Goal: Task Accomplishment & Management: Use online tool/utility

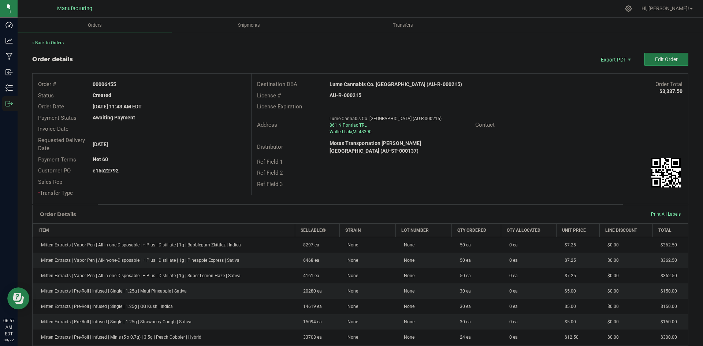
click at [662, 57] on span "Edit Order" at bounding box center [666, 59] width 23 height 6
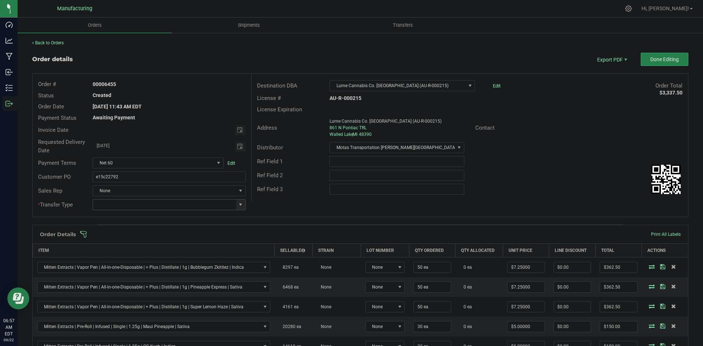
click at [240, 206] on span at bounding box center [241, 205] width 6 height 6
click at [145, 260] on li "Wholesale Transfer" at bounding box center [168, 266] width 151 height 12
type input "Wholesale Transfer"
drag, startPoint x: 303, startPoint y: 201, endPoint x: 307, endPoint y: 208, distance: 8.4
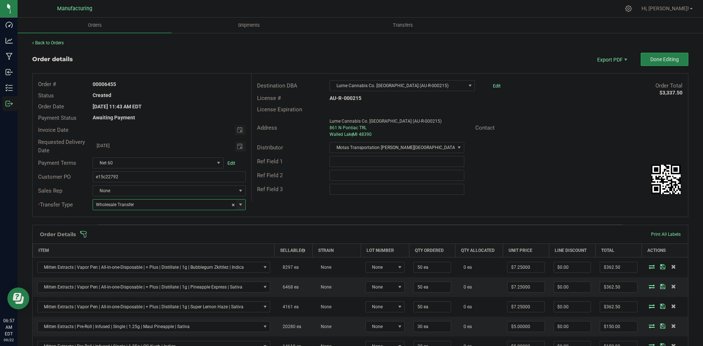
click at [304, 201] on div "Destination DBA Lume Cannabis Co. Walled Lake (AU-R-000215) Edit Order Total $3…" at bounding box center [469, 138] width 437 height 128
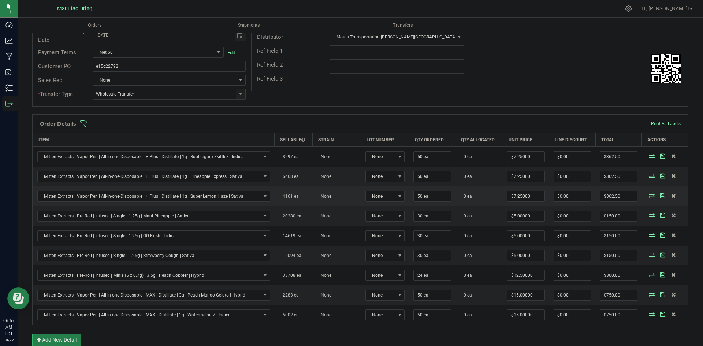
scroll to position [110, 0]
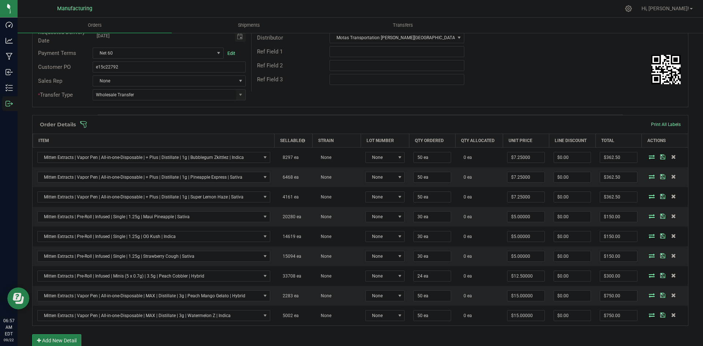
click at [300, 124] on span at bounding box center [408, 124] width 656 height 7
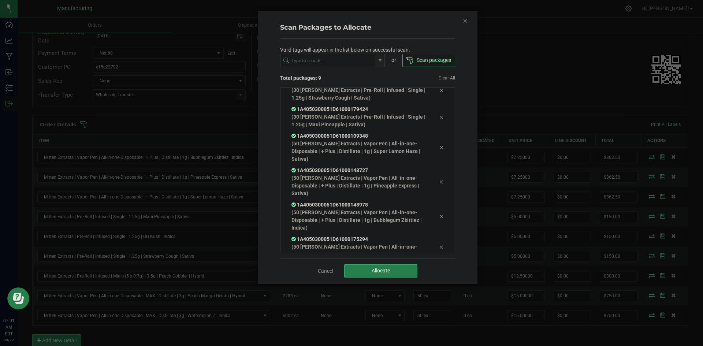
scroll to position [91, 0]
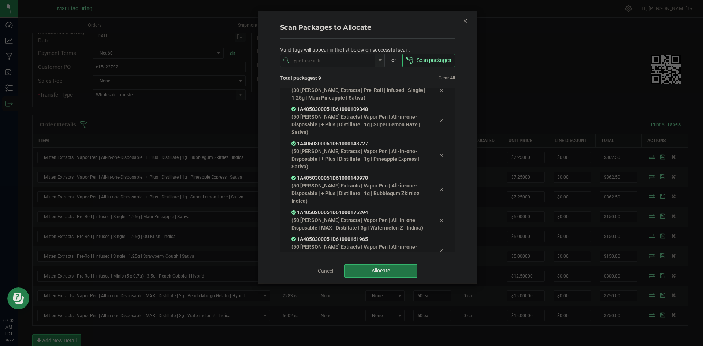
click at [408, 268] on button "Allocate" at bounding box center [380, 270] width 73 height 13
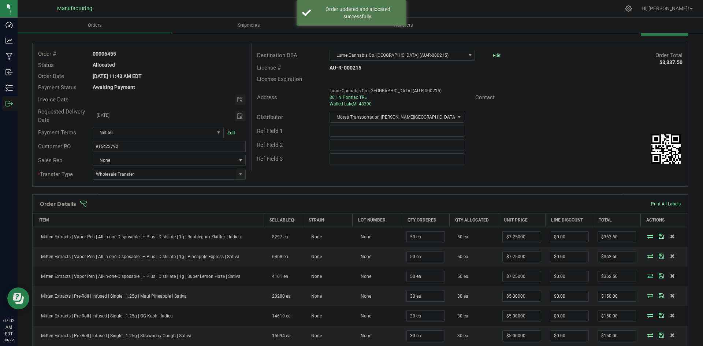
scroll to position [0, 0]
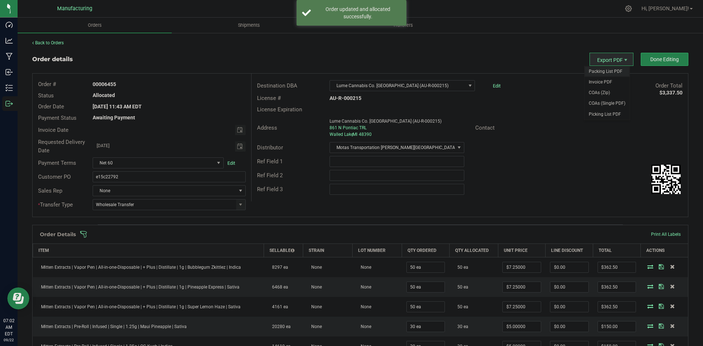
click at [599, 70] on span "Packing List PDF" at bounding box center [606, 71] width 45 height 11
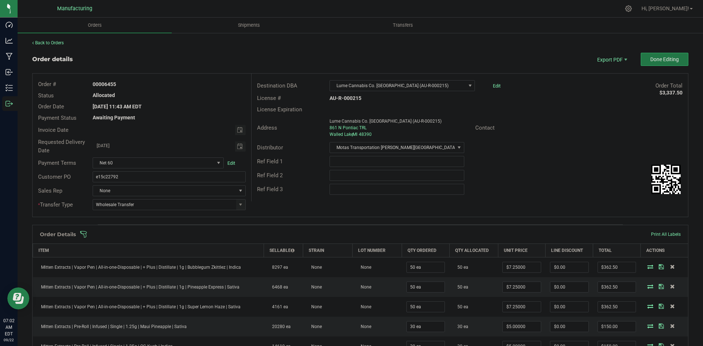
click at [660, 61] on span "Done Editing" at bounding box center [664, 59] width 29 height 6
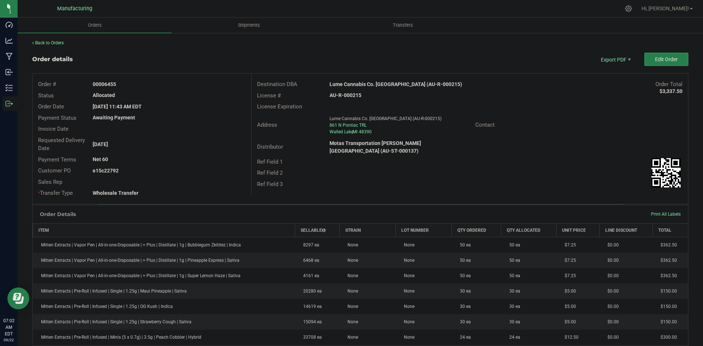
click at [386, 86] on strong "Lume Cannabis Co. [GEOGRAPHIC_DATA] (AU-R-000215)" at bounding box center [395, 84] width 132 height 6
copy strong "Lume Cannabis Co. [GEOGRAPHIC_DATA] (AU-R-000215)"
click at [349, 96] on strong "AU-R-000215" at bounding box center [345, 95] width 32 height 6
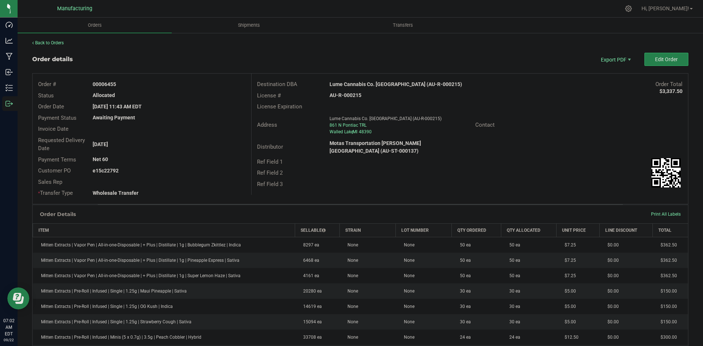
click at [349, 96] on strong "AU-R-000215" at bounding box center [345, 95] width 32 height 6
copy strong "AU-R-000215"
drag, startPoint x: 111, startPoint y: 82, endPoint x: 160, endPoint y: 83, distance: 48.7
click at [159, 83] on div "00006455" at bounding box center [169, 85] width 164 height 8
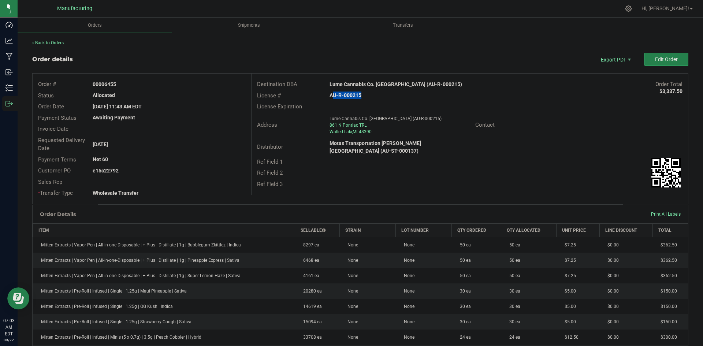
copy strong "6455"
click at [110, 171] on strong "e15c22792" at bounding box center [106, 171] width 26 height 6
click at [114, 172] on strong "e15c22792" at bounding box center [106, 171] width 26 height 6
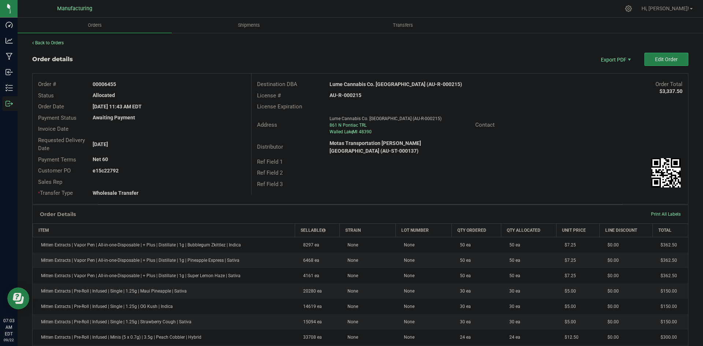
click at [139, 172] on div "e15c22792" at bounding box center [169, 171] width 164 height 8
click at [116, 172] on strong "e15c22792" at bounding box center [106, 171] width 26 height 6
click at [111, 172] on strong "e15c22792" at bounding box center [106, 171] width 26 height 6
click at [120, 173] on div "e15c22792" at bounding box center [169, 171] width 164 height 8
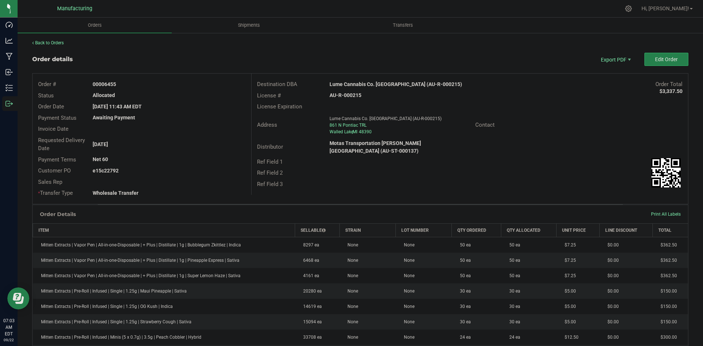
click at [118, 171] on strong "e15c22792" at bounding box center [106, 171] width 26 height 6
click at [113, 172] on strong "e15c22792" at bounding box center [106, 171] width 26 height 6
click at [106, 172] on strong "e15c22792" at bounding box center [106, 171] width 26 height 6
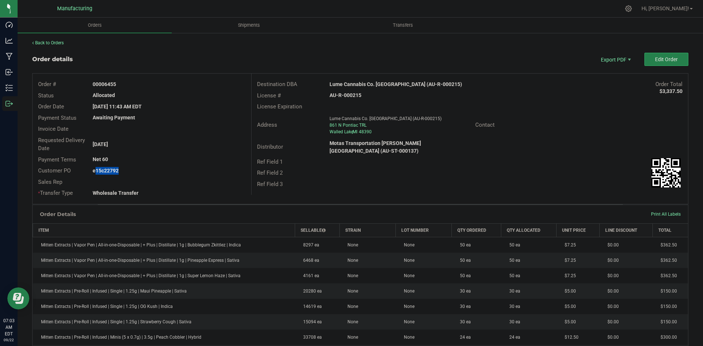
drag, startPoint x: 104, startPoint y: 170, endPoint x: 148, endPoint y: 173, distance: 44.4
click at [131, 169] on div "e15c22792" at bounding box center [169, 171] width 164 height 8
copy strong "22792"
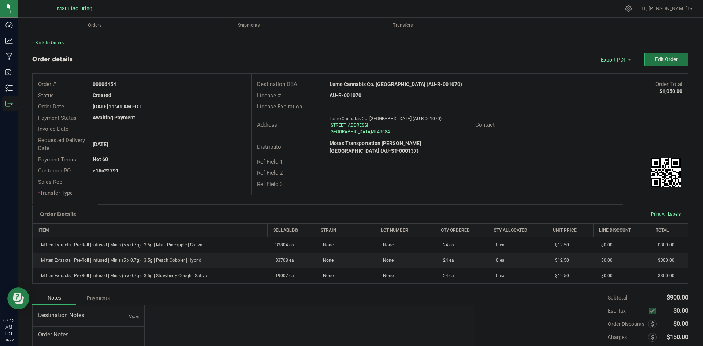
click at [655, 61] on span "Edit Order" at bounding box center [666, 59] width 23 height 6
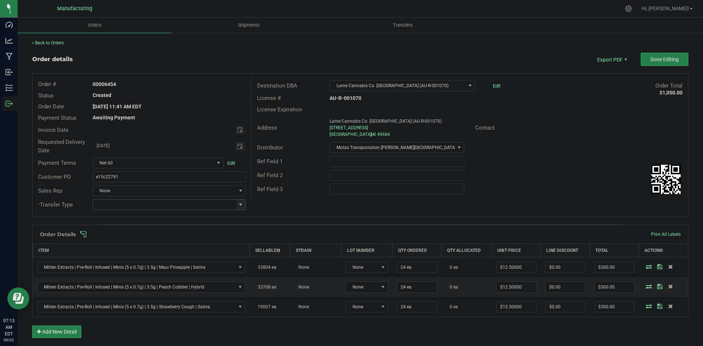
click at [239, 203] on span at bounding box center [241, 205] width 6 height 6
click at [118, 262] on li "Wholesale Transfer" at bounding box center [168, 266] width 151 height 12
type input "Wholesale Transfer"
click at [265, 206] on div "Order # 00006454 Status Created Order Date Sep 19, 2025 11:41 AM EDT Payment St…" at bounding box center [360, 145] width 655 height 143
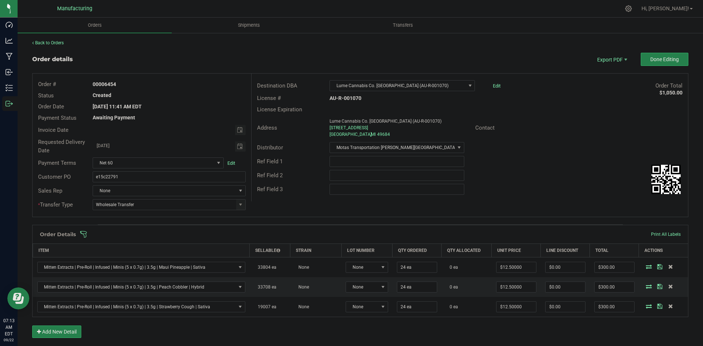
click at [259, 232] on span at bounding box center [408, 234] width 656 height 7
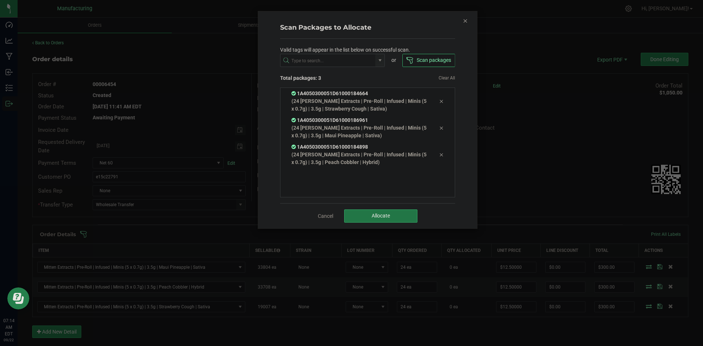
click at [379, 217] on span "Allocate" at bounding box center [380, 216] width 18 height 6
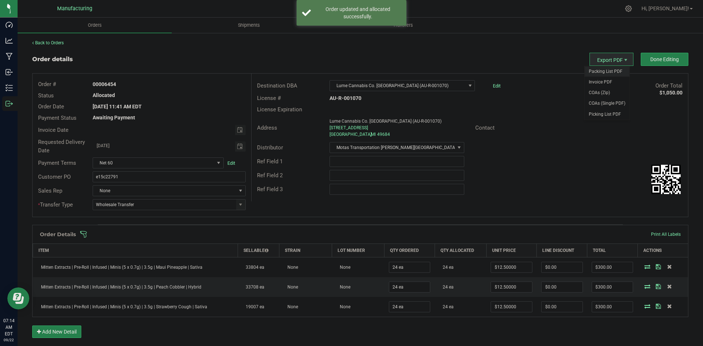
click at [601, 70] on span "Packing List PDF" at bounding box center [606, 71] width 45 height 11
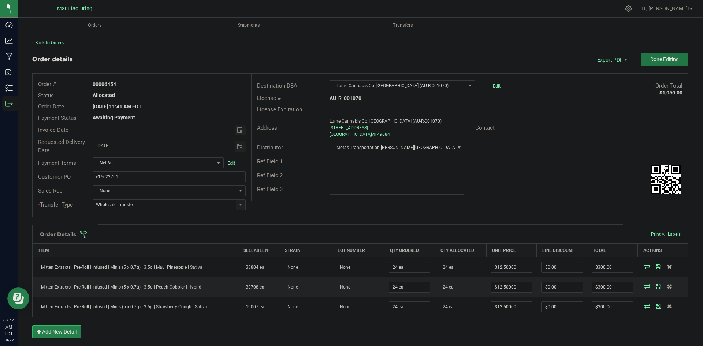
click at [650, 61] on span "Done Editing" at bounding box center [664, 59] width 29 height 6
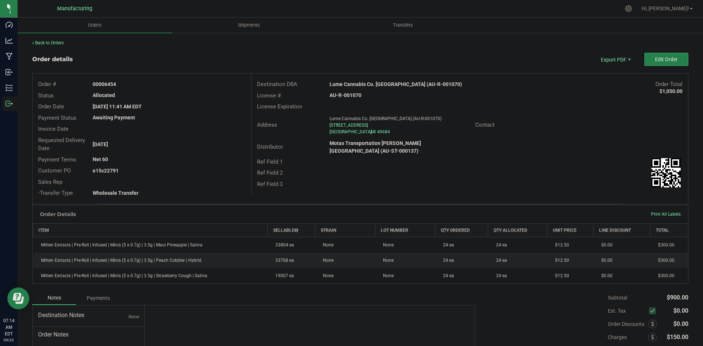
click at [384, 85] on strong "Lume Cannabis Co. [GEOGRAPHIC_DATA] (AU-R-001070)" at bounding box center [395, 84] width 132 height 6
copy strong "Lume Cannabis Co. [GEOGRAPHIC_DATA] (AU-R-001070)"
click at [342, 95] on strong "AU-R-001070" at bounding box center [345, 95] width 32 height 6
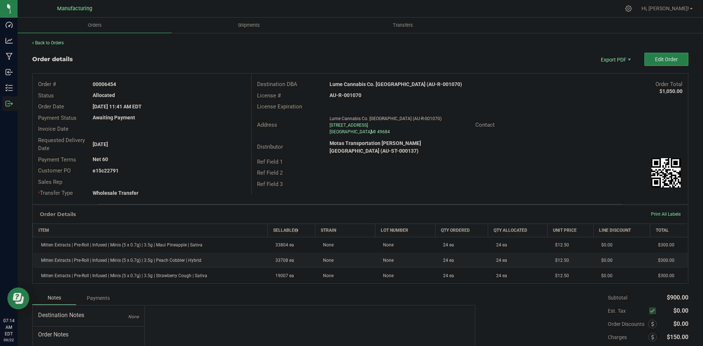
click at [343, 95] on strong "AU-R-001070" at bounding box center [345, 95] width 32 height 6
click at [343, 94] on strong "AU-R-001070" at bounding box center [345, 95] width 32 height 6
click at [376, 98] on div "AU-R-001070" at bounding box center [396, 95] width 145 height 8
click at [350, 97] on strong "AU-R-001070" at bounding box center [345, 95] width 32 height 6
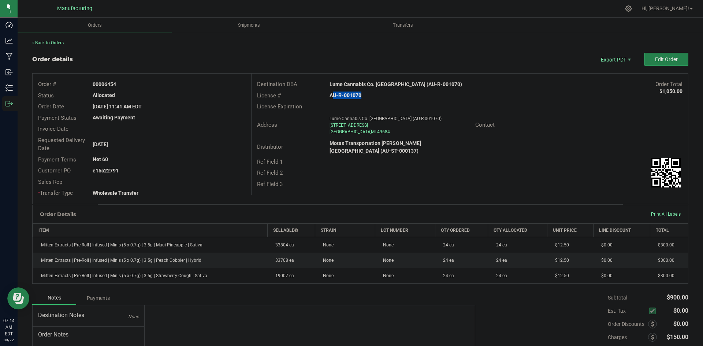
click at [350, 97] on strong "AU-R-001070" at bounding box center [345, 95] width 32 height 6
copy strong "AU-R-001070"
drag, startPoint x: 105, startPoint y: 83, endPoint x: 239, endPoint y: 87, distance: 134.0
click at [224, 85] on div "00006454" at bounding box center [169, 85] width 164 height 8
copy strong "6454"
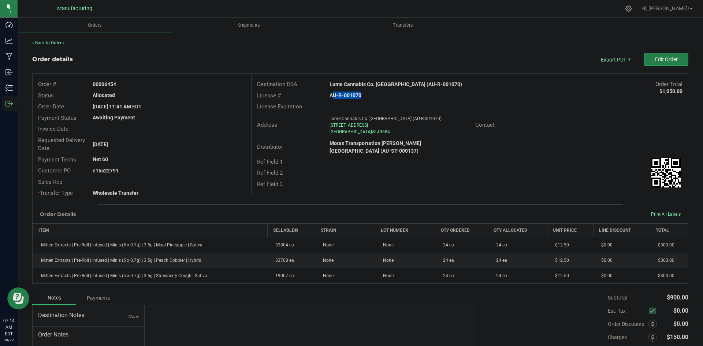
drag, startPoint x: 104, startPoint y: 169, endPoint x: 438, endPoint y: 182, distance: 334.3
click at [261, 172] on div "Order # 00006454 Status Allocated Order Date Sep 19, 2025 11:41 AM EDT Payment …" at bounding box center [360, 139] width 655 height 130
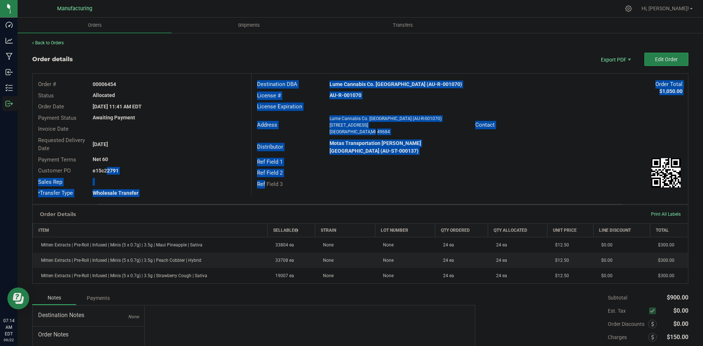
copy div "22791 Sales Rep * Transfer Type Wholesale Transfer Destination DBA Lume Cannabi…"
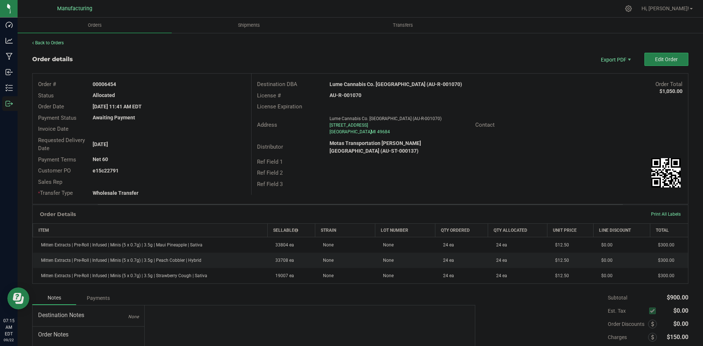
click at [107, 46] on div "Back to Orders Order details Export PDF Edit Order Order # 00006454 Status Allo…" at bounding box center [360, 222] width 656 height 364
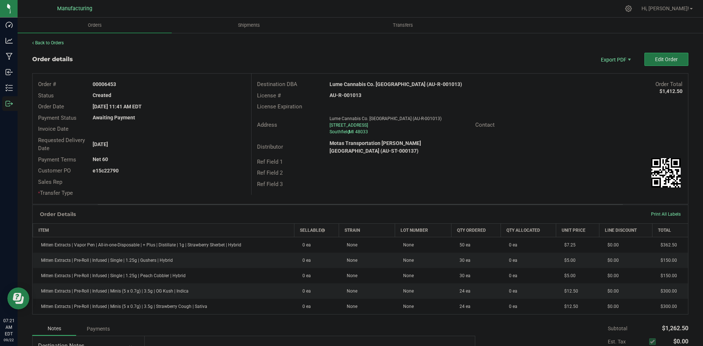
click at [655, 62] on span "Edit Order" at bounding box center [666, 59] width 23 height 6
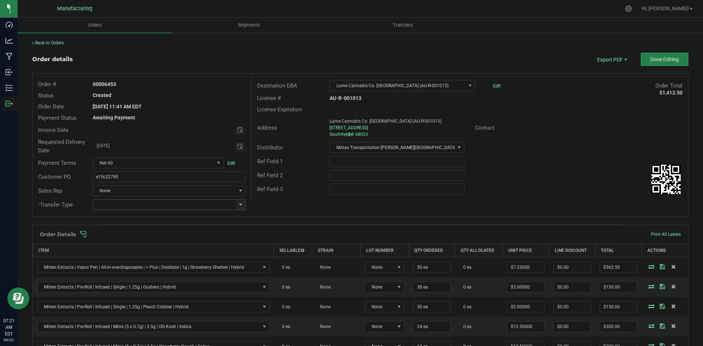
click at [241, 206] on span at bounding box center [241, 205] width 6 height 6
click at [117, 269] on li "Wholesale Transfer" at bounding box center [168, 266] width 151 height 12
type input "Wholesale Transfer"
click at [271, 210] on div "Order # 00006453 Status Created Order Date Sep 19, 2025 11:41 AM EDT Payment St…" at bounding box center [360, 145] width 655 height 143
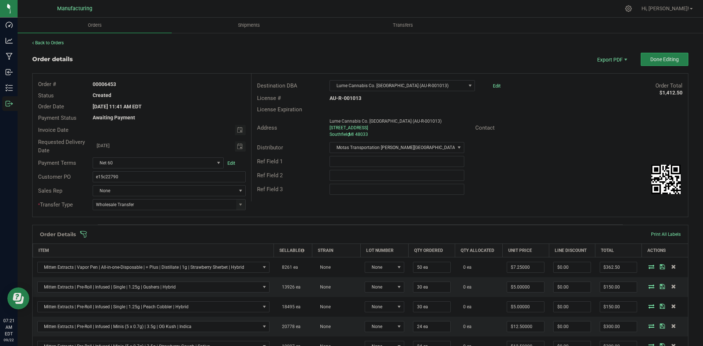
click at [266, 233] on span at bounding box center [408, 234] width 656 height 7
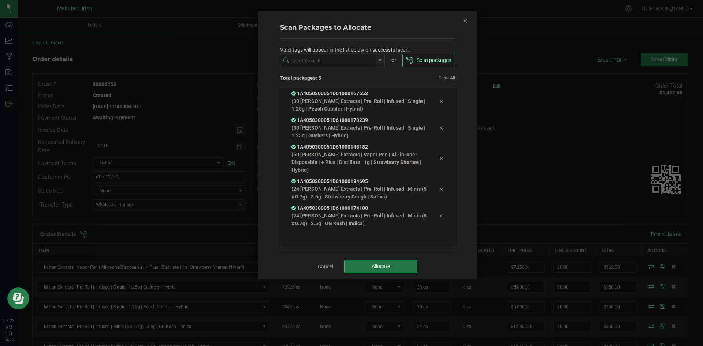
click at [391, 271] on button "Allocate" at bounding box center [380, 266] width 73 height 13
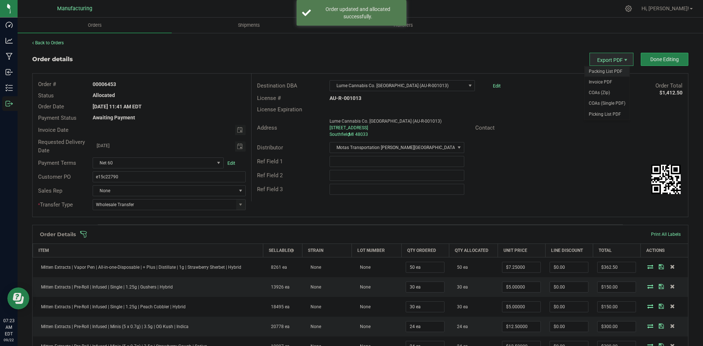
click at [600, 68] on span "Packing List PDF" at bounding box center [606, 71] width 45 height 11
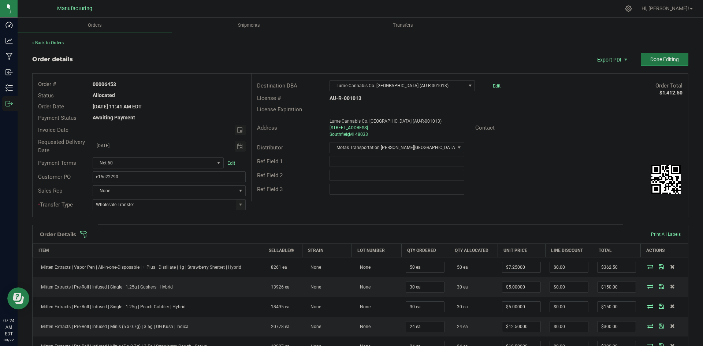
click at [640, 58] on button "Done Editing" at bounding box center [664, 59] width 48 height 13
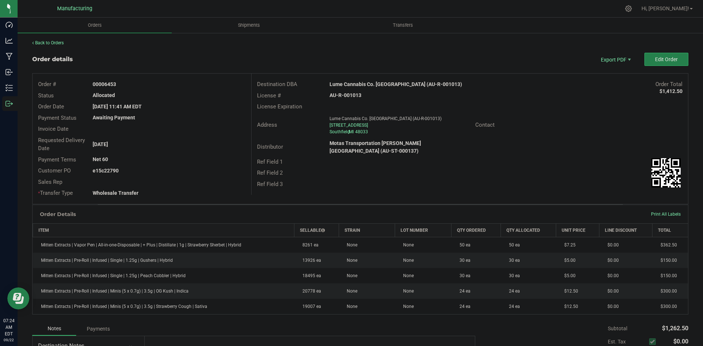
click at [355, 83] on strong "Lume Cannabis Co. [GEOGRAPHIC_DATA] (AU-R-001013)" at bounding box center [395, 84] width 132 height 6
click at [355, 83] on strong "Lume Cannabis Co. Southfield (AU-R-001013)" at bounding box center [395, 84] width 132 height 6
copy strong "Lume Cannabis Co. Southfield (AU-R-001013)"
click at [348, 94] on strong "AU-R-001013" at bounding box center [345, 95] width 32 height 6
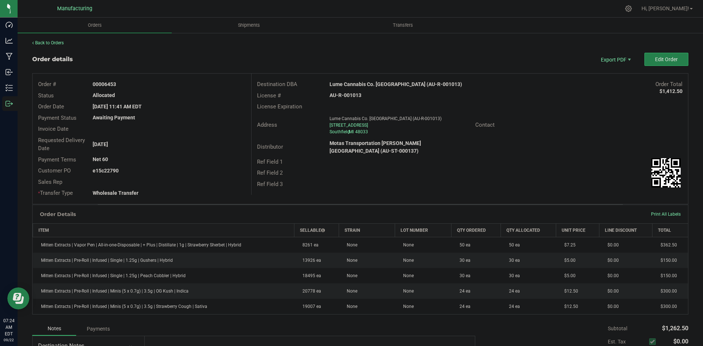
click at [348, 94] on strong "AU-R-001013" at bounding box center [345, 95] width 32 height 6
copy strong "AU-R-001013"
drag, startPoint x: 104, startPoint y: 83, endPoint x: 180, endPoint y: 84, distance: 76.1
click at [174, 84] on div "00006453" at bounding box center [169, 85] width 164 height 8
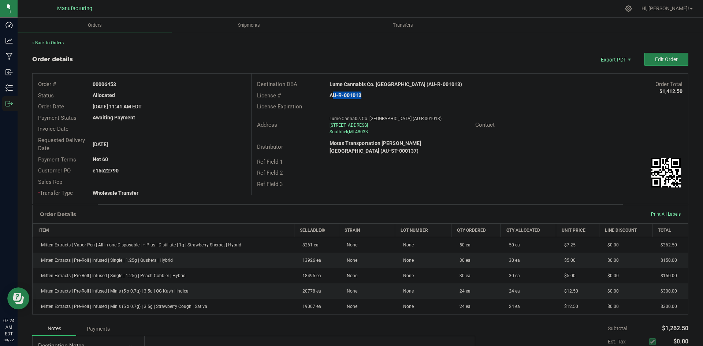
copy strong "6453"
drag, startPoint x: 103, startPoint y: 171, endPoint x: 229, endPoint y: 168, distance: 125.9
click at [197, 168] on div "e15c22790" at bounding box center [169, 171] width 164 height 8
copy strong "22790"
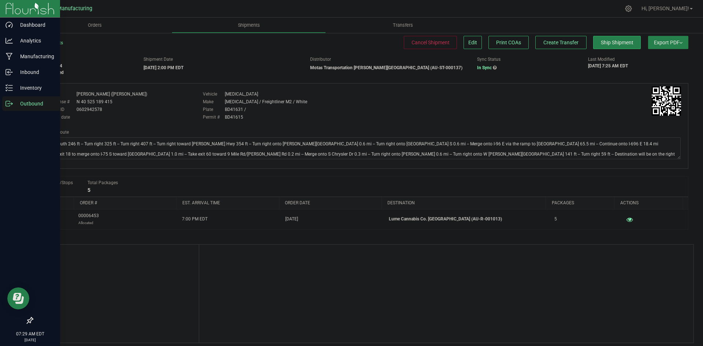
click at [8, 109] on div "Outbound" at bounding box center [31, 103] width 58 height 15
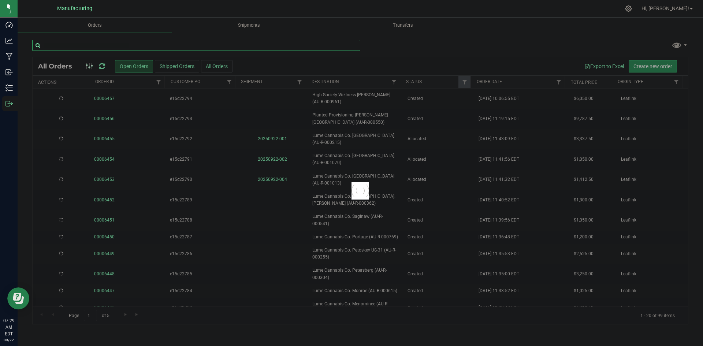
click at [151, 49] on input "text" at bounding box center [196, 45] width 328 height 11
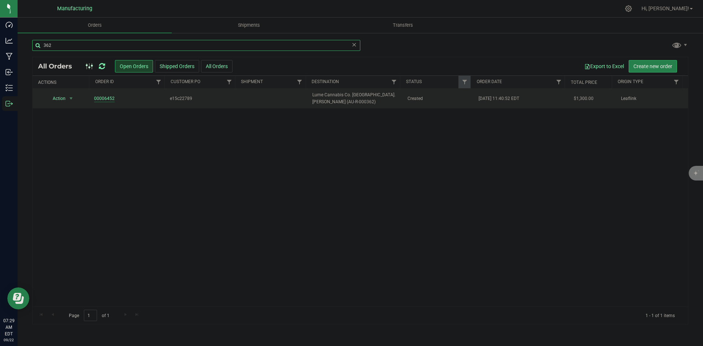
type input "362"
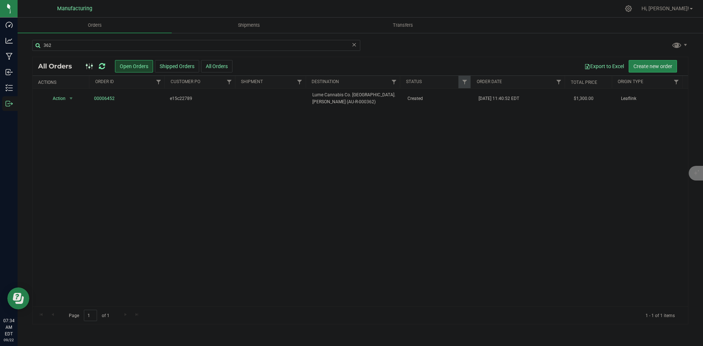
click at [103, 66] on icon at bounding box center [102, 66] width 6 height 7
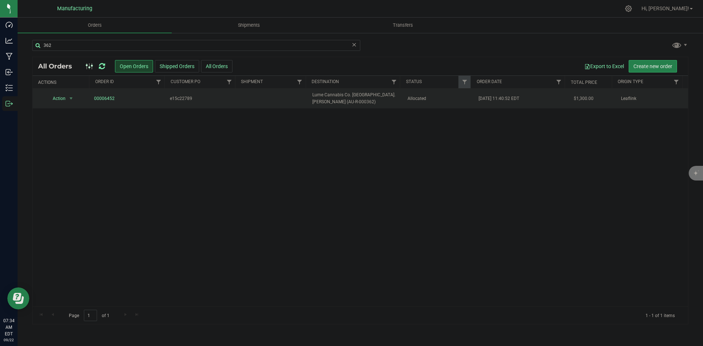
click at [365, 104] on span "Lume Cannabis Co. [GEOGRAPHIC_DATA]. [PERSON_NAME] (AU-R-000362)" at bounding box center [355, 98] width 86 height 14
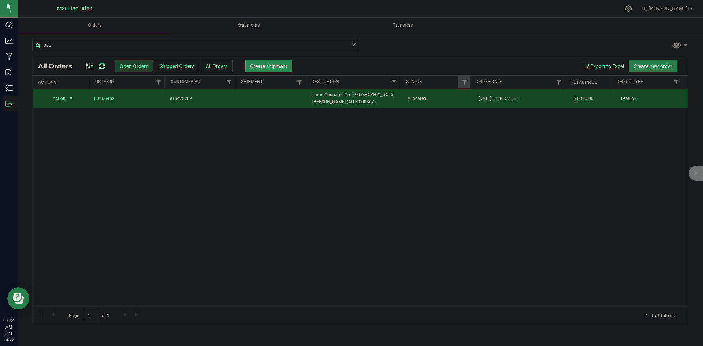
click at [279, 64] on span "Create shipment" at bounding box center [268, 66] width 37 height 6
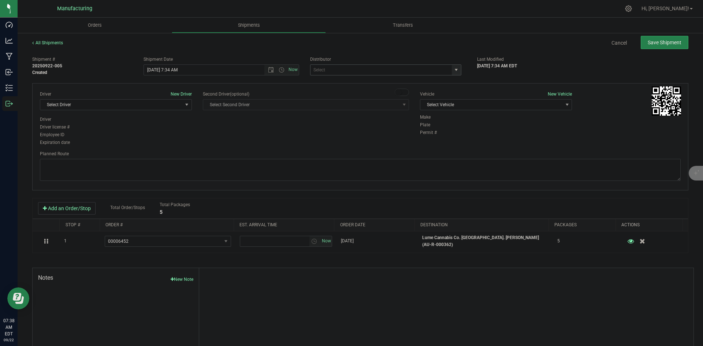
click at [453, 71] on span "select" at bounding box center [456, 70] width 6 height 6
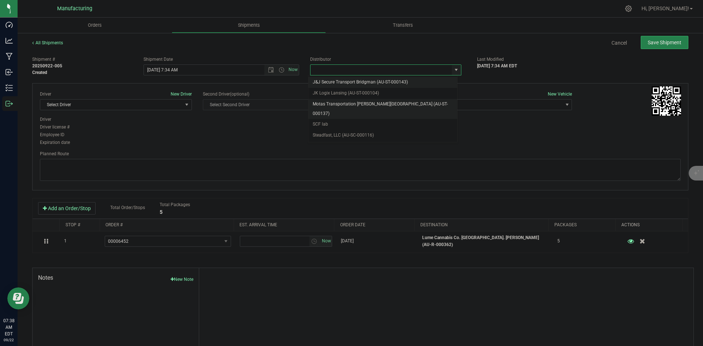
click at [353, 104] on li "Motas Transportation [PERSON_NAME][GEOGRAPHIC_DATA] (AU-ST-000137)" at bounding box center [382, 109] width 149 height 20
type input "Motas Transportation [PERSON_NAME][GEOGRAPHIC_DATA] (AU-ST-000137)"
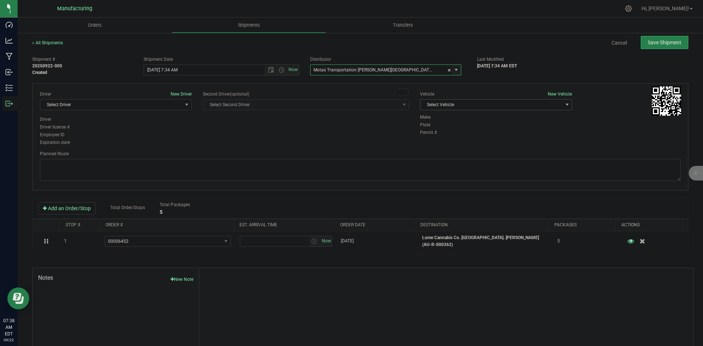
click at [480, 103] on span "Select Vehicle" at bounding box center [491, 105] width 142 height 10
click at [435, 136] on li "[MEDICAL_DATA]" at bounding box center [492, 139] width 150 height 11
click at [160, 106] on span "Select Driver" at bounding box center [111, 105] width 142 height 10
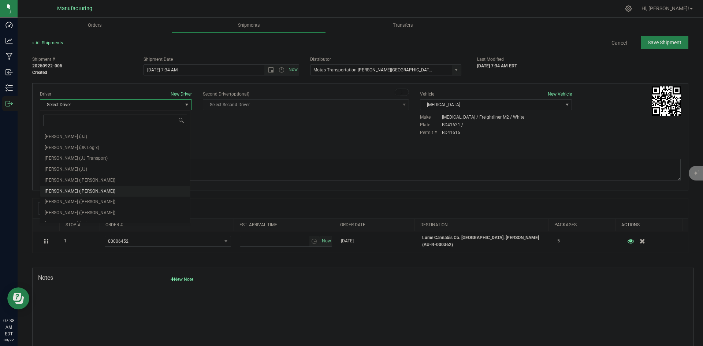
scroll to position [38, 0]
drag, startPoint x: 82, startPoint y: 173, endPoint x: 113, endPoint y: 161, distance: 32.7
click at [85, 172] on li "[PERSON_NAME] ([PERSON_NAME])" at bounding box center [115, 173] width 150 height 11
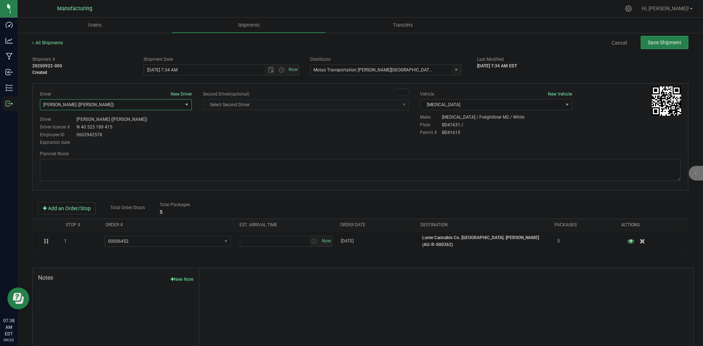
drag, startPoint x: 201, startPoint y: 133, endPoint x: 204, endPoint y: 131, distance: 3.8
click at [203, 132] on div "Driver New Driver [PERSON_NAME] ([PERSON_NAME]) Select Driver [PERSON_NAME] (JK…" at bounding box center [359, 119] width 651 height 56
click at [278, 70] on span "Open the time view" at bounding box center [281, 70] width 6 height 6
click at [165, 122] on li "2:00 PM" at bounding box center [219, 126] width 153 height 10
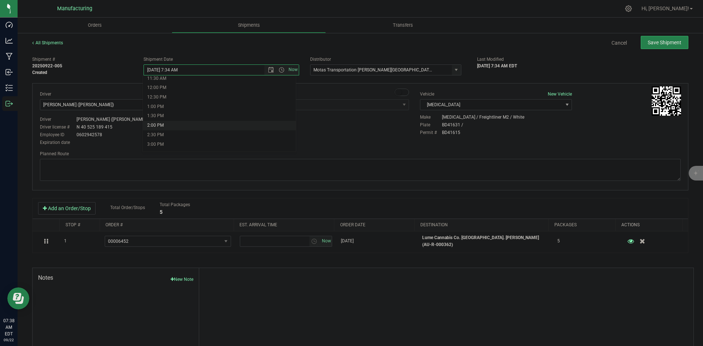
type input "[DATE] 2:00 PM"
drag, startPoint x: 315, startPoint y: 130, endPoint x: 337, endPoint y: 128, distance: 22.4
click at [316, 130] on div "Driver New Driver [PERSON_NAME] ([PERSON_NAME]) Select Driver [PERSON_NAME] (JK…" at bounding box center [359, 119] width 651 height 56
drag, startPoint x: 435, startPoint y: 161, endPoint x: 407, endPoint y: 153, distance: 29.3
click at [435, 161] on textarea at bounding box center [360, 170] width 640 height 22
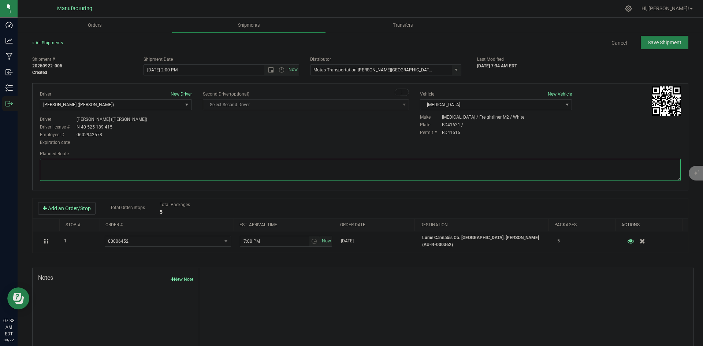
paste textarea "Head south 246 ft -- Turn right 325 ft -- Turn right 407 ft -- Turn right towar…"
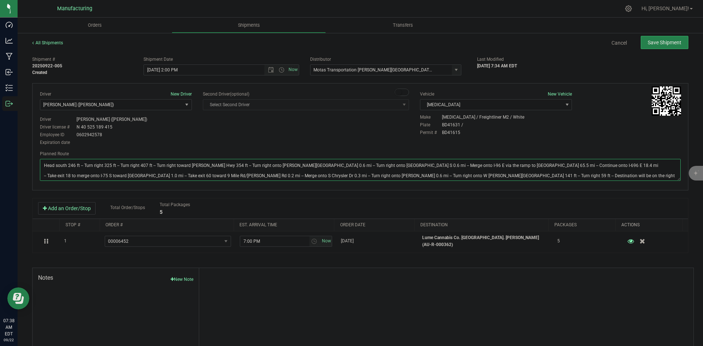
type textarea "Head south 246 ft -- Turn right 325 ft -- Turn right 407 ft -- Turn right towar…"
drag, startPoint x: 380, startPoint y: 131, endPoint x: 392, endPoint y: 127, distance: 12.5
click at [386, 129] on div "Driver New Driver Lloyd Neely (Motas) Select Driver Perry Black (JK Logix) Robe…" at bounding box center [359, 119] width 651 height 56
click at [665, 45] on span "Save Shipment" at bounding box center [664, 43] width 34 height 6
type input "9/22/2025 6:00 PM"
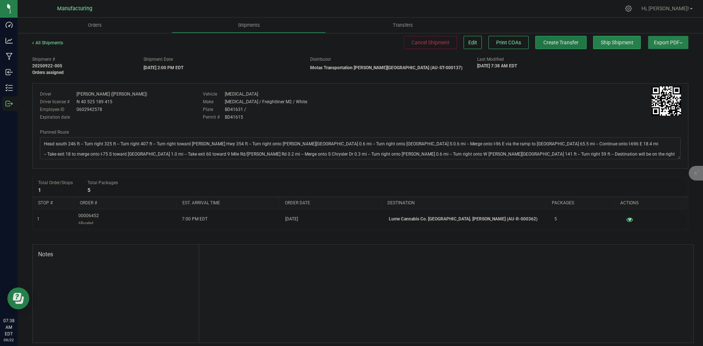
drag, startPoint x: 543, startPoint y: 45, endPoint x: 564, endPoint y: 43, distance: 21.3
click at [543, 45] on span "Create Transfer" at bounding box center [560, 43] width 35 height 6
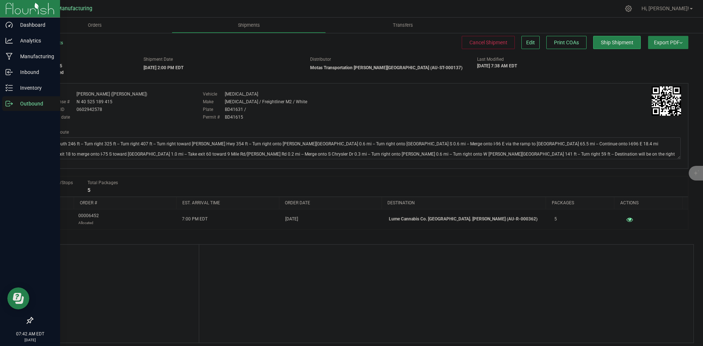
click at [10, 101] on icon at bounding box center [8, 103] width 7 height 7
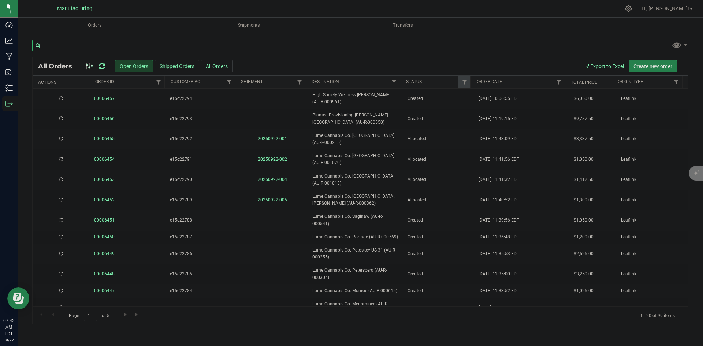
click at [85, 44] on input "text" at bounding box center [196, 45] width 328 height 11
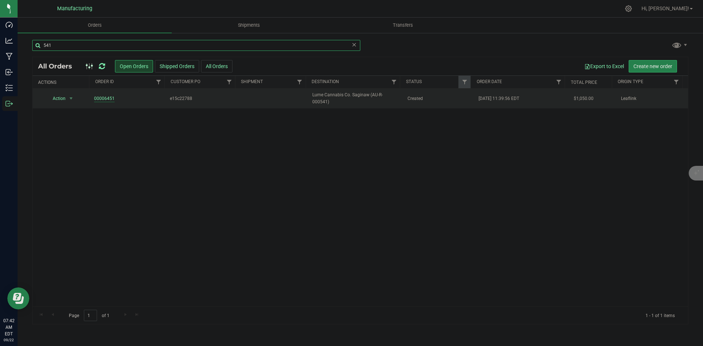
type input "541"
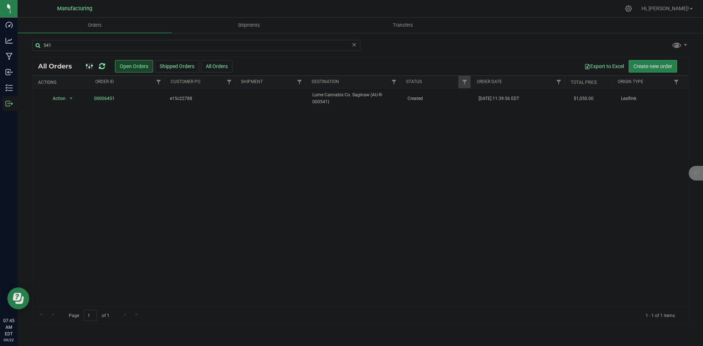
click at [98, 68] on div at bounding box center [95, 66] width 25 height 9
click at [99, 67] on icon at bounding box center [102, 66] width 6 height 7
click at [381, 103] on td "Lume Cannabis Co. Saginaw (AU-R-000541)" at bounding box center [355, 99] width 95 height 20
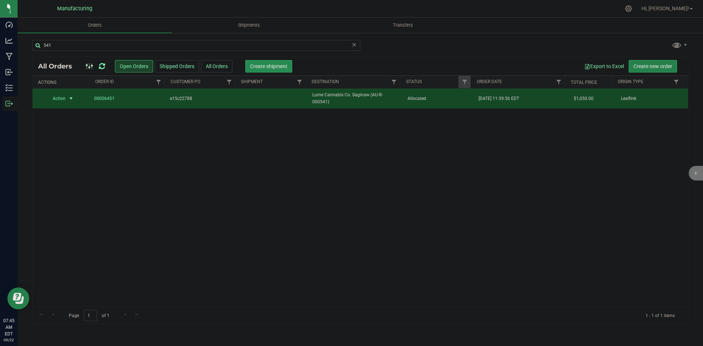
click at [269, 62] on button "Create shipment" at bounding box center [268, 66] width 47 height 12
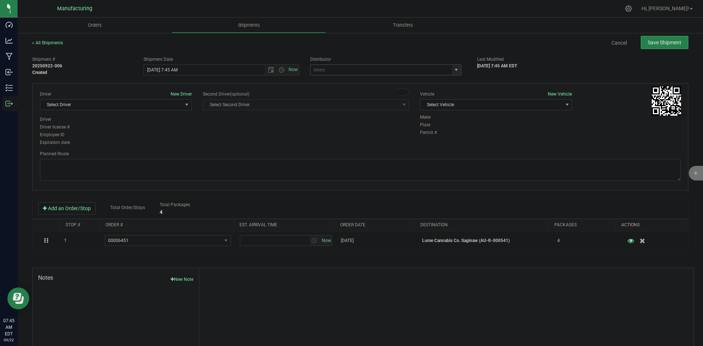
click at [452, 66] on span "select" at bounding box center [456, 70] width 9 height 10
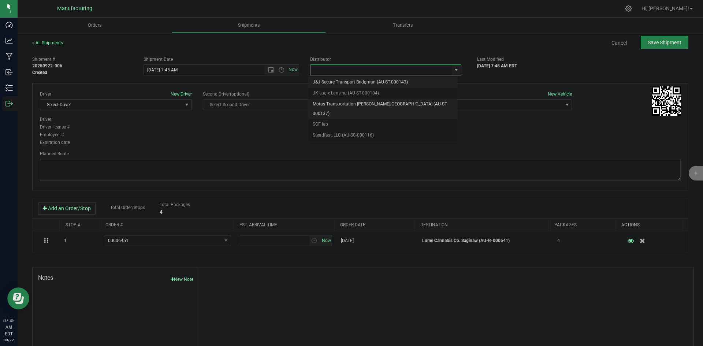
click at [368, 105] on li "Motas Transportation [PERSON_NAME][GEOGRAPHIC_DATA] (AU-ST-000137)" at bounding box center [382, 109] width 149 height 20
type input "Motas Transportation [PERSON_NAME][GEOGRAPHIC_DATA] (AU-ST-000137)"
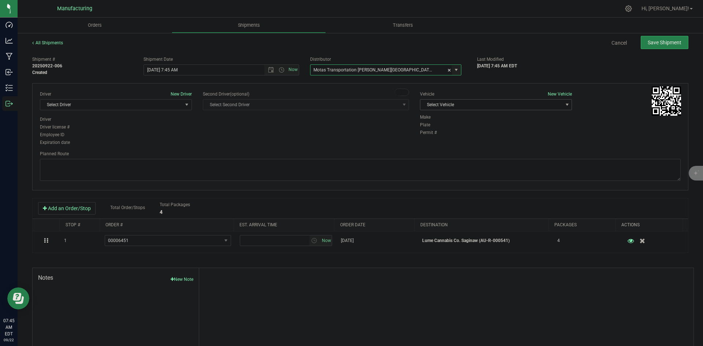
click at [460, 108] on span "Select Vehicle" at bounding box center [491, 105] width 142 height 10
click at [446, 137] on li "T3" at bounding box center [492, 139] width 150 height 11
click at [147, 108] on span "Select Driver" at bounding box center [111, 105] width 142 height 10
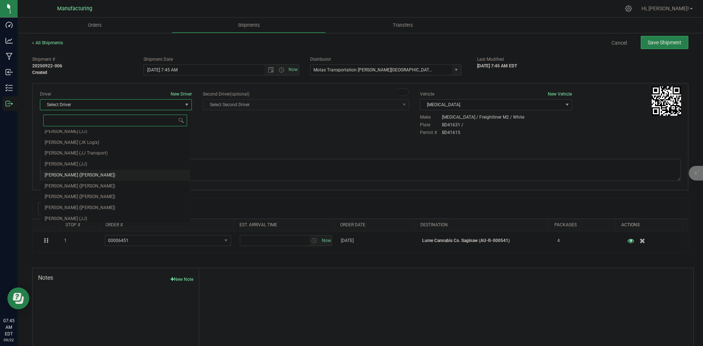
scroll to position [38, 0]
click at [65, 169] on span "Lloyd Neely (Motas)" at bounding box center [80, 173] width 71 height 10
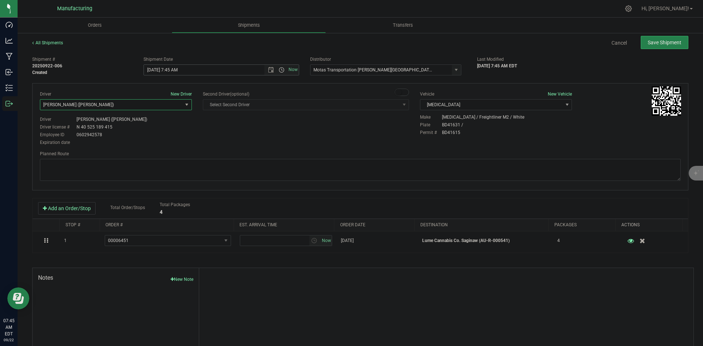
click at [278, 69] on span "Open the time view" at bounding box center [281, 70] width 6 height 6
click at [155, 127] on li "2:00 PM" at bounding box center [219, 126] width 153 height 10
type input "9/22/2025 2:00 PM"
click at [288, 148] on div "Driver New Driver Lloyd Neely (Motas) Select Driver Perry Black (JK Logix) Robe…" at bounding box center [360, 136] width 656 height 107
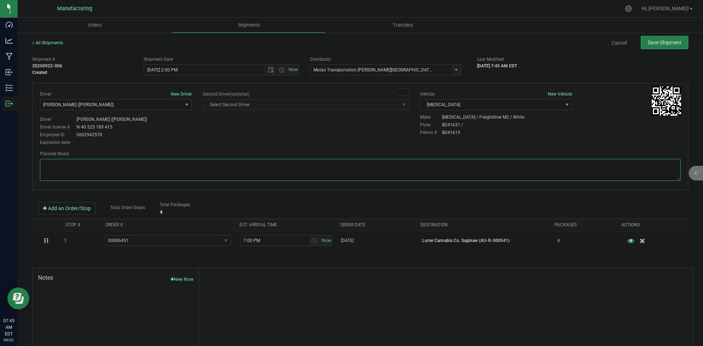
click at [300, 170] on textarea at bounding box center [360, 170] width 640 height 22
paste textarea "Head south 246 ft -- Turn right 325 ft -- Turn right 407 ft -- Turn right towar…"
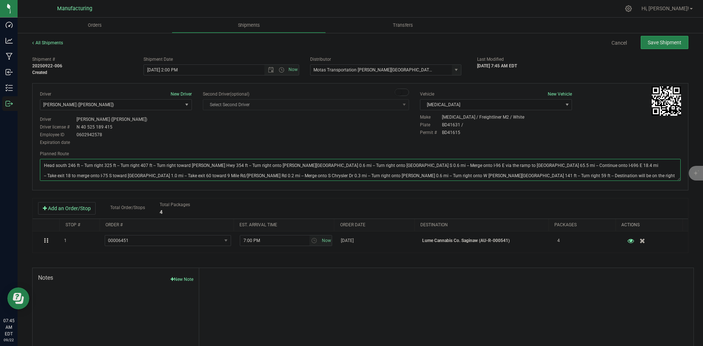
type textarea "Head south 246 ft -- Turn right 325 ft -- Turn right 407 ft -- Turn right towar…"
click at [309, 145] on div "Driver New Driver Lloyd Neely (Motas) Select Driver Perry Black (JK Logix) Robe…" at bounding box center [359, 119] width 651 height 56
click at [672, 41] on span "Save Shipment" at bounding box center [664, 43] width 34 height 6
type input "9/22/2025 6:00 PM"
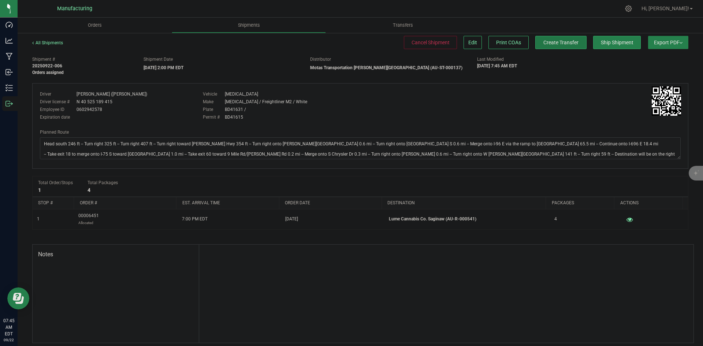
click at [574, 45] on button "Create Transfer" at bounding box center [560, 42] width 51 height 13
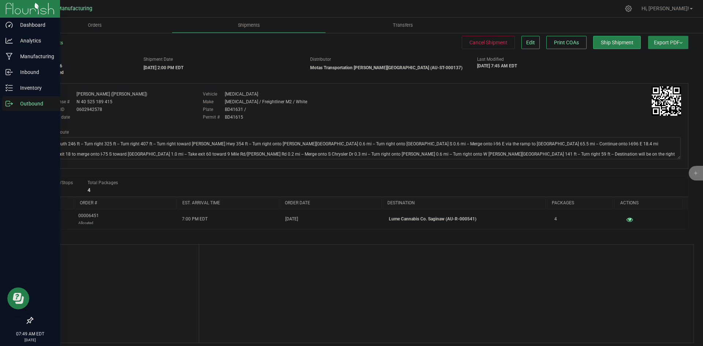
click at [14, 103] on p "Outbound" at bounding box center [35, 103] width 44 height 9
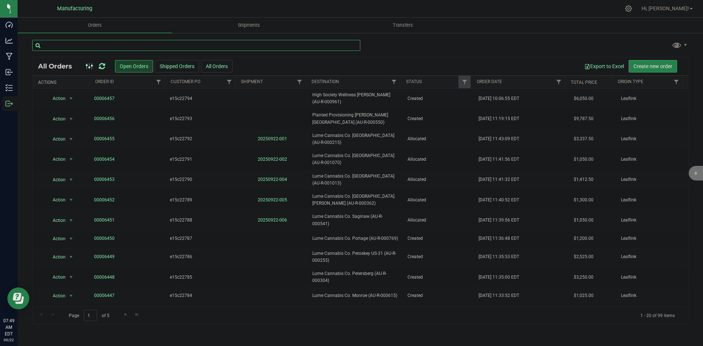
click at [183, 48] on input "text" at bounding box center [196, 45] width 328 height 11
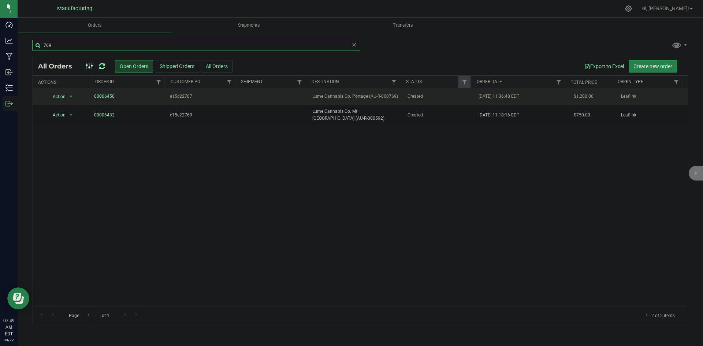
type input "769"
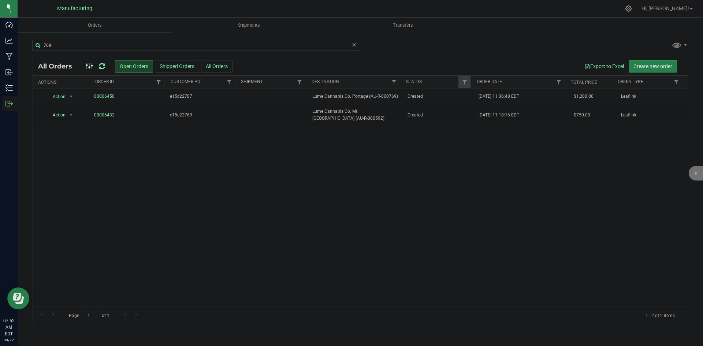
click at [102, 65] on icon at bounding box center [102, 66] width 6 height 7
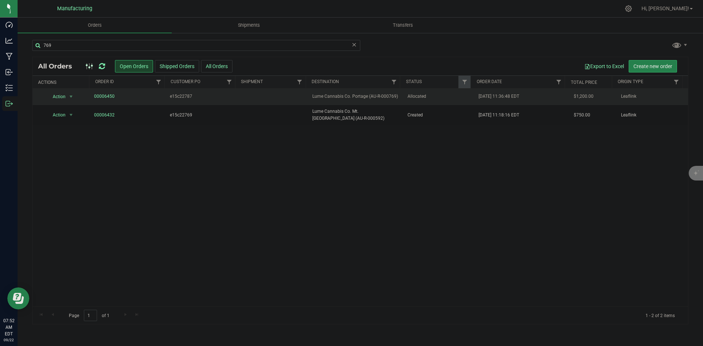
click at [403, 99] on td "Allocated" at bounding box center [438, 97] width 71 height 16
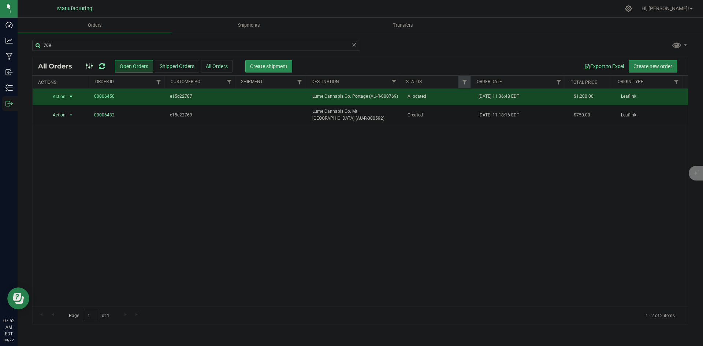
click at [273, 66] on span "Create shipment" at bounding box center [268, 66] width 37 height 6
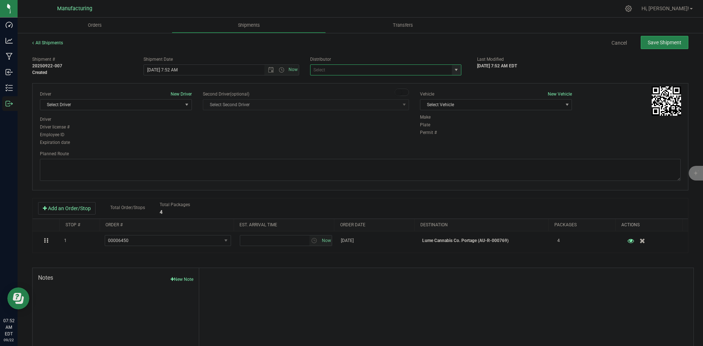
click at [457, 73] on span at bounding box center [385, 69] width 151 height 11
drag, startPoint x: 456, startPoint y: 73, endPoint x: 449, endPoint y: 66, distance: 9.6
click at [452, 67] on span "select" at bounding box center [456, 70] width 9 height 10
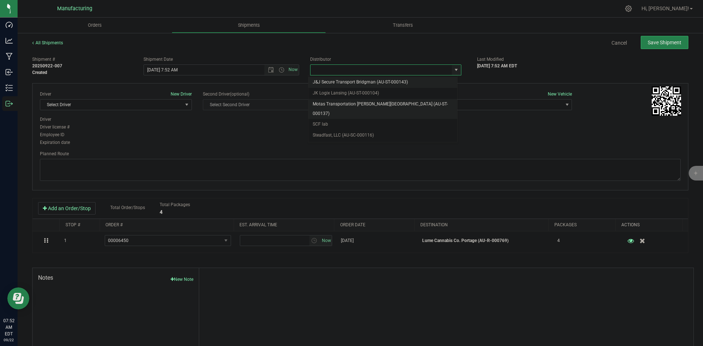
click at [359, 107] on li "Motas Transportation [PERSON_NAME][GEOGRAPHIC_DATA] (AU-ST-000137)" at bounding box center [382, 109] width 149 height 20
type input "Motas Transportation [PERSON_NAME][GEOGRAPHIC_DATA] (AU-ST-000137)"
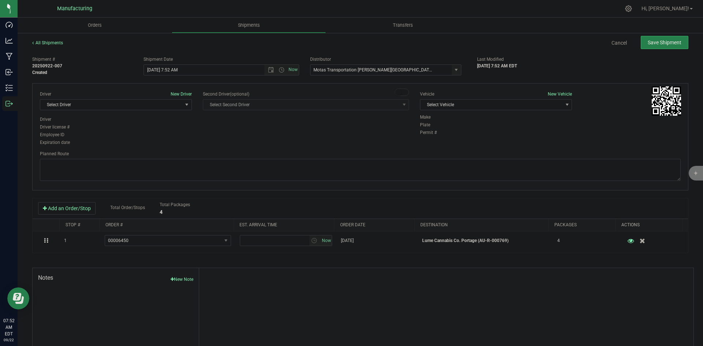
click at [489, 97] on div "Vehicle New Vehicle" at bounding box center [496, 94] width 152 height 7
click at [483, 102] on span "Select Vehicle" at bounding box center [491, 105] width 142 height 10
click at [428, 138] on li "T3" at bounding box center [492, 139] width 150 height 11
click at [171, 108] on span "Select Driver" at bounding box center [111, 105] width 142 height 10
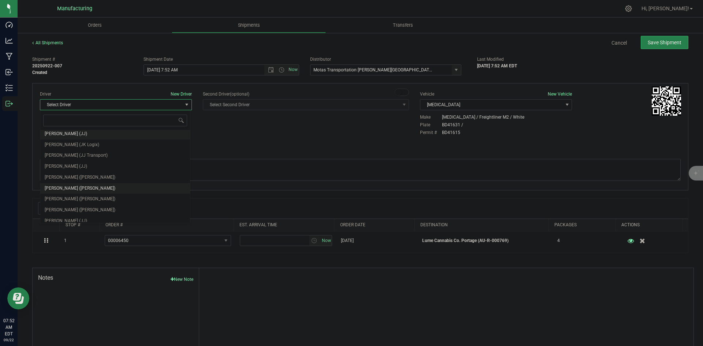
scroll to position [38, 0]
click at [83, 174] on span "Lloyd Neely (Motas)" at bounding box center [80, 173] width 71 height 10
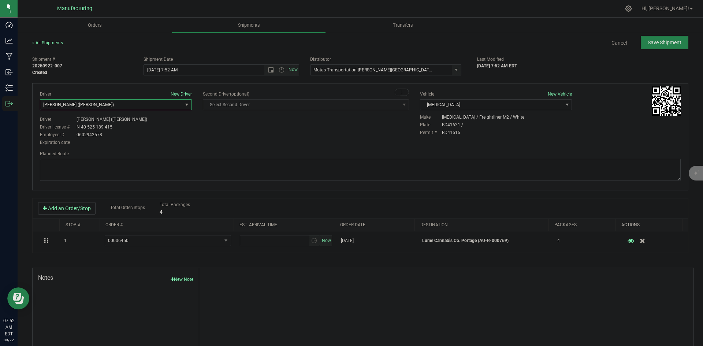
click at [240, 131] on div "Driver New Driver Lloyd Neely (Motas) Select Driver Perry Black (JK Logix) Robe…" at bounding box center [359, 119] width 651 height 56
click at [279, 69] on span "Open the time view" at bounding box center [281, 70] width 6 height 6
drag, startPoint x: 160, startPoint y: 123, endPoint x: 165, endPoint y: 120, distance: 5.9
click at [161, 123] on li "2:00 PM" at bounding box center [219, 126] width 153 height 10
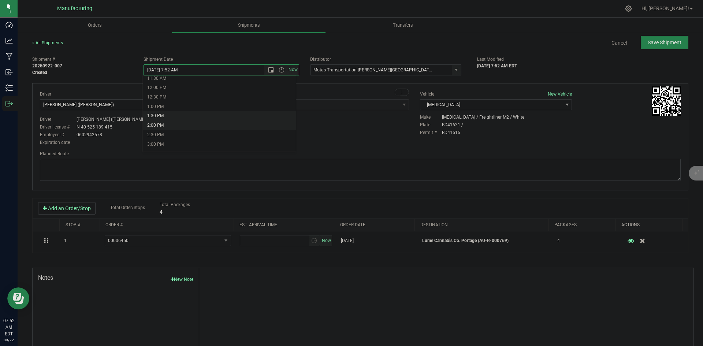
type input "9/22/2025 2:00 PM"
click at [272, 124] on div "Driver New Driver Lloyd Neely (Motas) Select Driver Perry Black (JK Logix) Robe…" at bounding box center [359, 119] width 651 height 56
drag, startPoint x: 390, startPoint y: 172, endPoint x: 383, endPoint y: 171, distance: 7.5
click at [390, 172] on textarea at bounding box center [360, 170] width 640 height 22
paste textarea "Head south 246 ft -- Turn right 325 ft -- Turn right 407 ft -- Turn right towar…"
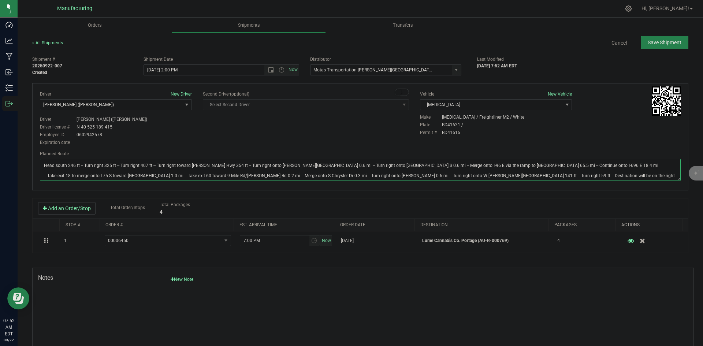
type textarea "Head south 246 ft -- Turn right 325 ft -- Turn right 407 ft -- Turn right towar…"
drag, startPoint x: 372, startPoint y: 142, endPoint x: 396, endPoint y: 136, distance: 24.6
click at [385, 139] on div "Driver New Driver Lloyd Neely (Motas) Select Driver Perry Black (JK Logix) Robe…" at bounding box center [359, 119] width 651 height 56
click at [635, 46] on div "Save Shipment" at bounding box center [661, 42] width 53 height 13
click at [647, 44] on span "Save Shipment" at bounding box center [664, 43] width 34 height 6
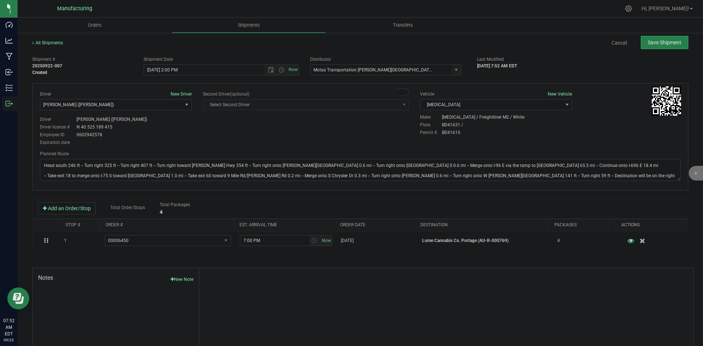
type input "9/22/2025 6:00 PM"
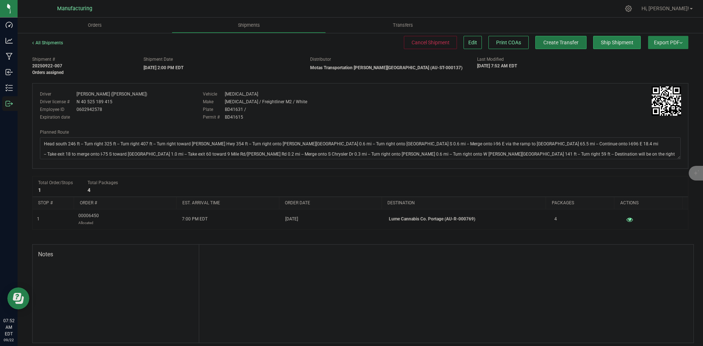
click at [565, 44] on span "Create Transfer" at bounding box center [560, 43] width 35 height 6
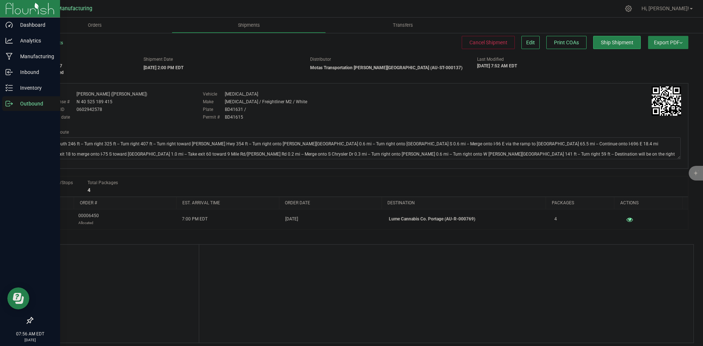
click at [5, 107] on icon at bounding box center [8, 103] width 7 height 7
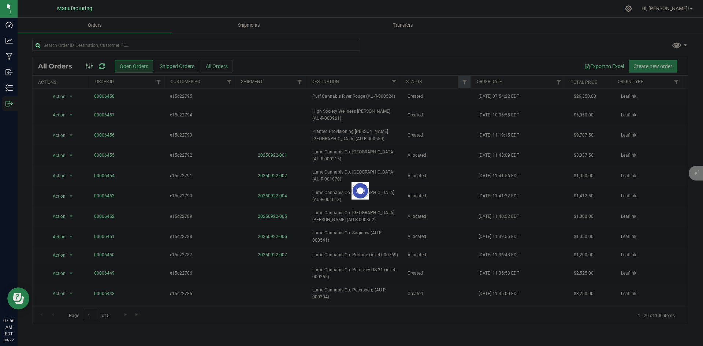
click at [135, 39] on div "Loading... All Orders Open Orders Shipped Orders All Orders Export to Excel Cre…" at bounding box center [360, 181] width 685 height 299
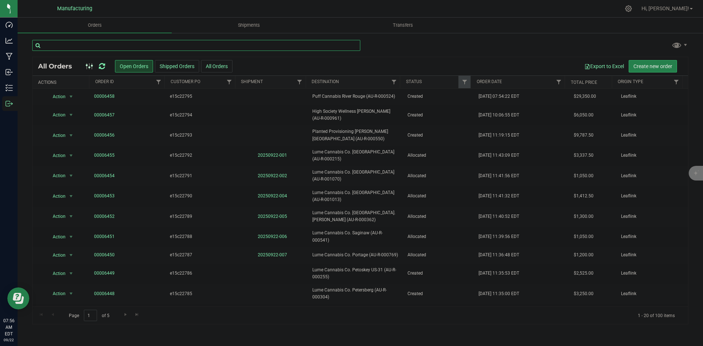
click at [136, 45] on input "text" at bounding box center [196, 45] width 328 height 11
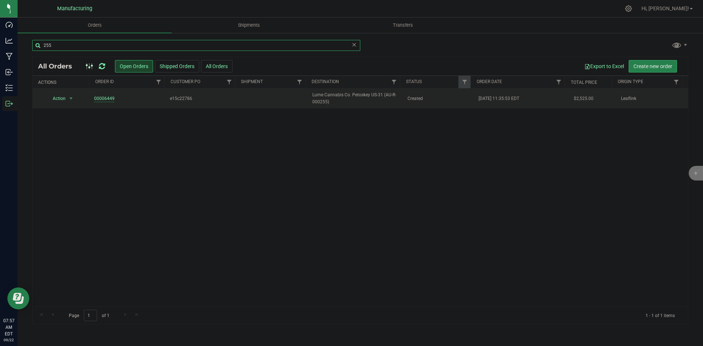
type input "255"
drag, startPoint x: 111, startPoint y: 101, endPoint x: 122, endPoint y: 103, distance: 11.6
click at [122, 103] on td "00006449" at bounding box center [128, 99] width 76 height 20
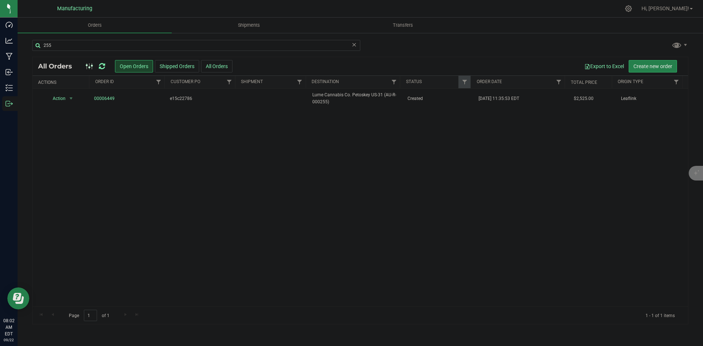
click at [101, 66] on icon at bounding box center [102, 66] width 6 height 7
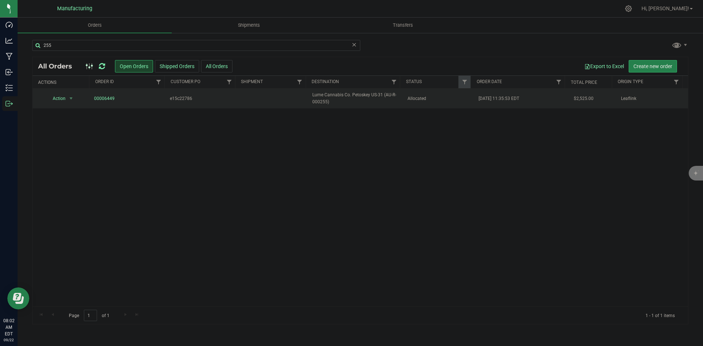
click at [379, 98] on span "Lume Cannabis Co. Petoskey US-31 (AU-R-000255)" at bounding box center [355, 98] width 86 height 14
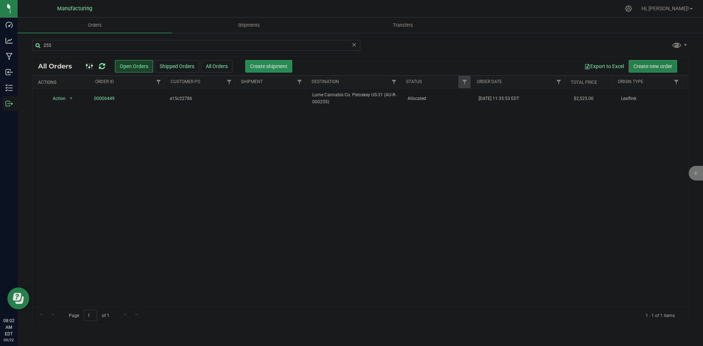
click at [258, 61] on button "Create shipment" at bounding box center [268, 66] width 47 height 12
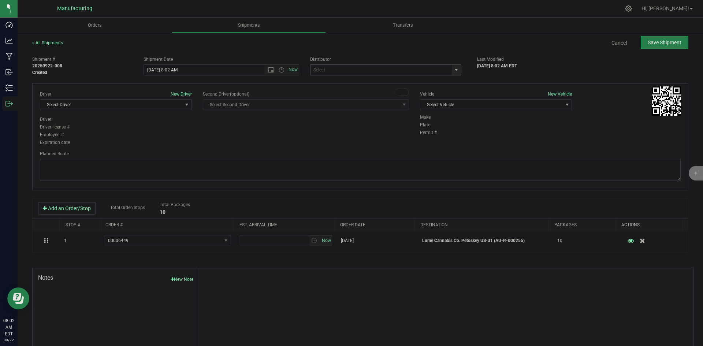
click at [455, 69] on span "select" at bounding box center [456, 70] width 6 height 6
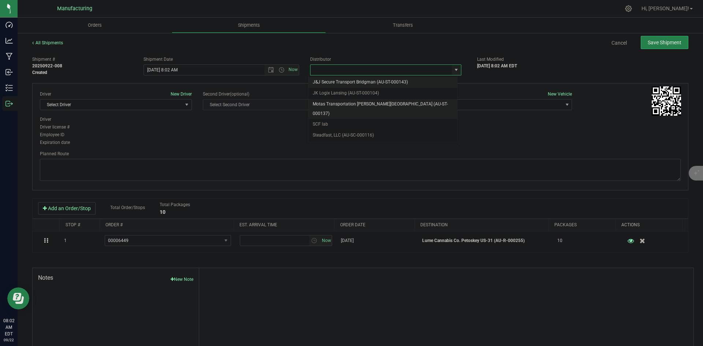
click at [344, 108] on li "Motas Transportation [PERSON_NAME][GEOGRAPHIC_DATA] (AU-ST-000137)" at bounding box center [382, 109] width 149 height 20
type input "Motas Transportation [PERSON_NAME][GEOGRAPHIC_DATA] (AU-ST-000137)"
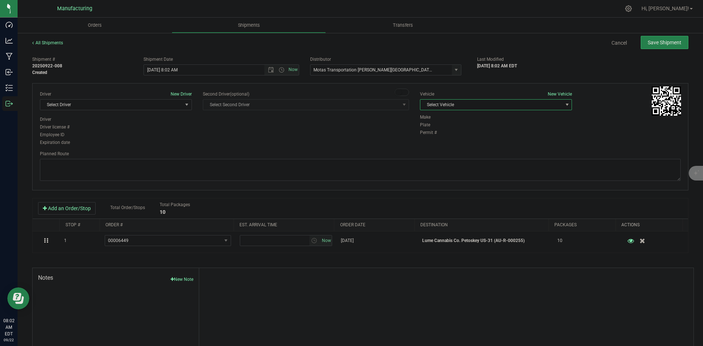
click at [465, 103] on span "Select Vehicle" at bounding box center [491, 105] width 142 height 10
click at [429, 141] on li "T3" at bounding box center [492, 139] width 150 height 11
click at [118, 105] on span "Select Driver" at bounding box center [111, 105] width 142 height 10
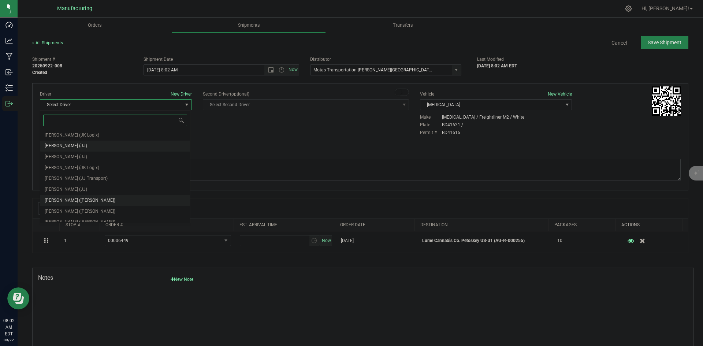
scroll to position [38, 0]
click at [75, 171] on span "Lloyd Neely (Motas)" at bounding box center [80, 173] width 71 height 10
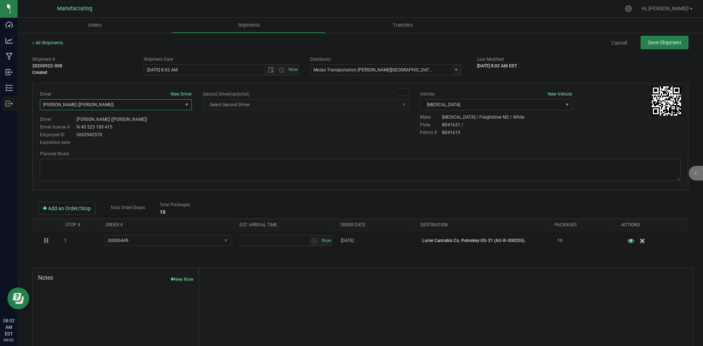
click at [152, 136] on div "Employee ID 0602942578" at bounding box center [116, 134] width 152 height 7
click at [283, 69] on span "Open the time view" at bounding box center [281, 70] width 12 height 6
click at [161, 125] on li "2:00 PM" at bounding box center [219, 126] width 153 height 10
type input "9/22/2025 2:00 PM"
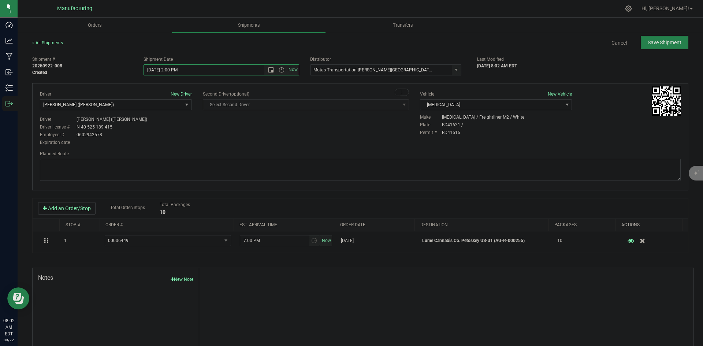
click at [366, 142] on div "Driver New Driver Lloyd Neely (Motas) Select Driver Perry Black (JK Logix) Robe…" at bounding box center [359, 119] width 651 height 56
click at [317, 166] on textarea at bounding box center [360, 170] width 640 height 22
paste textarea "Head south 246 ft -- Turn right 325 ft -- Turn right 407 ft -- Turn right towar…"
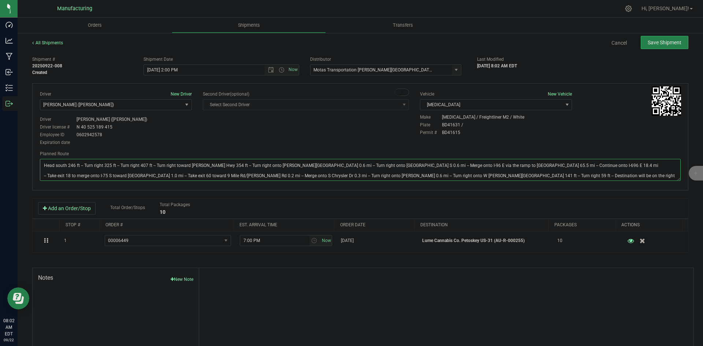
type textarea "Head south 246 ft -- Turn right 325 ft -- Turn right 407 ft -- Turn right towar…"
drag, startPoint x: 370, startPoint y: 128, endPoint x: 375, endPoint y: 128, distance: 4.5
click at [374, 128] on div "Driver New Driver Lloyd Neely (Motas) Select Driver Perry Black (JK Logix) Robe…" at bounding box center [359, 119] width 651 height 56
click at [658, 44] on span "Save Shipment" at bounding box center [664, 43] width 34 height 6
type input "9/22/2025 6:00 PM"
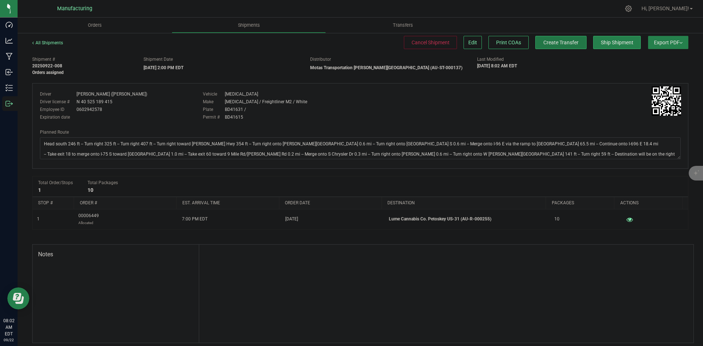
click at [574, 44] on button "Create Transfer" at bounding box center [560, 42] width 51 height 13
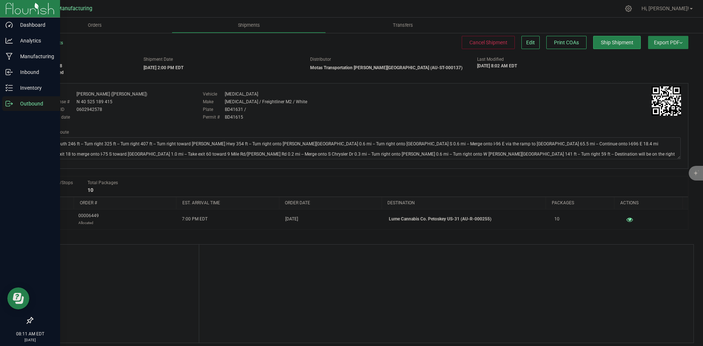
click at [15, 108] on p "Outbound" at bounding box center [35, 103] width 44 height 9
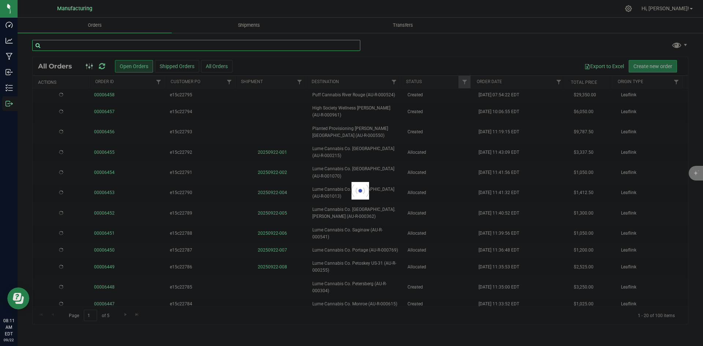
click at [84, 44] on input "text" at bounding box center [196, 45] width 328 height 11
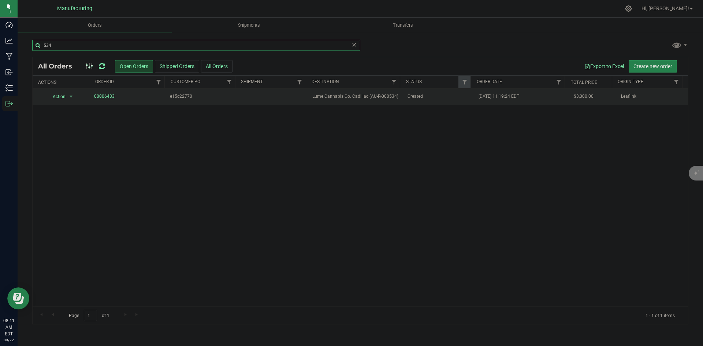
type input "534"
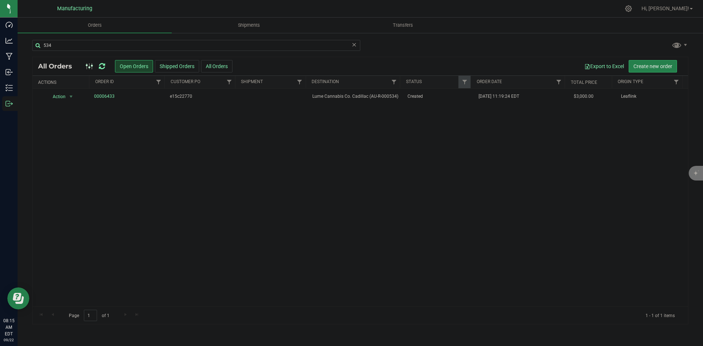
click at [104, 67] on icon at bounding box center [102, 66] width 6 height 7
click at [386, 97] on span "Lume Cannabis Co. Cadillac (AU-R-000534)" at bounding box center [355, 96] width 86 height 7
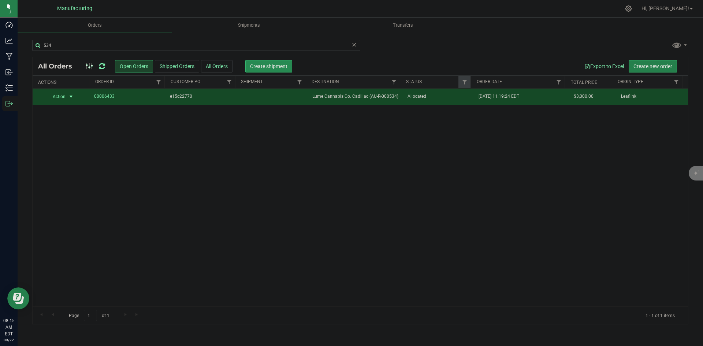
click at [267, 69] on button "Create shipment" at bounding box center [268, 66] width 47 height 12
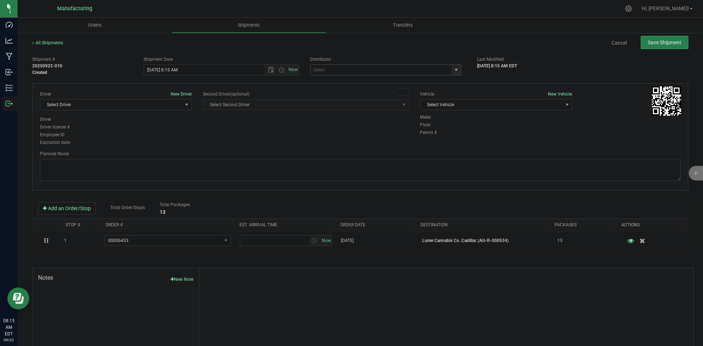
click at [452, 67] on span "select" at bounding box center [456, 70] width 9 height 10
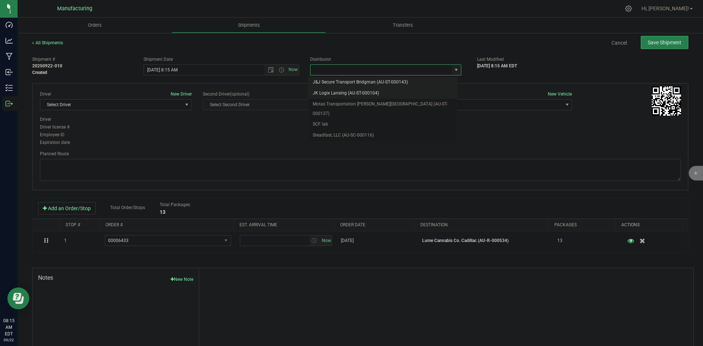
click at [369, 98] on li "JK Logix Lansing (AU-ST-000104)" at bounding box center [382, 93] width 149 height 11
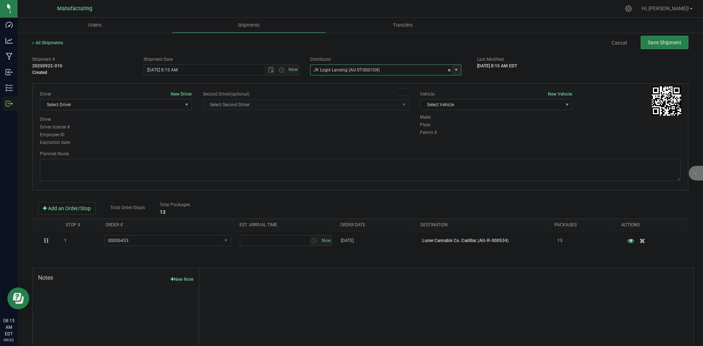
click at [454, 70] on span "select" at bounding box center [456, 70] width 6 height 6
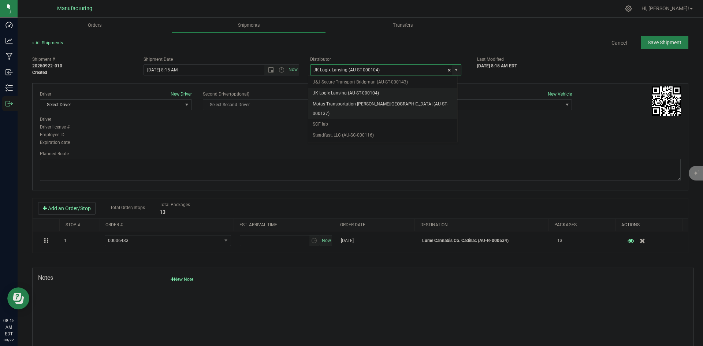
click at [365, 103] on li "Motas Transportation [PERSON_NAME][GEOGRAPHIC_DATA] (AU-ST-000137)" at bounding box center [382, 109] width 149 height 20
type input "Motas Transportation [PERSON_NAME][GEOGRAPHIC_DATA] (AU-ST-000137)"
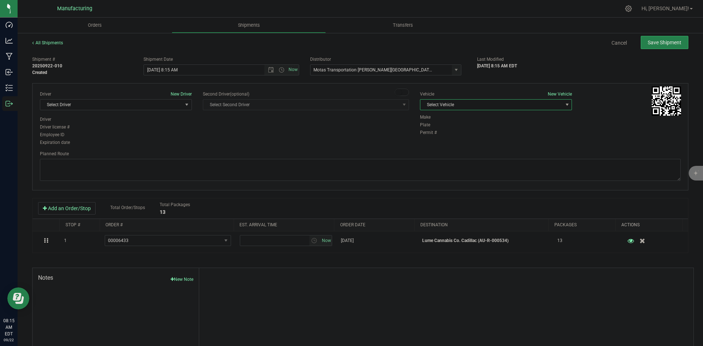
click at [475, 104] on span "Select Vehicle" at bounding box center [491, 105] width 142 height 10
drag, startPoint x: 426, startPoint y: 137, endPoint x: 397, endPoint y: 131, distance: 29.1
click at [426, 137] on li "T3" at bounding box center [492, 139] width 150 height 11
click at [139, 100] on span "Select Driver" at bounding box center [111, 105] width 142 height 10
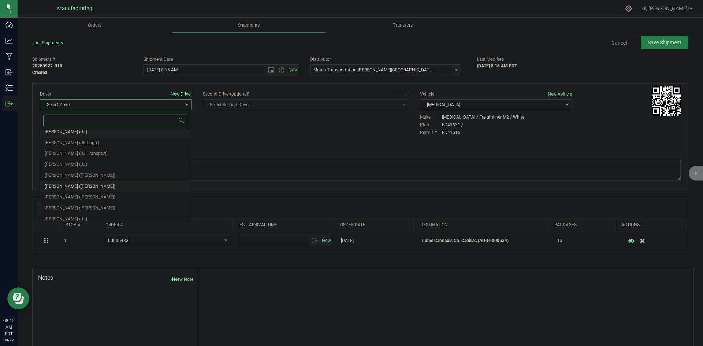
scroll to position [38, 0]
click at [82, 172] on span "Lloyd Neely (Motas)" at bounding box center [80, 173] width 71 height 10
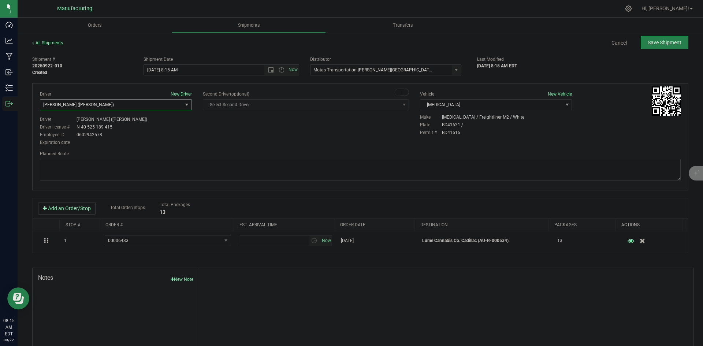
drag, startPoint x: 196, startPoint y: 138, endPoint x: 207, endPoint y: 132, distance: 11.9
click at [197, 138] on div "Driver New Driver Lloyd Neely (Motas) Select Driver Perry Black (JK Logix) Robe…" at bounding box center [359, 119] width 651 height 56
click at [280, 71] on span "Open the time view" at bounding box center [281, 70] width 6 height 6
click at [164, 88] on li "2:00 PM" at bounding box center [219, 89] width 153 height 10
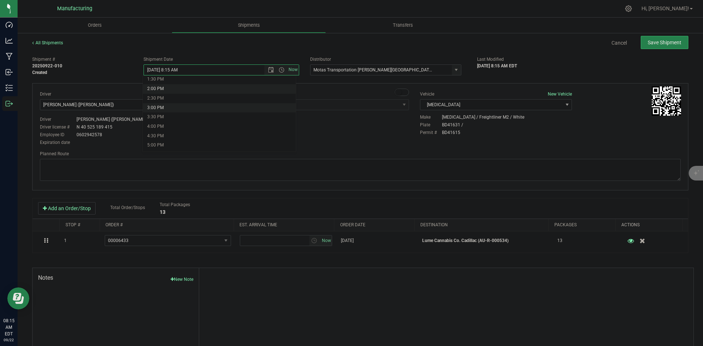
type input "9/22/2025 2:00 PM"
drag, startPoint x: 218, startPoint y: 131, endPoint x: 223, endPoint y: 131, distance: 4.5
click at [219, 131] on div "Driver New Driver Lloyd Neely (Motas) Select Driver Perry Black (JK Logix) Robe…" at bounding box center [359, 119] width 651 height 56
click at [340, 164] on textarea at bounding box center [360, 170] width 640 height 22
paste textarea "Head south 246 ft -- Turn right 325 ft -- Turn right 407 ft -- Turn right towar…"
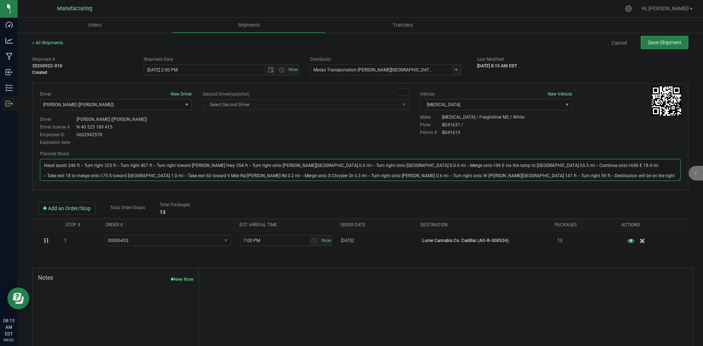
type textarea "Head south 246 ft -- Turn right 325 ft -- Turn right 407 ft -- Turn right towar…"
drag, startPoint x: 358, startPoint y: 133, endPoint x: 475, endPoint y: 102, distance: 121.2
click at [365, 132] on div "Driver New Driver Lloyd Neely (Motas) Select Driver Perry Black (JK Logix) Robe…" at bounding box center [359, 119] width 651 height 56
click at [660, 40] on span "Save Shipment" at bounding box center [664, 43] width 34 height 6
type input "9/22/2025 6:00 PM"
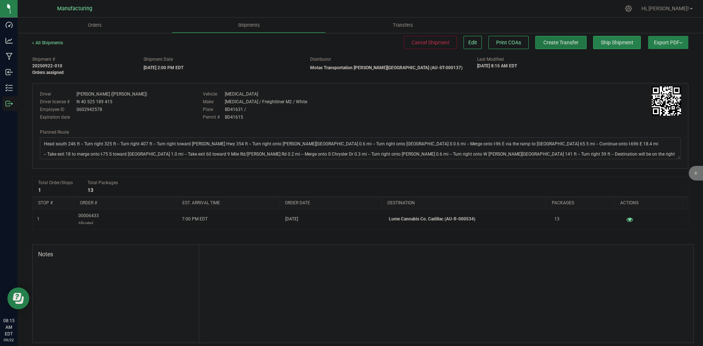
click at [556, 45] on span "Create Transfer" at bounding box center [560, 43] width 35 height 6
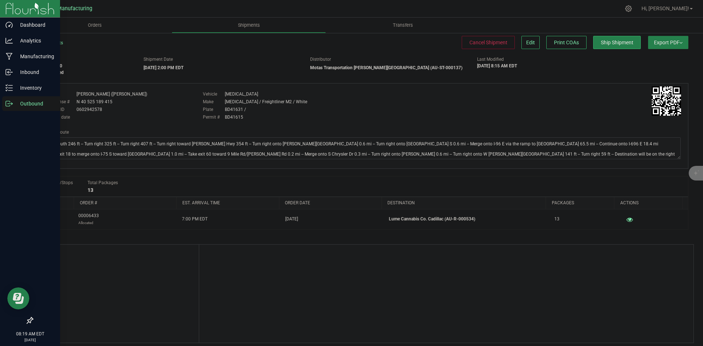
click at [10, 108] on div "Outbound" at bounding box center [31, 103] width 58 height 15
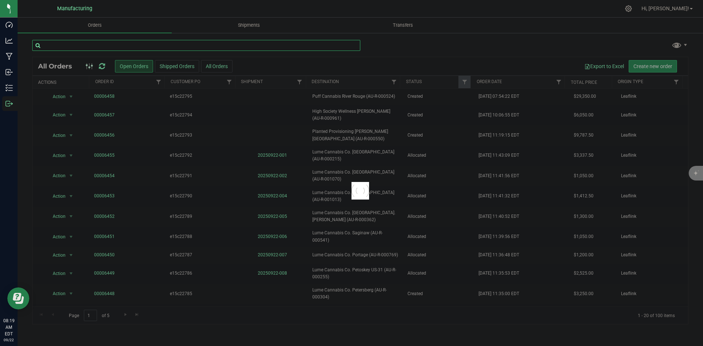
click at [78, 41] on input "text" at bounding box center [196, 45] width 328 height 11
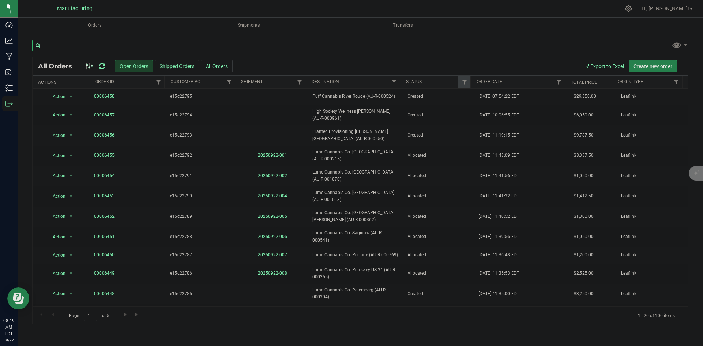
type input "0"
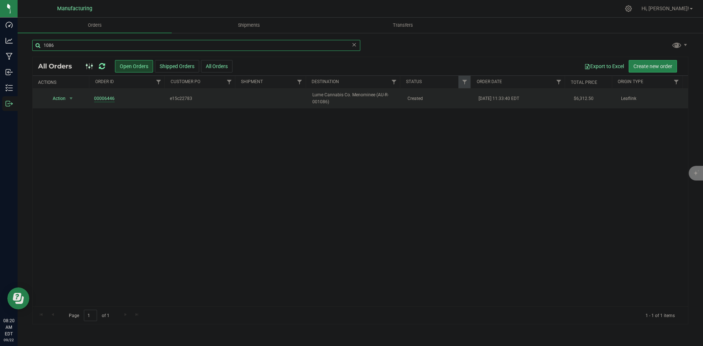
type input "1086"
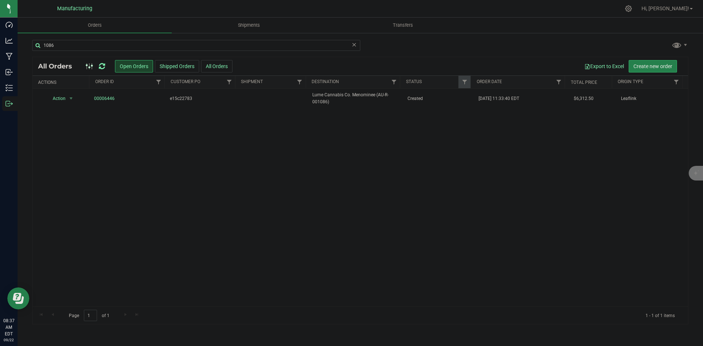
click at [103, 67] on icon at bounding box center [102, 66] width 6 height 7
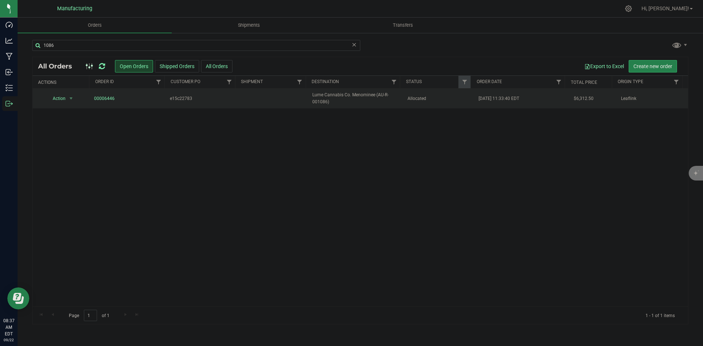
click at [332, 106] on td "Lume Cannabis Co. Menominee (AU-R-001086)" at bounding box center [355, 99] width 95 height 20
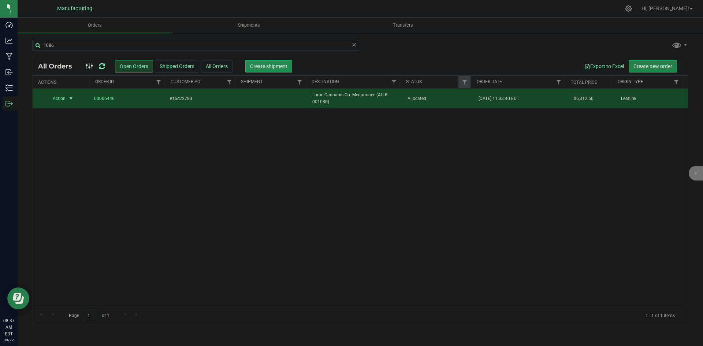
click at [272, 68] on span "Create shipment" at bounding box center [268, 66] width 37 height 6
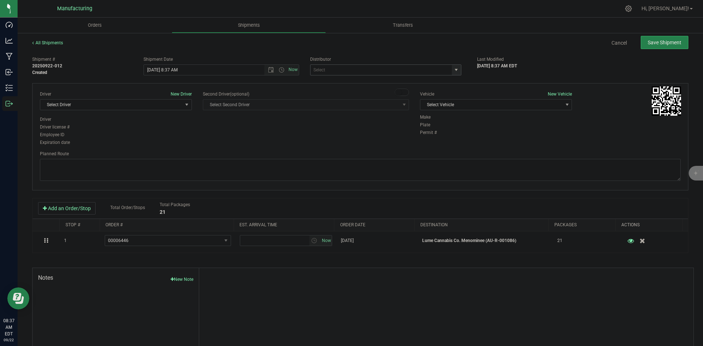
click at [453, 70] on span "select" at bounding box center [456, 70] width 6 height 6
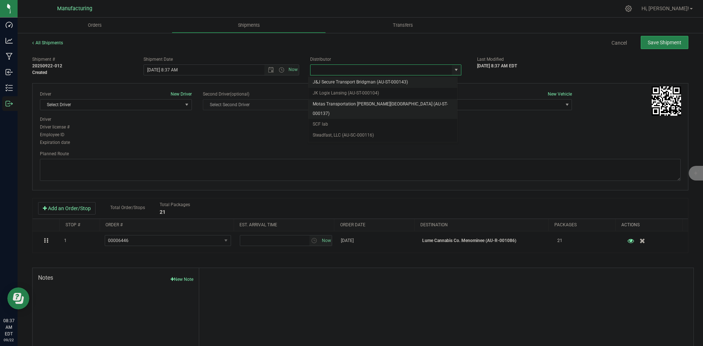
click at [344, 103] on li "Motas Transportation [PERSON_NAME][GEOGRAPHIC_DATA] (AU-ST-000137)" at bounding box center [382, 109] width 149 height 20
type input "Motas Transportation [PERSON_NAME][GEOGRAPHIC_DATA] (AU-ST-000137)"
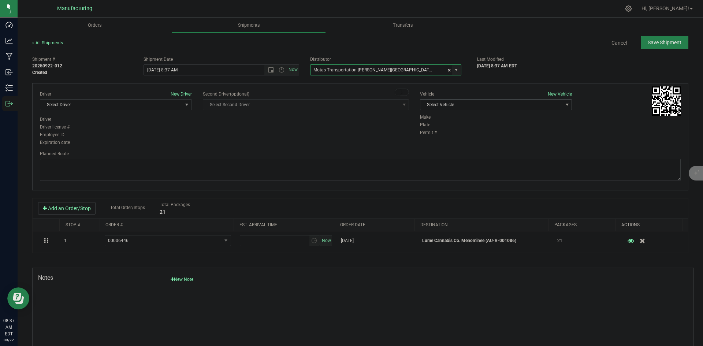
click at [447, 105] on span "Select Vehicle" at bounding box center [491, 105] width 142 height 10
click at [429, 137] on li "T3" at bounding box center [492, 139] width 150 height 11
click at [172, 108] on span "Select Driver" at bounding box center [111, 105] width 142 height 10
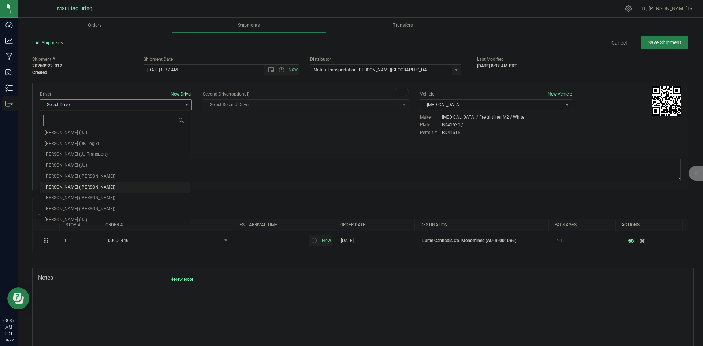
scroll to position [38, 0]
drag, startPoint x: 72, startPoint y: 177, endPoint x: 101, endPoint y: 152, distance: 38.7
click at [72, 177] on span "Lloyd Neely (Motas)" at bounding box center [80, 173] width 71 height 10
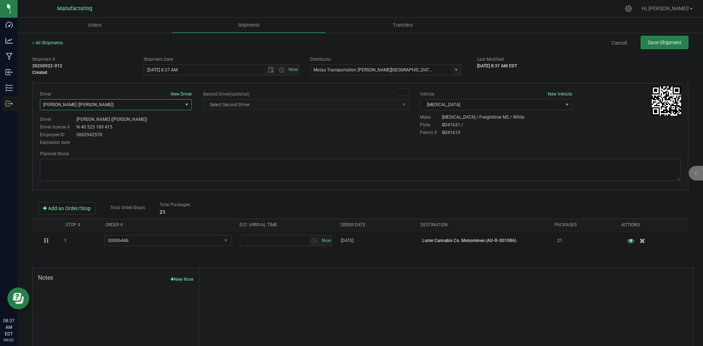
click at [179, 140] on div "Expiration date" at bounding box center [116, 142] width 152 height 7
click at [280, 70] on span "Open the time view" at bounding box center [281, 70] width 6 height 6
click at [160, 89] on li "2:00 PM" at bounding box center [219, 89] width 153 height 10
type input "9/22/2025 2:00 PM"
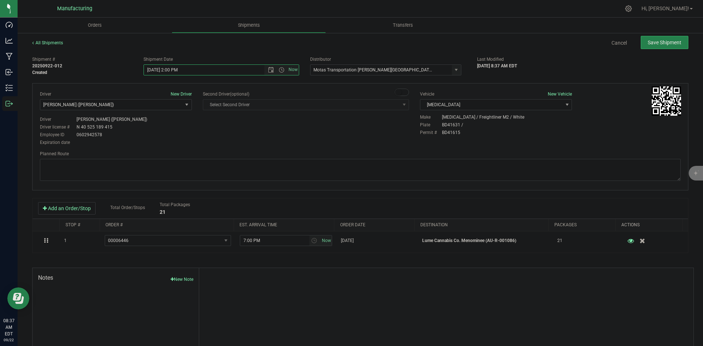
click at [195, 123] on div "Driver New Driver Lloyd Neely (Motas) Select Driver Perry Black (JK Logix) Robe…" at bounding box center [115, 119] width 163 height 56
drag, startPoint x: 416, startPoint y: 162, endPoint x: 404, endPoint y: 152, distance: 15.3
click at [415, 162] on textarea at bounding box center [360, 170] width 640 height 22
drag, startPoint x: 384, startPoint y: 137, endPoint x: 392, endPoint y: 135, distance: 8.0
click at [388, 136] on div "Driver New Driver Lloyd Neely (Motas) Select Driver Perry Black (JK Logix) Robe…" at bounding box center [359, 119] width 651 height 56
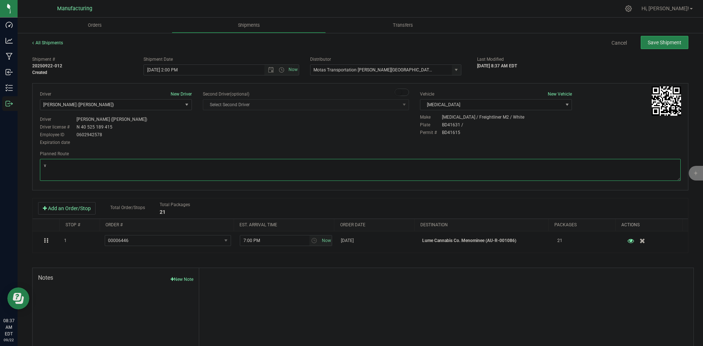
drag, startPoint x: 192, startPoint y: 164, endPoint x: 38, endPoint y: 154, distance: 154.7
click at [24, 154] on div "All Shipments Cancel Save Shipment Shipment # 20250922-012 Created Shipment Dat…" at bounding box center [360, 202] width 685 height 341
paste textarea "Head south 246 ft -- Turn right 325 ft -- Turn right 407 ft -- Turn right towar…"
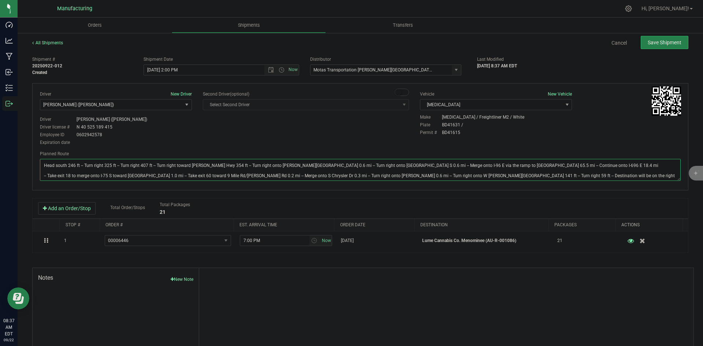
type textarea "Head south 246 ft -- Turn right 325 ft -- Turn right 407 ft -- Turn right towar…"
drag, startPoint x: 314, startPoint y: 137, endPoint x: 318, endPoint y: 134, distance: 5.0
click at [315, 137] on div "Driver New Driver Lloyd Neely (Motas) Select Driver Perry Black (JK Logix) Robe…" at bounding box center [359, 119] width 651 height 56
click at [654, 43] on span "Save Shipment" at bounding box center [664, 43] width 34 height 6
type input "9/22/2025 6:00 PM"
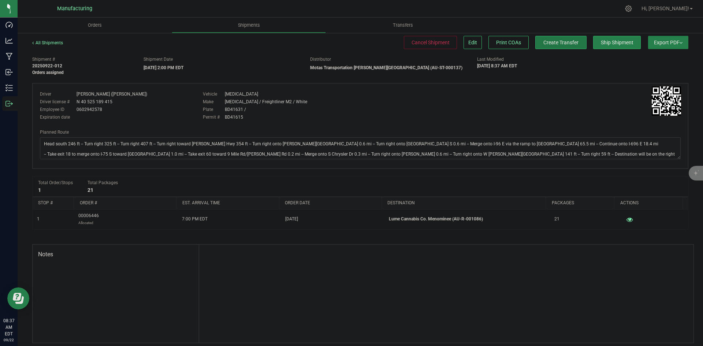
click at [562, 44] on span "Create Transfer" at bounding box center [560, 43] width 35 height 6
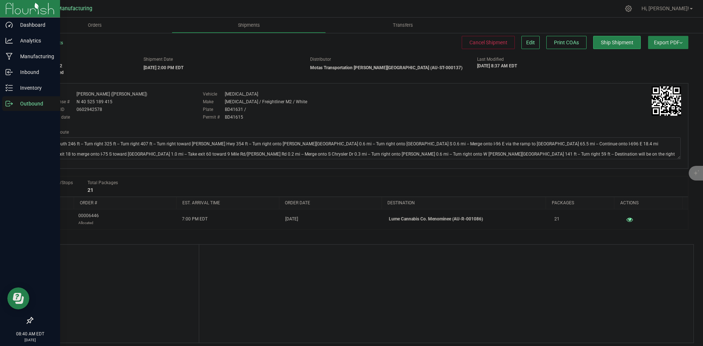
click at [11, 105] on icon at bounding box center [8, 103] width 7 height 7
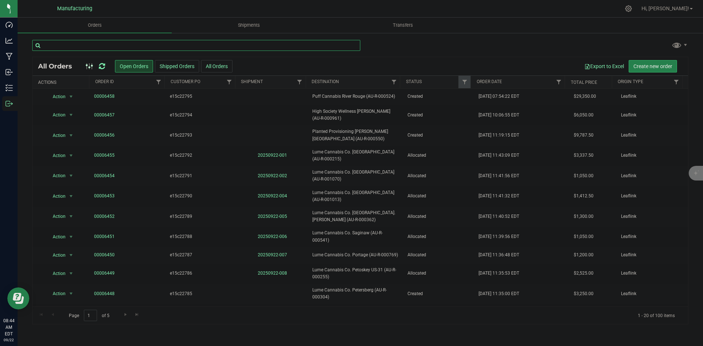
click at [70, 40] on input "text" at bounding box center [196, 45] width 328 height 11
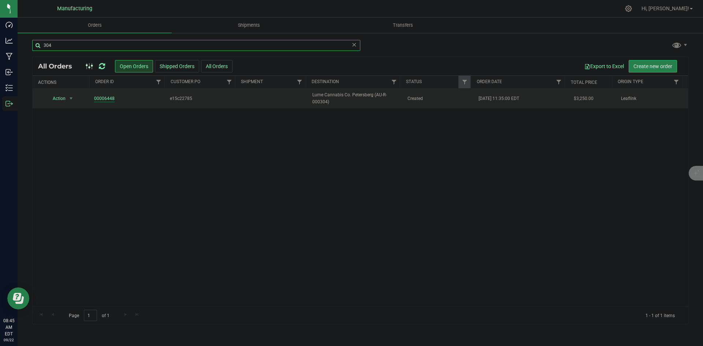
type input "304"
drag, startPoint x: 102, startPoint y: 100, endPoint x: 115, endPoint y: 104, distance: 13.8
click at [115, 104] on td "00006448" at bounding box center [128, 99] width 76 height 20
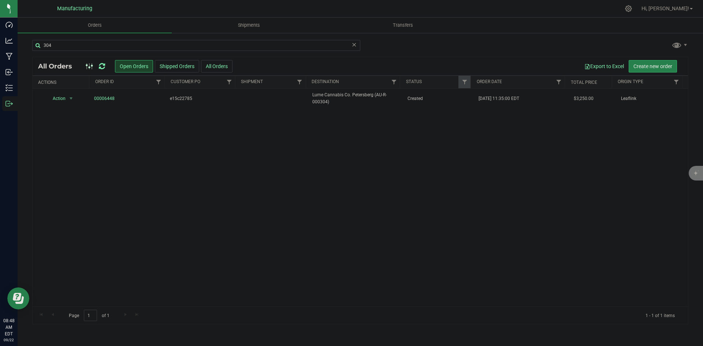
click at [103, 66] on icon at bounding box center [102, 66] width 6 height 7
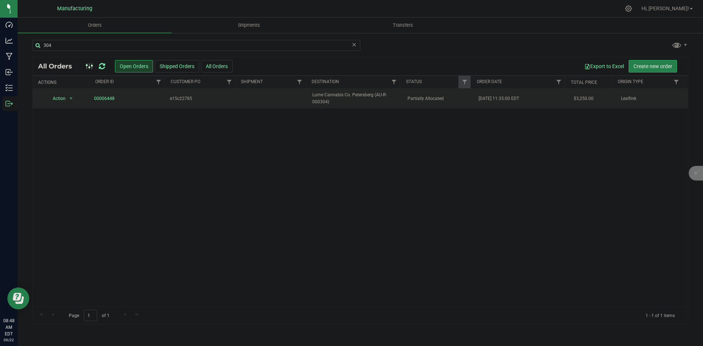
click at [394, 101] on span "Lume Cannabis Co. Petersberg (AU-R-000304)" at bounding box center [355, 98] width 86 height 14
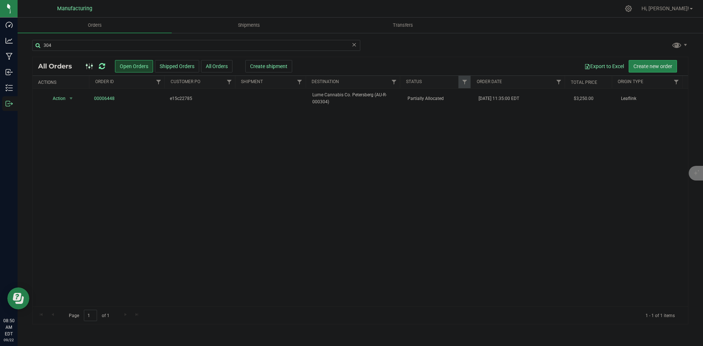
click at [101, 66] on icon at bounding box center [102, 66] width 6 height 7
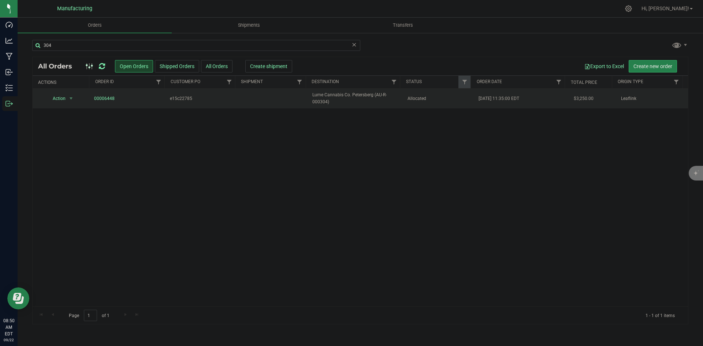
click at [425, 98] on span "Allocated" at bounding box center [438, 98] width 63 height 7
click at [390, 96] on span "Lume Cannabis Co. Petersberg (AU-R-000304)" at bounding box center [355, 98] width 86 height 14
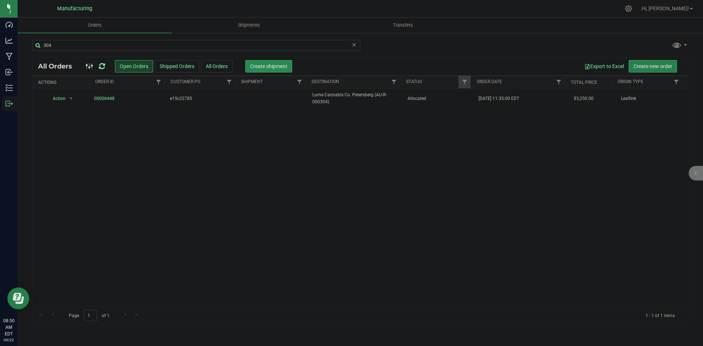
click at [275, 68] on span "Create shipment" at bounding box center [268, 66] width 37 height 6
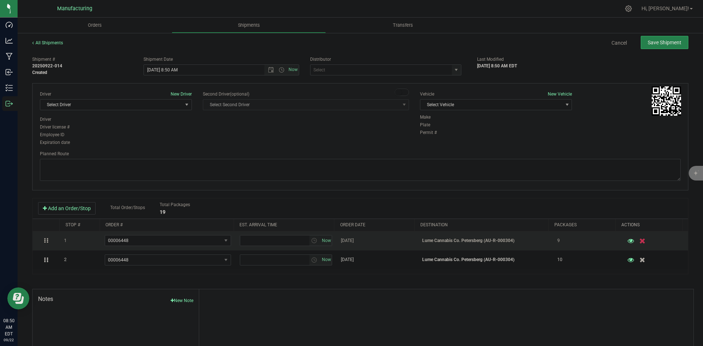
click at [639, 240] on icon "button" at bounding box center [642, 240] width 6 height 5
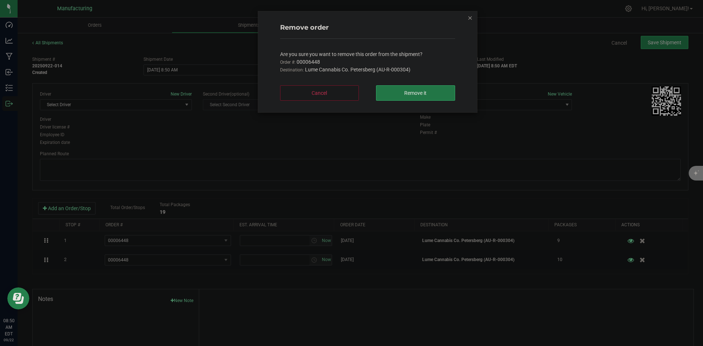
click at [431, 90] on button "Remove it" at bounding box center [415, 92] width 79 height 15
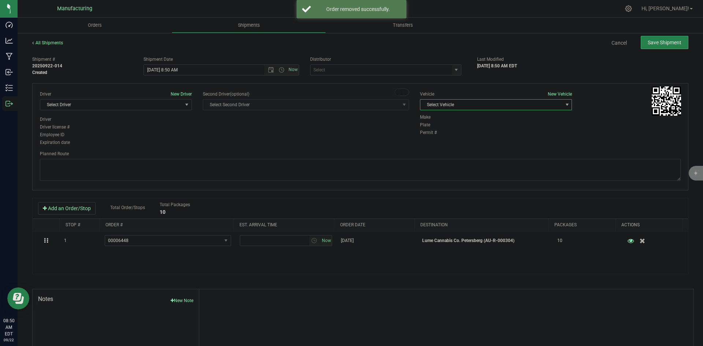
click at [493, 105] on span "Select Vehicle" at bounding box center [491, 105] width 142 height 10
click at [436, 140] on li "T3" at bounding box center [492, 139] width 150 height 11
click at [453, 69] on span "select" at bounding box center [456, 70] width 6 height 6
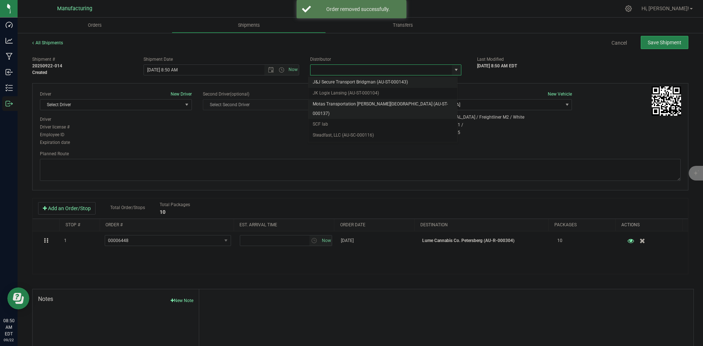
click at [349, 104] on li "Motas Transportation [PERSON_NAME][GEOGRAPHIC_DATA] (AU-ST-000137)" at bounding box center [382, 109] width 149 height 20
type input "Motas Transportation [PERSON_NAME][GEOGRAPHIC_DATA] (AU-ST-000137)"
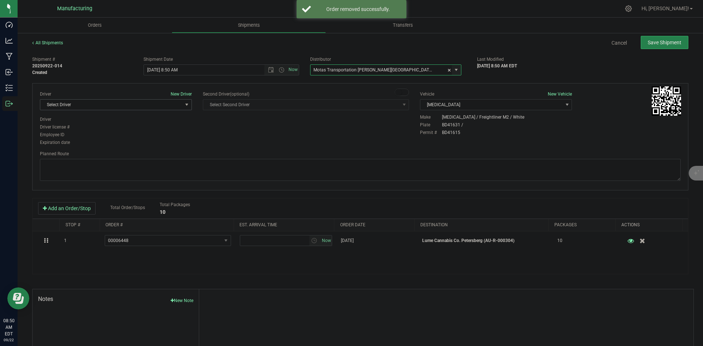
click at [175, 106] on span "Select Driver" at bounding box center [111, 105] width 142 height 10
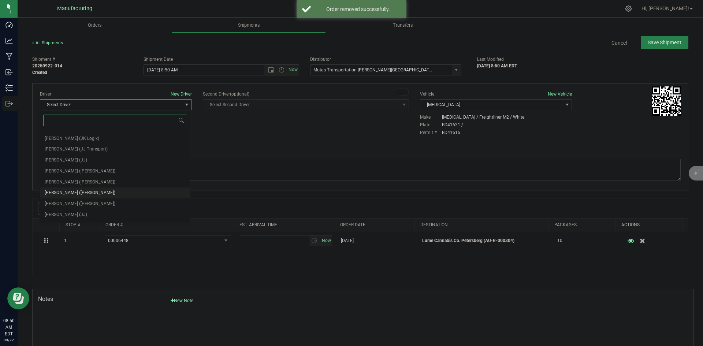
scroll to position [38, 0]
click at [81, 178] on li "Michael Pompei (Motas)" at bounding box center [115, 183] width 150 height 11
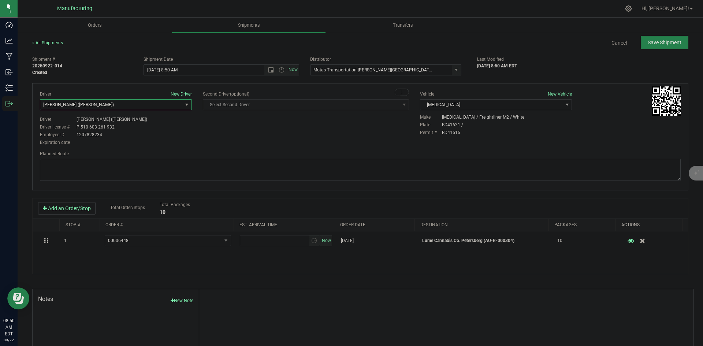
click at [132, 105] on span "Michael Pompei (Motas)" at bounding box center [111, 105] width 142 height 10
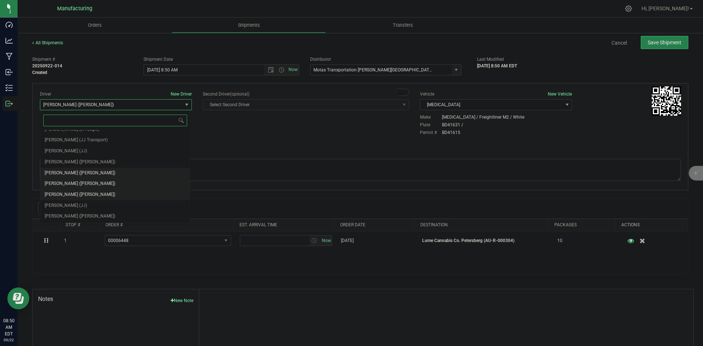
click at [75, 172] on span "Lloyd Neely (Motas)" at bounding box center [80, 173] width 71 height 10
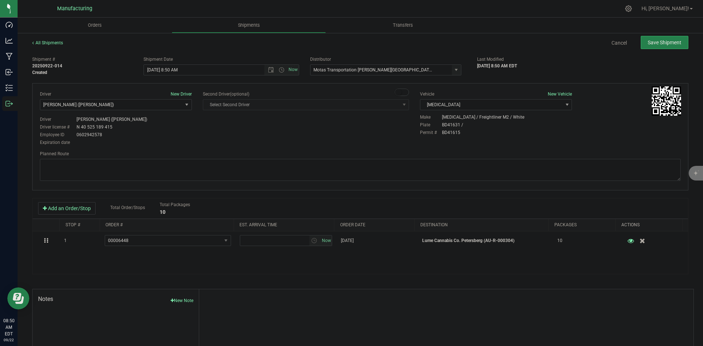
drag, startPoint x: 219, startPoint y: 143, endPoint x: 236, endPoint y: 115, distance: 32.6
click at [220, 142] on div "Driver New Driver Lloyd Neely (Motas) Select Driver Perry Black (JK Logix) Robe…" at bounding box center [359, 119] width 651 height 56
drag, startPoint x: 278, startPoint y: 72, endPoint x: 273, endPoint y: 75, distance: 5.4
click at [278, 72] on span "Open the time view" at bounding box center [281, 70] width 6 height 6
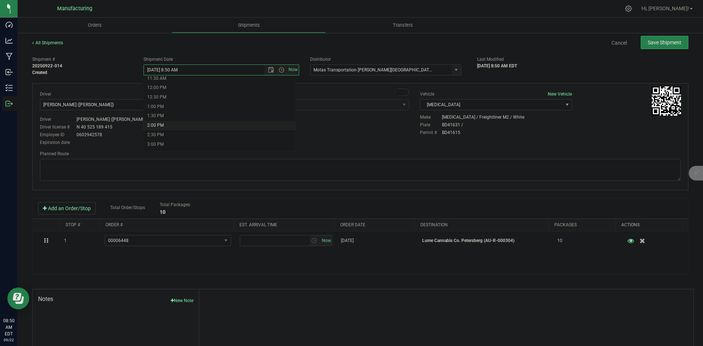
click at [160, 124] on li "2:00 PM" at bounding box center [219, 126] width 153 height 10
type input "9/22/2025 2:00 PM"
drag, startPoint x: 257, startPoint y: 134, endPoint x: 270, endPoint y: 134, distance: 12.8
click at [257, 134] on div "Driver New Driver Lloyd Neely (Motas) Select Driver Perry Black (JK Logix) Robe…" at bounding box center [359, 119] width 651 height 56
click at [287, 172] on textarea at bounding box center [360, 170] width 640 height 22
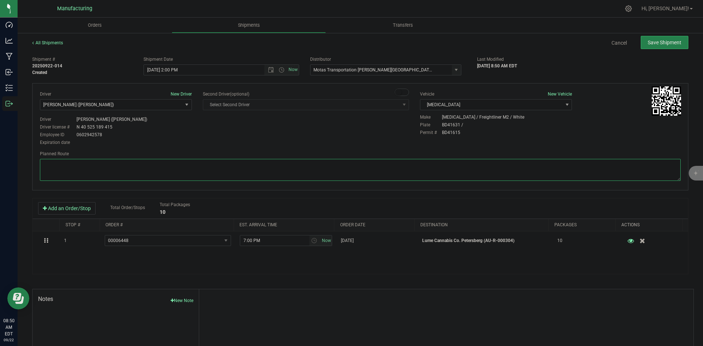
paste textarea "Head south 246 ft -- Turn right 325 ft -- Turn right 407 ft -- Turn right towar…"
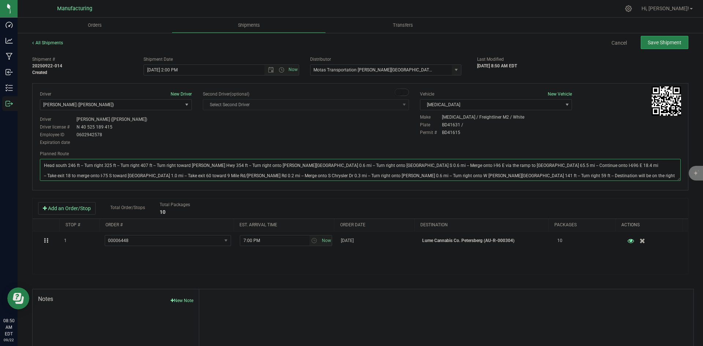
type textarea "Head south 246 ft -- Turn right 325 ft -- Turn right 407 ft -- Turn right towar…"
drag, startPoint x: 314, startPoint y: 136, endPoint x: 393, endPoint y: 120, distance: 81.1
click at [333, 134] on div "Driver New Driver Lloyd Neely (Motas) Select Driver Perry Black (JK Logix) Robe…" at bounding box center [359, 119] width 651 height 56
click at [667, 38] on button "Save Shipment" at bounding box center [664, 42] width 48 height 13
type input "9/22/2025 6:00 PM"
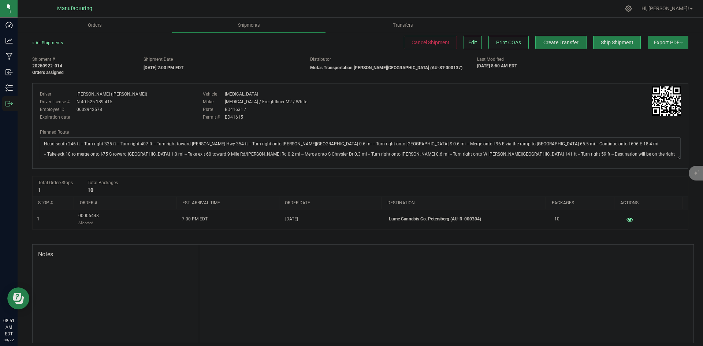
click at [554, 40] on span "Create Transfer" at bounding box center [560, 43] width 35 height 6
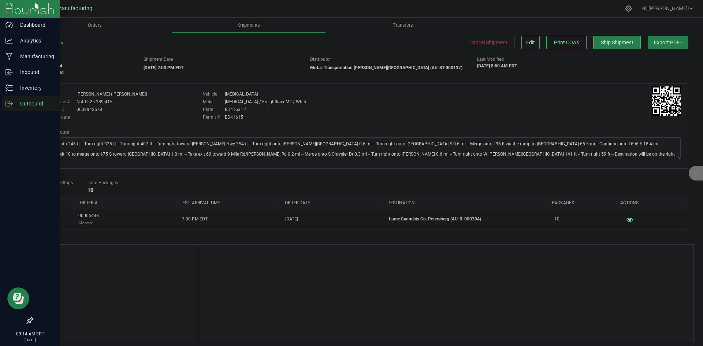
click at [11, 104] on line at bounding box center [10, 104] width 4 height 0
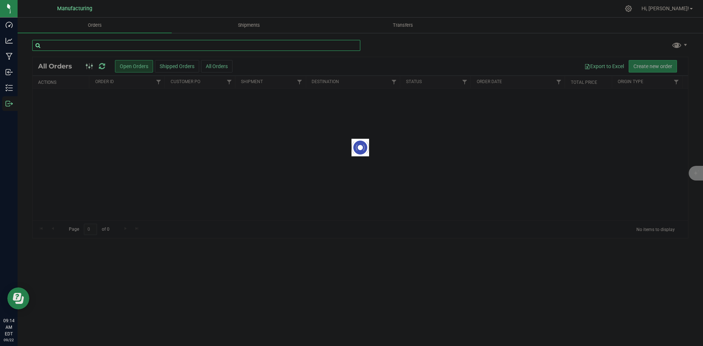
click at [93, 47] on input "text" at bounding box center [196, 45] width 328 height 11
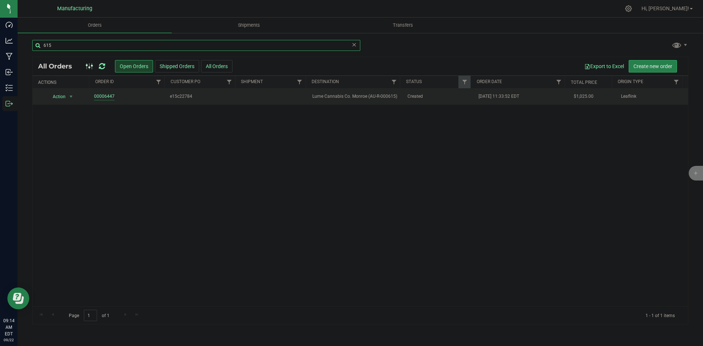
type input "615"
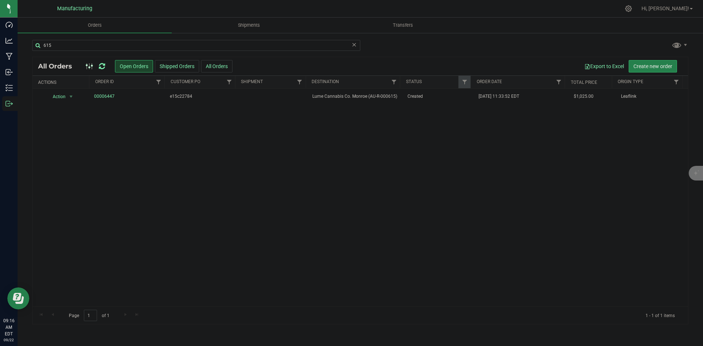
click at [103, 66] on icon at bounding box center [102, 66] width 6 height 7
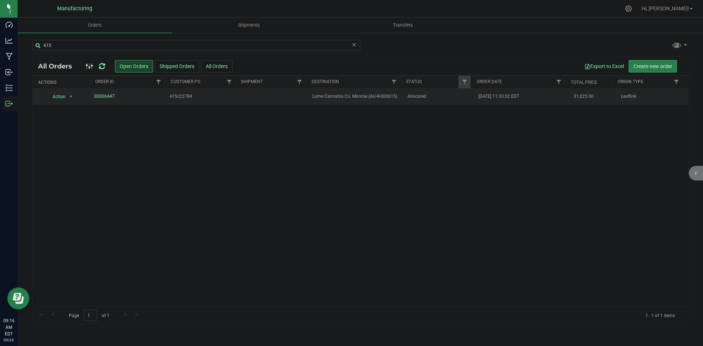
click at [423, 105] on td "Allocated" at bounding box center [438, 97] width 71 height 16
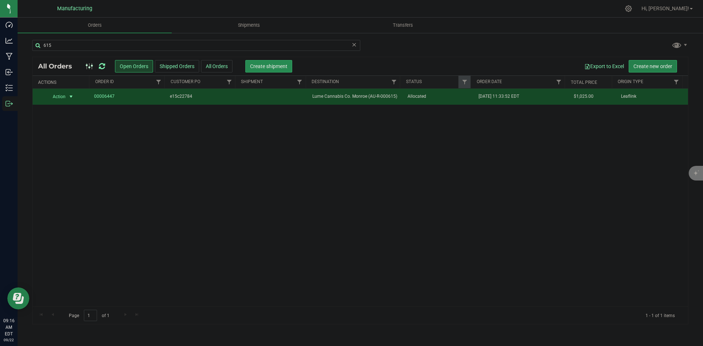
click at [266, 66] on span "Create shipment" at bounding box center [268, 66] width 37 height 6
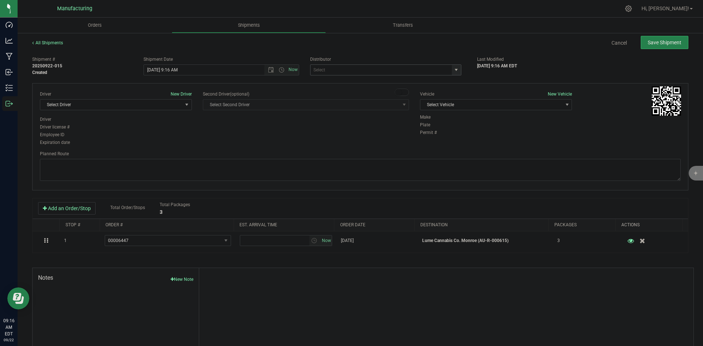
click at [455, 71] on span "select" at bounding box center [456, 70] width 6 height 6
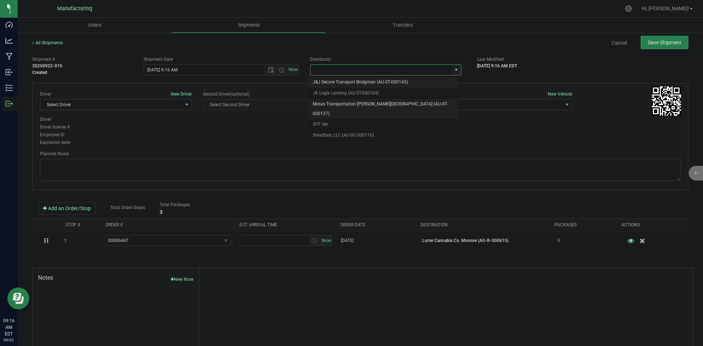
click at [348, 108] on li "Motas Transportation [PERSON_NAME][GEOGRAPHIC_DATA] (AU-ST-000137)" at bounding box center [382, 109] width 149 height 20
type input "Motas Transportation [PERSON_NAME][GEOGRAPHIC_DATA] (AU-ST-000137)"
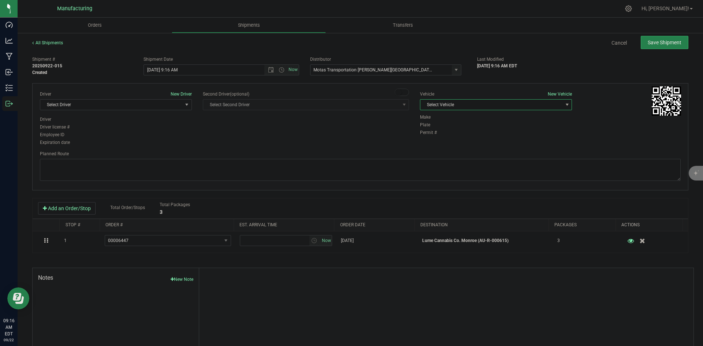
click at [459, 106] on span "Select Vehicle" at bounding box center [491, 105] width 142 height 10
drag, startPoint x: 430, startPoint y: 140, endPoint x: 351, endPoint y: 134, distance: 78.9
click at [429, 140] on li "T3" at bounding box center [492, 139] width 150 height 11
click at [142, 105] on span "Select Driver" at bounding box center [111, 105] width 142 height 10
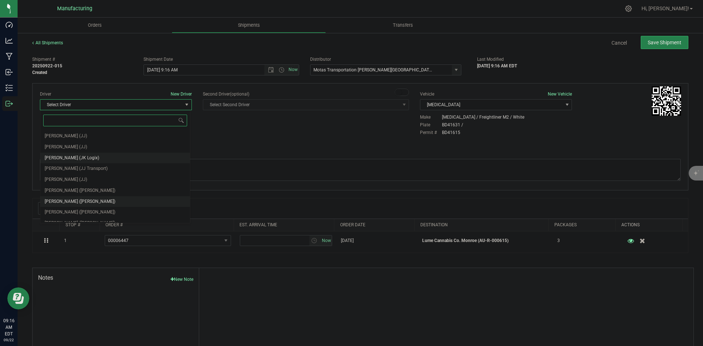
scroll to position [38, 0]
click at [82, 171] on span "Lloyd Neely (Motas)" at bounding box center [80, 173] width 71 height 10
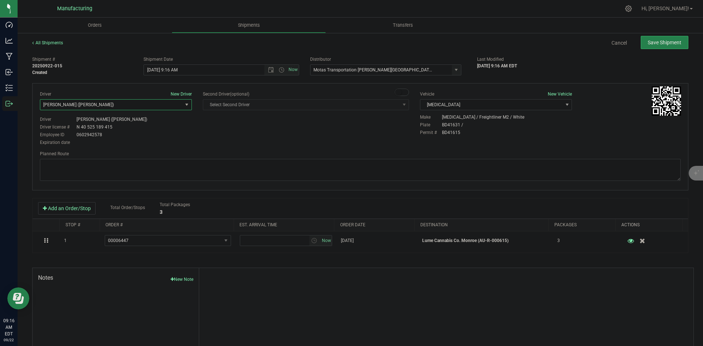
click at [222, 132] on div "Driver New Driver Lloyd Neely (Motas) Select Driver Perry Black (JK Logix) Robe…" at bounding box center [359, 119] width 651 height 56
click at [279, 71] on span "Open the time view" at bounding box center [281, 70] width 6 height 6
click at [158, 126] on li "2:00 PM" at bounding box center [219, 126] width 153 height 10
type input "9/22/2025 2:00 PM"
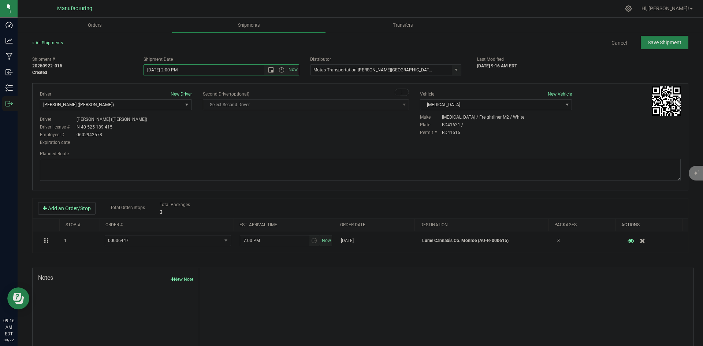
drag, startPoint x: 257, startPoint y: 139, endPoint x: 295, endPoint y: 135, distance: 38.2
click at [258, 139] on div "Driver New Driver Lloyd Neely (Motas) Select Driver Perry Black (JK Logix) Robe…" at bounding box center [359, 119] width 651 height 56
drag, startPoint x: 433, startPoint y: 166, endPoint x: 422, endPoint y: 161, distance: 12.1
click at [433, 167] on textarea at bounding box center [360, 170] width 640 height 22
paste textarea "Head south 246 ft -- Turn right 325 ft -- Turn right 407 ft -- Turn right towar…"
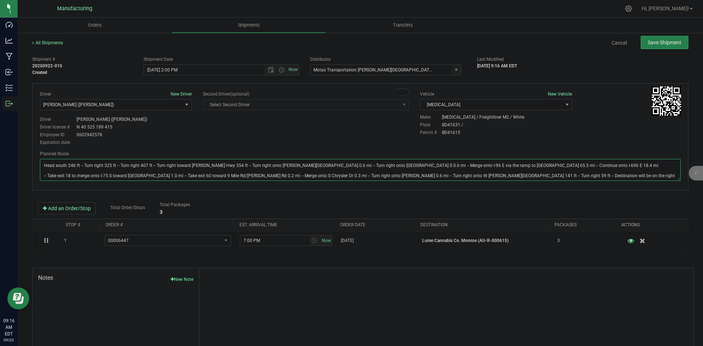
type textarea "Head south 246 ft -- Turn right 325 ft -- Turn right 407 ft -- Turn right towar…"
click at [393, 135] on div "Driver New Driver Lloyd Neely (Motas) Select Driver Perry Black (JK Logix) Robe…" at bounding box center [359, 119] width 651 height 56
click at [648, 41] on span "Save Shipment" at bounding box center [664, 43] width 34 height 6
type input "9/22/2025 6:00 PM"
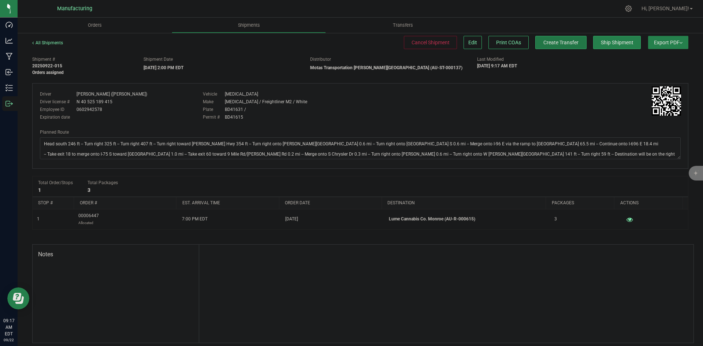
click at [544, 45] on span "Create Transfer" at bounding box center [560, 43] width 35 height 6
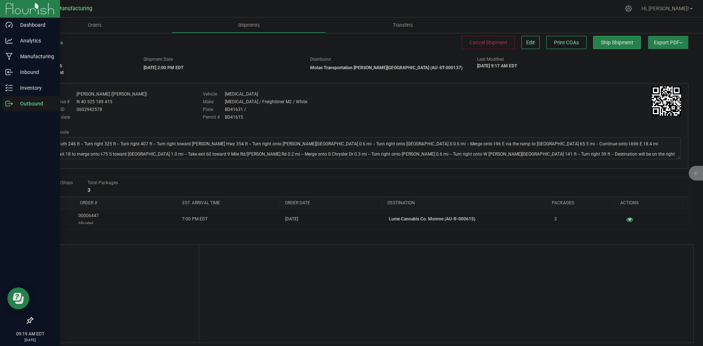
click at [8, 102] on icon at bounding box center [8, 103] width 7 height 7
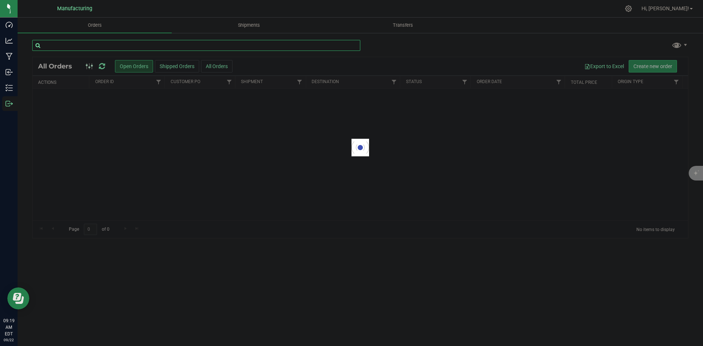
click at [87, 45] on input "text" at bounding box center [196, 45] width 328 height 11
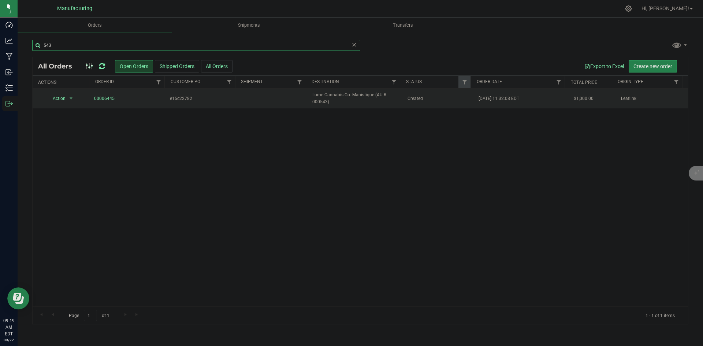
type input "543"
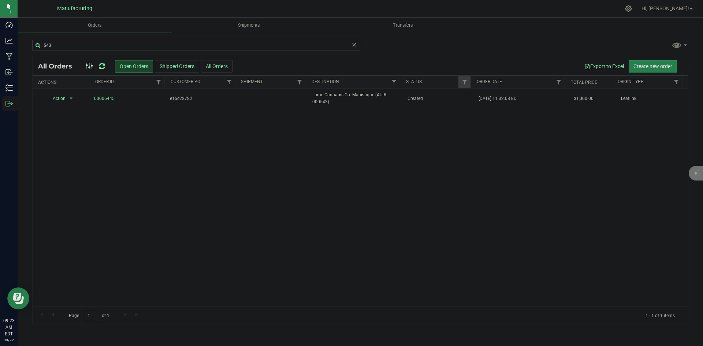
click at [100, 63] on icon at bounding box center [102, 66] width 6 height 7
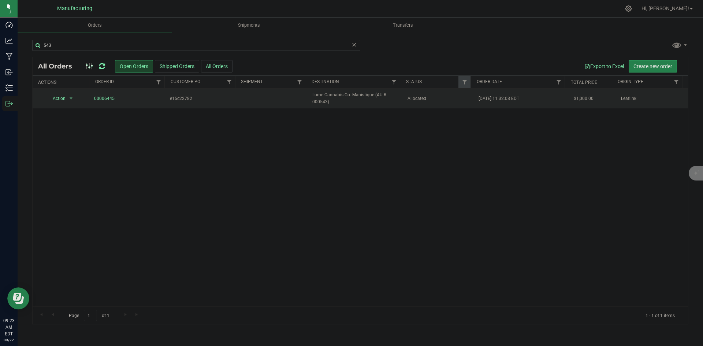
click at [407, 101] on span "Allocated" at bounding box center [438, 98] width 63 height 7
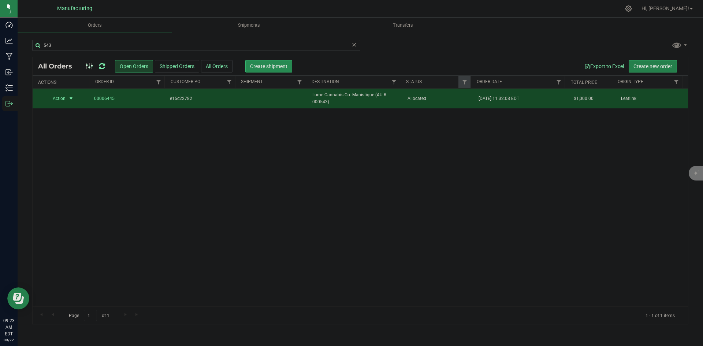
click at [249, 66] on button "Create shipment" at bounding box center [268, 66] width 47 height 12
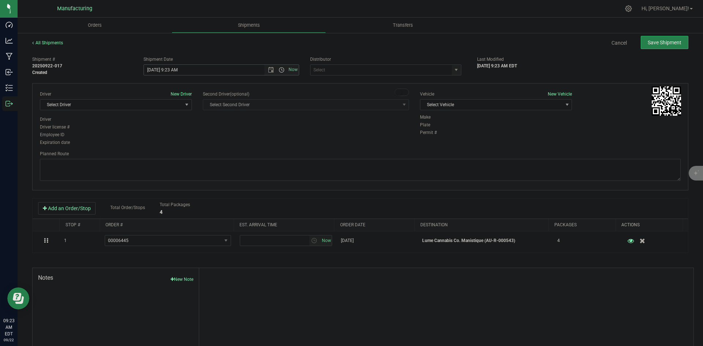
click at [280, 67] on span "Open the time view" at bounding box center [281, 70] width 6 height 6
click at [155, 124] on li "2:00 PM" at bounding box center [219, 126] width 153 height 10
type input "9/22/2025 2:00 PM"
drag, startPoint x: 264, startPoint y: 134, endPoint x: 327, endPoint y: 120, distance: 65.0
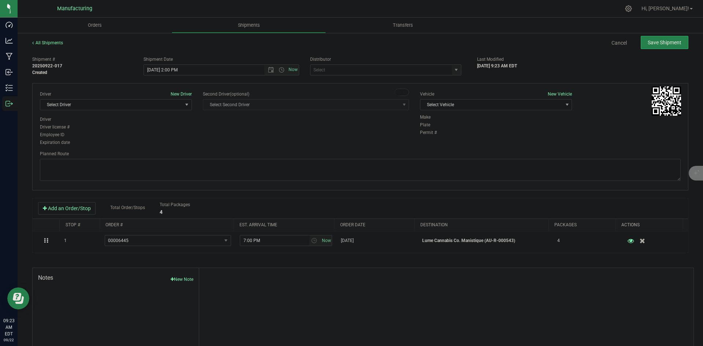
click at [264, 135] on div "Driver New Driver Select Driver Select Driver Perry Black (JK Logix) Robert Cle…" at bounding box center [359, 119] width 651 height 56
click at [454, 69] on span "select" at bounding box center [456, 70] width 6 height 6
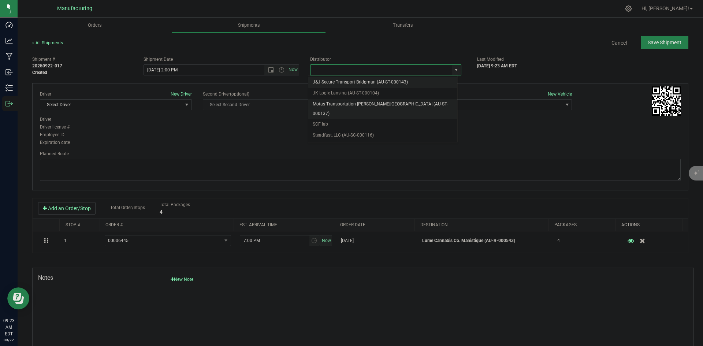
click at [325, 103] on li "Motas Transportation [PERSON_NAME][GEOGRAPHIC_DATA] (AU-ST-000137)" at bounding box center [382, 109] width 149 height 20
type input "Motas Transportation [PERSON_NAME][GEOGRAPHIC_DATA] (AU-ST-000137)"
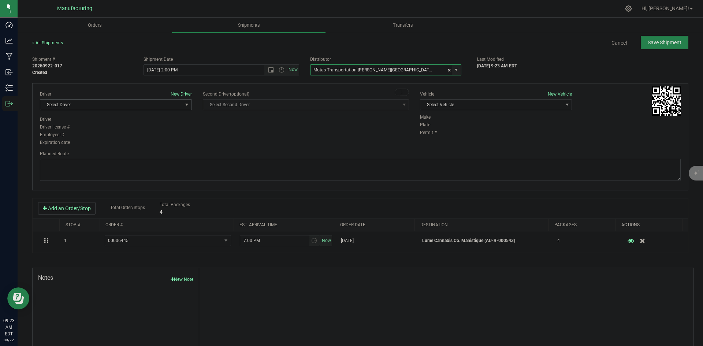
click at [160, 104] on span "Select Driver" at bounding box center [111, 105] width 142 height 10
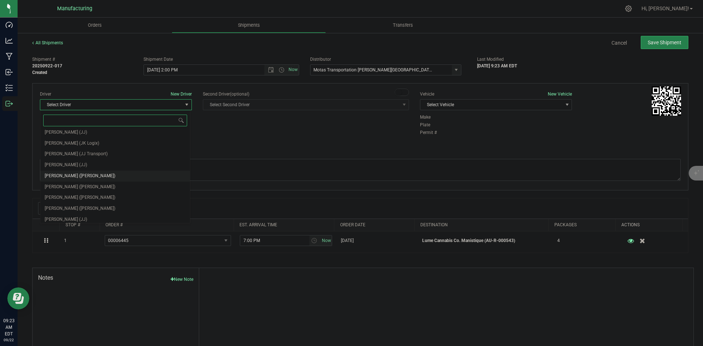
scroll to position [38, 0]
drag, startPoint x: 70, startPoint y: 170, endPoint x: 177, endPoint y: 155, distance: 109.0
click at [72, 169] on span "Lloyd Neely (Motas)" at bounding box center [80, 173] width 71 height 10
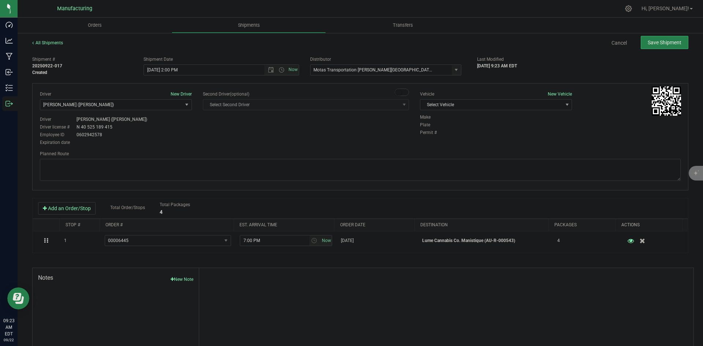
drag, startPoint x: 219, startPoint y: 151, endPoint x: 237, endPoint y: 149, distance: 18.0
click at [224, 150] on div "Driver New Driver Lloyd Neely (Motas) Select Driver Perry Black (JK Logix) Robe…" at bounding box center [360, 136] width 656 height 107
click at [493, 100] on span "Select Vehicle" at bounding box center [496, 104] width 152 height 11
click at [429, 141] on li "T3" at bounding box center [492, 139] width 150 height 11
click at [384, 145] on div "Driver New Driver Lloyd Neely (Motas) Select Driver Perry Black (JK Logix) Robe…" at bounding box center [359, 119] width 651 height 56
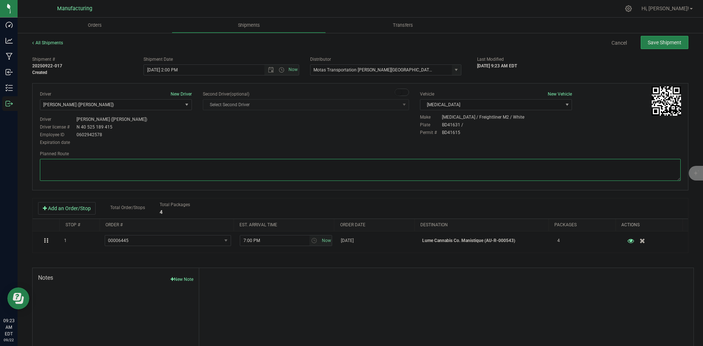
click at [272, 172] on textarea at bounding box center [360, 170] width 640 height 22
paste textarea "Head south 246 ft -- Turn right 325 ft -- Turn right 407 ft -- Turn right towar…"
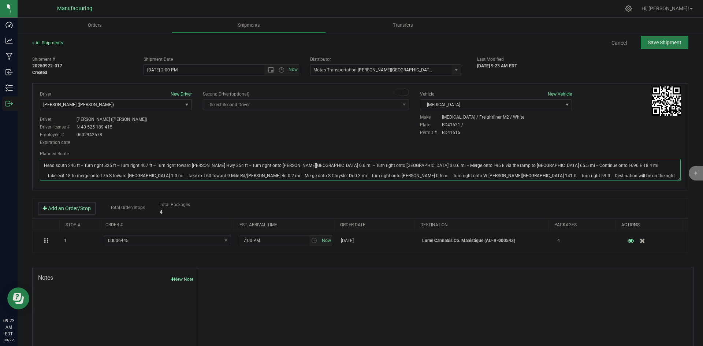
type textarea "Head south 246 ft -- Turn right 325 ft -- Turn right 407 ft -- Turn right towar…"
drag, startPoint x: 329, startPoint y: 131, endPoint x: 414, endPoint y: 108, distance: 88.5
click at [333, 130] on div "Driver New Driver Lloyd Neely (Motas) Select Driver Perry Black (JK Logix) Robe…" at bounding box center [359, 119] width 651 height 56
click at [652, 43] on span "Save Shipment" at bounding box center [664, 43] width 34 height 6
type input "9/22/2025 6:00 PM"
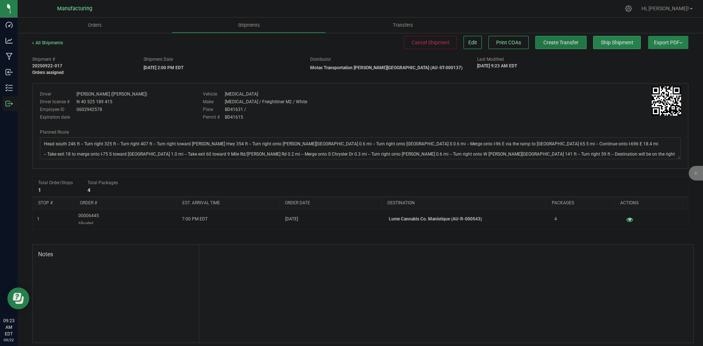
click at [557, 48] on button "Create Transfer" at bounding box center [560, 42] width 51 height 13
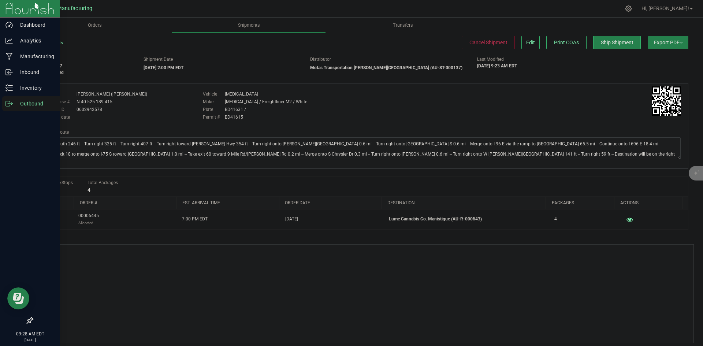
click at [8, 103] on icon at bounding box center [8, 103] width 7 height 7
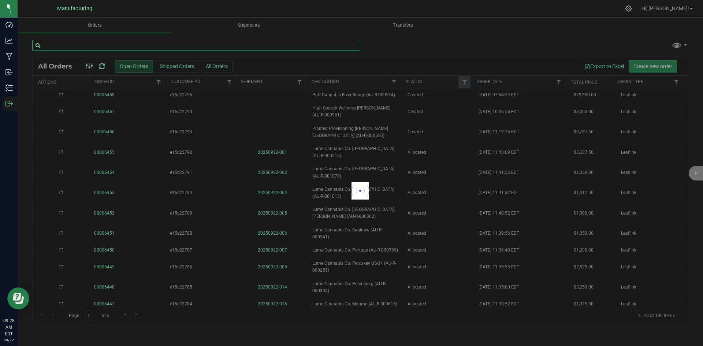
click at [98, 45] on input "text" at bounding box center [196, 45] width 328 height 11
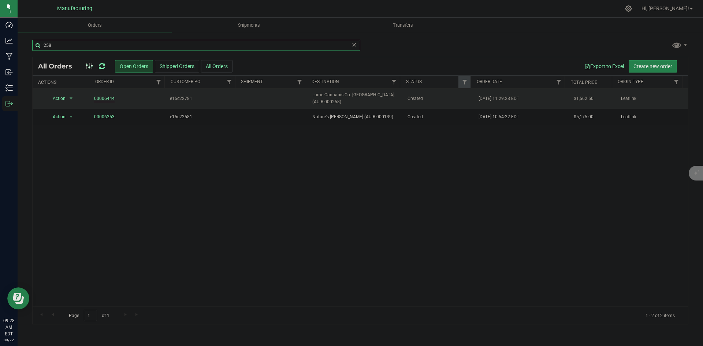
type input "258"
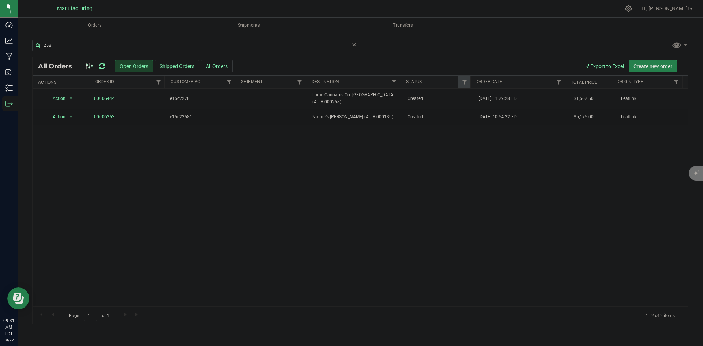
click at [100, 66] on icon at bounding box center [102, 66] width 6 height 7
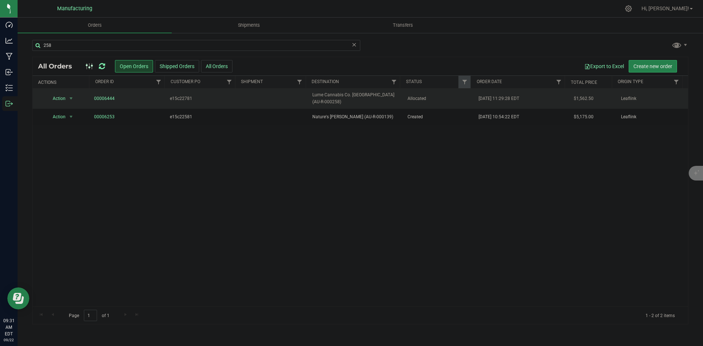
click at [433, 103] on td "Allocated" at bounding box center [438, 99] width 71 height 20
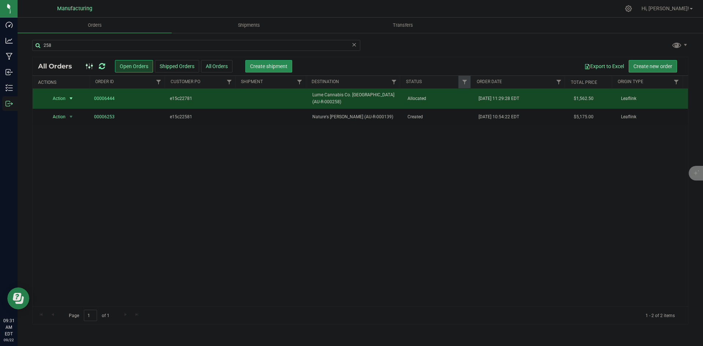
click at [286, 66] on span "Create shipment" at bounding box center [268, 66] width 37 height 6
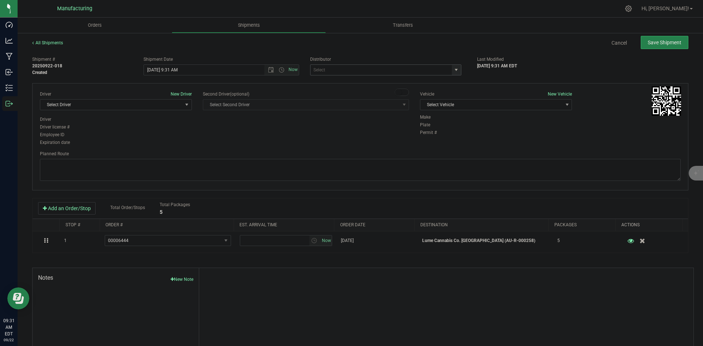
click at [452, 68] on span "select" at bounding box center [456, 70] width 9 height 10
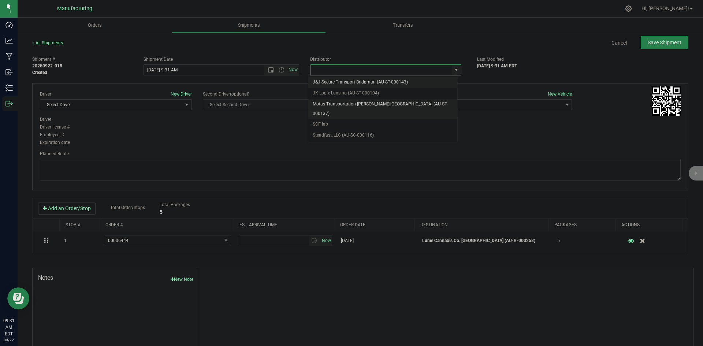
click at [322, 99] on li "Motas Transportation [PERSON_NAME][GEOGRAPHIC_DATA] (AU-ST-000137)" at bounding box center [382, 109] width 149 height 20
type input "Motas Transportation [PERSON_NAME][GEOGRAPHIC_DATA] (AU-ST-000137)"
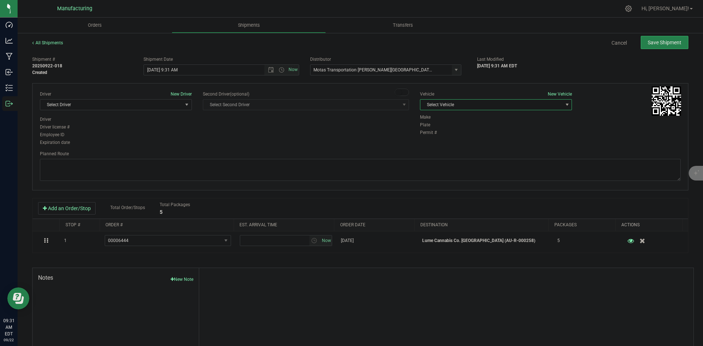
click at [535, 105] on span "Select Vehicle" at bounding box center [491, 105] width 142 height 10
click at [439, 138] on li "[MEDICAL_DATA]" at bounding box center [492, 139] width 150 height 11
click at [151, 110] on span "Select Driver" at bounding box center [116, 104] width 152 height 11
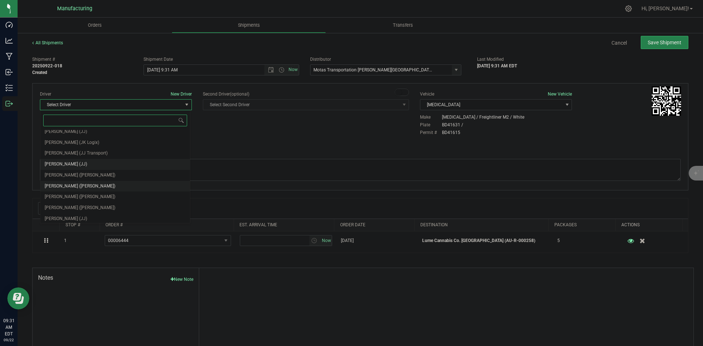
scroll to position [38, 0]
click at [64, 174] on span "[PERSON_NAME] ([PERSON_NAME])" at bounding box center [80, 173] width 71 height 10
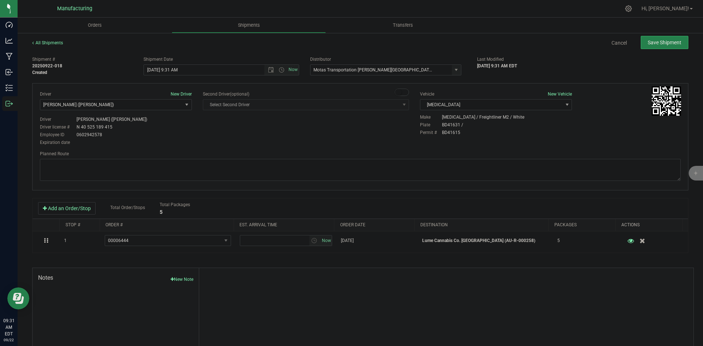
drag, startPoint x: 209, startPoint y: 142, endPoint x: 255, endPoint y: 115, distance: 53.3
click at [211, 141] on div "Driver New Driver [PERSON_NAME] ([PERSON_NAME]) Select Driver [PERSON_NAME] (JK…" at bounding box center [359, 119] width 651 height 56
click at [279, 70] on span "Open the time view" at bounding box center [281, 70] width 6 height 6
click at [161, 123] on li "2:00 PM" at bounding box center [219, 126] width 153 height 10
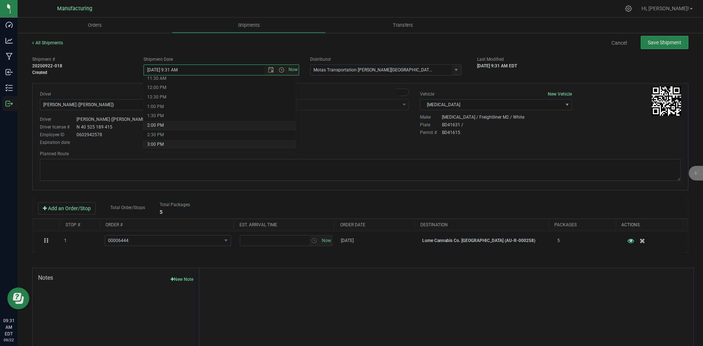
type input "[DATE] 2:00 PM"
click at [245, 127] on div "Driver New Driver [PERSON_NAME] ([PERSON_NAME]) Select Driver [PERSON_NAME] (JK…" at bounding box center [359, 119] width 651 height 56
click at [374, 167] on textarea at bounding box center [360, 170] width 640 height 22
paste textarea "Head south 246 ft -- Turn right 325 ft -- Turn right 407 ft -- Turn right towar…"
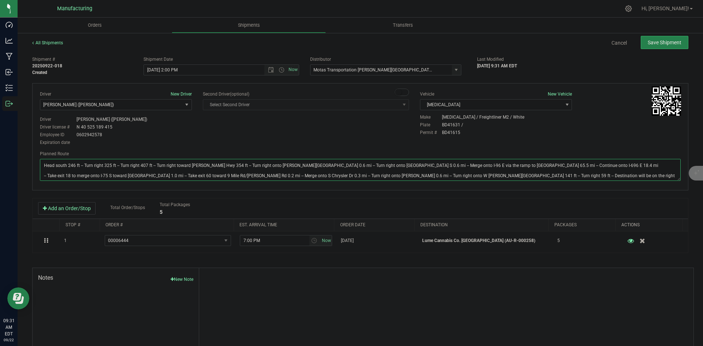
type textarea "Head south 246 ft -- Turn right 325 ft -- Turn right 407 ft -- Turn right towar…"
click at [416, 130] on div "Driver New Driver [PERSON_NAME] ([PERSON_NAME]) Select Driver [PERSON_NAME] (JK…" at bounding box center [359, 119] width 651 height 56
click at [670, 42] on span "Save Shipment" at bounding box center [664, 43] width 34 height 6
type input "9/22/2025 6:00 PM"
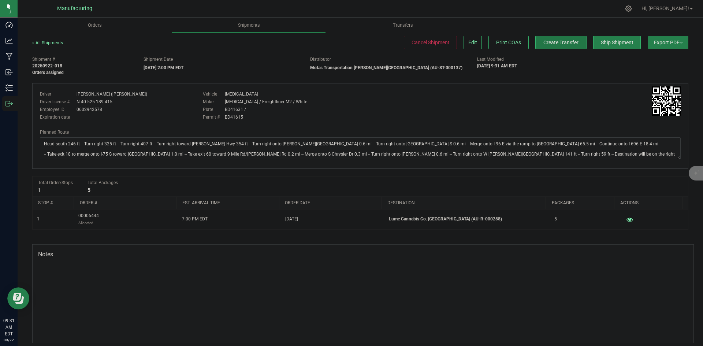
click at [560, 44] on span "Create Transfer" at bounding box center [560, 43] width 35 height 6
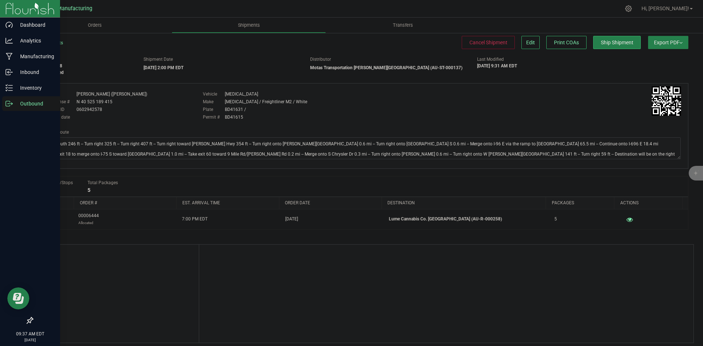
click at [5, 104] on div "Outbound" at bounding box center [31, 103] width 58 height 15
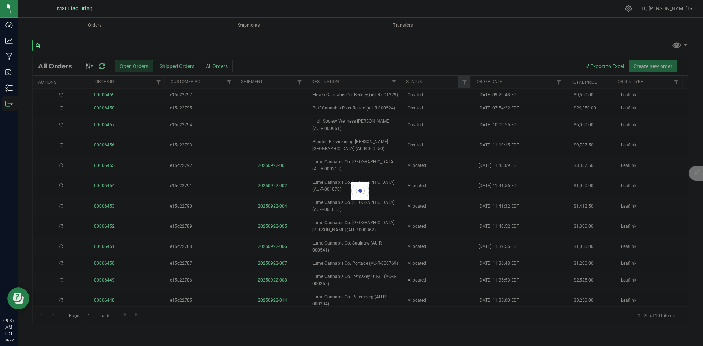
click at [89, 45] on input "text" at bounding box center [196, 45] width 328 height 11
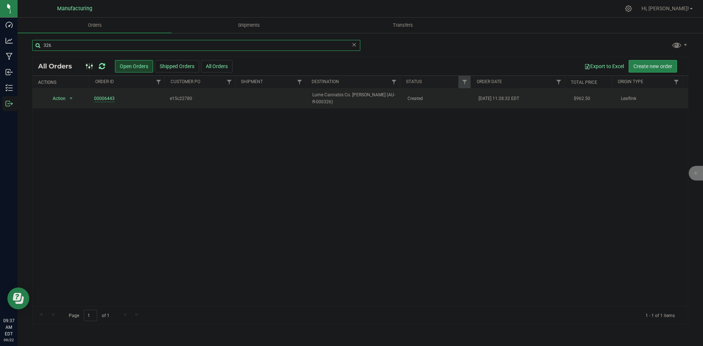
type input "326"
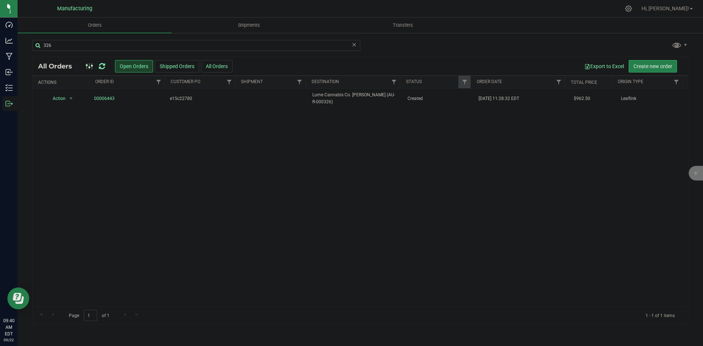
click at [101, 65] on icon at bounding box center [102, 66] width 6 height 7
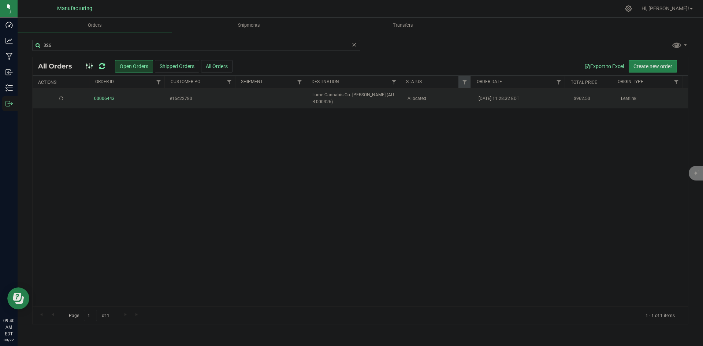
click at [378, 101] on td "Lume Cannabis Co. Lowell (AU-R-000326)" at bounding box center [355, 99] width 95 height 20
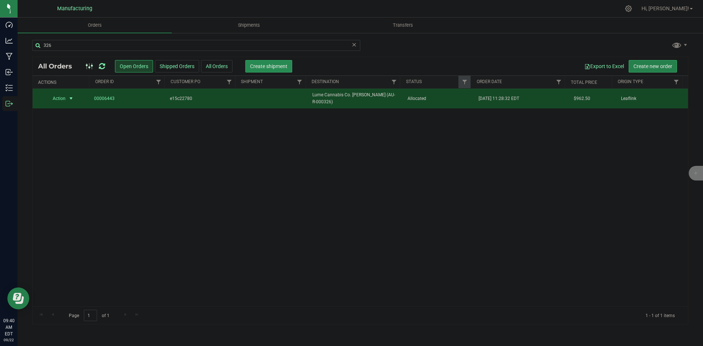
click at [273, 67] on span "Create shipment" at bounding box center [268, 66] width 37 height 6
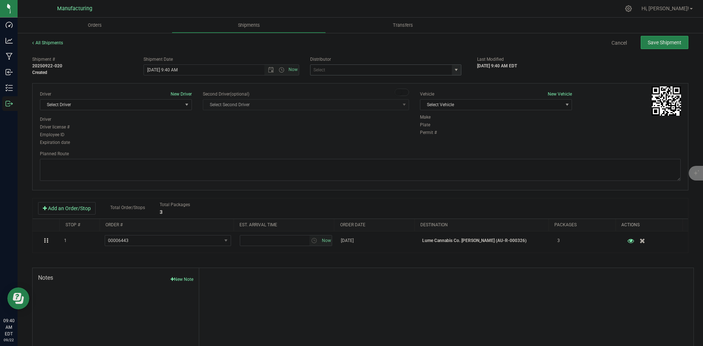
click at [455, 69] on span "select" at bounding box center [456, 70] width 6 height 6
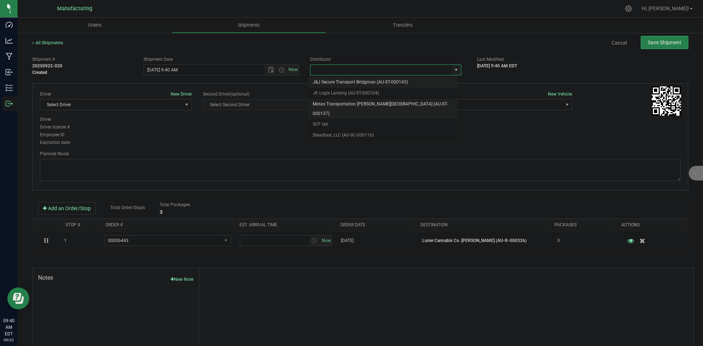
click at [339, 99] on li "Motas Transportation [PERSON_NAME][GEOGRAPHIC_DATA] (AU-ST-000137)" at bounding box center [382, 109] width 149 height 20
type input "Motas Transportation [PERSON_NAME][GEOGRAPHIC_DATA] (AU-ST-000137)"
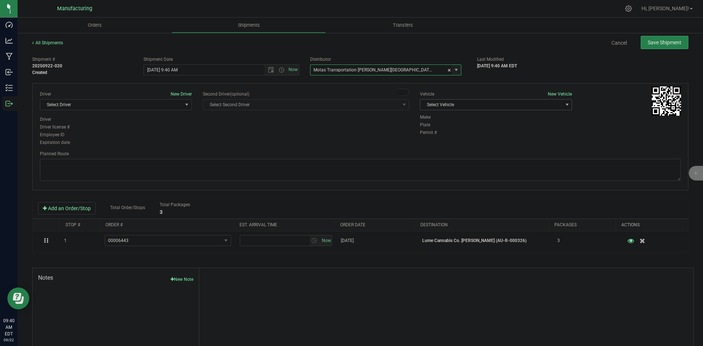
click at [500, 110] on div "Vehicle New Vehicle Select Vehicle Select Vehicle Box 1 International (JJ) T3 V…" at bounding box center [495, 102] width 163 height 23
click at [438, 105] on span "Select Vehicle" at bounding box center [491, 105] width 142 height 10
click at [420, 134] on li "T3" at bounding box center [492, 139] width 150 height 11
click at [128, 105] on span "Select Driver" at bounding box center [111, 105] width 142 height 10
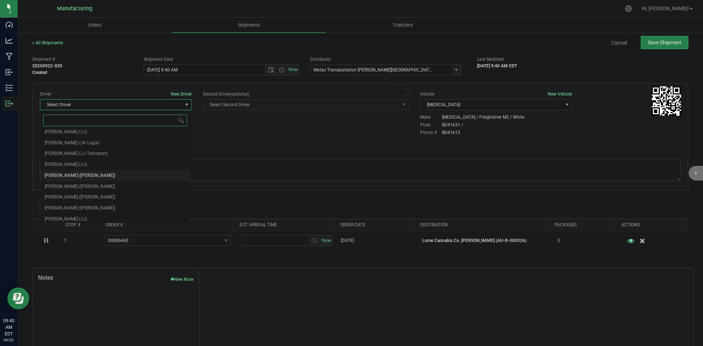
scroll to position [38, 0]
click at [67, 170] on span "Lloyd Neely (Motas)" at bounding box center [80, 173] width 71 height 10
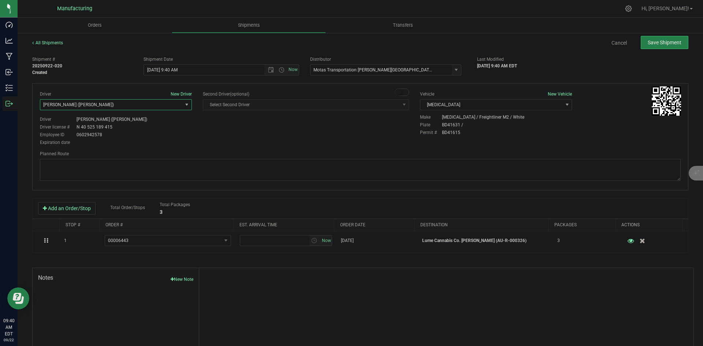
click at [192, 142] on div "Driver New Driver Lloyd Neely (Motas) Select Driver Perry Black (JK Logix) Robe…" at bounding box center [115, 119] width 163 height 56
click at [279, 69] on span "Open the time view" at bounding box center [281, 70] width 6 height 6
click at [158, 125] on li "2:00 PM" at bounding box center [219, 126] width 153 height 10
type input "9/22/2025 2:00 PM"
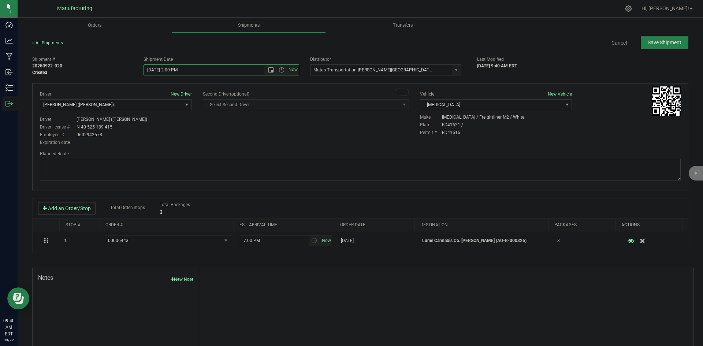
drag, startPoint x: 243, startPoint y: 133, endPoint x: 265, endPoint y: 131, distance: 22.4
click at [244, 133] on div "Driver New Driver Lloyd Neely (Motas) Select Driver Perry Black (JK Logix) Robe…" at bounding box center [359, 119] width 651 height 56
click at [393, 167] on textarea at bounding box center [360, 170] width 640 height 22
paste textarea "Head south 246 ft -- Turn right 325 ft -- Turn right 407 ft -- Turn right towar…"
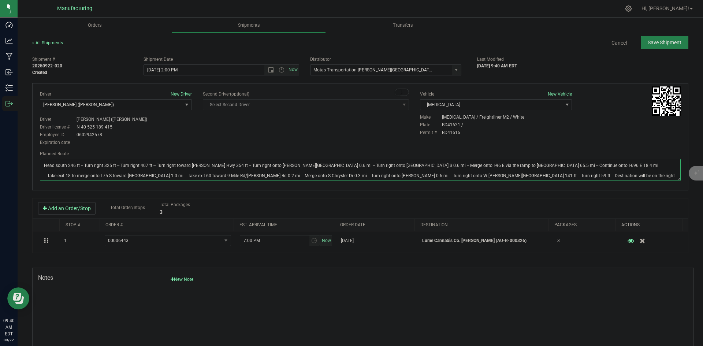
type textarea "Head south 246 ft -- Turn right 325 ft -- Turn right 407 ft -- Turn right towar…"
drag, startPoint x: 365, startPoint y: 131, endPoint x: 450, endPoint y: 110, distance: 88.1
click at [371, 128] on div "Driver New Driver Lloyd Neely (Motas) Select Driver Perry Black (JK Logix) Robe…" at bounding box center [359, 119] width 651 height 56
click at [648, 46] on button "Save Shipment" at bounding box center [664, 42] width 48 height 13
type input "9/22/2025 6:00 PM"
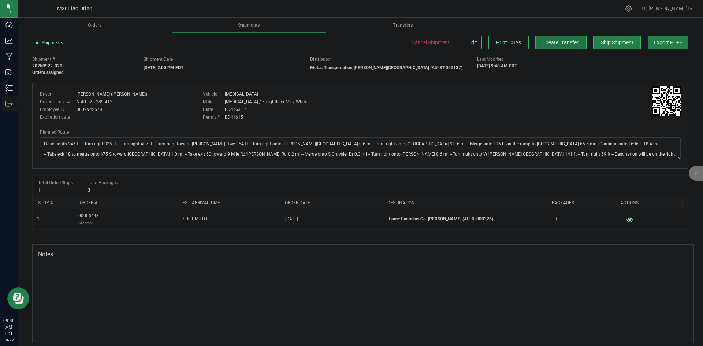
click at [547, 42] on span "Create Transfer" at bounding box center [560, 43] width 35 height 6
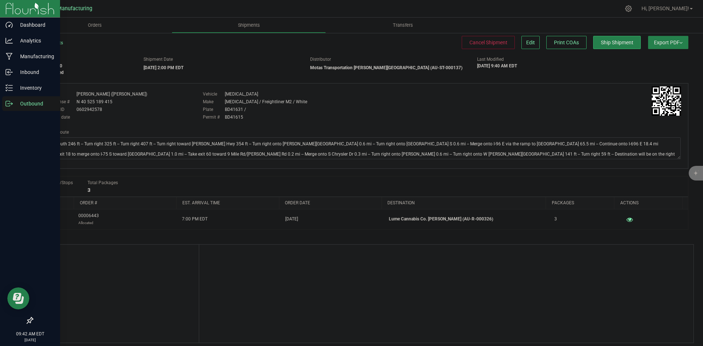
click at [10, 100] on div "Outbound" at bounding box center [31, 103] width 58 height 15
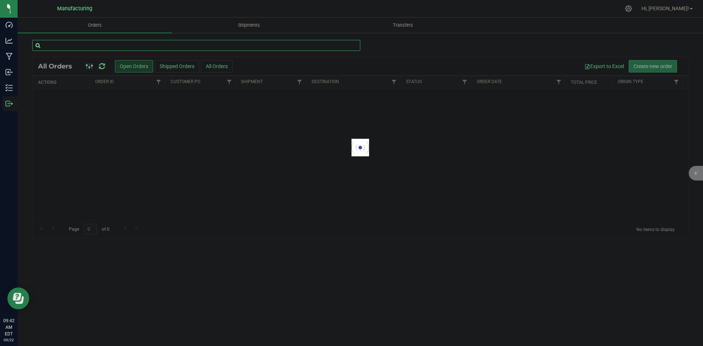
click at [99, 44] on input "text" at bounding box center [196, 45] width 328 height 11
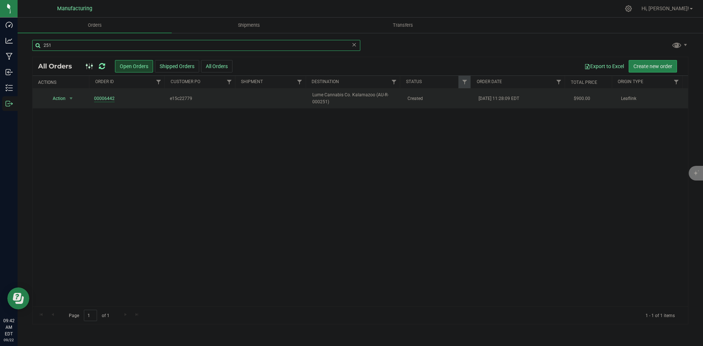
type input "251"
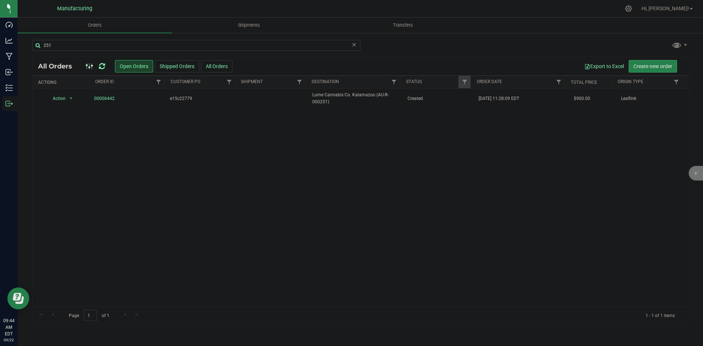
click at [99, 65] on icon at bounding box center [102, 66] width 6 height 7
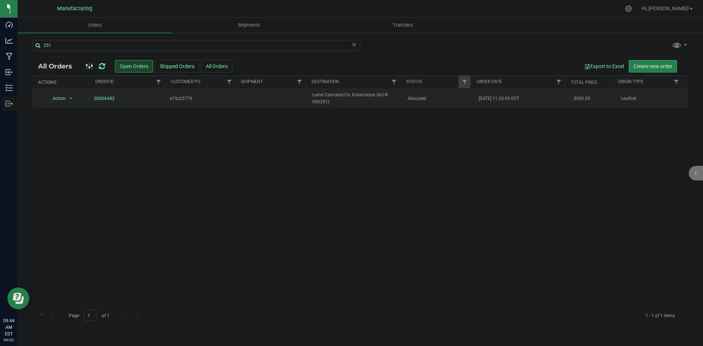
click at [411, 103] on td "Allocated" at bounding box center [438, 99] width 71 height 20
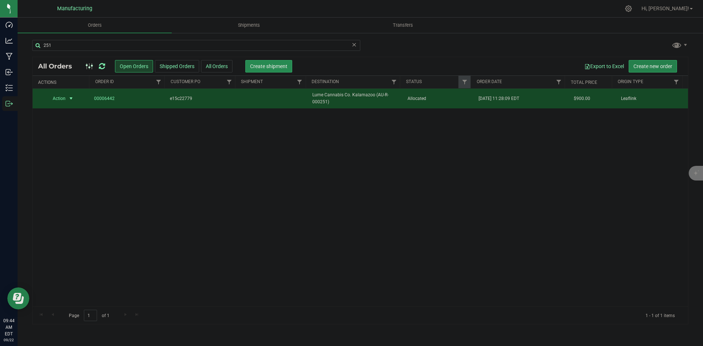
click at [278, 66] on span "Create shipment" at bounding box center [268, 66] width 37 height 6
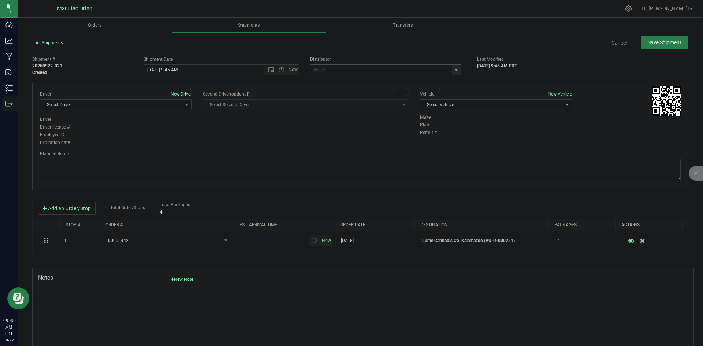
click at [455, 70] on span "select" at bounding box center [456, 70] width 6 height 6
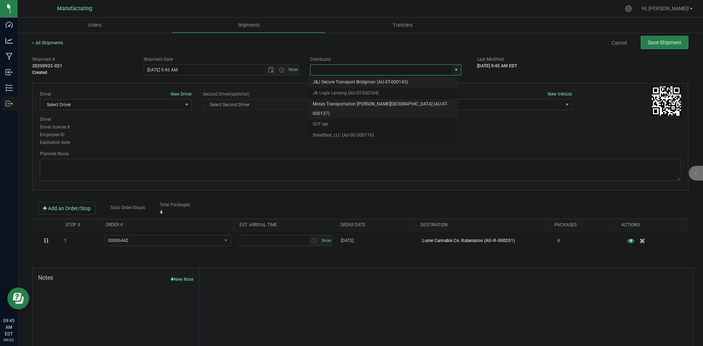
click at [345, 102] on li "Motas Transportation [PERSON_NAME][GEOGRAPHIC_DATA] (AU-ST-000137)" at bounding box center [382, 109] width 149 height 20
type input "Motas Transportation [PERSON_NAME][GEOGRAPHIC_DATA] (AU-ST-000137)"
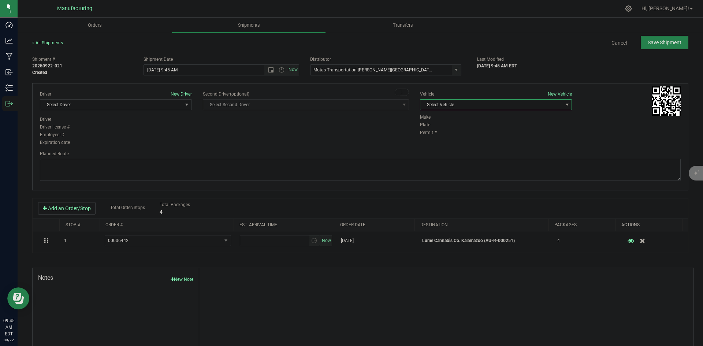
click at [511, 106] on span "Select Vehicle" at bounding box center [491, 105] width 142 height 10
click at [442, 141] on li "T3" at bounding box center [492, 139] width 150 height 11
click at [167, 103] on span "Select Driver" at bounding box center [111, 105] width 142 height 10
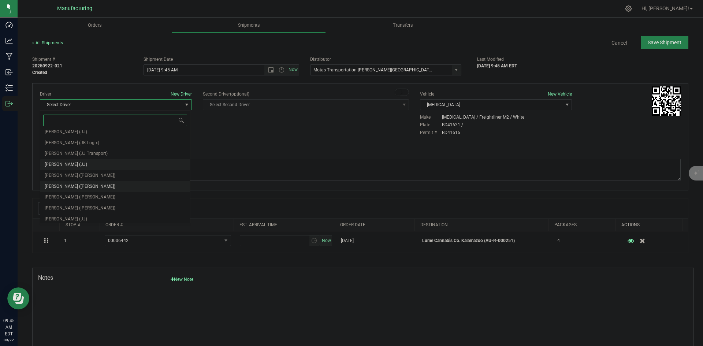
scroll to position [38, 0]
drag, startPoint x: 59, startPoint y: 172, endPoint x: 134, endPoint y: 158, distance: 76.0
click at [59, 172] on span "Lloyd Neely (Motas)" at bounding box center [80, 173] width 71 height 10
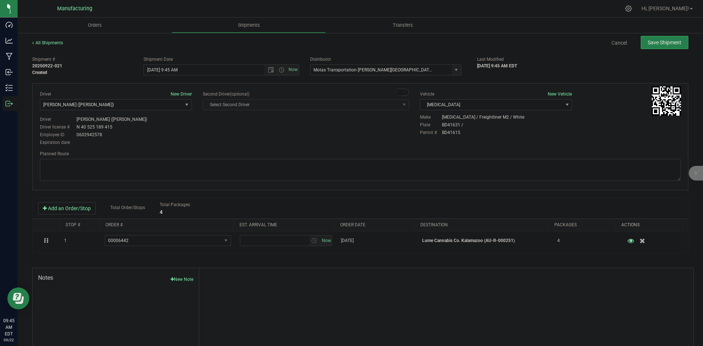
click at [183, 155] on div "Planned Route" at bounding box center [360, 153] width 640 height 7
click at [280, 72] on span "Open the time view" at bounding box center [281, 70] width 6 height 6
click at [162, 126] on li "2:00 PM" at bounding box center [219, 126] width 153 height 10
type input "9/22/2025 2:00 PM"
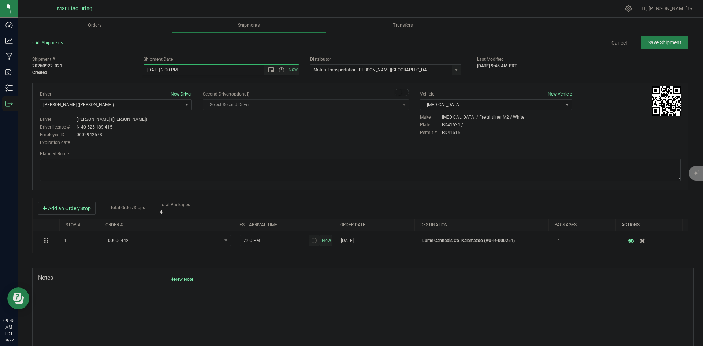
click at [254, 143] on div "Driver New Driver Lloyd Neely (Motas) Select Driver Perry Black (JK Logix) Robe…" at bounding box center [359, 119] width 651 height 56
drag, startPoint x: 444, startPoint y: 160, endPoint x: 429, endPoint y: 161, distance: 14.7
click at [444, 160] on textarea at bounding box center [360, 170] width 640 height 22
paste textarea "Head south 246 ft -- Turn right 325 ft -- Turn right 407 ft -- Turn right towar…"
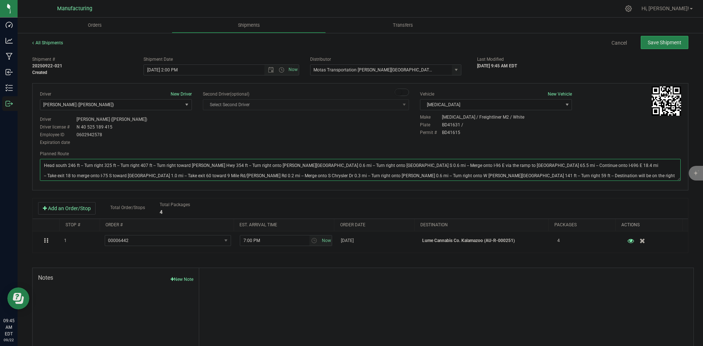
type textarea "Head south 246 ft -- Turn right 325 ft -- Turn right 407 ft -- Turn right towar…"
click at [387, 136] on div "Driver New Driver Lloyd Neely (Motas) Select Driver Perry Black (JK Logix) Robe…" at bounding box center [359, 119] width 651 height 56
click at [650, 45] on span "Save Shipment" at bounding box center [664, 43] width 34 height 6
type input "9/22/2025 6:00 PM"
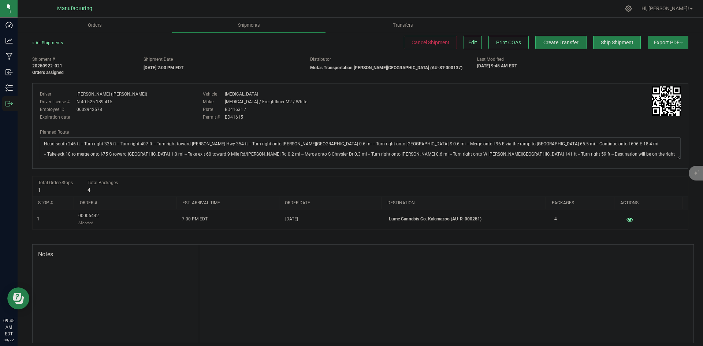
click at [545, 46] on button "Create Transfer" at bounding box center [560, 42] width 51 height 13
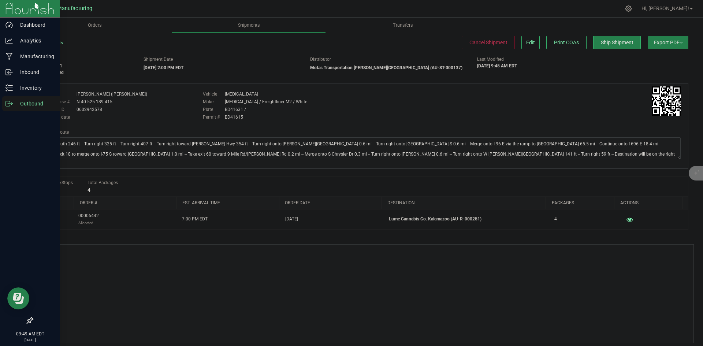
click at [5, 104] on div "Outbound" at bounding box center [31, 103] width 58 height 15
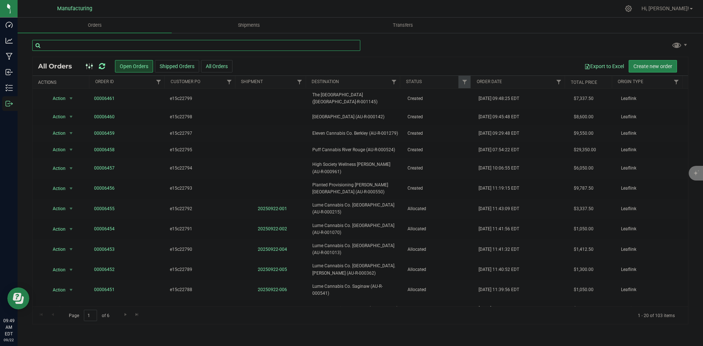
click at [125, 42] on input "text" at bounding box center [196, 45] width 328 height 11
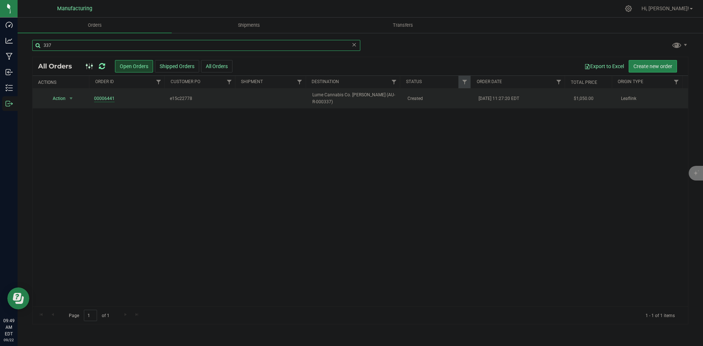
type input "337"
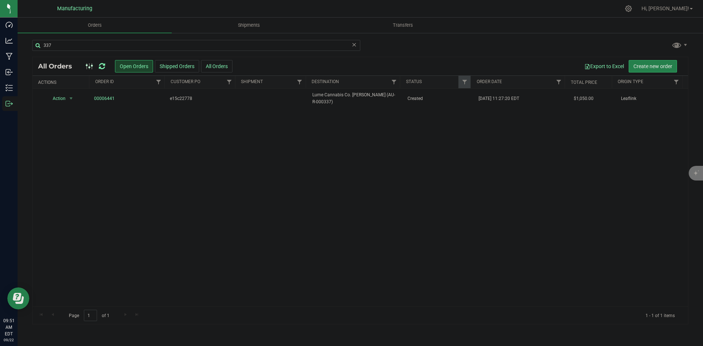
click at [100, 66] on icon at bounding box center [102, 66] width 6 height 7
click at [391, 97] on span "Lume Cannabis Co. Jackson (AU-R-000337)" at bounding box center [355, 98] width 86 height 14
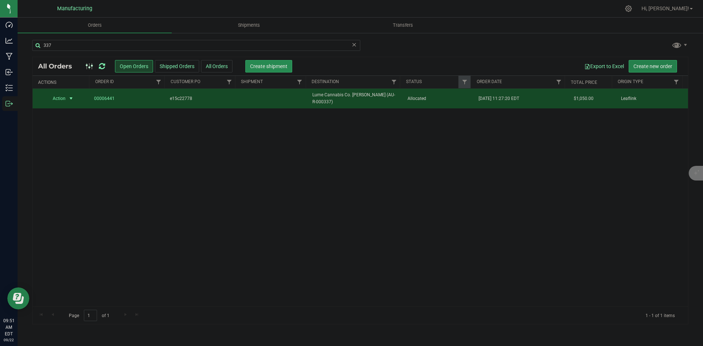
click at [275, 66] on span "Create shipment" at bounding box center [268, 66] width 37 height 6
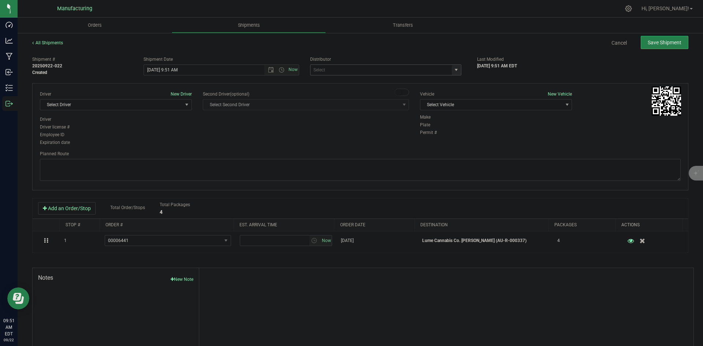
click at [453, 71] on span "select" at bounding box center [456, 70] width 6 height 6
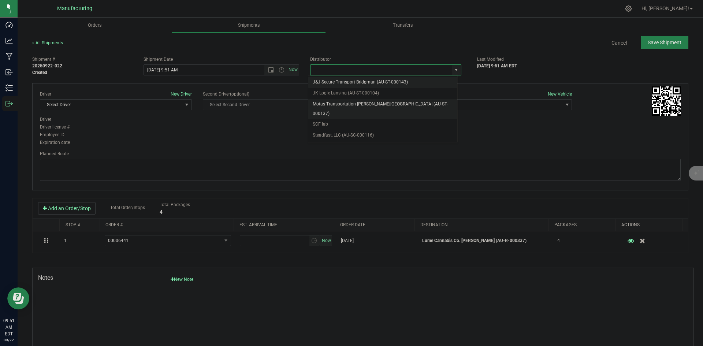
click at [349, 99] on li "Motas Transportation [PERSON_NAME][GEOGRAPHIC_DATA] (AU-ST-000137)" at bounding box center [382, 109] width 149 height 20
type input "Motas Transportation [PERSON_NAME][GEOGRAPHIC_DATA] (AU-ST-000137)"
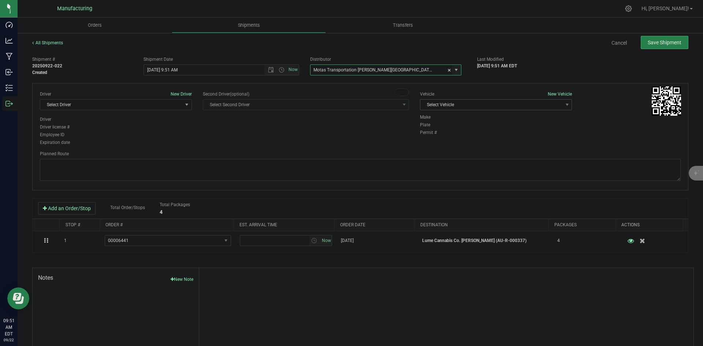
click at [491, 108] on span "Select Vehicle" at bounding box center [491, 105] width 142 height 10
click at [438, 143] on li "T3" at bounding box center [492, 139] width 150 height 11
click at [158, 108] on span "Select Driver" at bounding box center [111, 105] width 142 height 10
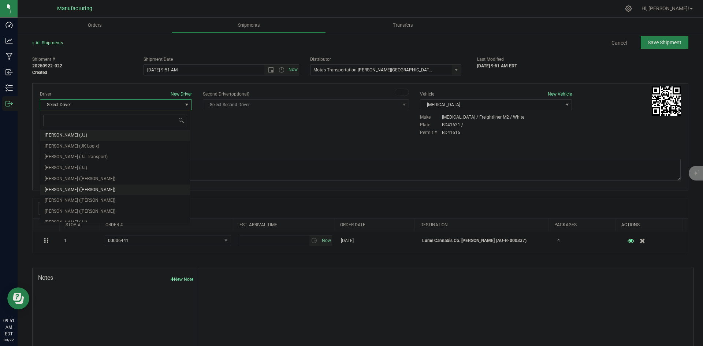
scroll to position [38, 0]
drag, startPoint x: 68, startPoint y: 170, endPoint x: 160, endPoint y: 142, distance: 96.2
click at [69, 170] on span "Lloyd Neely (Motas)" at bounding box center [80, 173] width 71 height 10
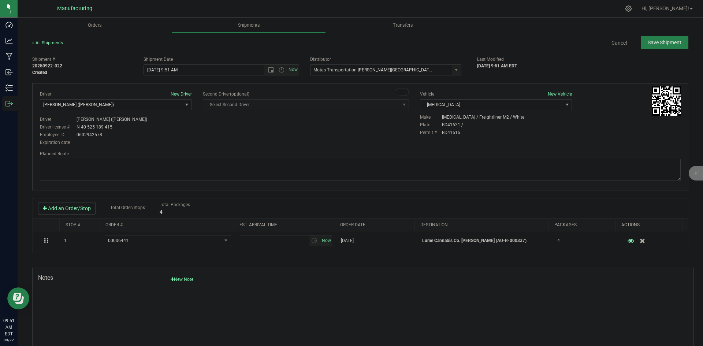
click at [208, 131] on div "Driver New Driver Lloyd Neely (Motas) Select Driver Perry Black (JK Logix) Robe…" at bounding box center [359, 119] width 651 height 56
click at [279, 71] on span "Open the time view" at bounding box center [281, 70] width 6 height 6
drag, startPoint x: 162, startPoint y: 91, endPoint x: 166, endPoint y: 96, distance: 6.5
click at [162, 91] on li "2:00 PM" at bounding box center [219, 89] width 153 height 10
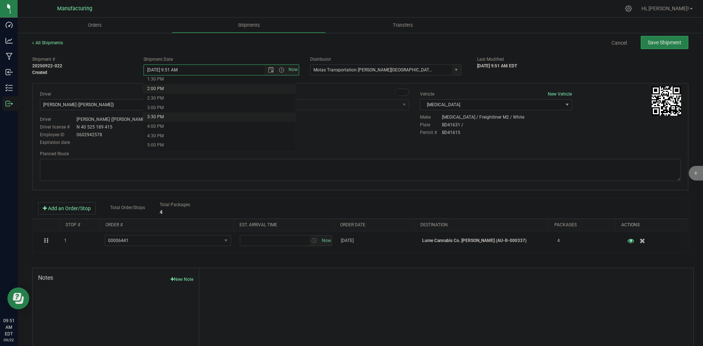
type input "9/22/2025 2:00 PM"
click at [200, 134] on div "Driver New Driver Lloyd Neely (Motas) Select Driver Perry Black (JK Logix) Robe…" at bounding box center [359, 119] width 651 height 56
click at [405, 167] on textarea at bounding box center [360, 170] width 640 height 22
paste textarea "Head south 246 ft -- Turn right 325 ft -- Turn right 407 ft -- Turn right towar…"
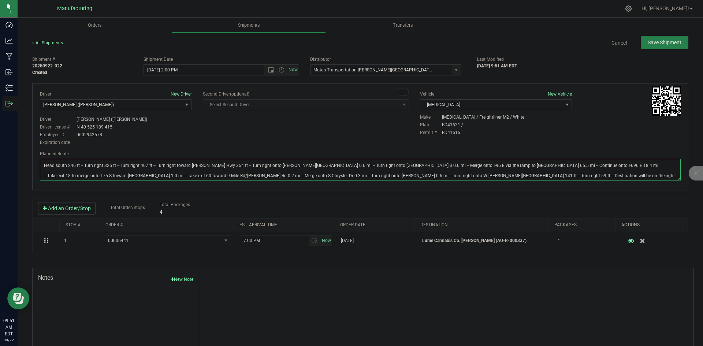
type textarea "Head south 246 ft -- Turn right 325 ft -- Turn right 407 ft -- Turn right towar…"
drag, startPoint x: 377, startPoint y: 135, endPoint x: 396, endPoint y: 123, distance: 22.9
click at [378, 135] on div "Driver New Driver Lloyd Neely (Motas) Select Driver Perry Black (JK Logix) Robe…" at bounding box center [359, 119] width 651 height 56
click at [684, 39] on div "All Shipments Cancel Save Shipment Shipment # 20250922-022 Created Shipment Dat…" at bounding box center [360, 202] width 685 height 341
click at [669, 41] on span "Save Shipment" at bounding box center [664, 43] width 34 height 6
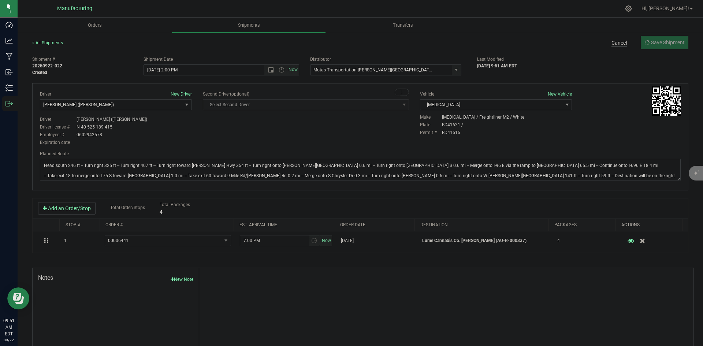
type input "9/22/2025 6:00 PM"
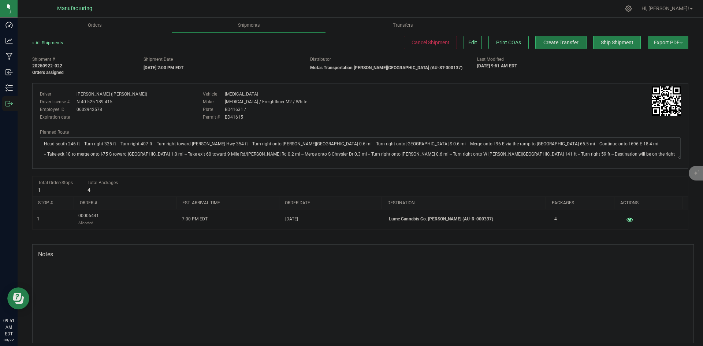
click at [554, 41] on span "Create Transfer" at bounding box center [560, 43] width 35 height 6
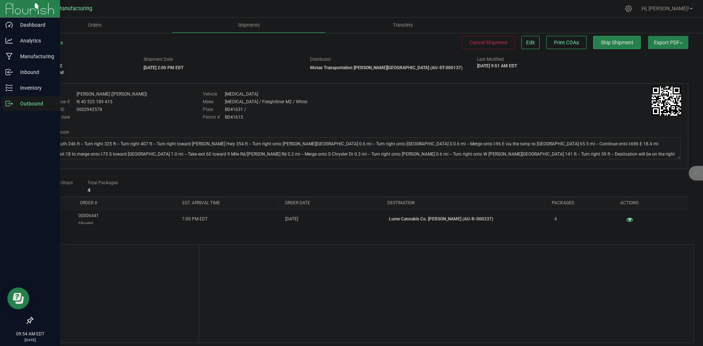
click at [10, 104] on line at bounding box center [10, 104] width 4 height 0
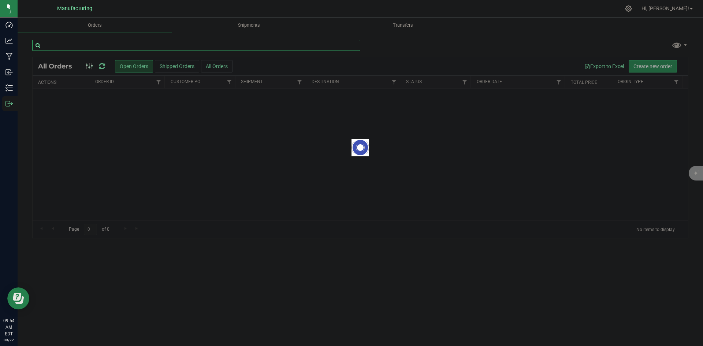
click at [160, 47] on input "text" at bounding box center [196, 45] width 328 height 11
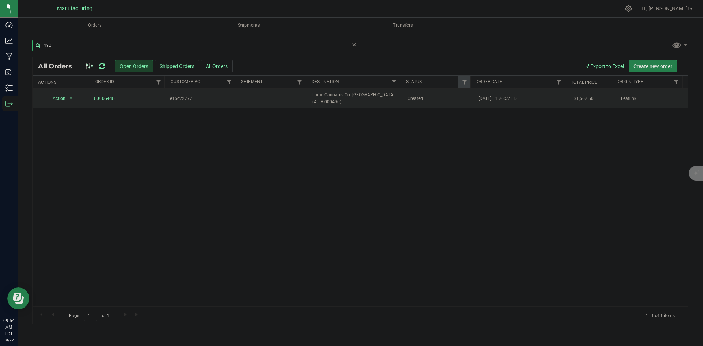
type input "490"
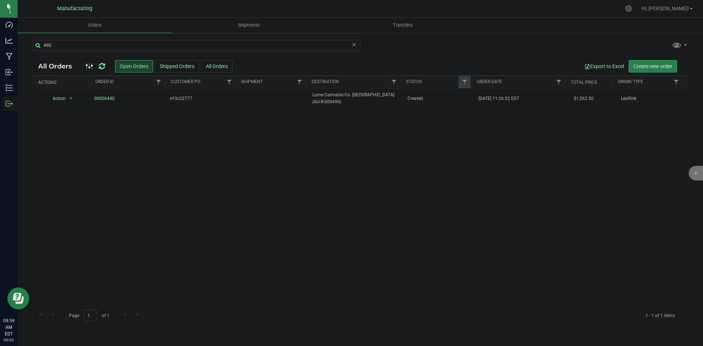
click at [102, 67] on icon at bounding box center [102, 66] width 6 height 7
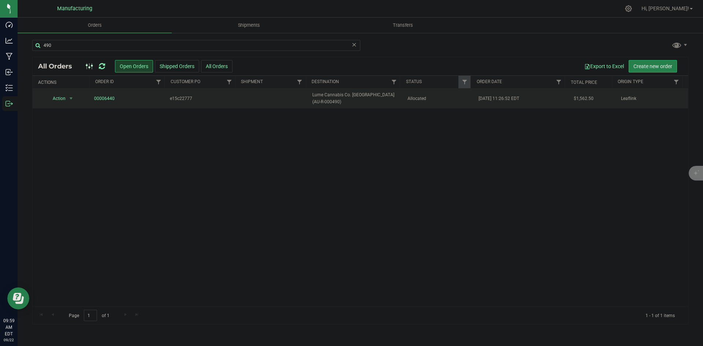
drag, startPoint x: 373, startPoint y: 103, endPoint x: 369, endPoint y: 101, distance: 4.4
click at [373, 103] on span "Lume Cannabis Co. Iron Mountain (AU-R-000490)" at bounding box center [355, 98] width 86 height 14
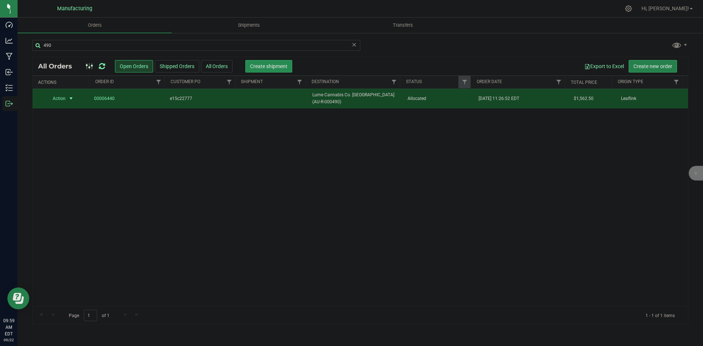
click at [278, 66] on span "Create shipment" at bounding box center [268, 66] width 37 height 6
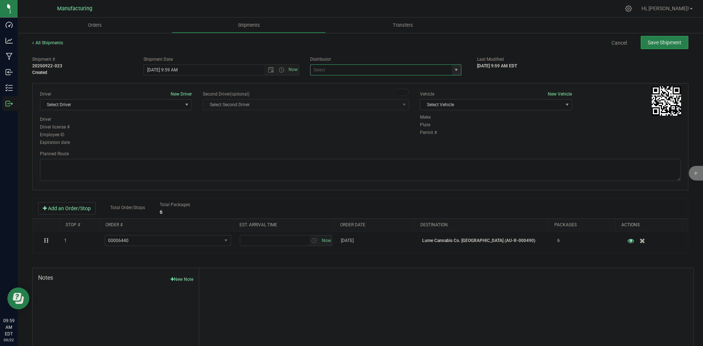
click at [446, 67] on span at bounding box center [385, 69] width 151 height 11
click at [453, 70] on span "select" at bounding box center [456, 70] width 6 height 6
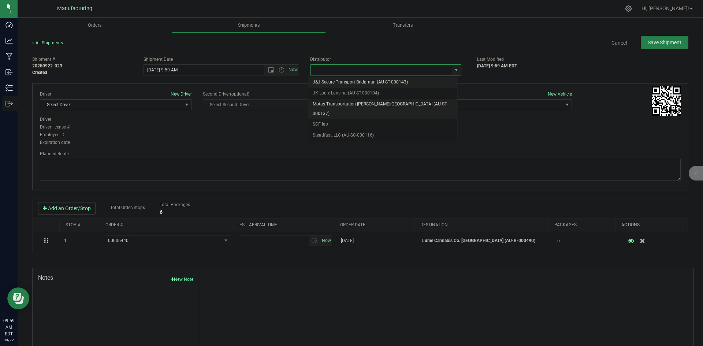
click at [336, 105] on li "Motas Transportation [PERSON_NAME][GEOGRAPHIC_DATA] (AU-ST-000137)" at bounding box center [382, 109] width 149 height 20
type input "Motas Transportation [PERSON_NAME][GEOGRAPHIC_DATA] (AU-ST-000137)"
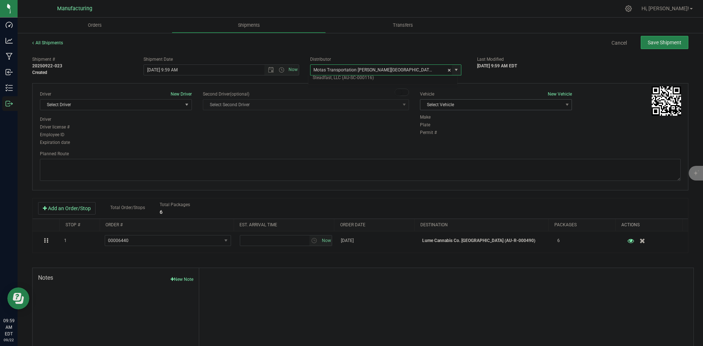
click at [497, 106] on span "Select Vehicle" at bounding box center [491, 105] width 142 height 10
drag, startPoint x: 440, startPoint y: 143, endPoint x: 337, endPoint y: 129, distance: 103.1
click at [438, 142] on li "T3" at bounding box center [492, 139] width 150 height 11
click at [165, 102] on span "Select Driver" at bounding box center [111, 105] width 142 height 10
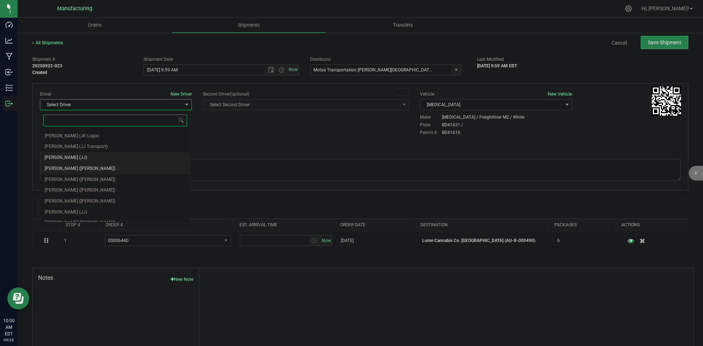
scroll to position [38, 0]
click at [70, 170] on span "Lloyd Neely (Motas)" at bounding box center [80, 173] width 71 height 10
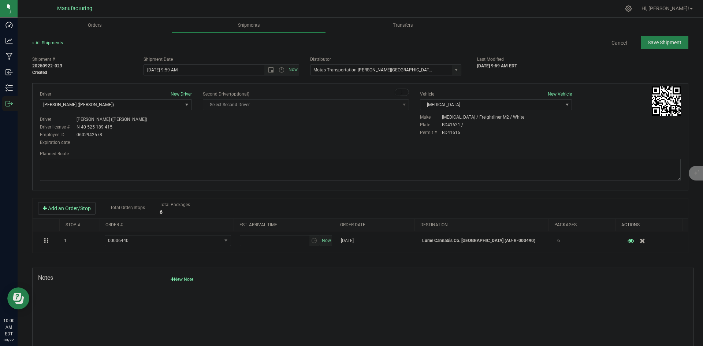
drag, startPoint x: 227, startPoint y: 131, endPoint x: 308, endPoint y: 105, distance: 85.6
click at [233, 131] on div "Driver New Driver Lloyd Neely (Motas) Select Driver Perry Black (JK Logix) Robe…" at bounding box center [359, 119] width 651 height 56
click at [278, 71] on span "Open the time view" at bounding box center [281, 70] width 6 height 6
click at [160, 124] on li "2:00 PM" at bounding box center [219, 126] width 153 height 10
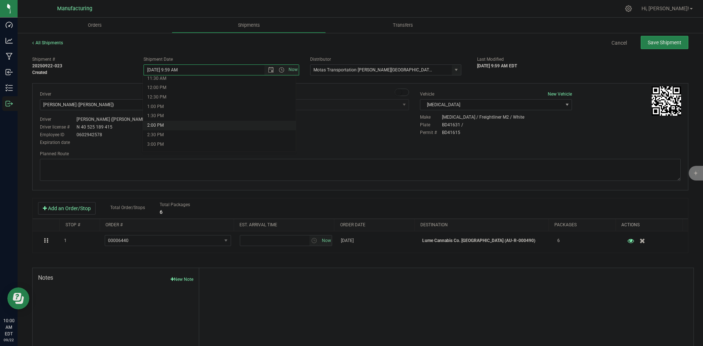
type input "9/22/2025 2:00 PM"
drag, startPoint x: 277, startPoint y: 139, endPoint x: 317, endPoint y: 136, distance: 39.6
click at [278, 139] on div "Driver New Driver Lloyd Neely (Motas) Select Driver Perry Black (JK Logix) Robe…" at bounding box center [359, 119] width 651 height 56
drag, startPoint x: 355, startPoint y: 167, endPoint x: 358, endPoint y: 157, distance: 10.2
click at [355, 167] on textarea at bounding box center [360, 170] width 640 height 22
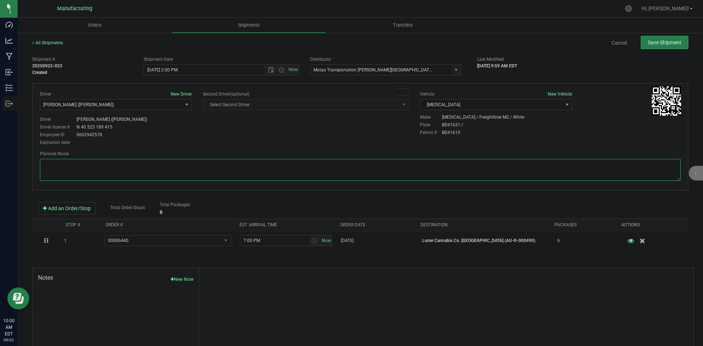
paste textarea "Head south 246 ft -- Turn right 325 ft -- Turn right 407 ft -- Turn right towar…"
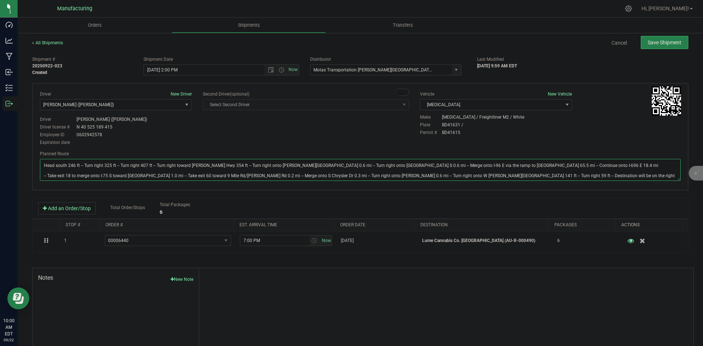
type textarea "Head south 246 ft -- Turn right 325 ft -- Turn right 407 ft -- Turn right towar…"
drag, startPoint x: 377, startPoint y: 134, endPoint x: 408, endPoint y: 124, distance: 33.1
click at [384, 134] on div "Driver New Driver Lloyd Neely (Motas) Select Driver Perry Black (JK Logix) Robe…" at bounding box center [359, 119] width 651 height 56
click at [677, 40] on button "Save Shipment" at bounding box center [664, 42] width 48 height 13
type input "9/22/2025 6:00 PM"
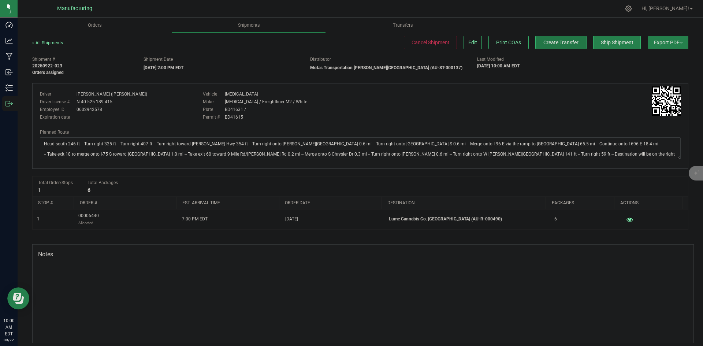
click at [556, 43] on span "Create Transfer" at bounding box center [560, 43] width 35 height 6
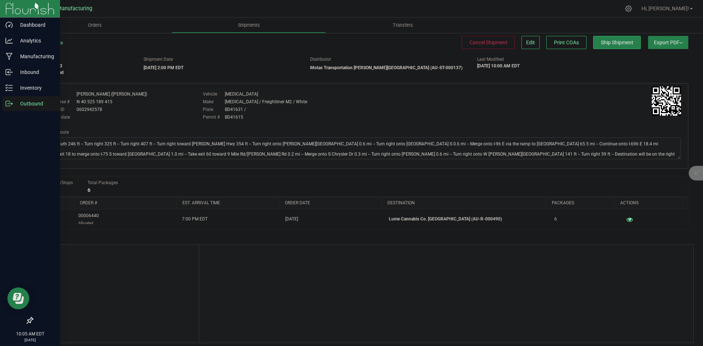
click at [13, 102] on p "Outbound" at bounding box center [35, 103] width 44 height 9
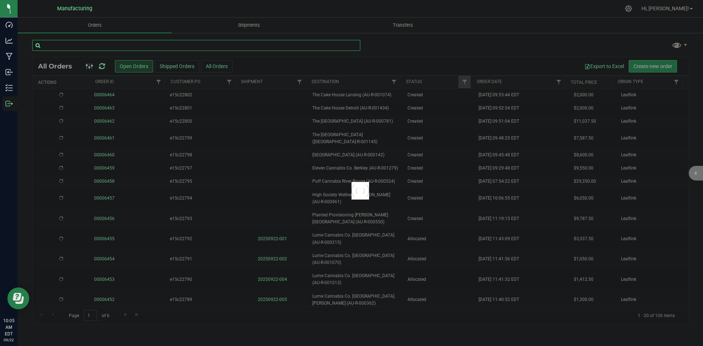
click at [121, 49] on input "text" at bounding box center [196, 45] width 328 height 11
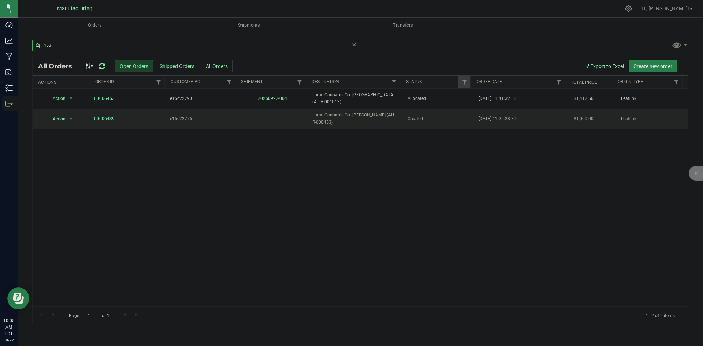
type input "453"
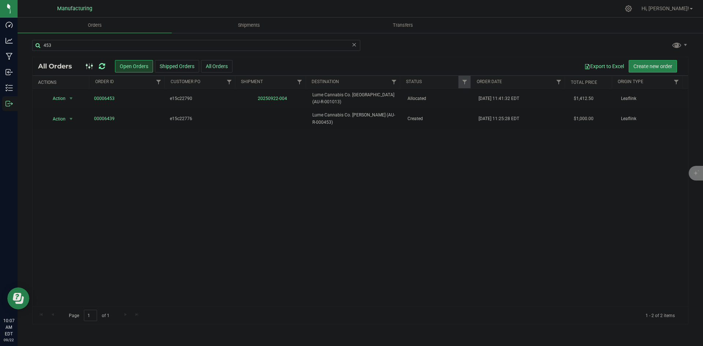
click at [104, 67] on icon at bounding box center [102, 66] width 6 height 7
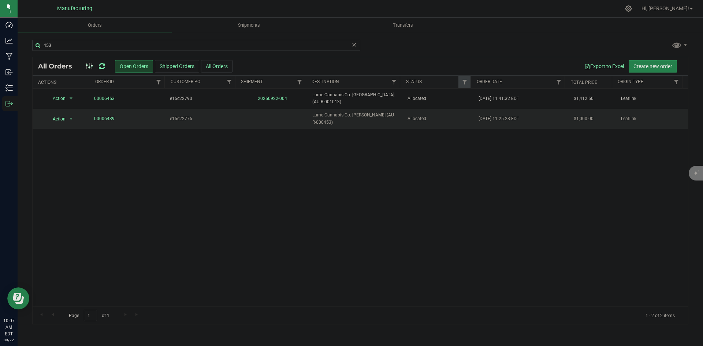
click at [382, 122] on span "Lume Cannabis Co. Houghton (AU-R-000453)" at bounding box center [355, 119] width 86 height 14
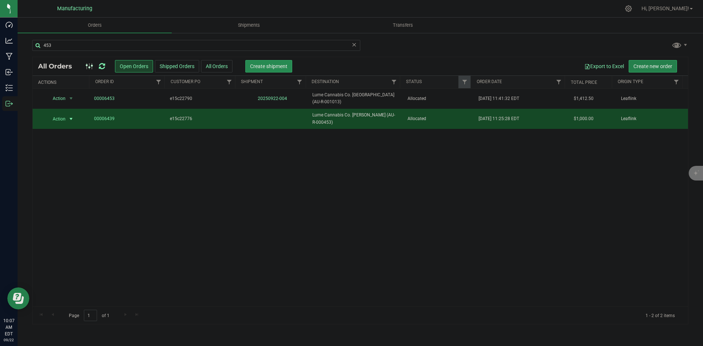
click at [260, 68] on span "Create shipment" at bounding box center [268, 66] width 37 height 6
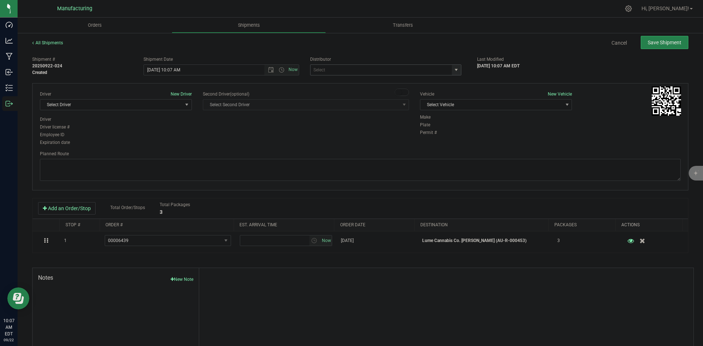
click at [455, 69] on span "select" at bounding box center [456, 70] width 6 height 6
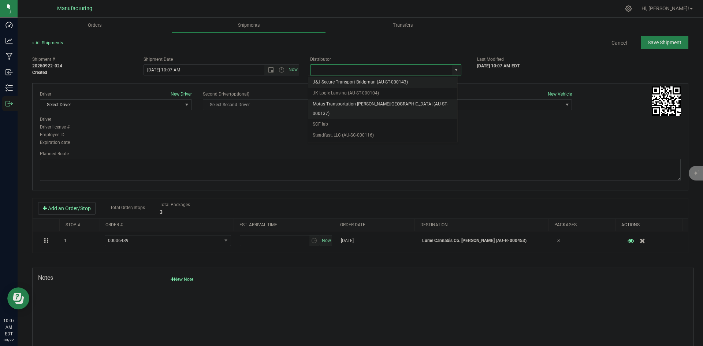
click at [355, 102] on li "Motas Transportation [PERSON_NAME][GEOGRAPHIC_DATA] (AU-ST-000137)" at bounding box center [382, 109] width 149 height 20
type input "Motas Transportation [PERSON_NAME][GEOGRAPHIC_DATA] (AU-ST-000137)"
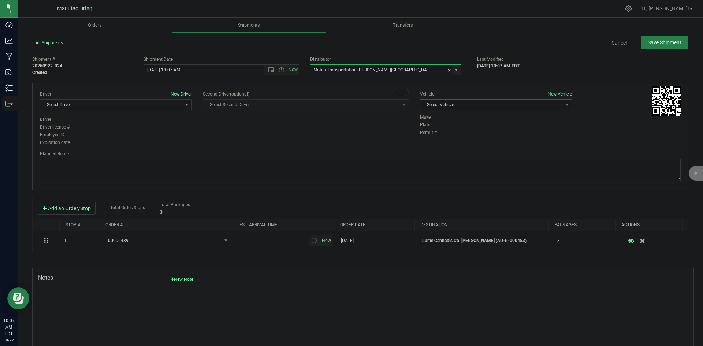
click at [482, 104] on span "Select Vehicle" at bounding box center [491, 105] width 142 height 10
click at [427, 139] on li "T3" at bounding box center [492, 139] width 150 height 11
click at [130, 107] on span "Select Driver" at bounding box center [111, 105] width 142 height 10
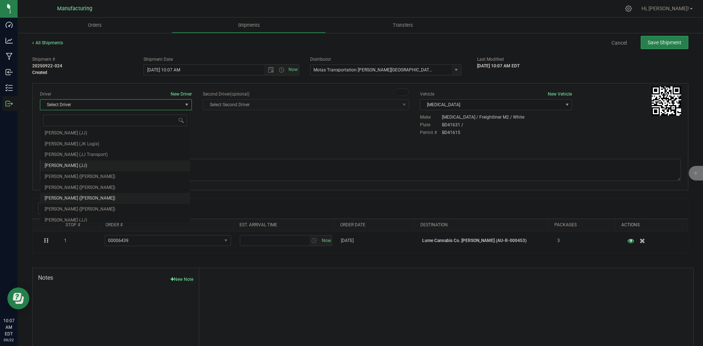
scroll to position [38, 0]
click at [77, 173] on span "Lloyd Neely (Motas)" at bounding box center [80, 173] width 71 height 10
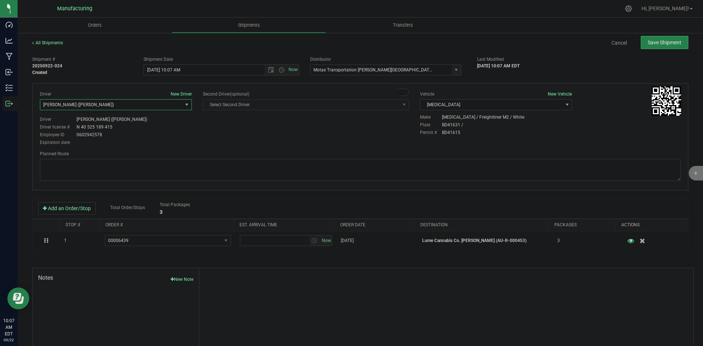
click at [207, 138] on div "Driver New Driver Lloyd Neely (Motas) Select Driver Perry Black (JK Logix) Robe…" at bounding box center [359, 119] width 651 height 56
click at [278, 71] on span "Open the time view" at bounding box center [281, 70] width 6 height 6
click at [158, 123] on li "2:00 PM" at bounding box center [219, 126] width 153 height 10
type input "9/22/2025 2:00 PM"
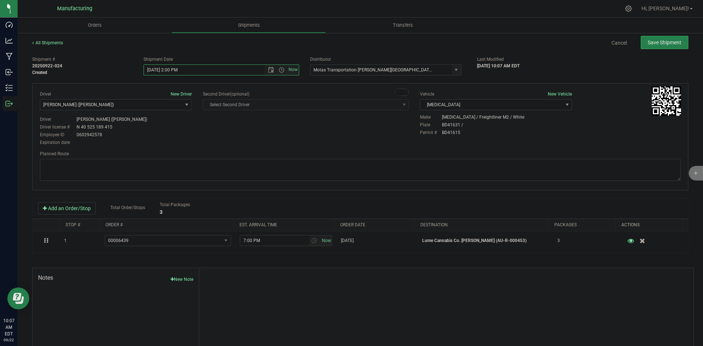
click at [229, 124] on div "Driver New Driver Lloyd Neely (Motas) Select Driver Perry Black (JK Logix) Robe…" at bounding box center [359, 119] width 651 height 56
click at [393, 171] on textarea at bounding box center [360, 170] width 640 height 22
paste textarea "Head south 246 ft -- Turn right 325 ft -- Turn right 407 ft -- Turn right towar…"
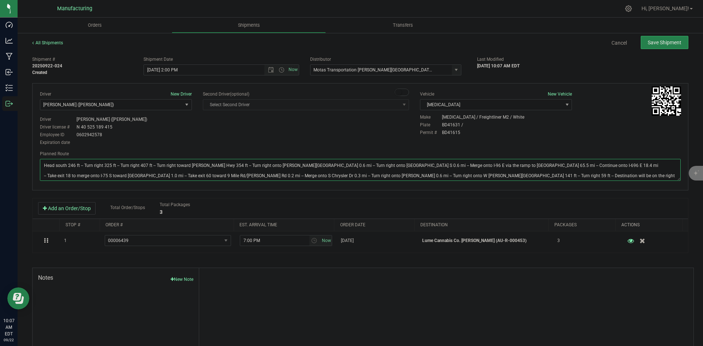
type textarea "Head south 246 ft -- Turn right 325 ft -- Turn right 407 ft -- Turn right towar…"
drag, startPoint x: 377, startPoint y: 140, endPoint x: 388, endPoint y: 137, distance: 10.9
click at [382, 139] on div "Driver New Driver Lloyd Neely (Motas) Select Driver Perry Black (JK Logix) Robe…" at bounding box center [359, 119] width 651 height 56
click at [658, 44] on span "Save Shipment" at bounding box center [664, 43] width 34 height 6
type input "9/22/2025 6:00 PM"
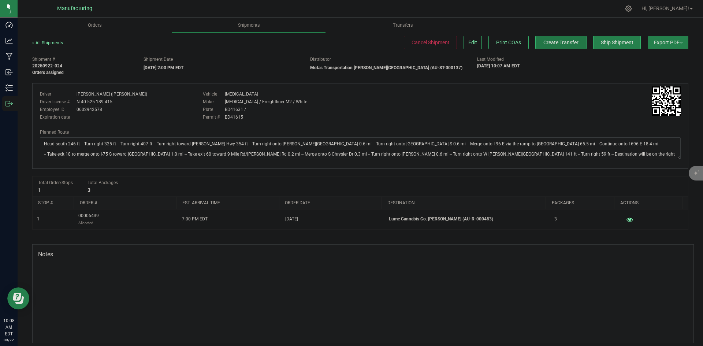
click at [560, 45] on span "Create Transfer" at bounding box center [560, 43] width 35 height 6
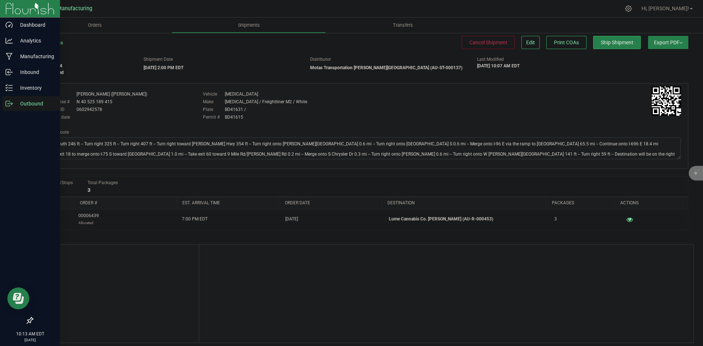
click at [15, 103] on p "Outbound" at bounding box center [35, 103] width 44 height 9
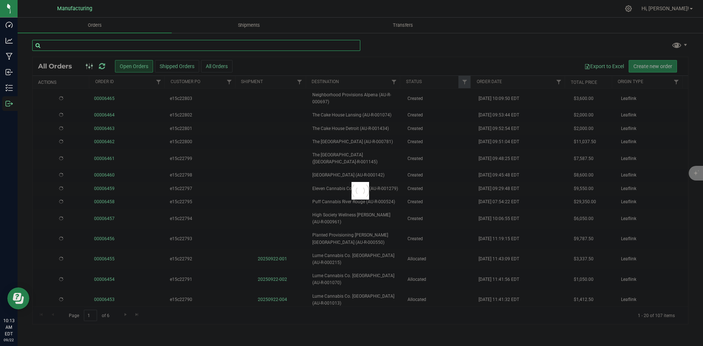
click at [104, 46] on input "text" at bounding box center [196, 45] width 328 height 11
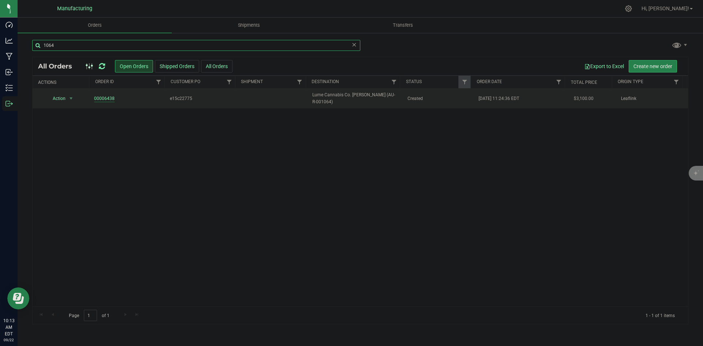
type input "1064"
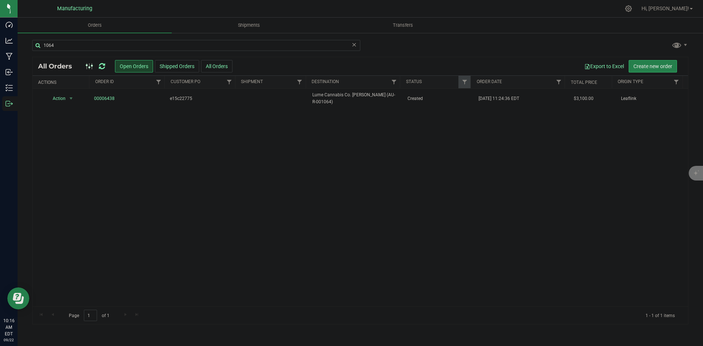
click at [100, 66] on icon at bounding box center [102, 66] width 6 height 7
click at [363, 100] on span "Lume Cannabis Co. Holly (AU-R-001064)" at bounding box center [355, 98] width 86 height 14
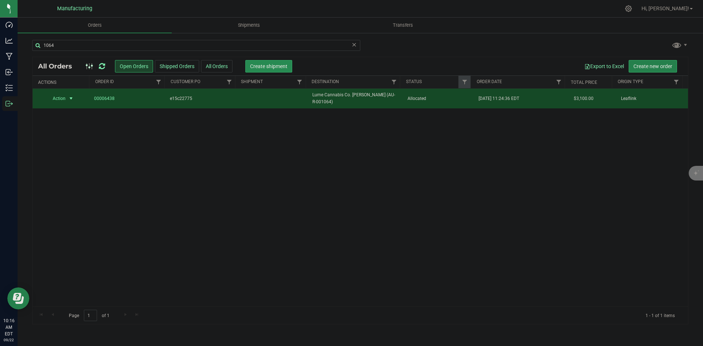
click at [276, 60] on button "Create shipment" at bounding box center [268, 66] width 47 height 12
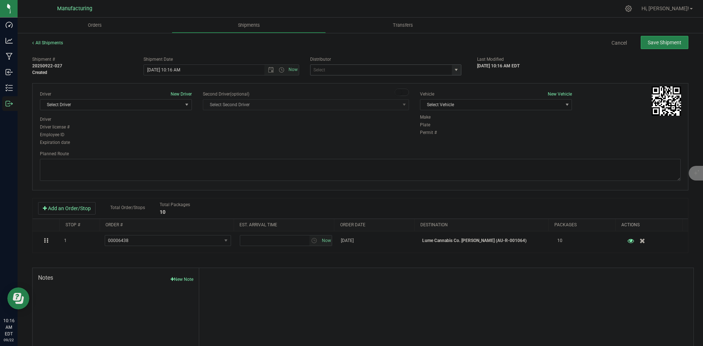
click at [453, 69] on span "select" at bounding box center [456, 70] width 6 height 6
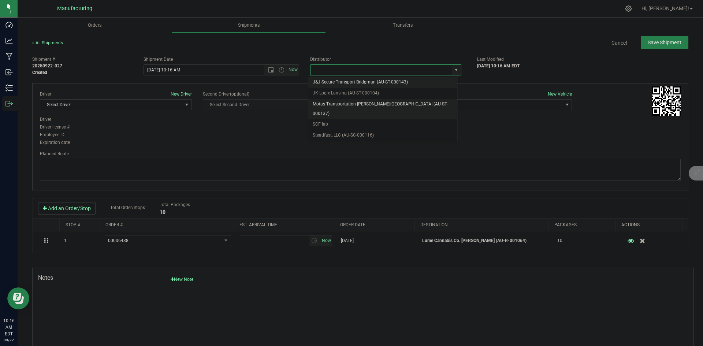
click at [356, 102] on li "Motas Transportation [PERSON_NAME][GEOGRAPHIC_DATA] (AU-ST-000137)" at bounding box center [382, 109] width 149 height 20
type input "Motas Transportation [PERSON_NAME][GEOGRAPHIC_DATA] (AU-ST-000137)"
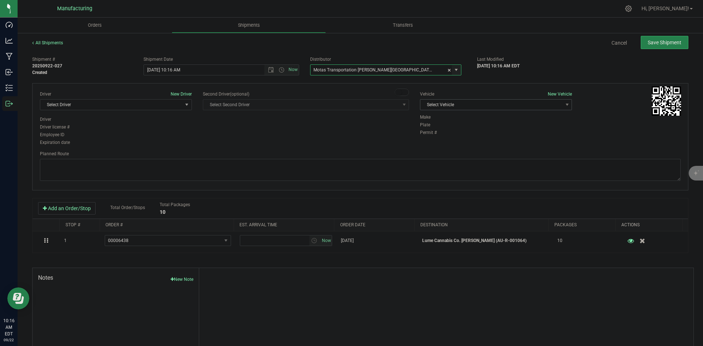
click at [485, 106] on span "Select Vehicle" at bounding box center [491, 105] width 142 height 10
click at [438, 137] on li "T3" at bounding box center [492, 139] width 150 height 11
click at [121, 103] on span "Select Driver" at bounding box center [111, 105] width 142 height 10
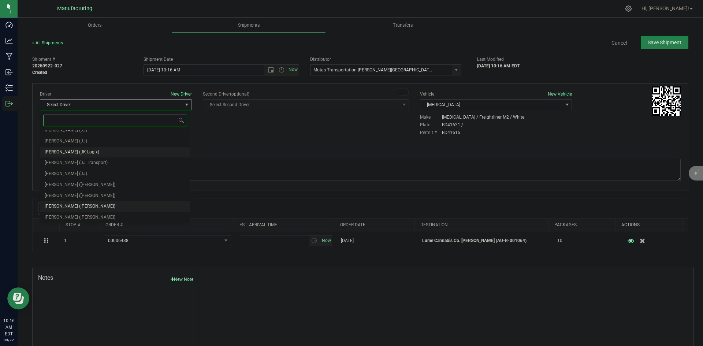
scroll to position [38, 0]
click at [67, 172] on span "Lloyd Neely (Motas)" at bounding box center [80, 173] width 71 height 10
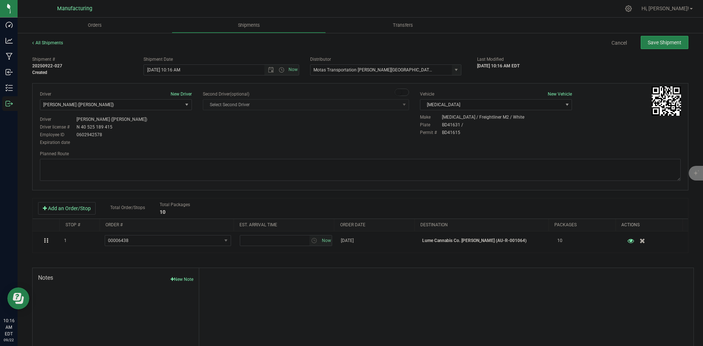
click at [225, 130] on div "Driver New Driver Lloyd Neely (Motas) Select Driver Perry Black (JK Logix) Robe…" at bounding box center [359, 119] width 651 height 56
click at [280, 70] on span "Open the time view" at bounding box center [281, 70] width 6 height 6
click at [157, 89] on li "2:00 PM" at bounding box center [219, 89] width 153 height 10
type input "9/22/2025 2:00 PM"
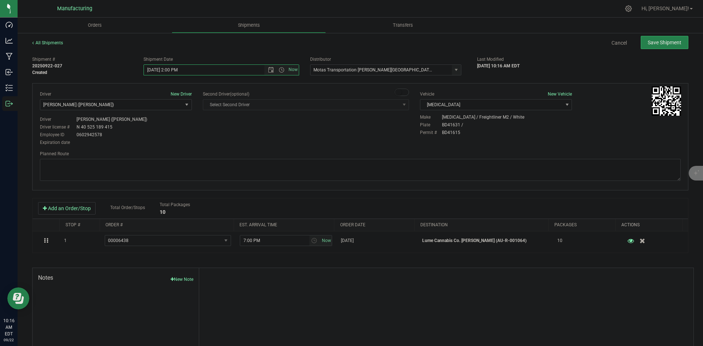
drag, startPoint x: 234, startPoint y: 134, endPoint x: 240, endPoint y: 133, distance: 5.5
click at [235, 134] on div "Driver New Driver Lloyd Neely (Motas) Select Driver Perry Black (JK Logix) Robe…" at bounding box center [359, 119] width 651 height 56
click at [425, 162] on textarea at bounding box center [360, 170] width 640 height 22
paste textarea "Head south 246 ft -- Turn right 325 ft -- Turn right 407 ft -- Turn right towar…"
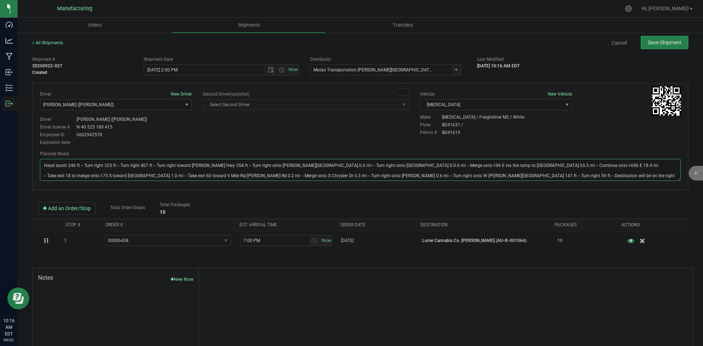
type textarea "Head south 246 ft -- Turn right 325 ft -- Turn right 407 ft -- Turn right towar…"
click at [396, 127] on div "Driver New Driver Lloyd Neely (Motas) Select Driver Perry Black (JK Logix) Robe…" at bounding box center [359, 119] width 651 height 56
click at [665, 41] on span "Save Shipment" at bounding box center [664, 43] width 34 height 6
type input "9/22/2025 6:00 PM"
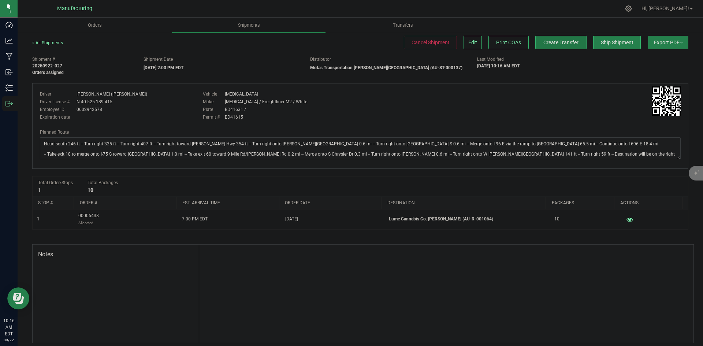
click at [543, 41] on span "Create Transfer" at bounding box center [560, 43] width 35 height 6
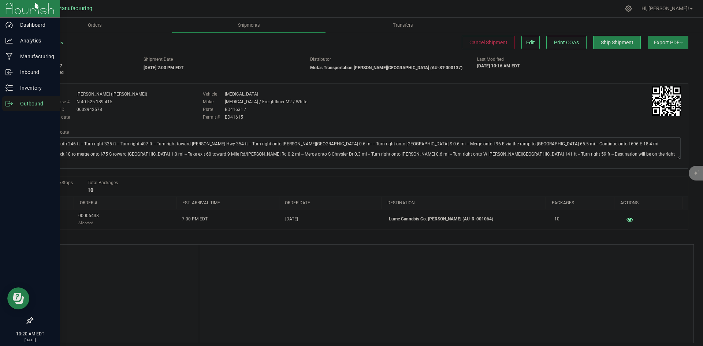
click at [7, 105] on icon at bounding box center [8, 103] width 7 height 7
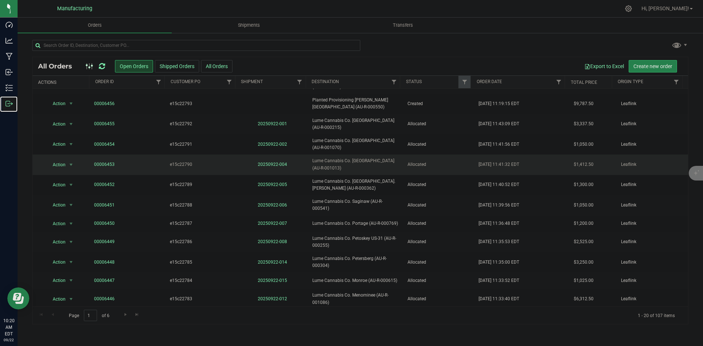
scroll to position [157, 0]
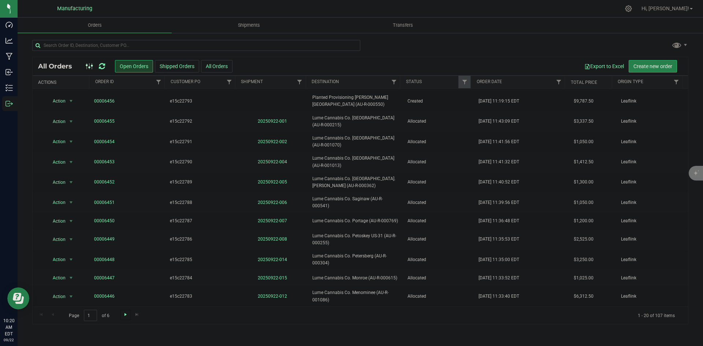
click at [126, 313] on span "Go to the next page" at bounding box center [126, 314] width 6 height 6
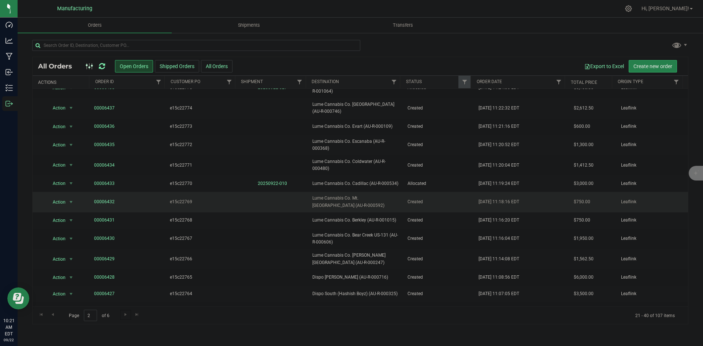
scroll to position [153, 0]
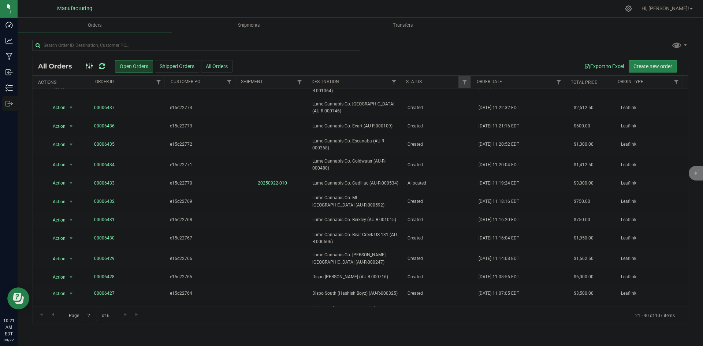
click at [445, 54] on div at bounding box center [360, 48] width 656 height 17
click at [125, 313] on span "Go to the next page" at bounding box center [126, 314] width 6 height 6
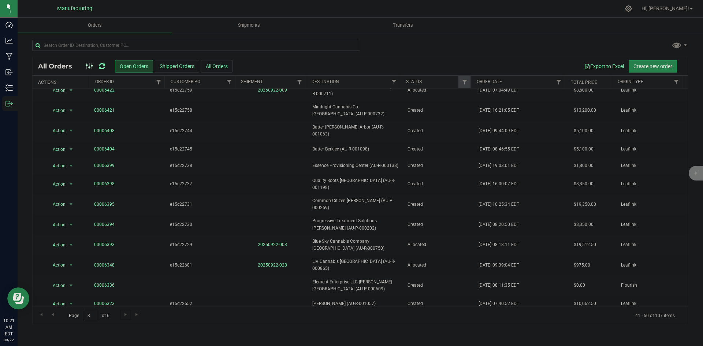
scroll to position [130, 0]
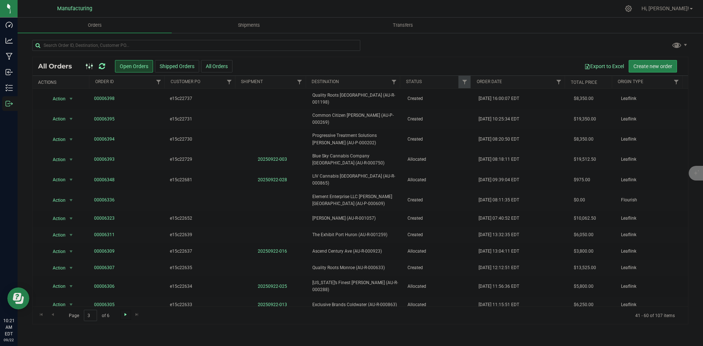
click at [124, 313] on span "Go to the next page" at bounding box center [126, 314] width 6 height 6
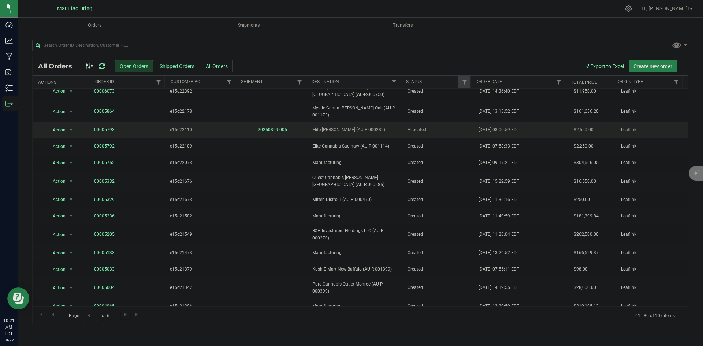
scroll to position [0, 0]
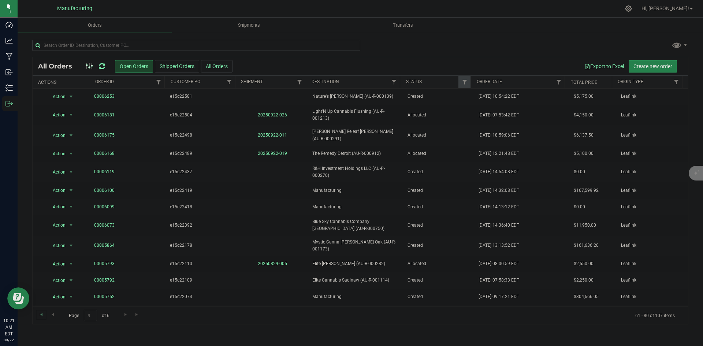
click at [42, 318] on link "Go to the first page" at bounding box center [41, 315] width 11 height 10
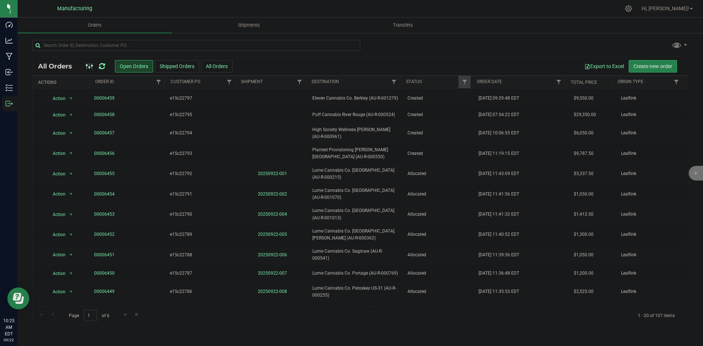
scroll to position [157, 0]
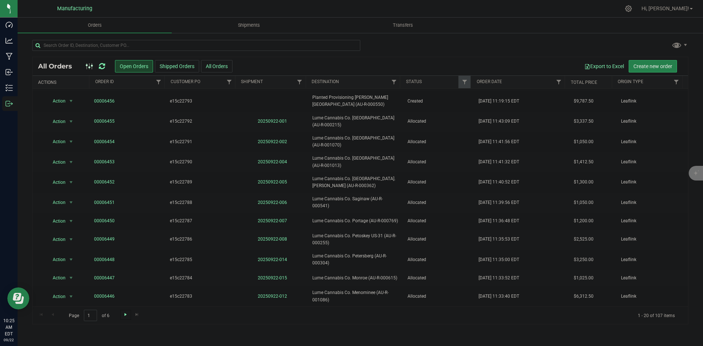
click at [126, 313] on span "Go to the next page" at bounding box center [126, 314] width 6 height 6
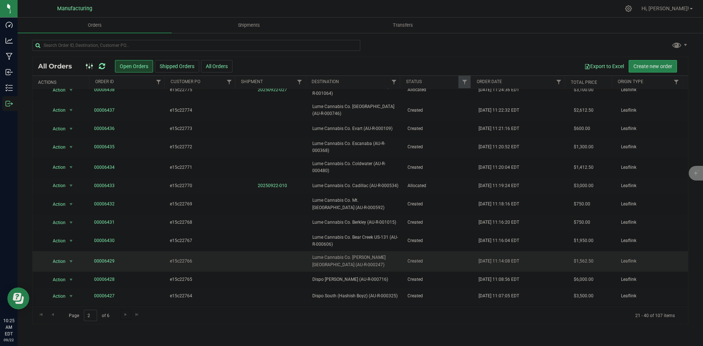
scroll to position [153, 0]
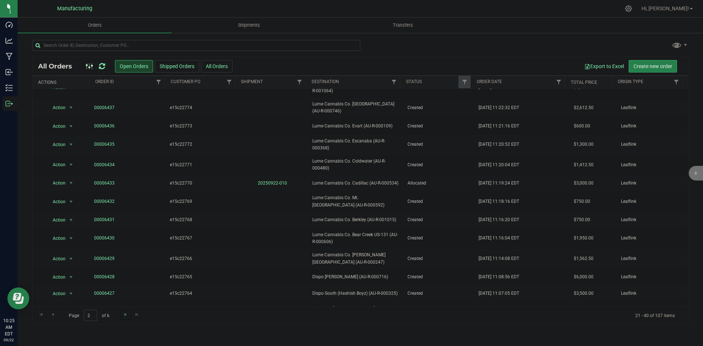
click at [128, 314] on link "Go to the next page" at bounding box center [125, 315] width 11 height 10
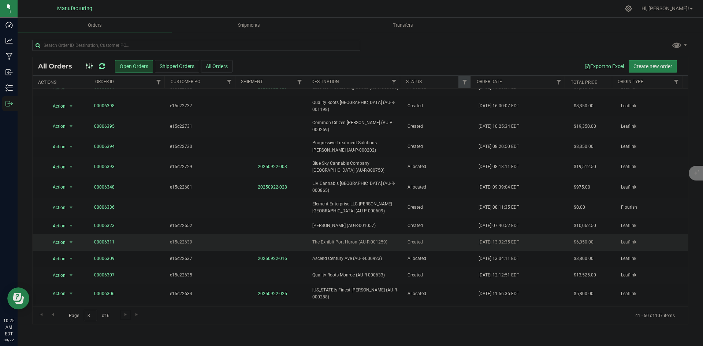
scroll to position [130, 0]
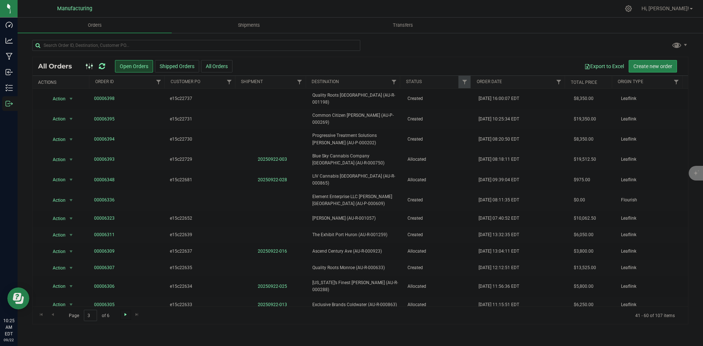
click at [127, 313] on span "Go to the next page" at bounding box center [126, 314] width 6 height 6
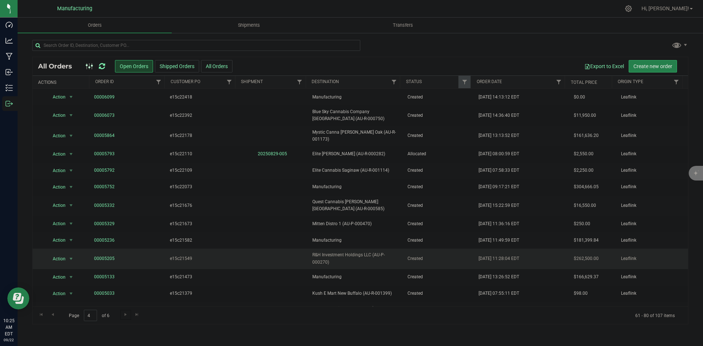
scroll to position [134, 0]
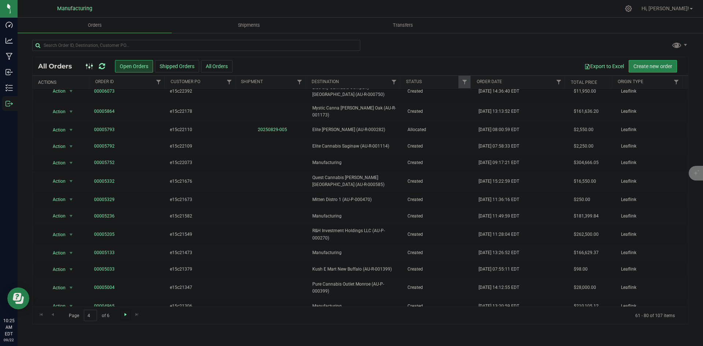
click at [123, 315] on span "Go to the next page" at bounding box center [126, 314] width 6 height 6
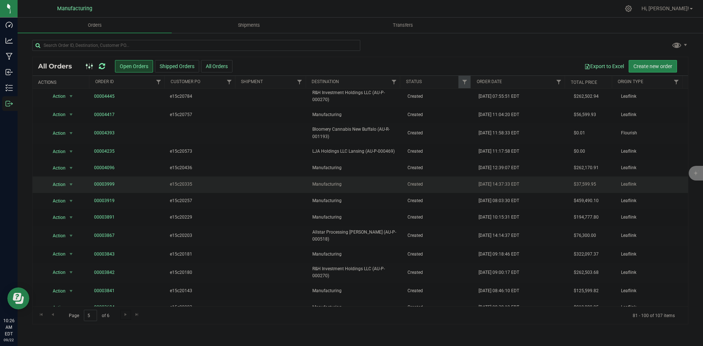
scroll to position [123, 0]
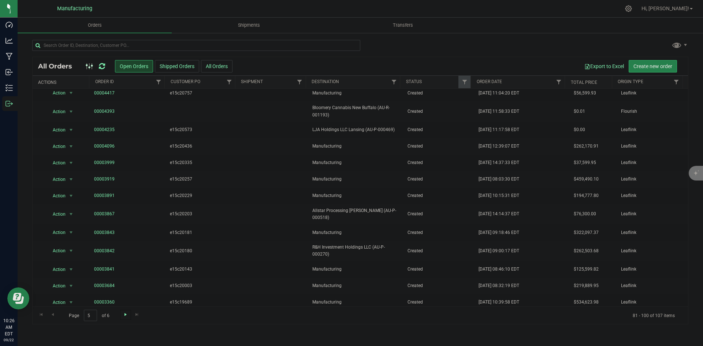
click at [127, 315] on span "Go to the next page" at bounding box center [126, 314] width 6 height 6
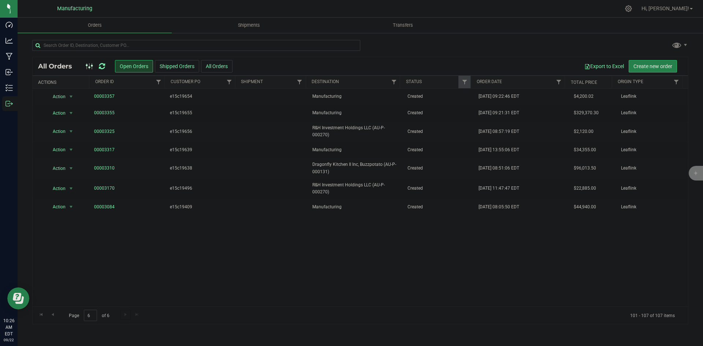
scroll to position [0, 0]
click at [42, 316] on span "Go to the first page" at bounding box center [41, 314] width 6 height 6
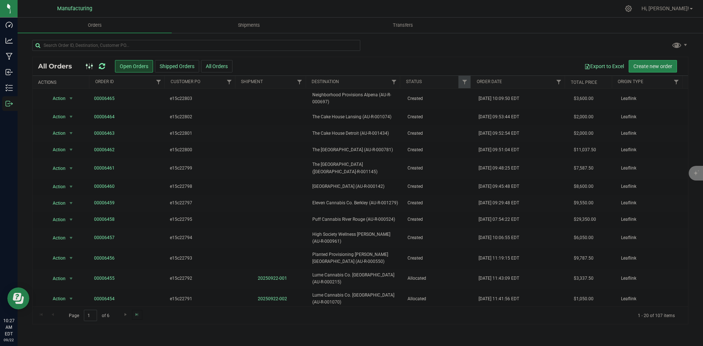
click at [133, 314] on link "Go to the last page" at bounding box center [137, 315] width 11 height 10
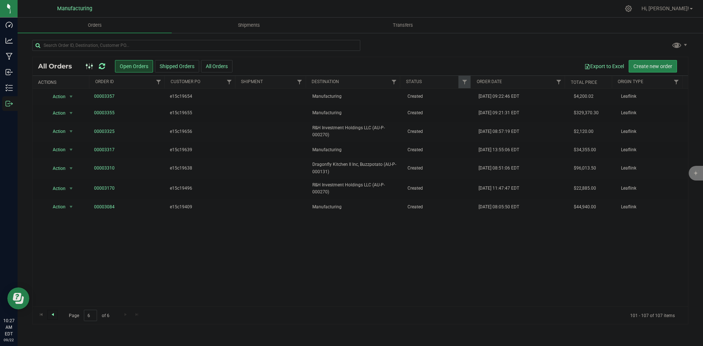
click at [55, 316] on span "Go to the previous page" at bounding box center [53, 314] width 6 height 6
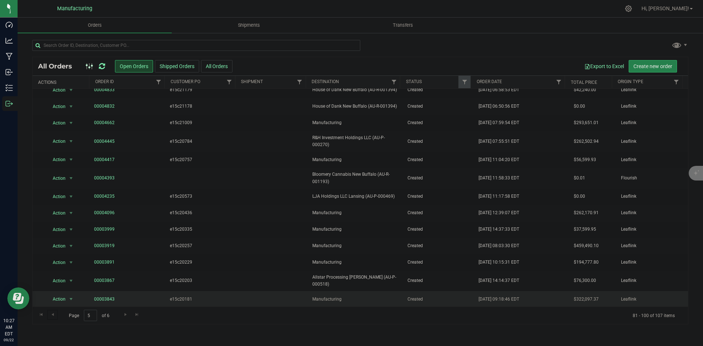
scroll to position [123, 0]
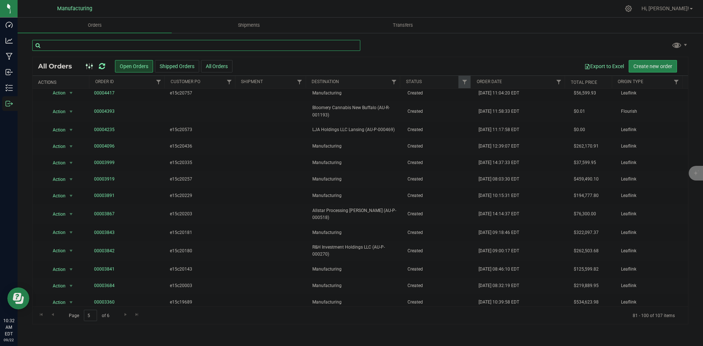
click at [232, 45] on input "text" at bounding box center [196, 45] width 328 height 11
click at [145, 46] on input "text" at bounding box center [196, 45] width 328 height 11
click at [79, 45] on input "text" at bounding box center [196, 45] width 328 height 11
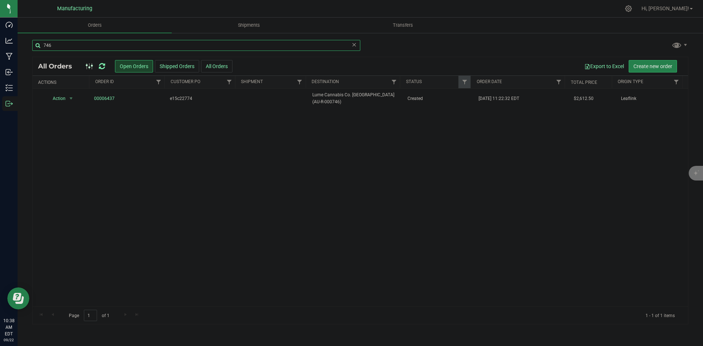
type input "746"
click at [101, 64] on icon at bounding box center [102, 66] width 6 height 7
click at [387, 103] on span "Lume Cannabis Co. Grand Rapids (AU-R-000746)" at bounding box center [355, 98] width 86 height 14
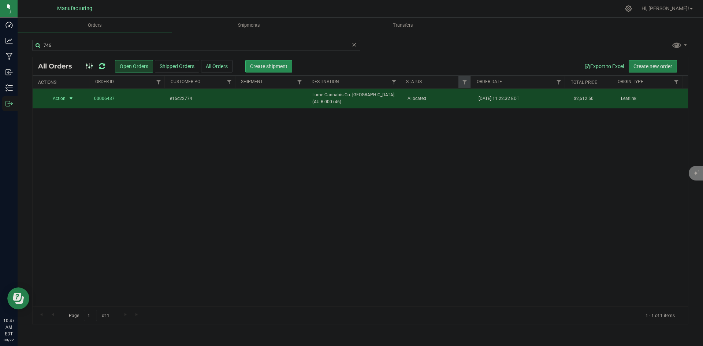
click at [272, 65] on span "Create shipment" at bounding box center [268, 66] width 37 height 6
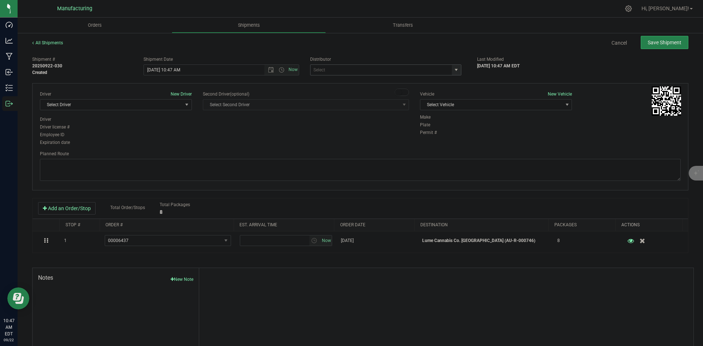
drag, startPoint x: 453, startPoint y: 70, endPoint x: 448, endPoint y: 73, distance: 6.3
click at [453, 70] on span "select" at bounding box center [456, 70] width 6 height 6
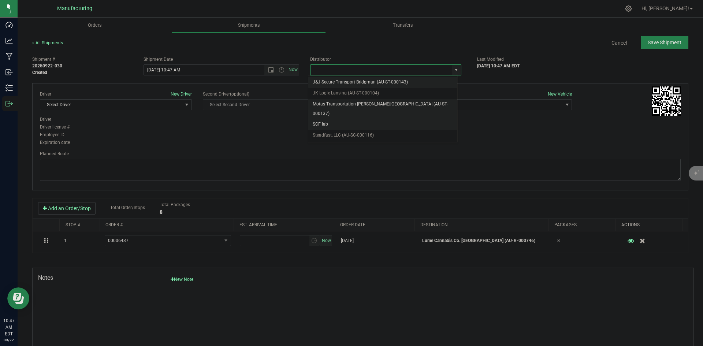
click at [351, 106] on li "Motas Transportation [PERSON_NAME][GEOGRAPHIC_DATA] (AU-ST-000137)" at bounding box center [382, 109] width 149 height 20
type input "Motas Transportation [PERSON_NAME][GEOGRAPHIC_DATA] (AU-ST-000137)"
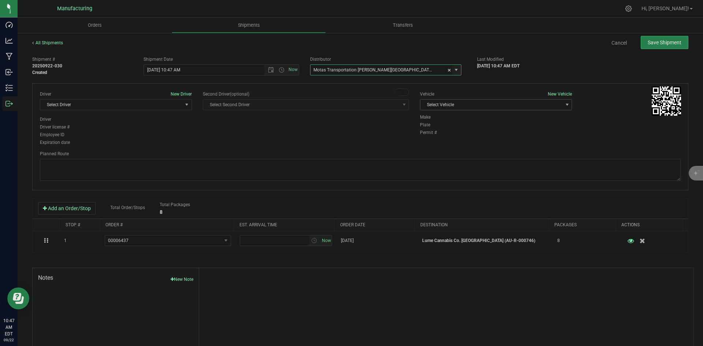
click at [490, 104] on span "Select Vehicle" at bounding box center [491, 105] width 142 height 10
click at [434, 137] on li "T3" at bounding box center [492, 139] width 150 height 11
click at [141, 106] on span "Select Driver" at bounding box center [111, 105] width 142 height 10
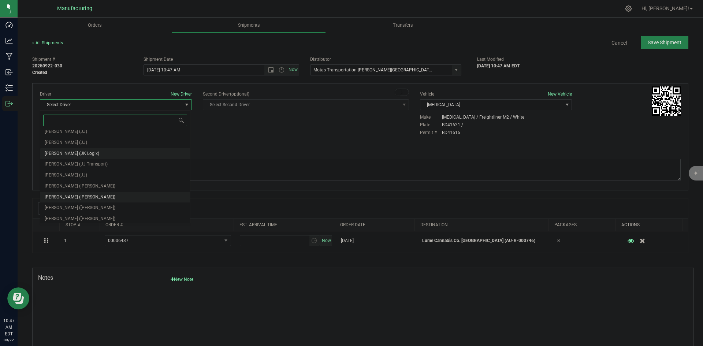
scroll to position [38, 0]
click at [70, 173] on span "Lloyd Neely (Motas)" at bounding box center [80, 173] width 71 height 10
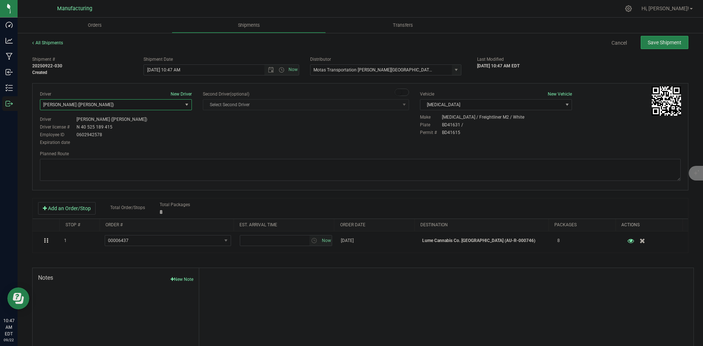
click at [264, 145] on div "Driver New Driver Lloyd Neely (Motas) Select Driver Perry Black (JK Logix) Robe…" at bounding box center [359, 119] width 651 height 56
click at [278, 72] on span "Open the time view" at bounding box center [281, 70] width 6 height 6
click at [159, 124] on li "2:00 PM" at bounding box center [219, 126] width 153 height 10
type input "9/22/2025 2:00 PM"
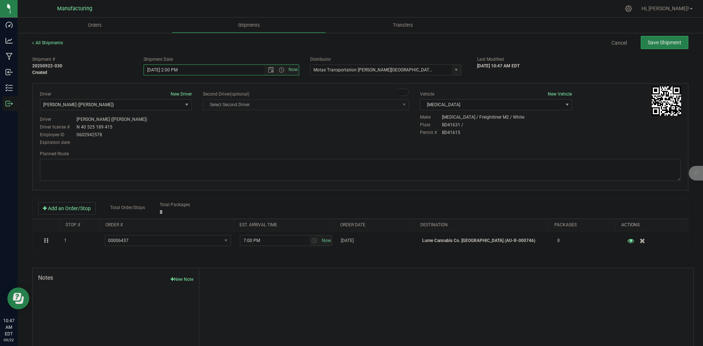
click at [310, 139] on div "Driver New Driver Lloyd Neely (Motas) Select Driver Perry Black (JK Logix) Robe…" at bounding box center [359, 119] width 651 height 56
click at [461, 165] on textarea at bounding box center [360, 170] width 640 height 22
paste textarea "Head south 246 ft -- Turn right 325 ft -- Turn right 407 ft -- Turn right towar…"
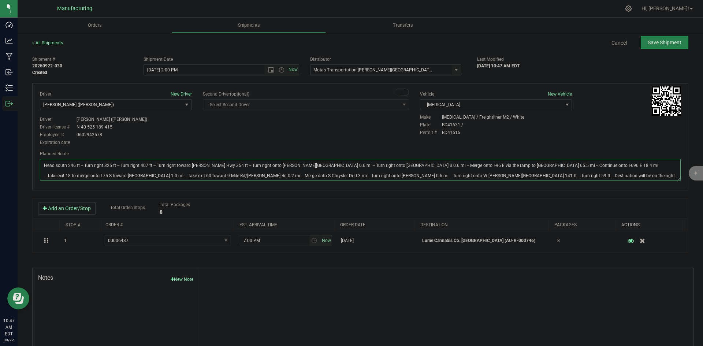
type textarea "Head south 246 ft -- Turn right 325 ft -- Turn right 407 ft -- Turn right towar…"
click at [370, 138] on div "Driver New Driver Lloyd Neely (Motas) Select Driver Perry Black (JK Logix) Robe…" at bounding box center [359, 119] width 651 height 56
click at [647, 42] on span "Save Shipment" at bounding box center [664, 43] width 34 height 6
type input "9/22/2025 6:00 PM"
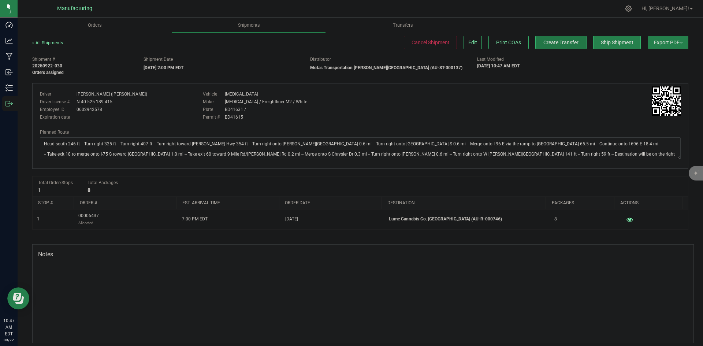
click at [543, 44] on span "Create Transfer" at bounding box center [560, 43] width 35 height 6
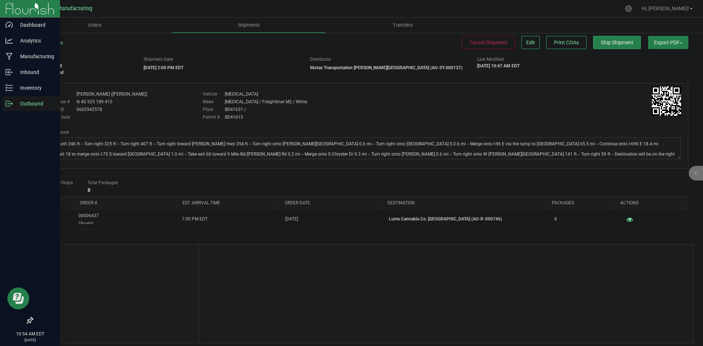
drag, startPoint x: 13, startPoint y: 104, endPoint x: 17, endPoint y: 102, distance: 5.1
click at [13, 104] on p "Outbound" at bounding box center [35, 103] width 44 height 9
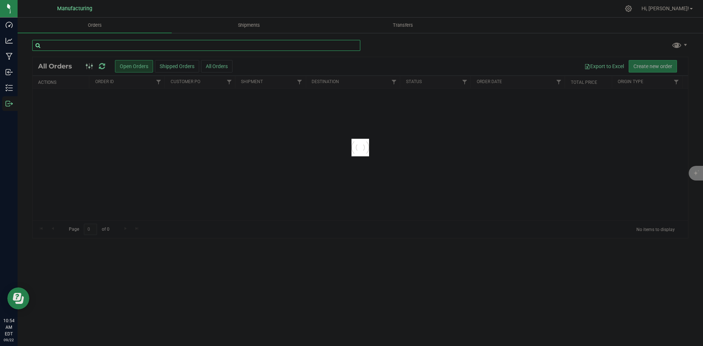
click at [124, 44] on input "text" at bounding box center [196, 45] width 328 height 11
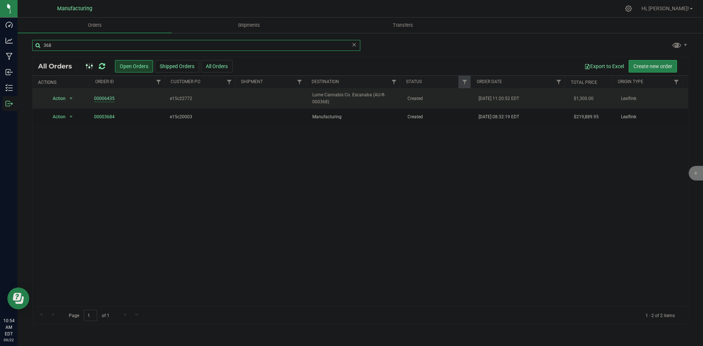
type input "368"
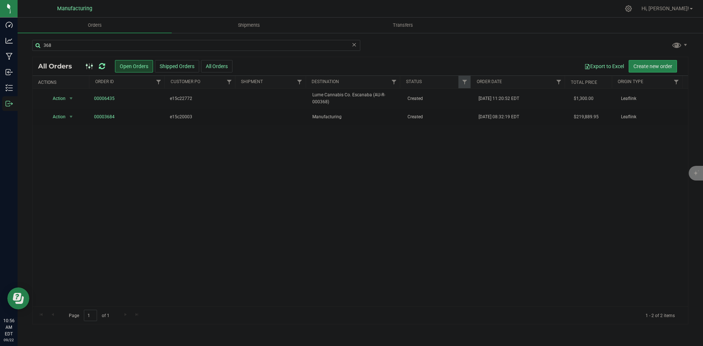
click at [101, 65] on icon at bounding box center [102, 66] width 6 height 7
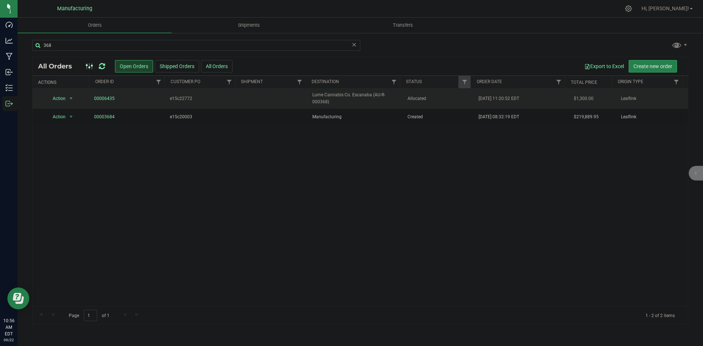
click at [387, 95] on span "Lume Cannabis Co. Escanaba (AU-R-000368)" at bounding box center [355, 98] width 86 height 14
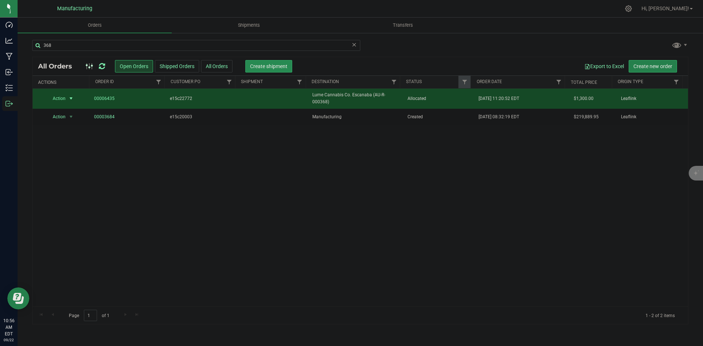
click at [263, 64] on span "Create shipment" at bounding box center [268, 66] width 37 height 6
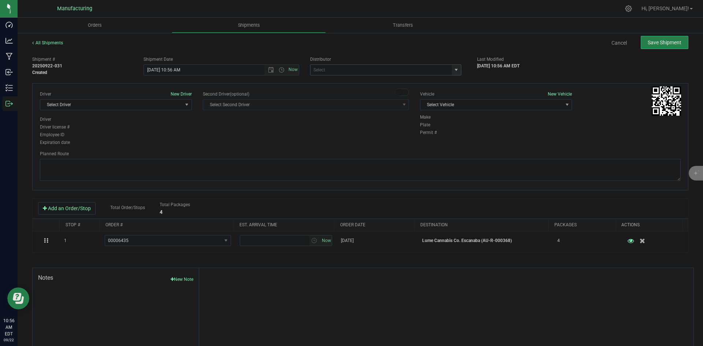
click at [453, 67] on span "select" at bounding box center [456, 70] width 6 height 6
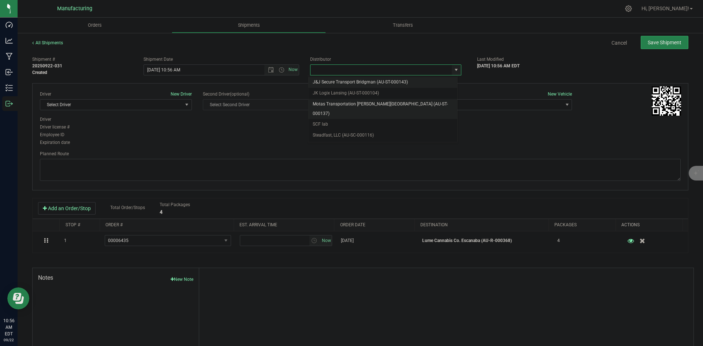
click at [366, 102] on li "Motas Transportation [PERSON_NAME][GEOGRAPHIC_DATA] (AU-ST-000137)" at bounding box center [382, 109] width 149 height 20
type input "Motas Transportation [PERSON_NAME][GEOGRAPHIC_DATA] (AU-ST-000137)"
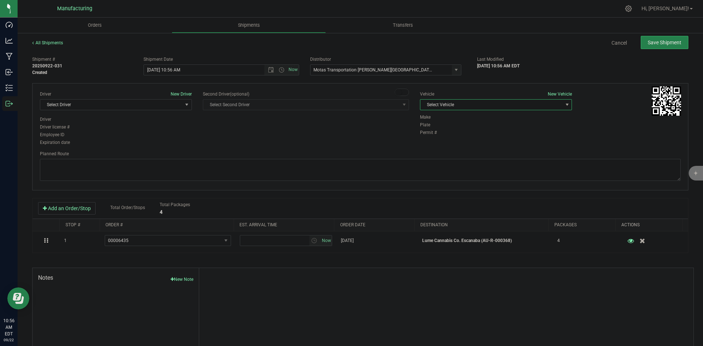
click at [506, 105] on span "Select Vehicle" at bounding box center [491, 105] width 142 height 10
click at [442, 137] on li "T3" at bounding box center [492, 139] width 150 height 11
click at [159, 106] on span "Select Driver" at bounding box center [111, 105] width 142 height 10
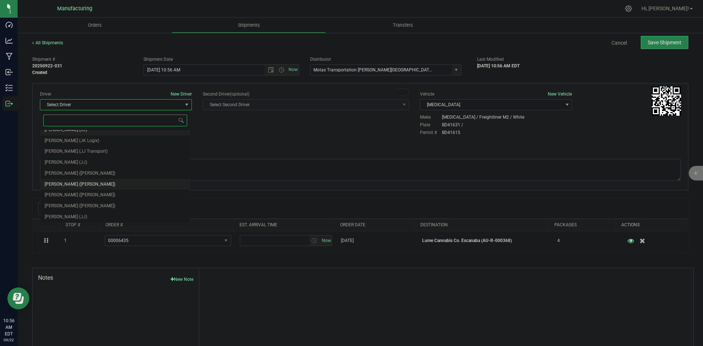
scroll to position [38, 0]
click at [71, 175] on span "Lloyd Neely (Motas)" at bounding box center [80, 173] width 71 height 10
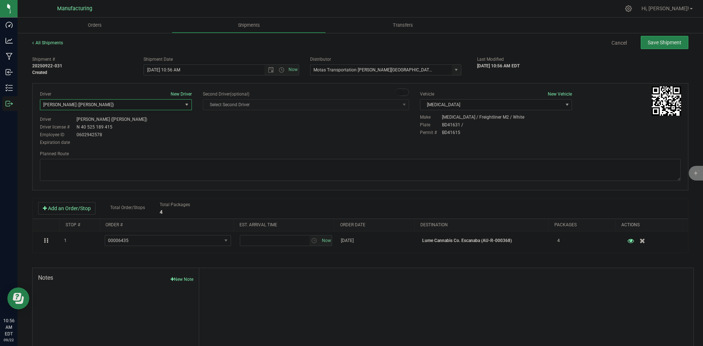
click at [198, 130] on div "Driver New Driver Lloyd Neely (Motas) Select Driver Perry Black (JK Logix) Robe…" at bounding box center [359, 119] width 651 height 56
click at [279, 68] on span "Open the time view" at bounding box center [281, 70] width 6 height 6
click at [161, 124] on li "2:00 PM" at bounding box center [219, 126] width 153 height 10
type input "9/22/2025 2:00 PM"
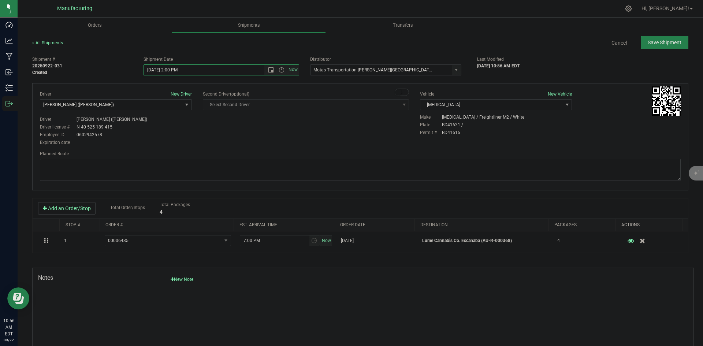
click at [263, 135] on div "Driver New Driver Lloyd Neely (Motas) Select Driver Perry Black (JK Logix) Robe…" at bounding box center [359, 119] width 651 height 56
click at [401, 160] on textarea at bounding box center [360, 170] width 640 height 22
paste textarea "Head south 246 ft -- Turn right 325 ft -- Turn right 407 ft -- Turn right towar…"
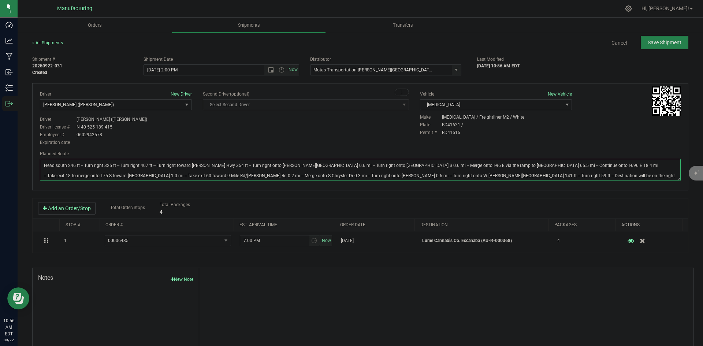
type textarea "Head south 246 ft -- Turn right 325 ft -- Turn right 407 ft -- Turn right towar…"
drag, startPoint x: 386, startPoint y: 139, endPoint x: 401, endPoint y: 130, distance: 17.7
click at [386, 138] on div "Driver New Driver Lloyd Neely (Motas) Select Driver Perry Black (JK Logix) Robe…" at bounding box center [359, 119] width 651 height 56
click at [647, 40] on span "Save Shipment" at bounding box center [664, 43] width 34 height 6
type input "9/22/2025 6:00 PM"
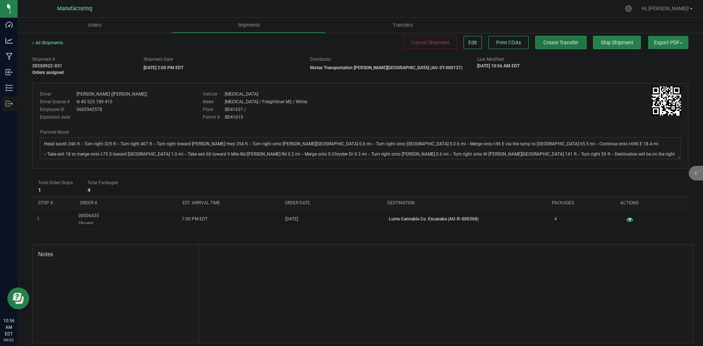
click at [547, 41] on span "Create Transfer" at bounding box center [560, 43] width 35 height 6
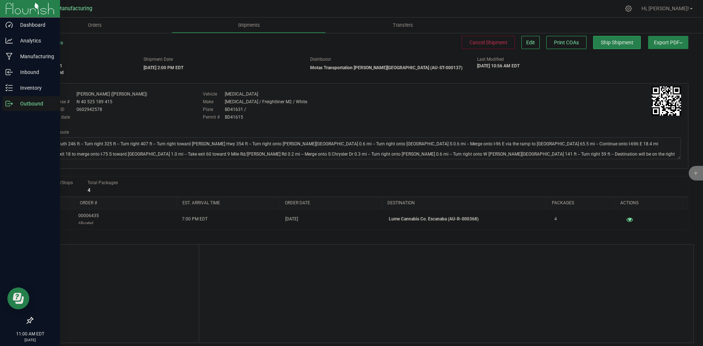
click at [7, 103] on icon at bounding box center [8, 103] width 7 height 7
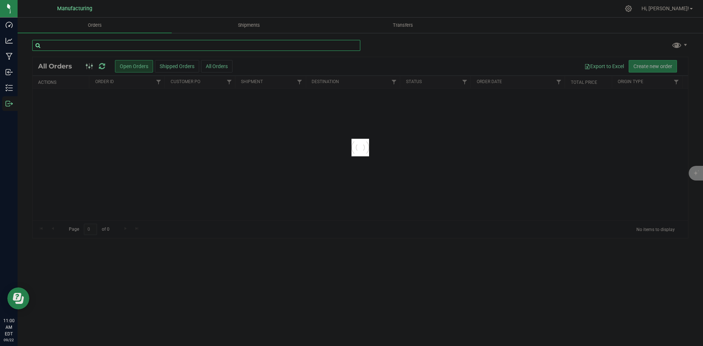
click at [125, 48] on input "text" at bounding box center [196, 45] width 328 height 11
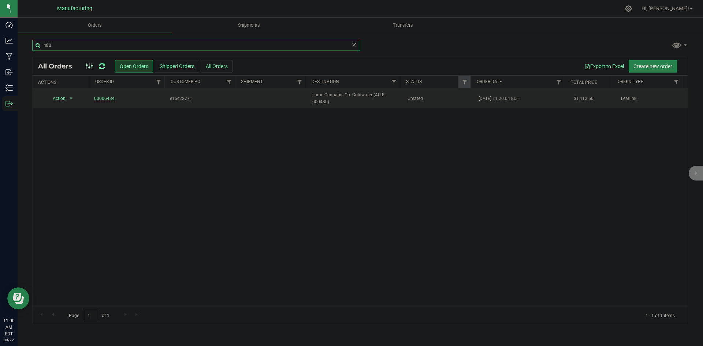
type input "480"
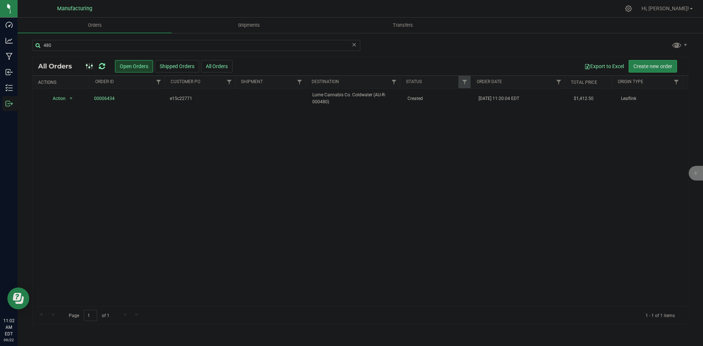
click at [101, 67] on icon at bounding box center [102, 66] width 6 height 7
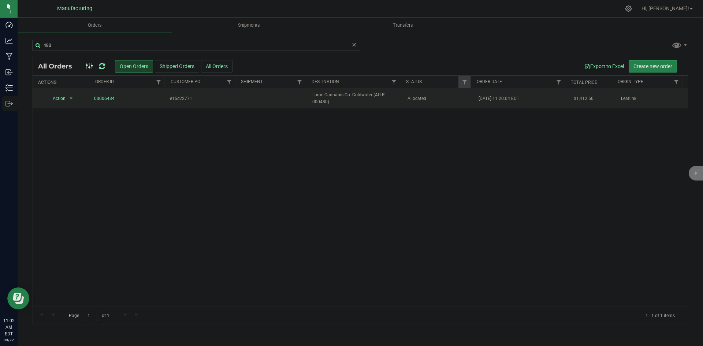
click at [328, 90] on td "Lume Cannabis Co. Coldwater (AU-R-000480)" at bounding box center [355, 99] width 95 height 20
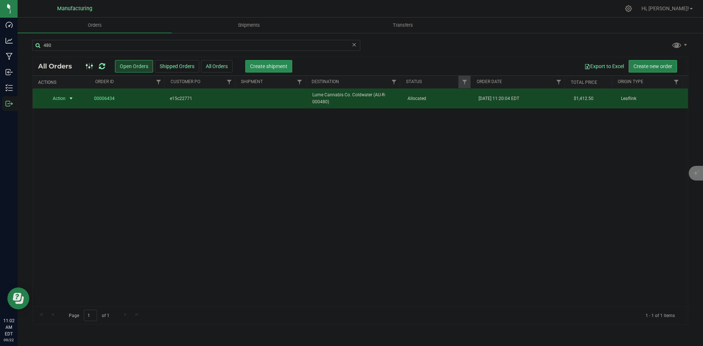
click at [258, 65] on span "Create shipment" at bounding box center [268, 66] width 37 height 6
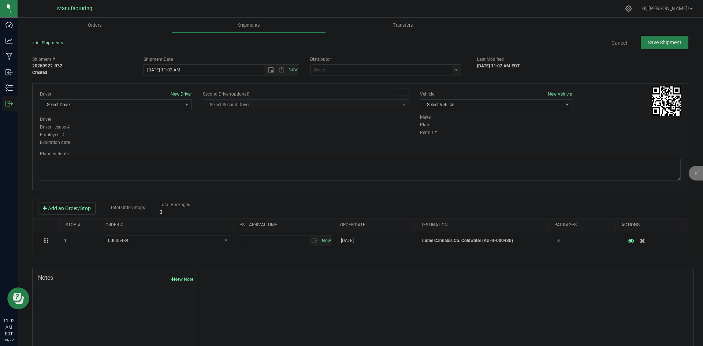
click at [457, 68] on div "J&J Secure Transport Bridgman (AU-ST-000143) JK Logix Lansing (AU-ST-000104) Mo…" at bounding box center [388, 69] width 156 height 11
click at [448, 77] on div "Shipment # 20250922-032 Created Shipment Date 9/22/2025 11:02 AM Now Distributo…" at bounding box center [360, 210] width 656 height 314
click at [453, 72] on span "select" at bounding box center [456, 70] width 6 height 6
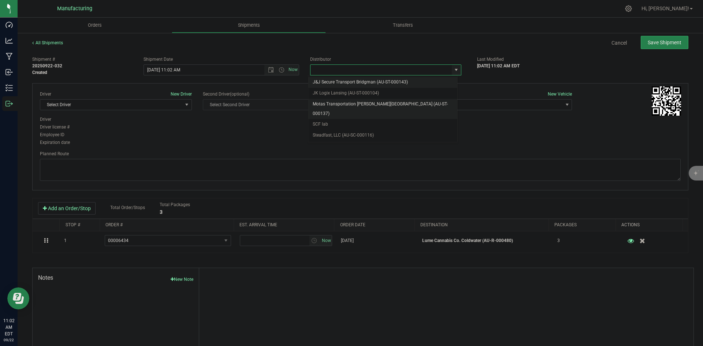
click at [347, 100] on li "Motas Transportation [PERSON_NAME][GEOGRAPHIC_DATA] (AU-ST-000137)" at bounding box center [382, 109] width 149 height 20
type input "Motas Transportation [PERSON_NAME][GEOGRAPHIC_DATA] (AU-ST-000137)"
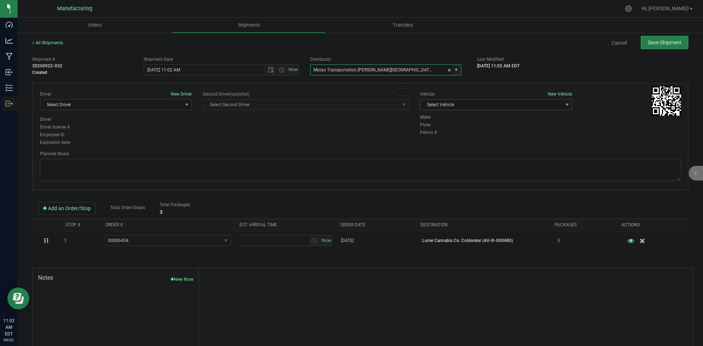
click at [478, 110] on span "Select Vehicle" at bounding box center [496, 104] width 152 height 11
click at [431, 137] on li "T3" at bounding box center [492, 139] width 150 height 11
click at [151, 108] on span "Select Driver" at bounding box center [111, 105] width 142 height 10
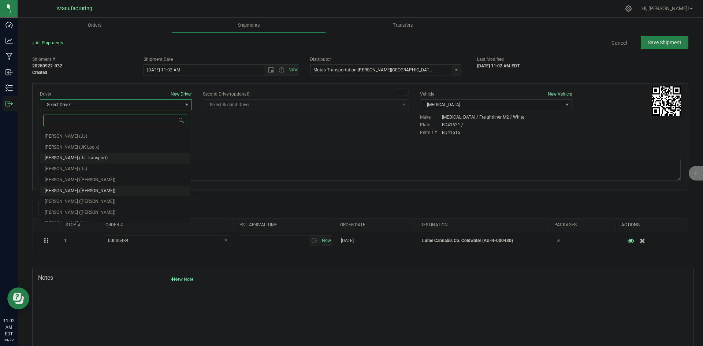
scroll to position [38, 0]
click at [70, 170] on span "Lloyd Neely (Motas)" at bounding box center [80, 173] width 71 height 10
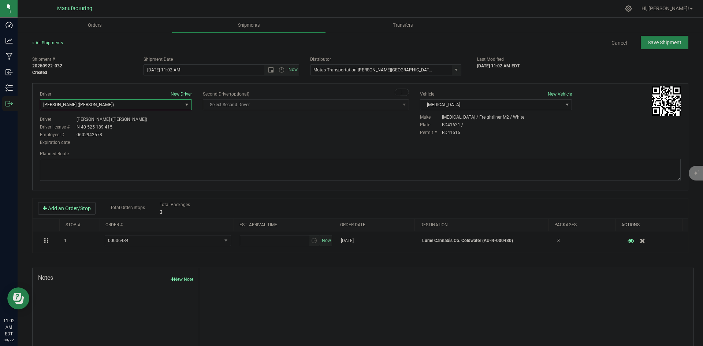
click at [161, 137] on div "Employee ID 0602942578" at bounding box center [116, 134] width 152 height 7
click at [279, 69] on span "Open the time view" at bounding box center [281, 70] width 6 height 6
click at [158, 126] on li "2:00 PM" at bounding box center [219, 126] width 153 height 10
type input "9/22/2025 2:00 PM"
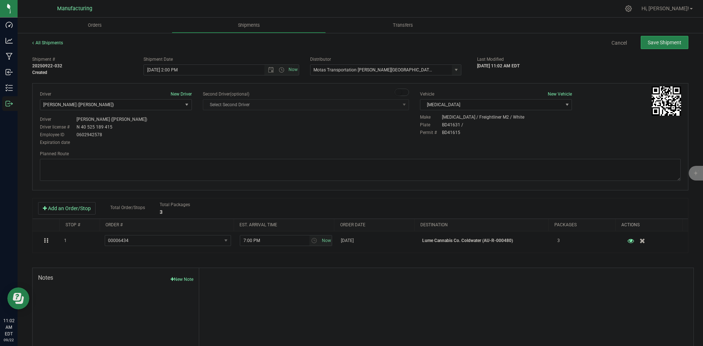
click at [292, 138] on div "Driver New Driver Lloyd Neely (Motas) Select Driver Perry Black (JK Logix) Robe…" at bounding box center [359, 119] width 651 height 56
click at [393, 158] on div "Planned Route" at bounding box center [360, 166] width 640 height 32
click at [373, 168] on textarea at bounding box center [360, 170] width 640 height 22
paste textarea "Head south 246 ft -- Turn right 325 ft -- Turn right 407 ft -- Turn right towar…"
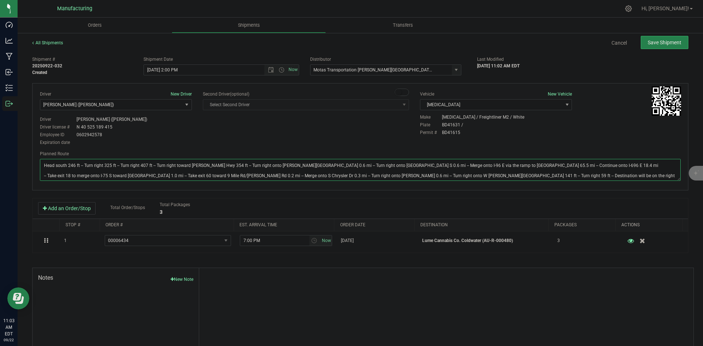
type textarea "Head south 246 ft -- Turn right 325 ft -- Turn right 407 ft -- Turn right towar…"
drag, startPoint x: 387, startPoint y: 135, endPoint x: 400, endPoint y: 132, distance: 13.1
click at [392, 134] on div "Driver New Driver Lloyd Neely (Motas) Select Driver Perry Black (JK Logix) Robe…" at bounding box center [359, 119] width 651 height 56
click at [653, 45] on span "Save Shipment" at bounding box center [664, 43] width 34 height 6
type input "9/22/2025 6:00 PM"
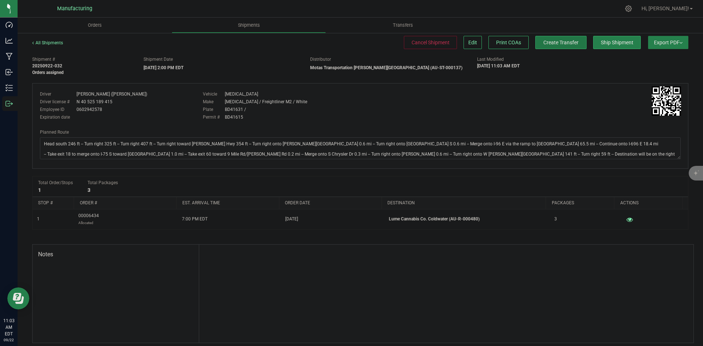
click at [543, 45] on span "Create Transfer" at bounding box center [560, 43] width 35 height 6
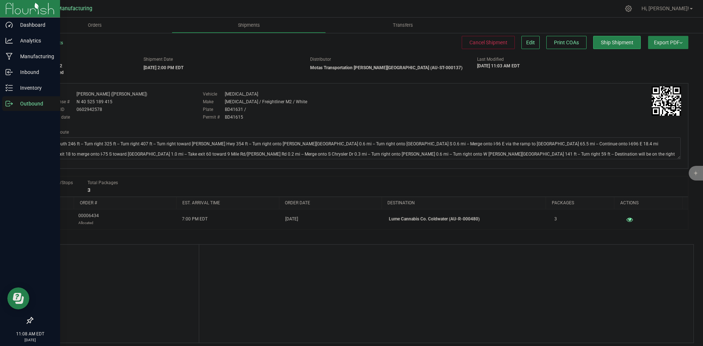
click at [7, 103] on icon at bounding box center [8, 103] width 7 height 7
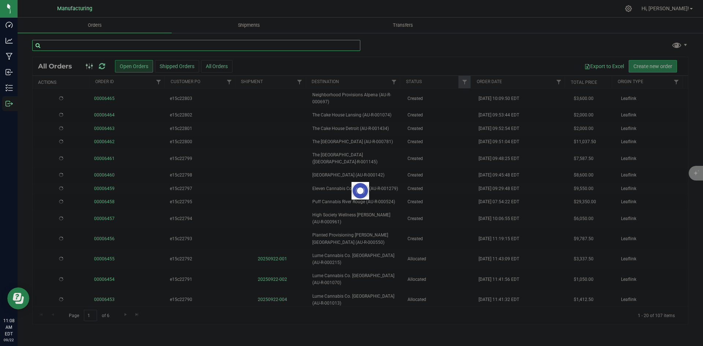
click at [119, 40] on input "text" at bounding box center [196, 45] width 328 height 11
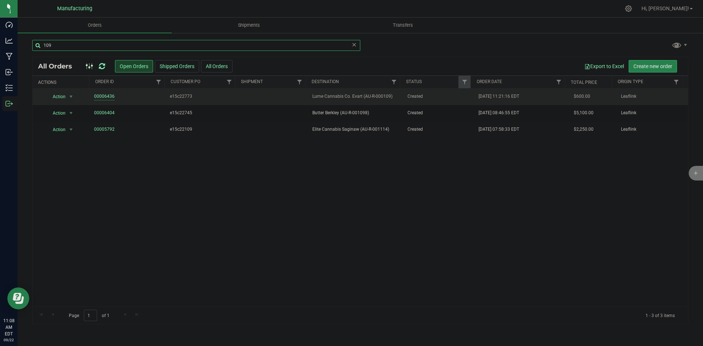
type input "109"
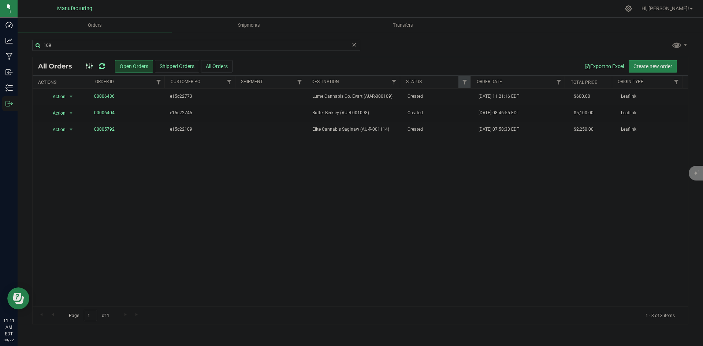
click at [100, 66] on icon at bounding box center [102, 66] width 6 height 7
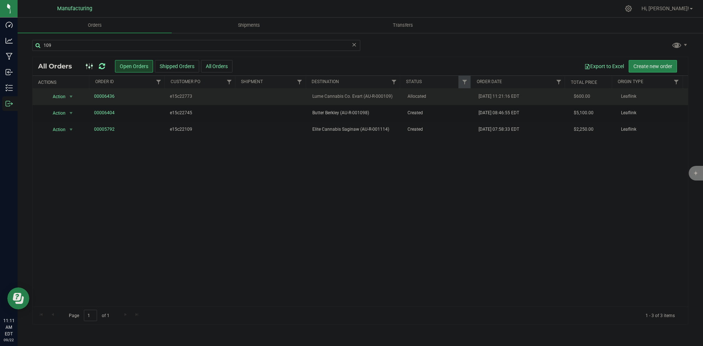
click at [355, 96] on span "Lume Cannabis Co. Evart (AU-R-000109)" at bounding box center [355, 96] width 86 height 7
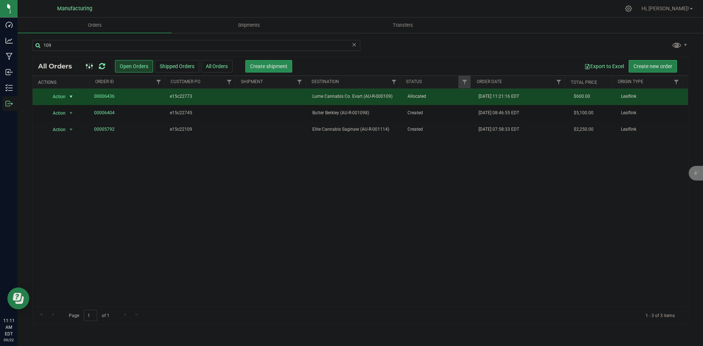
click at [274, 68] on span "Create shipment" at bounding box center [268, 66] width 37 height 6
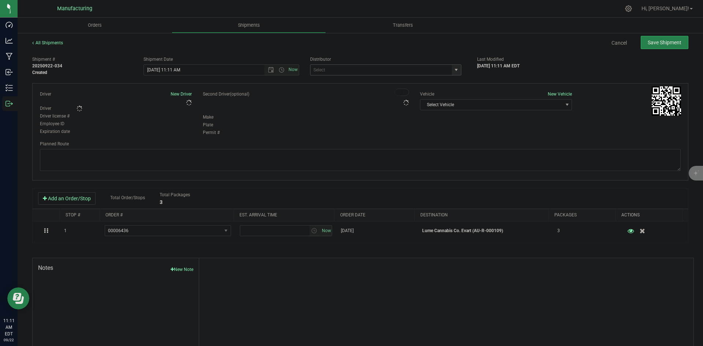
click at [455, 70] on span "select" at bounding box center [456, 70] width 6 height 6
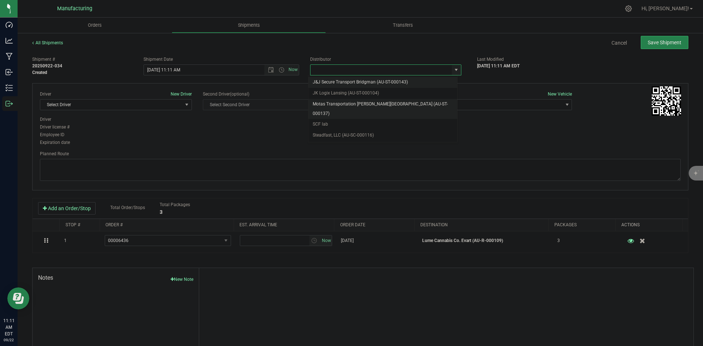
click at [341, 105] on li "Motas Transportation [PERSON_NAME][GEOGRAPHIC_DATA] (AU-ST-000137)" at bounding box center [382, 109] width 149 height 20
type input "Motas Transportation [PERSON_NAME][GEOGRAPHIC_DATA] (AU-ST-000137)"
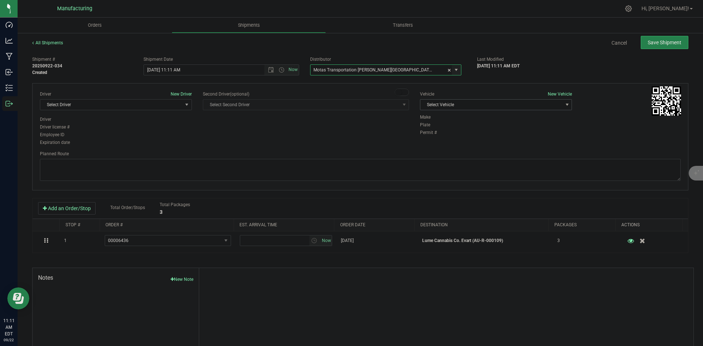
click at [494, 107] on span "Select Vehicle" at bounding box center [491, 105] width 142 height 10
click at [435, 139] on li "T3" at bounding box center [492, 139] width 150 height 11
click at [153, 105] on span "Select Driver" at bounding box center [111, 105] width 142 height 10
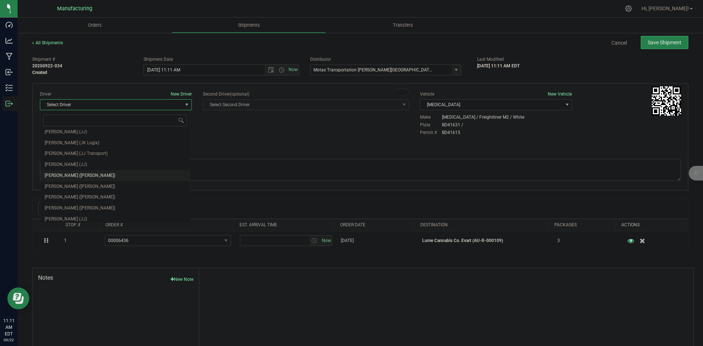
scroll to position [38, 0]
drag, startPoint x: 72, startPoint y: 172, endPoint x: 91, endPoint y: 162, distance: 21.1
click at [73, 172] on span "Lloyd Neely (Motas)" at bounding box center [80, 173] width 71 height 10
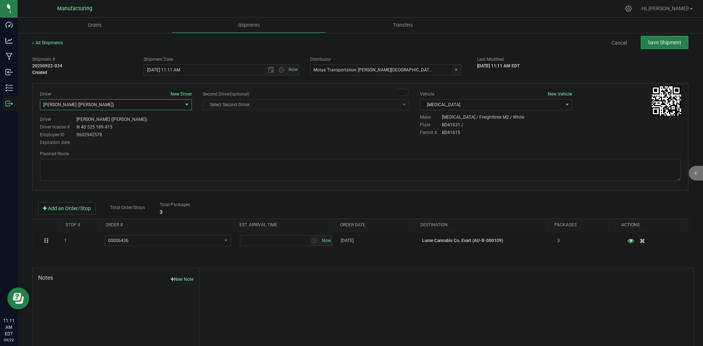
click at [195, 136] on div "Driver New Driver Lloyd Neely (Motas) Select Driver Perry Black (JK Logix) Robe…" at bounding box center [115, 119] width 163 height 56
click at [280, 71] on span "Open the time view" at bounding box center [281, 70] width 6 height 6
click at [161, 127] on li "2:00 PM" at bounding box center [219, 126] width 153 height 10
type input "9/22/2025 2:00 PM"
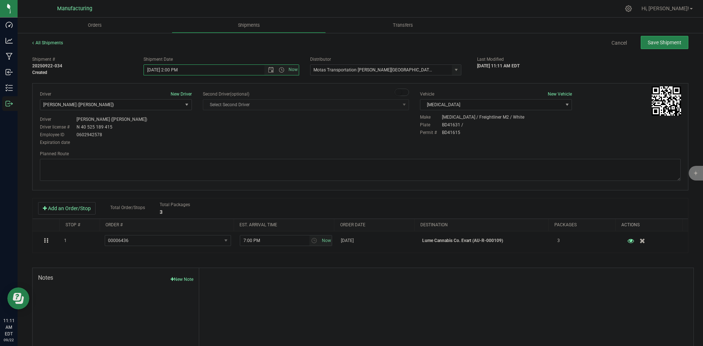
click at [279, 142] on div "Driver New Driver Lloyd Neely (Motas) Select Driver Perry Black (JK Logix) Robe…" at bounding box center [359, 119] width 651 height 56
drag, startPoint x: 321, startPoint y: 172, endPoint x: 325, endPoint y: 160, distance: 12.7
click at [321, 172] on textarea at bounding box center [360, 170] width 640 height 22
paste textarea "Head south 246 ft -- Turn right 325 ft -- Turn right 407 ft -- Turn right towar…"
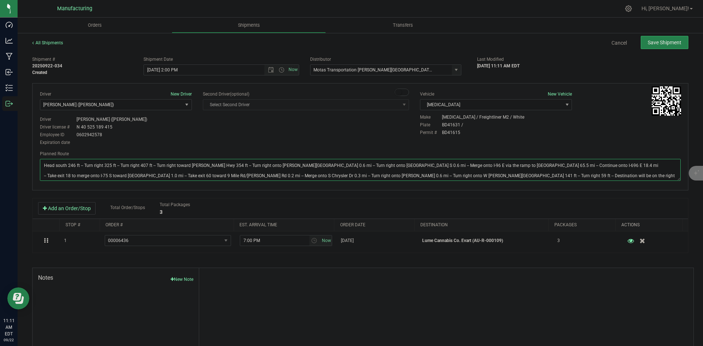
type textarea "Head south 246 ft -- Turn right 325 ft -- Turn right 407 ft -- Turn right towar…"
drag, startPoint x: 334, startPoint y: 135, endPoint x: 453, endPoint y: 97, distance: 124.4
click at [354, 132] on div "Driver New Driver Lloyd Neely (Motas) Select Driver Perry Black (JK Logix) Robe…" at bounding box center [359, 119] width 651 height 56
click at [678, 39] on button "Save Shipment" at bounding box center [664, 42] width 48 height 13
type input "9/22/2025 6:00 PM"
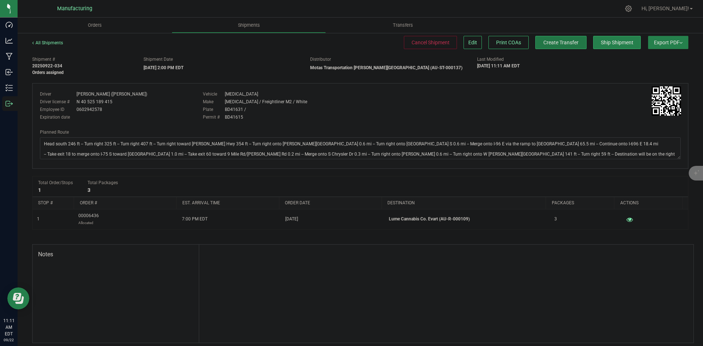
click at [561, 44] on span "Create Transfer" at bounding box center [560, 43] width 35 height 6
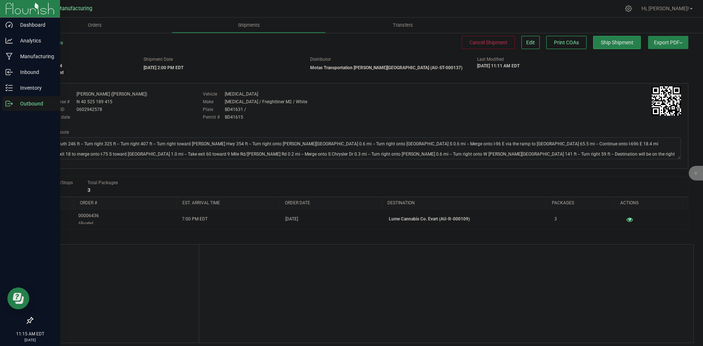
click at [13, 107] on p "Outbound" at bounding box center [35, 103] width 44 height 9
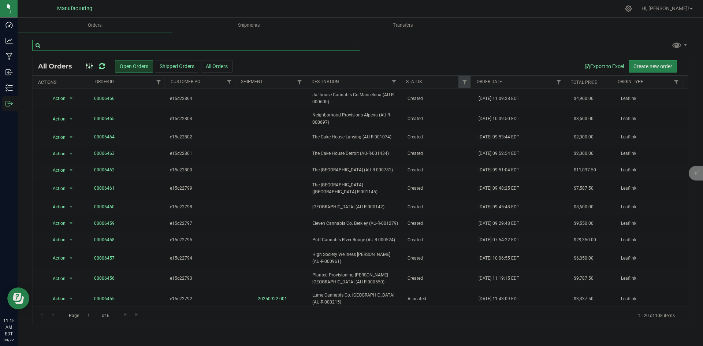
click at [110, 46] on input "text" at bounding box center [196, 45] width 328 height 11
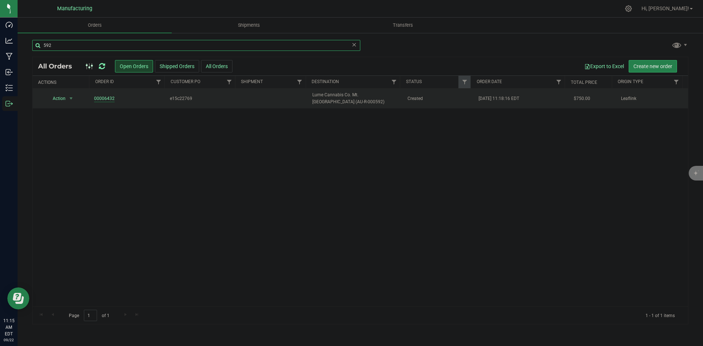
type input "592"
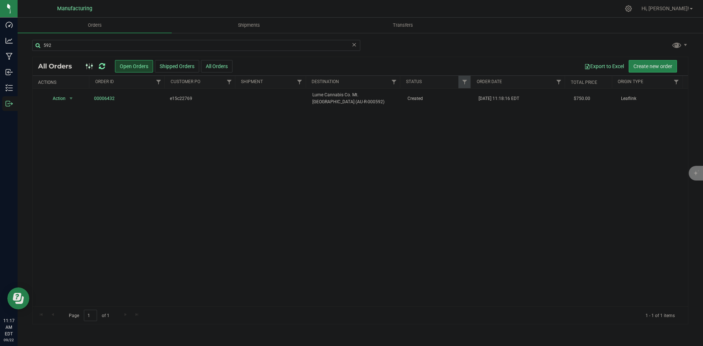
click at [96, 65] on span at bounding box center [89, 66] width 13 height 9
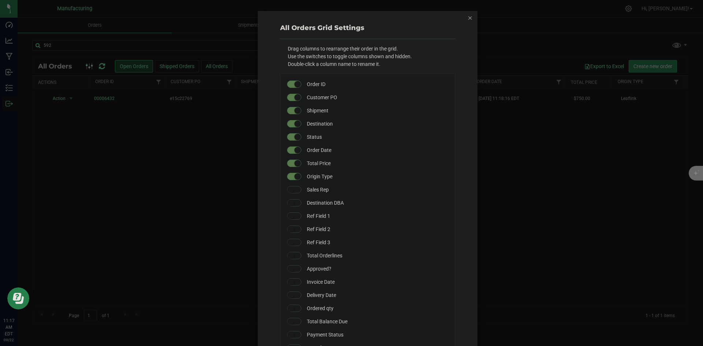
click at [103, 66] on ngb-modal-window "All Orders Grid Settings Drag columns to rearrange their order in the grid. Use…" at bounding box center [354, 173] width 708 height 346
click at [467, 17] on icon "button" at bounding box center [469, 17] width 5 height 9
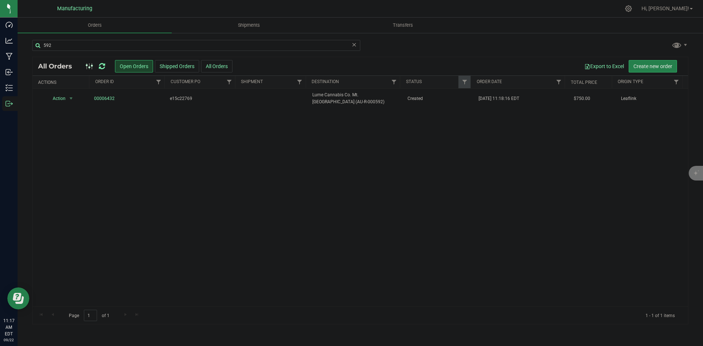
click at [101, 64] on icon at bounding box center [102, 66] width 6 height 7
click at [412, 99] on span "Allocated" at bounding box center [438, 98] width 63 height 7
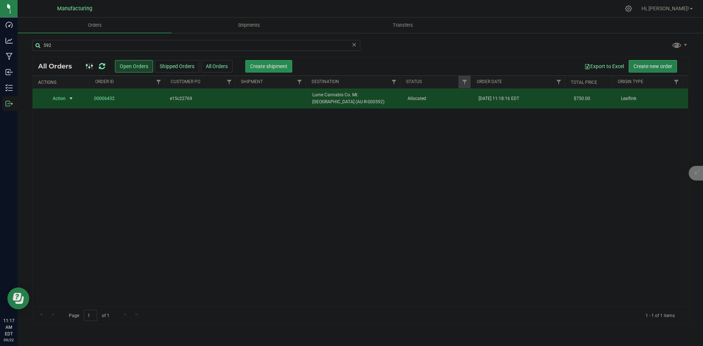
click at [273, 68] on span "Create shipment" at bounding box center [268, 66] width 37 height 6
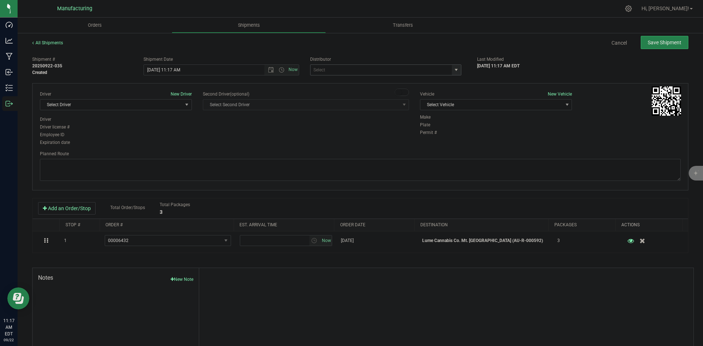
click at [453, 67] on span "select" at bounding box center [456, 70] width 6 height 6
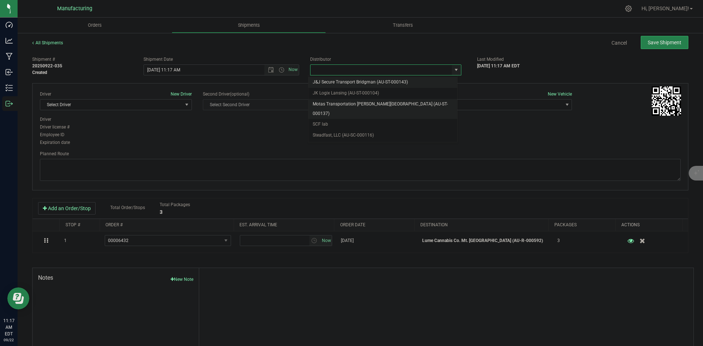
click at [330, 102] on li "Motas Transportation [PERSON_NAME][GEOGRAPHIC_DATA] (AU-ST-000137)" at bounding box center [382, 109] width 149 height 20
type input "Motas Transportation [PERSON_NAME][GEOGRAPHIC_DATA] (AU-ST-000137)"
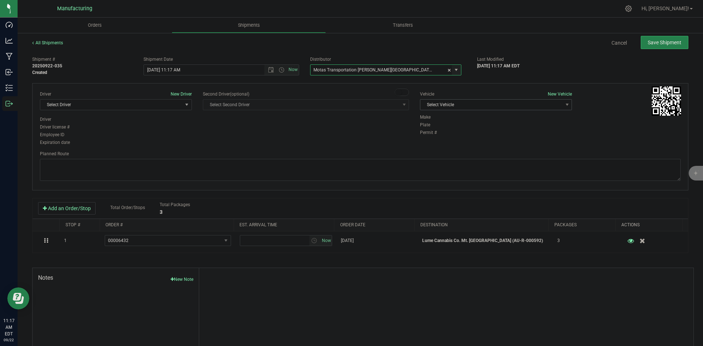
click at [482, 107] on span "Select Vehicle" at bounding box center [491, 105] width 142 height 10
click at [430, 137] on li "T3" at bounding box center [492, 139] width 150 height 11
click at [132, 105] on span "Select Driver" at bounding box center [111, 105] width 142 height 10
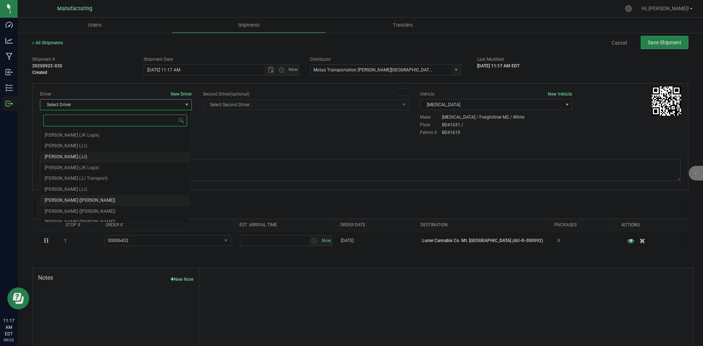
scroll to position [38, 0]
click at [70, 170] on span "Lloyd Neely (Motas)" at bounding box center [80, 173] width 71 height 10
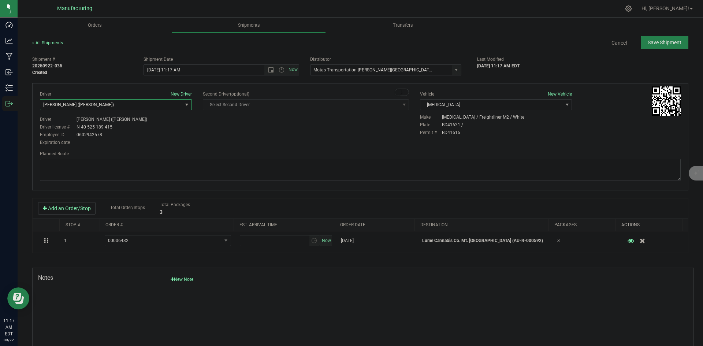
drag, startPoint x: 174, startPoint y: 140, endPoint x: 184, endPoint y: 130, distance: 14.8
click at [175, 139] on div "Expiration date" at bounding box center [116, 142] width 152 height 7
click at [280, 72] on span "Open the time view" at bounding box center [281, 70] width 6 height 6
click at [159, 126] on li "2:00 PM" at bounding box center [219, 126] width 153 height 10
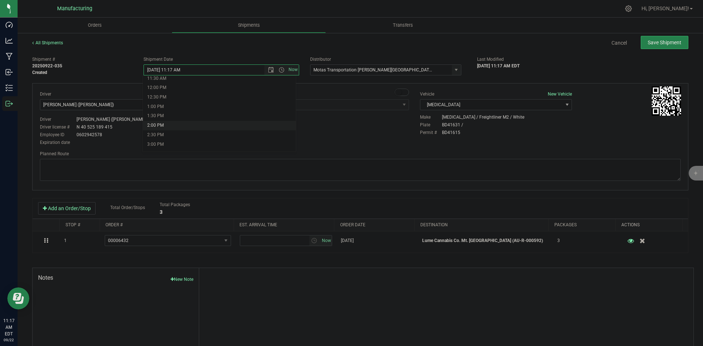
type input "9/22/2025 2:00 PM"
click at [238, 132] on div "Driver New Driver Lloyd Neely (Motas) Select Driver Perry Black (JK Logix) Robe…" at bounding box center [359, 119] width 651 height 56
click at [333, 159] on div "Planned Route" at bounding box center [360, 166] width 640 height 32
click at [330, 162] on textarea at bounding box center [360, 170] width 640 height 22
paste textarea "Head south 246 ft -- Turn right 325 ft -- Turn right 407 ft -- Turn right towar…"
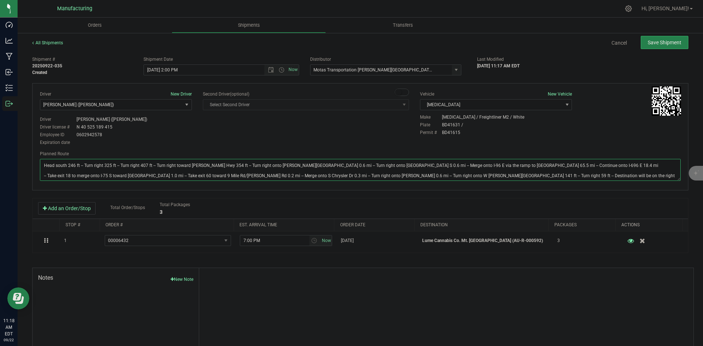
type textarea "Head south 246 ft -- Turn right 325 ft -- Turn right 407 ft -- Turn right towar…"
click at [363, 126] on div "Driver New Driver Lloyd Neely (Motas) Select Driver Perry Black (JK Logix) Robe…" at bounding box center [359, 119] width 651 height 56
click at [654, 46] on button "Save Shipment" at bounding box center [664, 42] width 48 height 13
type input "9/22/2025 6:00 PM"
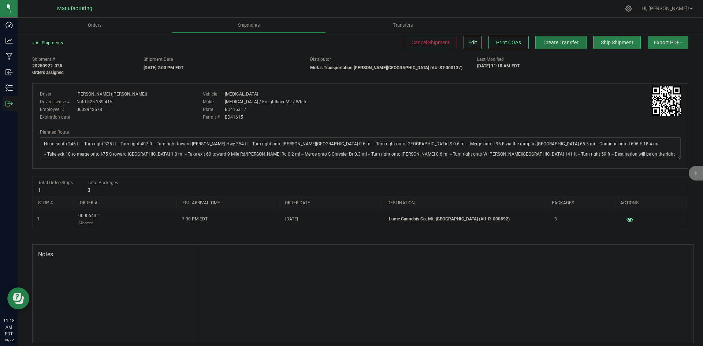
click at [555, 40] on span "Create Transfer" at bounding box center [560, 43] width 35 height 6
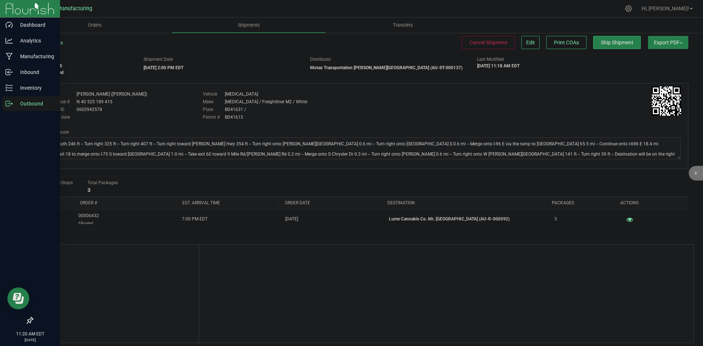
click at [7, 106] on icon at bounding box center [8, 103] width 7 height 7
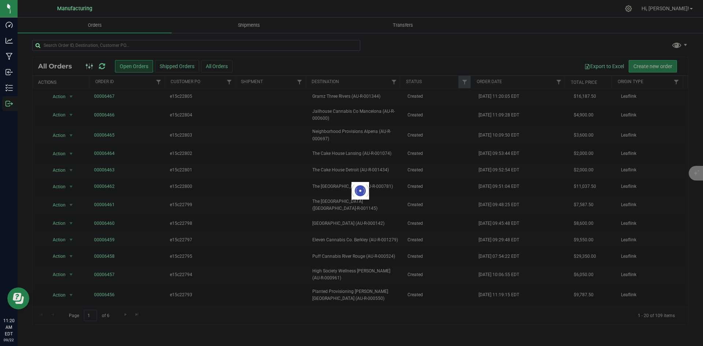
click at [161, 38] on div "Loading... All Orders Open Orders Shipped Orders All Orders Export to Excel Cre…" at bounding box center [360, 181] width 685 height 299
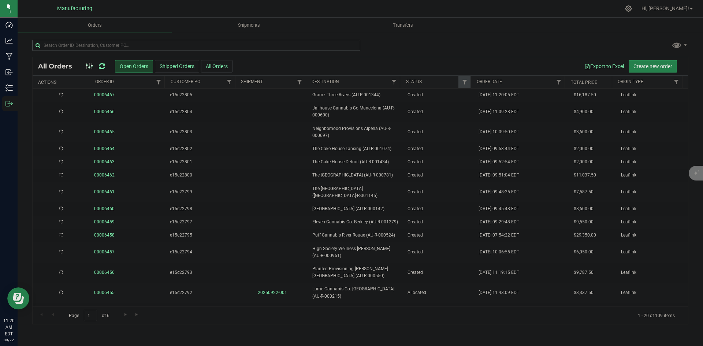
click at [164, 38] on div "All Orders Open Orders Shipped Orders All Orders Export to Excel Create new ord…" at bounding box center [360, 181] width 685 height 299
click at [166, 40] on input "text" at bounding box center [196, 45] width 328 height 11
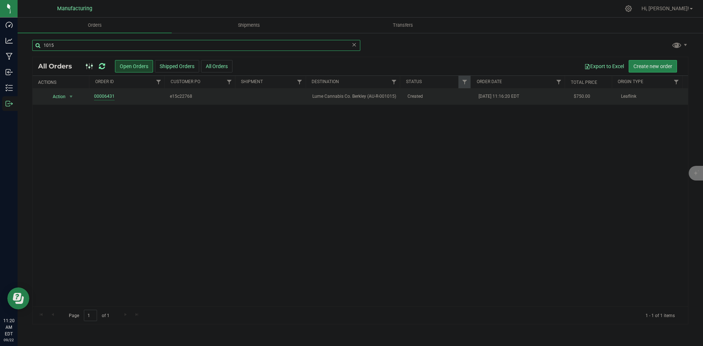
type input "1015"
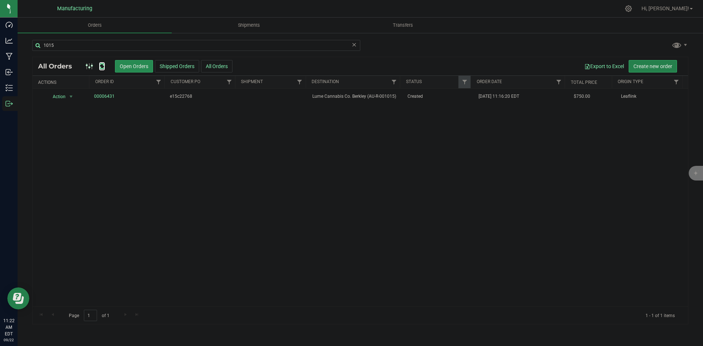
drag, startPoint x: 103, startPoint y: 63, endPoint x: 131, endPoint y: 69, distance: 28.7
click at [103, 63] on icon at bounding box center [102, 66] width 6 height 7
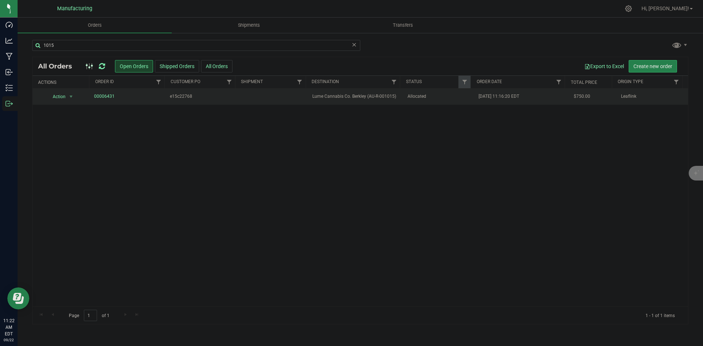
click at [408, 100] on td "Allocated" at bounding box center [438, 97] width 71 height 16
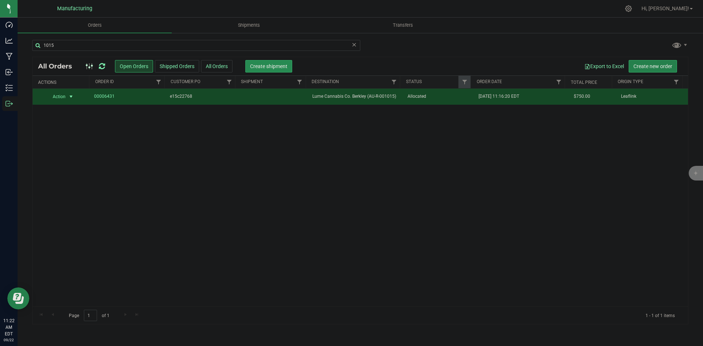
click at [262, 72] on button "Create shipment" at bounding box center [268, 66] width 47 height 12
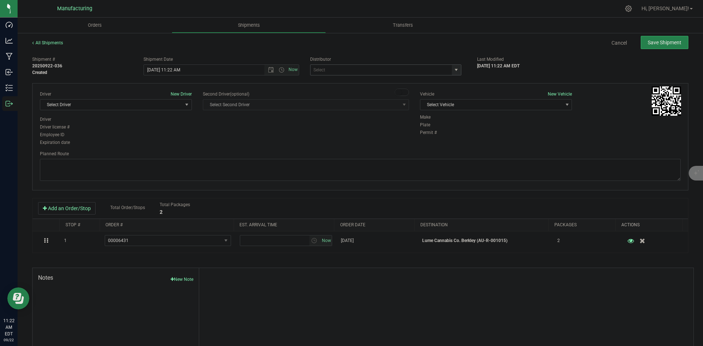
click at [453, 70] on span "select" at bounding box center [456, 70] width 6 height 6
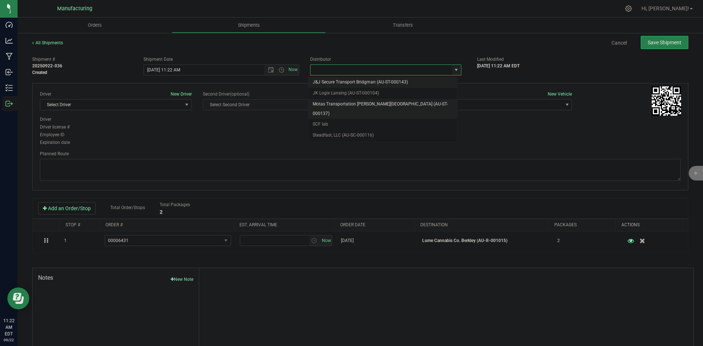
click at [355, 101] on li "Motas Transportation [PERSON_NAME][GEOGRAPHIC_DATA] (AU-ST-000137)" at bounding box center [382, 109] width 149 height 20
type input "Motas Transportation [PERSON_NAME][GEOGRAPHIC_DATA] (AU-ST-000137)"
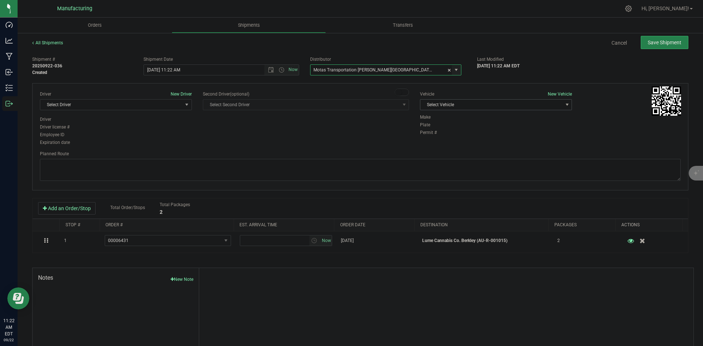
click at [483, 107] on span "Select Vehicle" at bounding box center [491, 105] width 142 height 10
click at [432, 138] on li "T3" at bounding box center [492, 139] width 150 height 11
click at [161, 106] on span "Select Driver" at bounding box center [111, 105] width 142 height 10
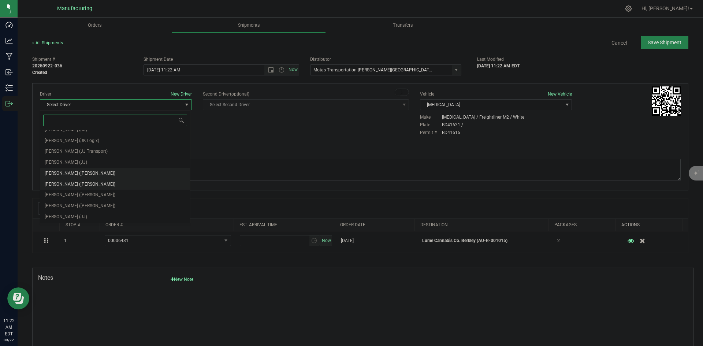
scroll to position [38, 0]
click at [74, 169] on span "Lloyd Neely (Motas)" at bounding box center [80, 173] width 71 height 10
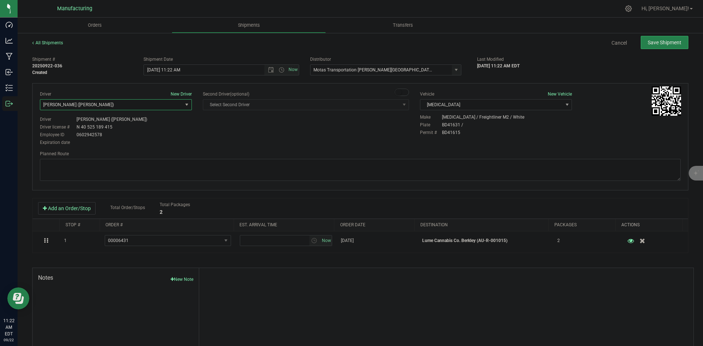
click at [217, 133] on div "Driver New Driver Lloyd Neely (Motas) Select Driver Perry Black (JK Logix) Robe…" at bounding box center [359, 119] width 651 height 56
click at [279, 68] on span "Open the time view" at bounding box center [281, 70] width 6 height 6
click at [161, 123] on li "2:00 PM" at bounding box center [219, 126] width 153 height 10
type input "9/22/2025 2:00 PM"
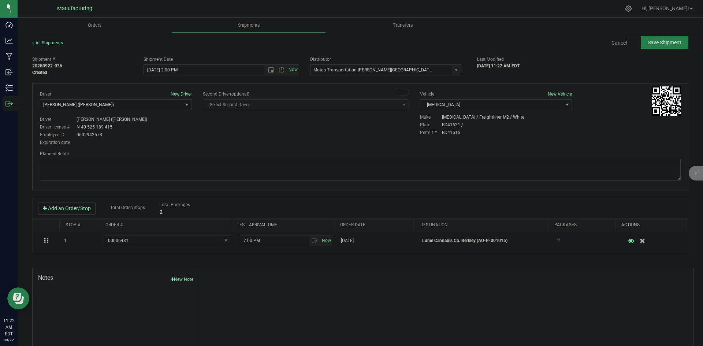
drag, startPoint x: 228, startPoint y: 132, endPoint x: 321, endPoint y: 117, distance: 93.9
click at [229, 133] on div "Driver New Driver Lloyd Neely (Motas) Select Driver Perry Black (JK Logix) Robe…" at bounding box center [359, 119] width 651 height 56
click at [281, 173] on textarea at bounding box center [360, 170] width 640 height 22
paste textarea "Head south 246 ft -- Turn right 325 ft -- Turn right 407 ft -- Turn right towar…"
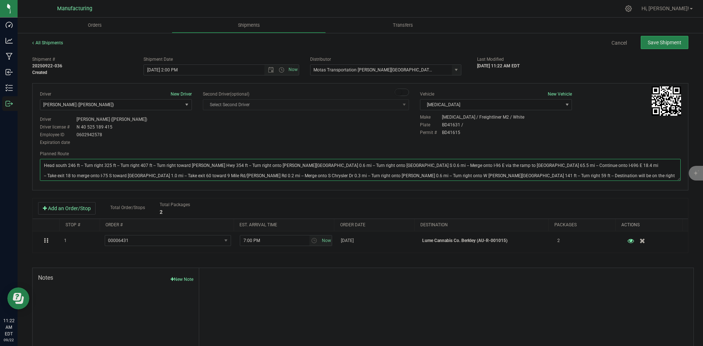
type textarea "Head south 246 ft -- Turn right 325 ft -- Turn right 407 ft -- Turn right towar…"
drag, startPoint x: 353, startPoint y: 124, endPoint x: 447, endPoint y: 102, distance: 96.4
click at [364, 121] on div "Driver New Driver Lloyd Neely (Motas) Select Driver Perry Black (JK Logix) Robe…" at bounding box center [359, 119] width 651 height 56
click at [654, 41] on span "Save Shipment" at bounding box center [664, 43] width 34 height 6
type input "9/22/2025 6:00 PM"
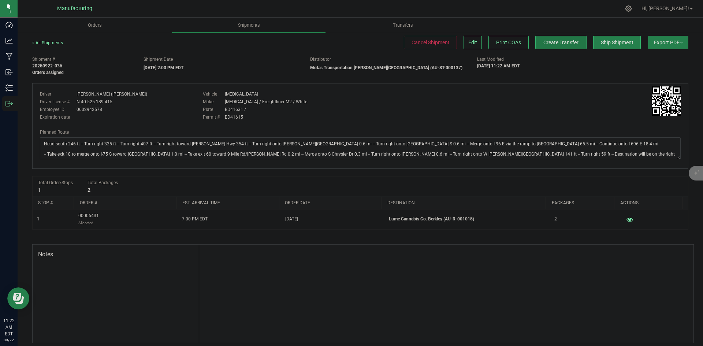
click at [535, 41] on button "Create Transfer" at bounding box center [560, 42] width 51 height 13
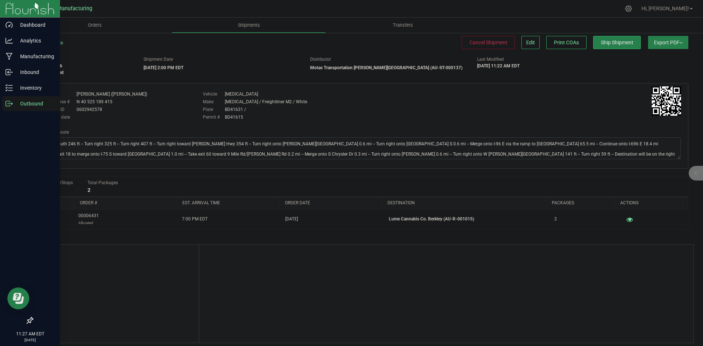
click at [9, 104] on icon at bounding box center [8, 103] width 7 height 7
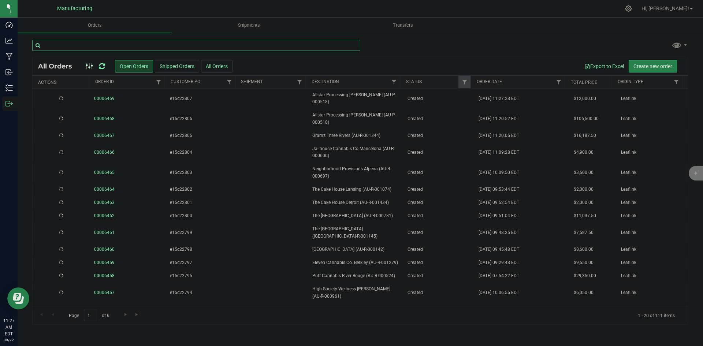
click at [172, 48] on input "text" at bounding box center [196, 45] width 328 height 11
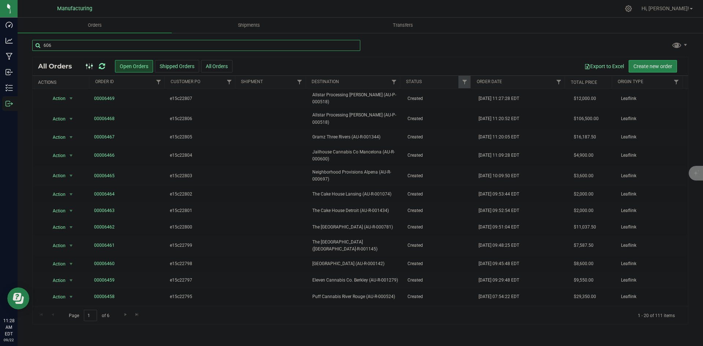
type input "606"
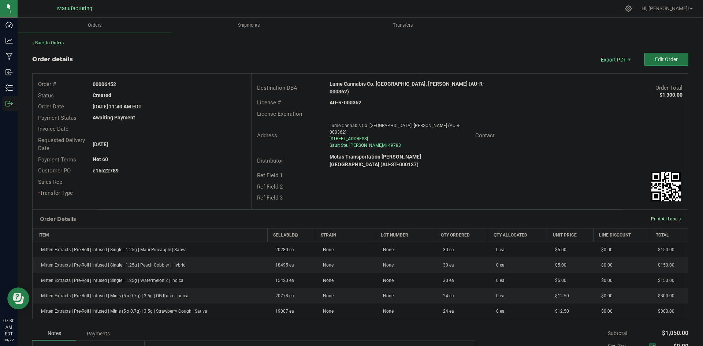
click at [661, 60] on span "Edit Order" at bounding box center [666, 59] width 23 height 6
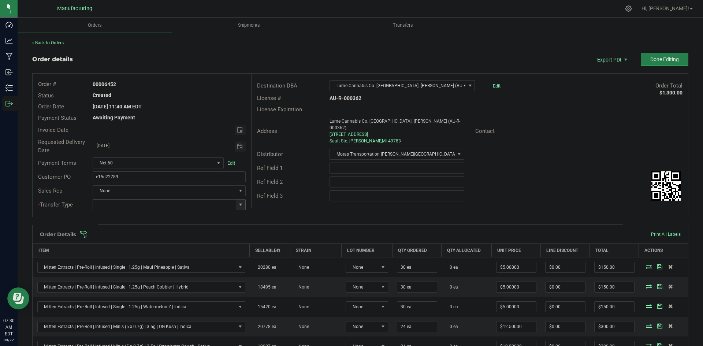
click at [241, 206] on span at bounding box center [241, 205] width 6 height 6
drag, startPoint x: 132, startPoint y: 265, endPoint x: 160, endPoint y: 256, distance: 29.2
click at [133, 265] on li "Wholesale Transfer" at bounding box center [168, 266] width 151 height 12
type input "Wholesale Transfer"
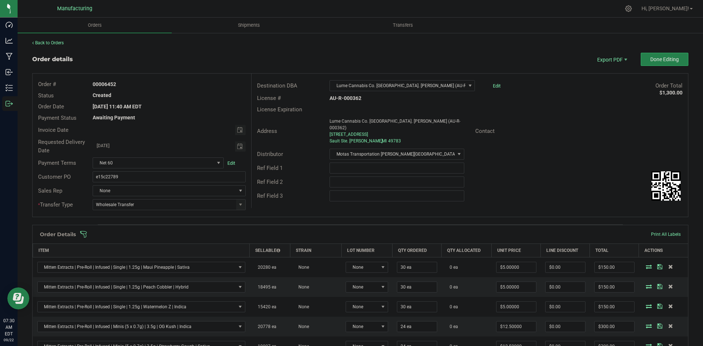
drag, startPoint x: 320, startPoint y: 195, endPoint x: 320, endPoint y: 210, distance: 15.0
click at [321, 195] on div "Ref Field 3" at bounding box center [469, 196] width 436 height 14
click at [308, 231] on span at bounding box center [408, 234] width 656 height 7
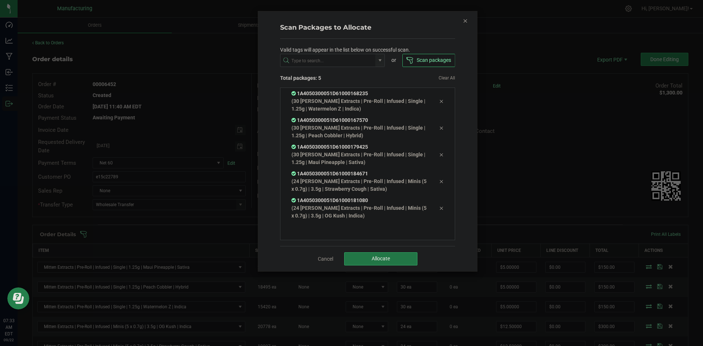
drag, startPoint x: 397, startPoint y: 253, endPoint x: 401, endPoint y: 253, distance: 3.7
click at [398, 253] on button "Allocate" at bounding box center [380, 258] width 73 height 13
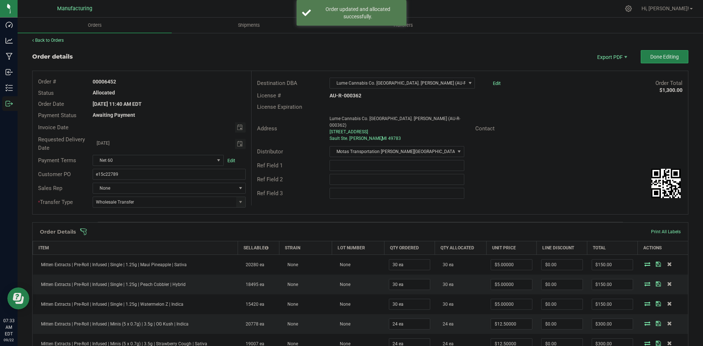
scroll to position [0, 0]
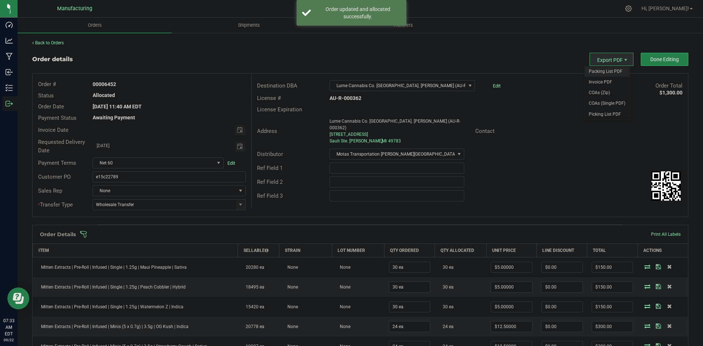
click at [602, 69] on span "Packing List PDF" at bounding box center [606, 71] width 45 height 11
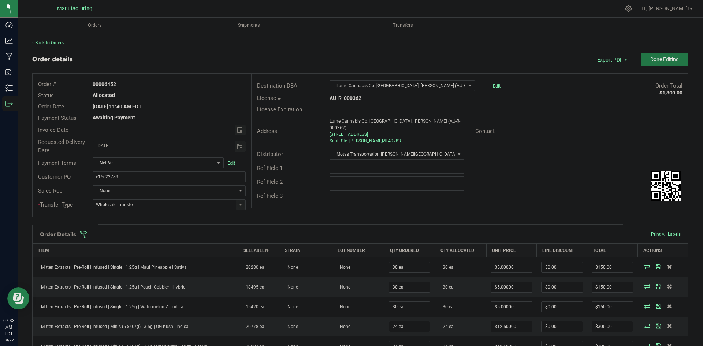
click at [668, 62] on button "Done Editing" at bounding box center [664, 59] width 48 height 13
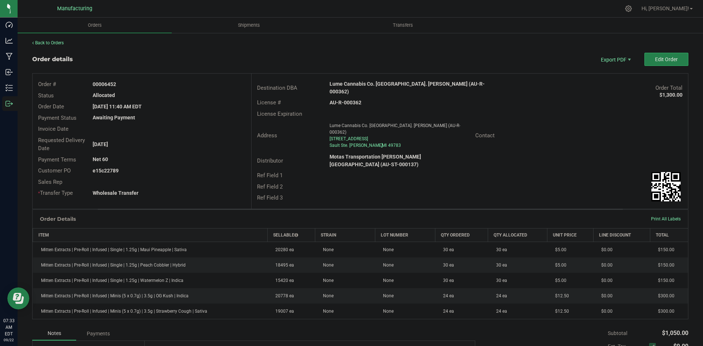
click at [394, 86] on strong "Lume Cannabis Co. Sault Ste. Marie (AU-R-000362)" at bounding box center [406, 88] width 155 height 14
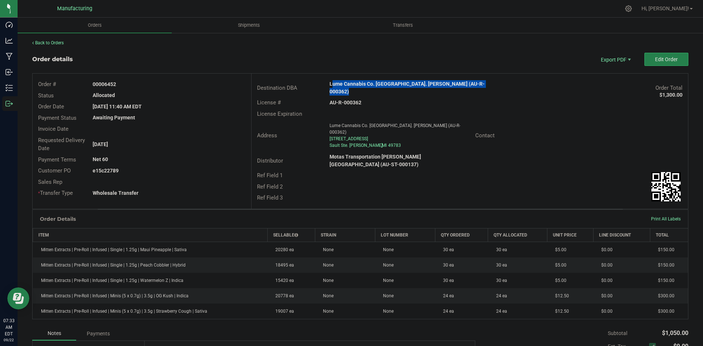
click at [394, 86] on strong "Lume Cannabis Co. Sault Ste. Marie (AU-R-000362)" at bounding box center [406, 88] width 155 height 14
copy strong "Lume Cannabis Co. Sault Ste. Marie (AU-R-000362)"
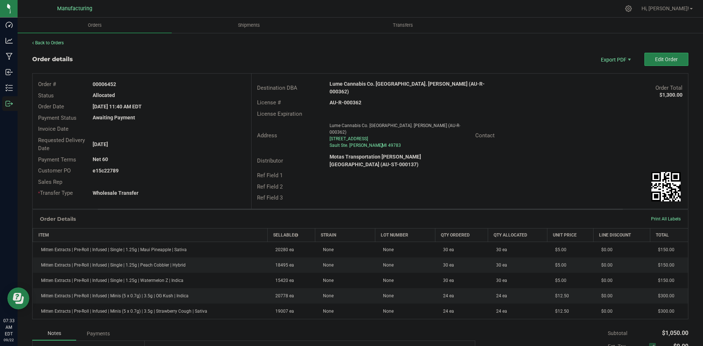
click at [342, 100] on strong "AU-R-000362" at bounding box center [345, 103] width 32 height 6
click at [343, 100] on strong "AU-R-000362" at bounding box center [345, 103] width 32 height 6
copy strong "AU-R-000362"
drag, startPoint x: 105, startPoint y: 83, endPoint x: 202, endPoint y: 90, distance: 97.3
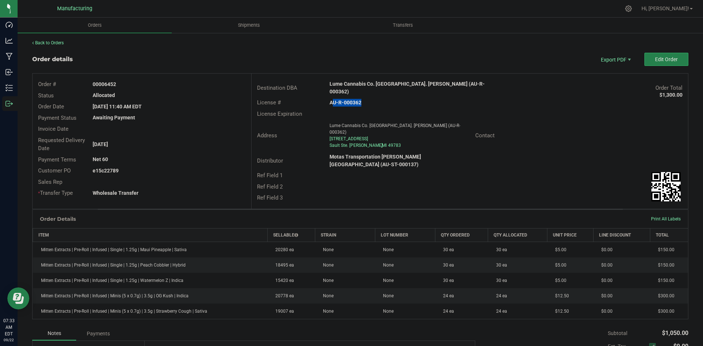
click at [190, 90] on div "Order # 00006452 Status Allocated Order Date Sep 19, 2025 11:40 AM EDT Payment …" at bounding box center [142, 139] width 218 height 130
copy div "6452 Status Allocated"
click at [361, 123] on span "Lume Cannabis Co. Sault Ste. Marie (AU-R-000362)" at bounding box center [394, 129] width 131 height 12
drag, startPoint x: 103, startPoint y: 171, endPoint x: 200, endPoint y: 175, distance: 96.7
click at [195, 174] on div "e15c22789" at bounding box center [169, 171] width 164 height 8
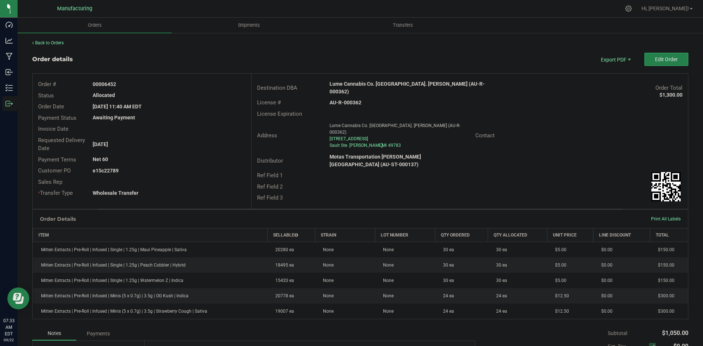
copy strong "22789"
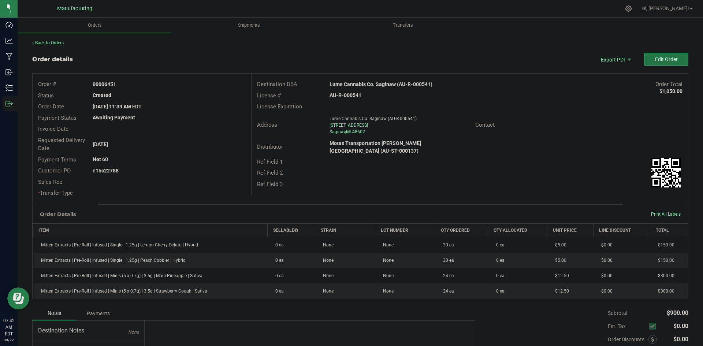
click at [650, 63] on button "Edit Order" at bounding box center [666, 59] width 44 height 13
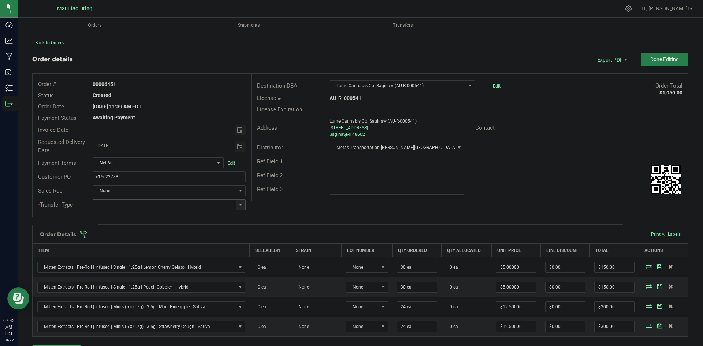
click at [239, 206] on span at bounding box center [241, 205] width 6 height 6
click at [118, 262] on li "Wholesale Transfer" at bounding box center [168, 266] width 151 height 12
type input "Wholesale Transfer"
click at [292, 199] on div "Destination DBA Lume Cannabis Co. Saginaw (AU-R-000541) Edit Order Total $1,050…" at bounding box center [469, 138] width 437 height 128
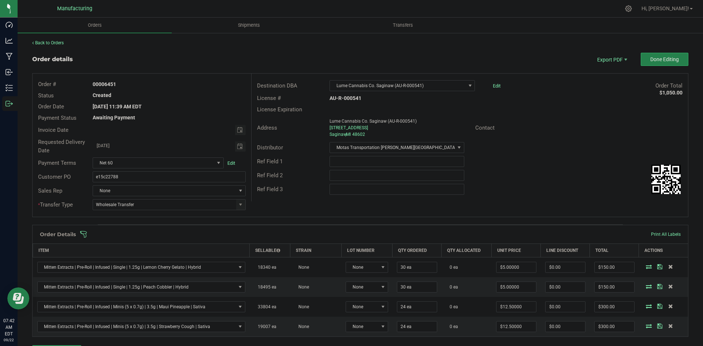
click at [273, 230] on div "Order Details Print All Labels" at bounding box center [360, 234] width 655 height 18
click at [273, 232] on span at bounding box center [408, 234] width 656 height 7
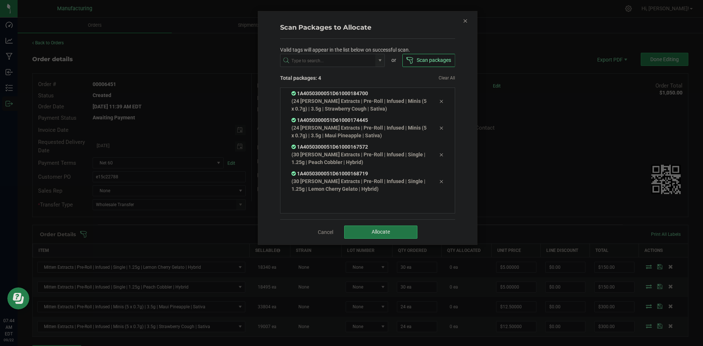
click at [366, 231] on button "Allocate" at bounding box center [380, 231] width 73 height 13
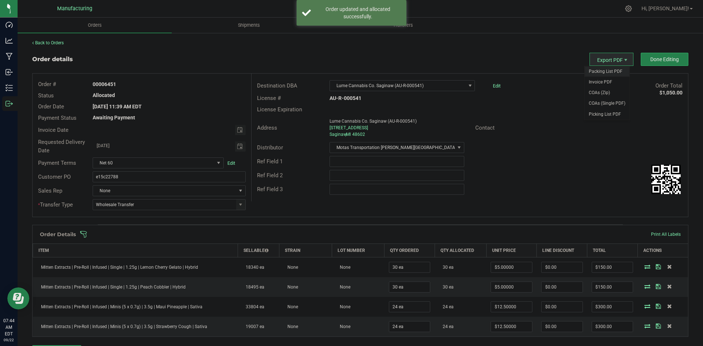
click at [603, 70] on span "Packing List PDF" at bounding box center [606, 71] width 45 height 11
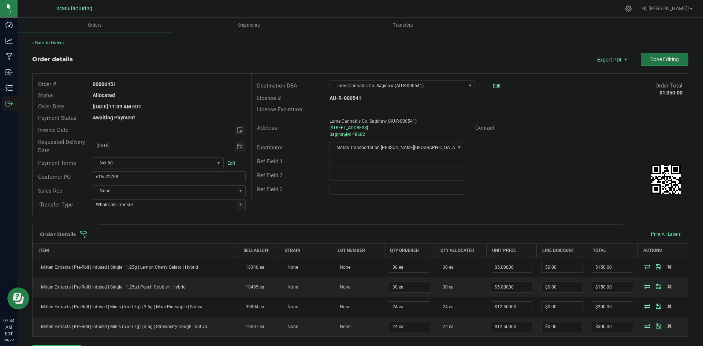
click at [650, 60] on span "Done Editing" at bounding box center [664, 59] width 29 height 6
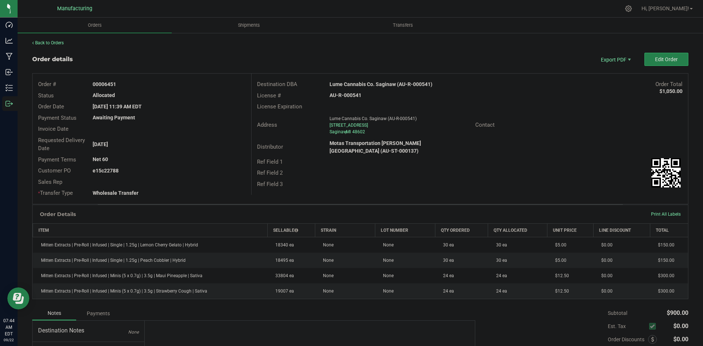
click at [361, 82] on strong "Lume Cannabis Co. Saginaw (AU-R-000541)" at bounding box center [380, 84] width 103 height 6
copy strong "Lume Cannabis Co. Saginaw (AU-R-000541)"
click at [346, 96] on strong "AU-R-000541" at bounding box center [345, 95] width 32 height 6
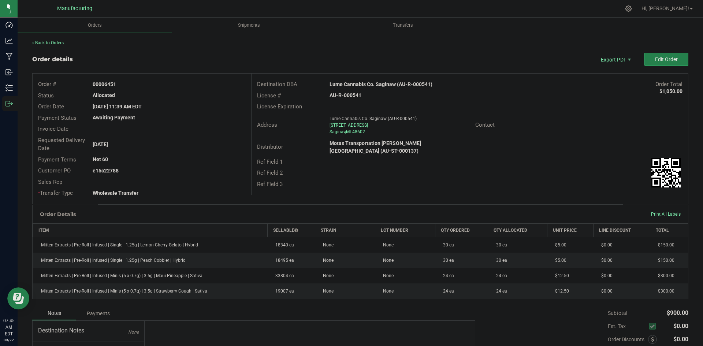
click at [347, 96] on strong "AU-R-000541" at bounding box center [345, 95] width 32 height 6
copy strong "AU-R-000541"
drag, startPoint x: 104, startPoint y: 84, endPoint x: 388, endPoint y: 102, distance: 283.8
click at [188, 84] on div "00006451" at bounding box center [169, 85] width 164 height 8
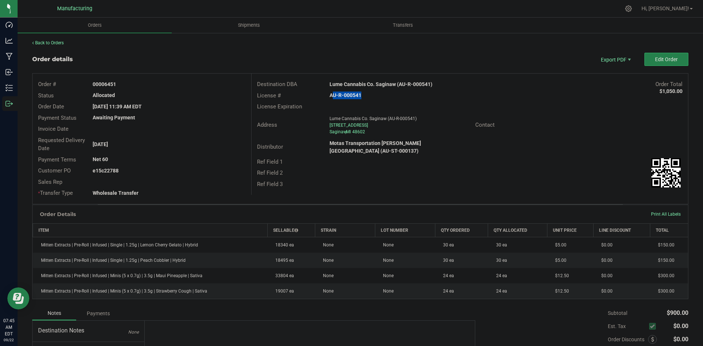
copy strong "6451"
drag, startPoint x: 103, startPoint y: 169, endPoint x: 180, endPoint y: 166, distance: 76.6
click at [171, 167] on div "e15c22788" at bounding box center [169, 171] width 164 height 8
copy strong "22788"
click at [652, 55] on button "Edit Order" at bounding box center [666, 59] width 44 height 13
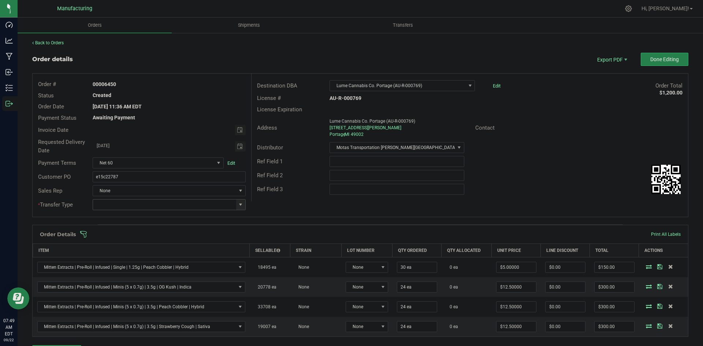
click at [242, 202] on span at bounding box center [241, 205] width 6 height 6
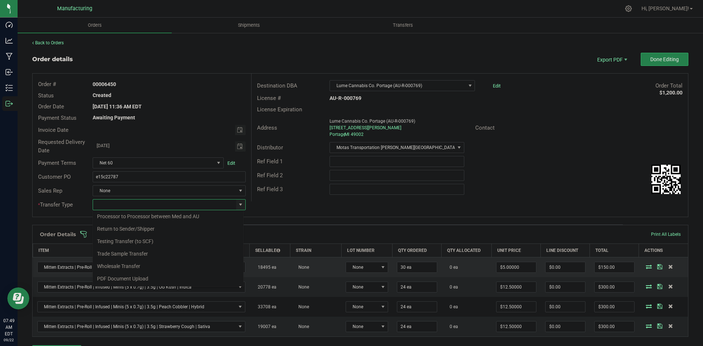
drag, startPoint x: 128, startPoint y: 263, endPoint x: 134, endPoint y: 261, distance: 6.5
click at [128, 263] on li "Wholesale Transfer" at bounding box center [168, 266] width 151 height 12
type input "Wholesale Transfer"
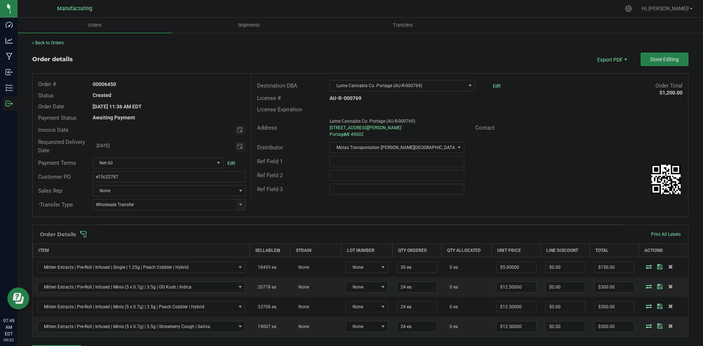
click at [259, 215] on div "Order # 00006450 Status Created Order Date Sep 19, 2025 11:36 AM EDT Payment St…" at bounding box center [360, 145] width 655 height 143
click at [235, 238] on span at bounding box center [408, 234] width 656 height 7
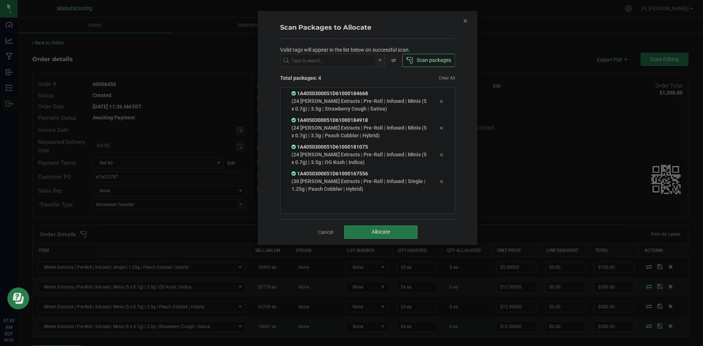
click at [412, 229] on button "Allocate" at bounding box center [380, 231] width 73 height 13
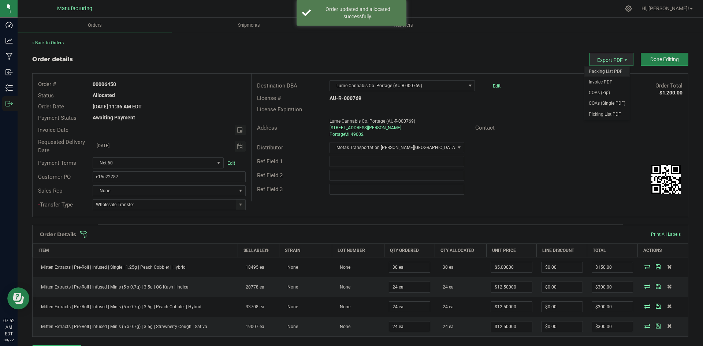
click at [593, 70] on span "Packing List PDF" at bounding box center [606, 71] width 45 height 11
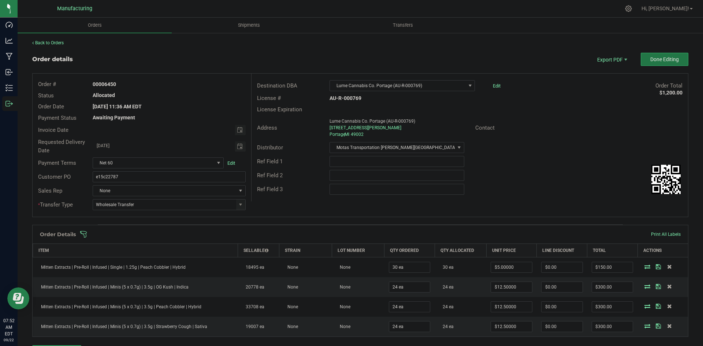
click at [657, 65] on button "Done Editing" at bounding box center [664, 59] width 48 height 13
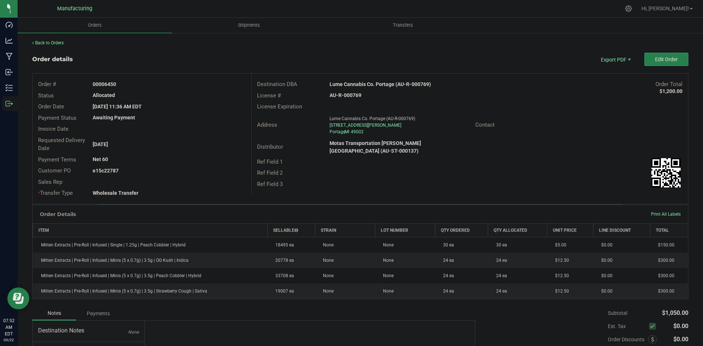
click at [374, 81] on strong "Lume Cannabis Co. Portage (AU-R-000769)" at bounding box center [379, 84] width 101 height 6
copy strong "Lume Cannabis Co. Portage (AU-R-000769)"
click at [338, 94] on strong "AU-R-000769" at bounding box center [345, 95] width 32 height 6
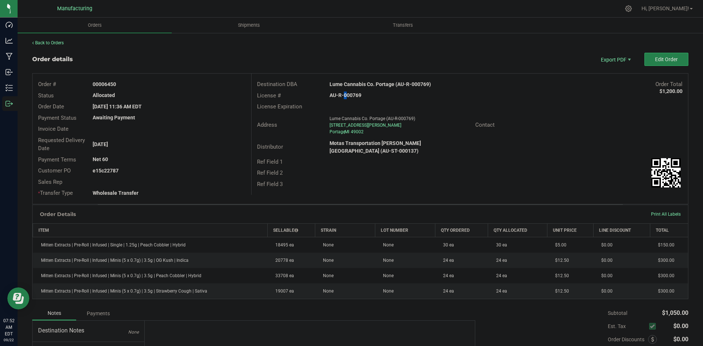
click at [339, 94] on strong "AU-R-000769" at bounding box center [345, 95] width 32 height 6
copy strong "AU-R-000769"
drag, startPoint x: 104, startPoint y: 85, endPoint x: 217, endPoint y: 83, distance: 112.7
click at [212, 83] on div "00006450" at bounding box center [169, 85] width 164 height 8
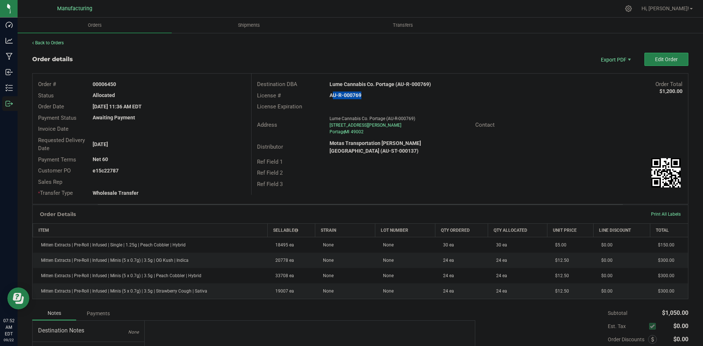
copy strong "6450"
drag, startPoint x: 103, startPoint y: 170, endPoint x: 225, endPoint y: 171, distance: 121.9
click at [214, 171] on div "e15c22787" at bounding box center [169, 171] width 164 height 8
copy strong "22787"
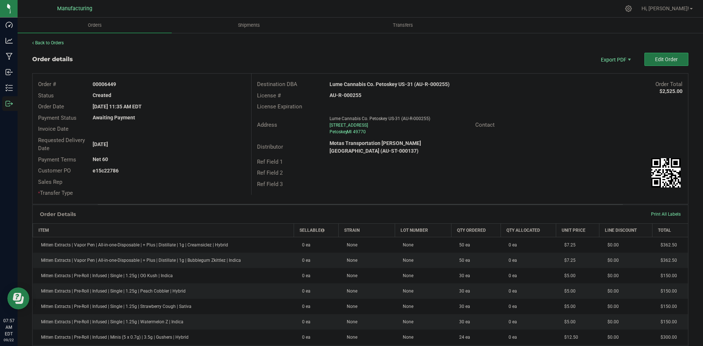
click at [654, 64] on button "Edit Order" at bounding box center [666, 59] width 44 height 13
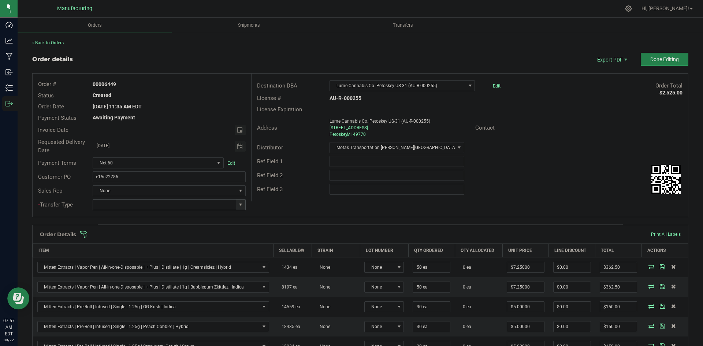
click at [242, 204] on span at bounding box center [241, 205] width 6 height 6
click at [121, 265] on li "Wholesale Transfer" at bounding box center [168, 266] width 151 height 12
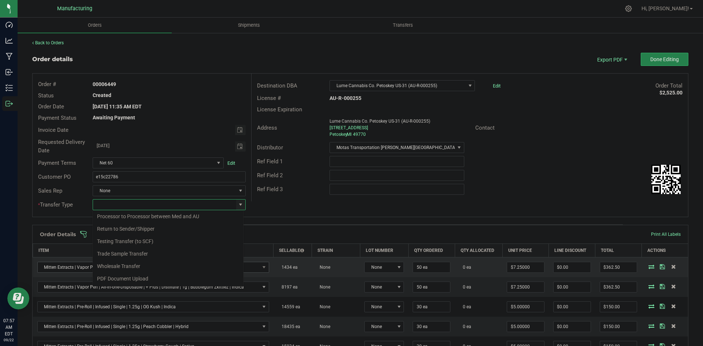
type input "Wholesale Transfer"
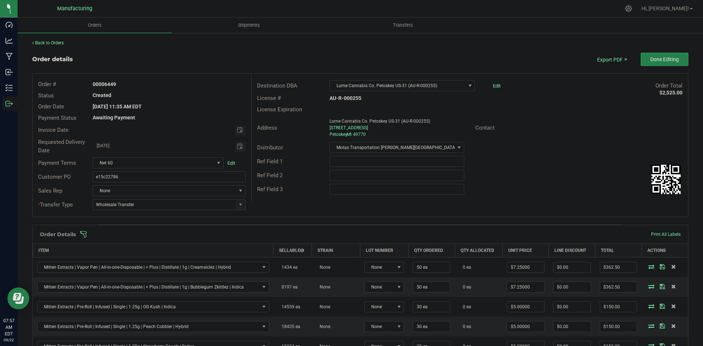
click at [303, 192] on div "Ref Field 3" at bounding box center [287, 189] width 73 height 8
click at [277, 235] on span at bounding box center [408, 234] width 656 height 7
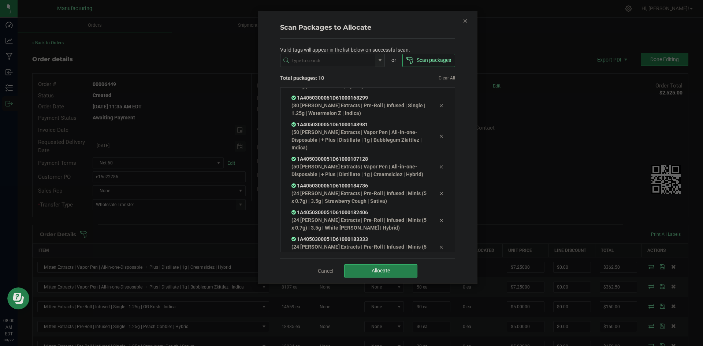
scroll to position [102, 0]
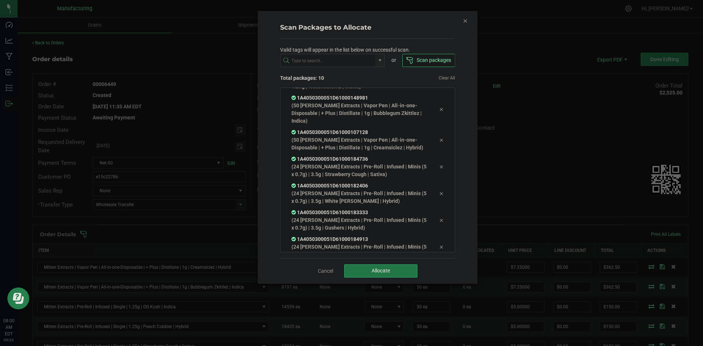
click at [389, 275] on button "Allocate" at bounding box center [380, 270] width 73 height 13
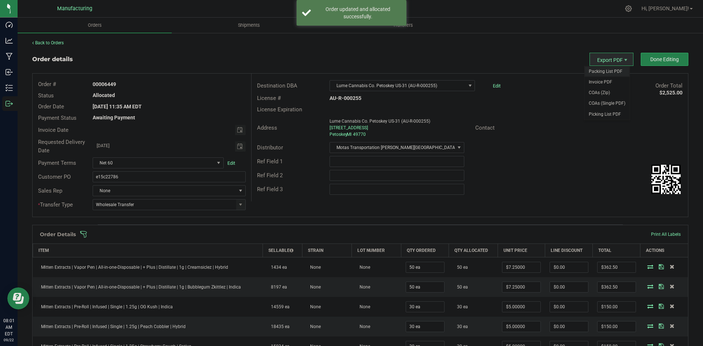
click at [608, 73] on span "Packing List PDF" at bounding box center [606, 71] width 45 height 11
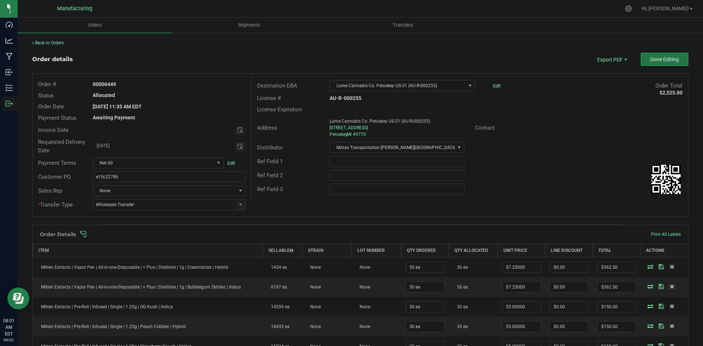
click at [659, 58] on span "Done Editing" at bounding box center [664, 59] width 29 height 6
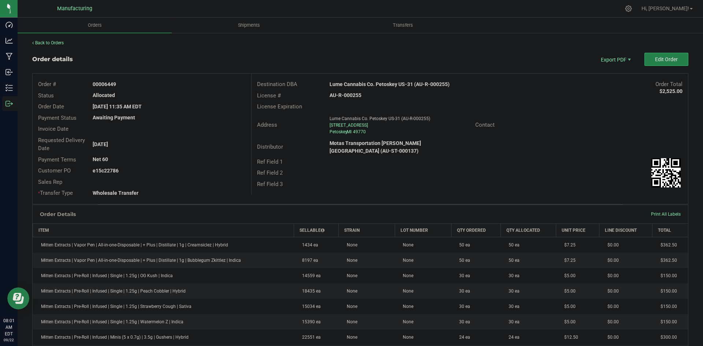
click at [389, 87] on strong "Lume Cannabis Co. Petoskey US-31 (AU-R-000255)" at bounding box center [389, 84] width 120 height 6
copy strong "Lume Cannabis Co. Petoskey US-31 (AU-R-000255)"
click at [344, 95] on strong "AU-R-000255" at bounding box center [345, 95] width 32 height 6
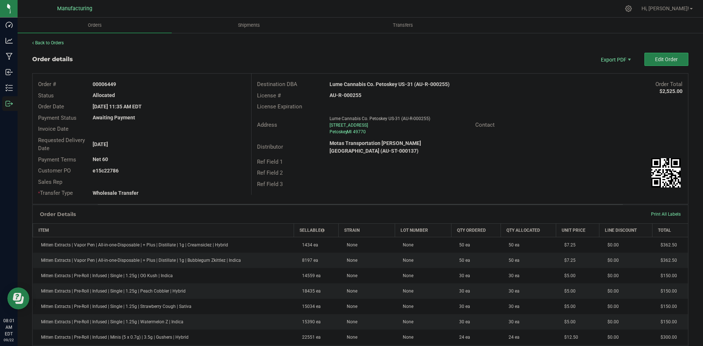
click at [344, 95] on strong "AU-R-000255" at bounding box center [345, 95] width 32 height 6
copy strong "AU-R-000255"
drag, startPoint x: 104, startPoint y: 85, endPoint x: 255, endPoint y: 87, distance: 151.9
click at [207, 83] on div "00006449" at bounding box center [169, 85] width 164 height 8
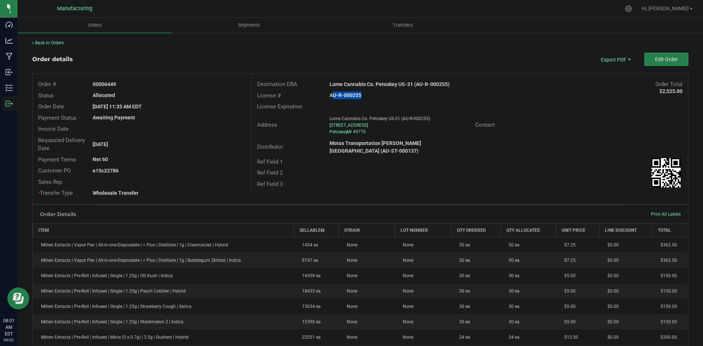
copy strong "6449"
drag, startPoint x: 104, startPoint y: 169, endPoint x: 235, endPoint y: 171, distance: 131.8
click at [224, 170] on div "e15c22786" at bounding box center [169, 171] width 164 height 8
copy strong "22786"
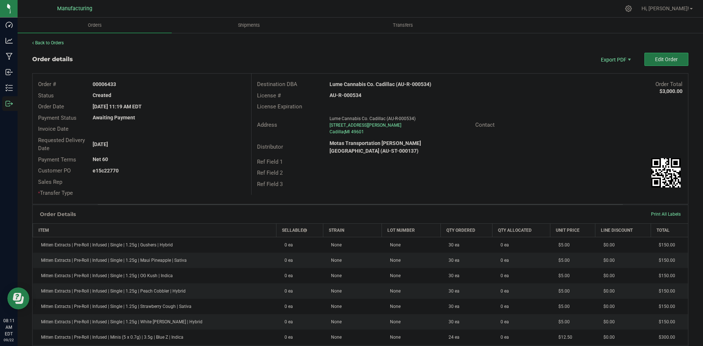
click at [654, 55] on button "Edit Order" at bounding box center [666, 59] width 44 height 13
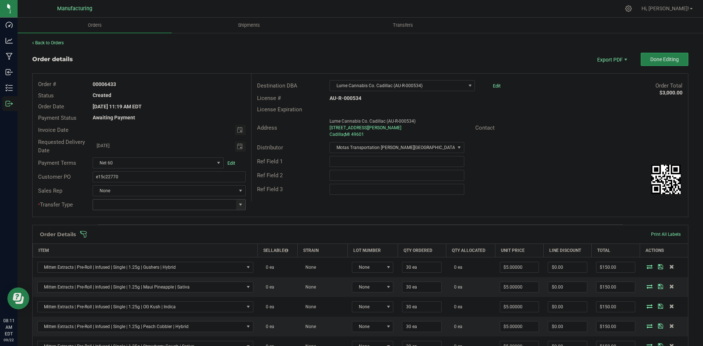
click at [241, 205] on span at bounding box center [241, 205] width 6 height 6
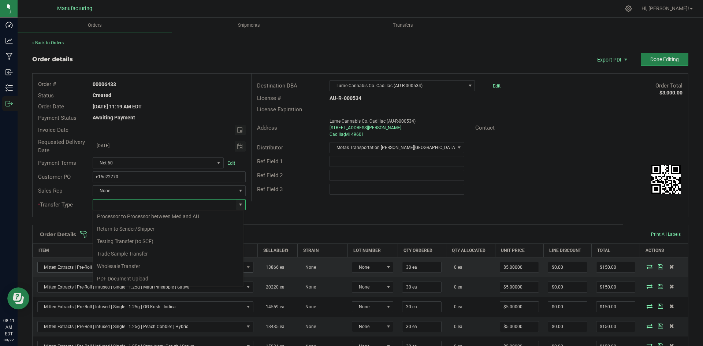
drag, startPoint x: 105, startPoint y: 268, endPoint x: 125, endPoint y: 265, distance: 19.7
click at [106, 268] on li "Wholesale Transfer" at bounding box center [168, 266] width 151 height 12
type input "Wholesale Transfer"
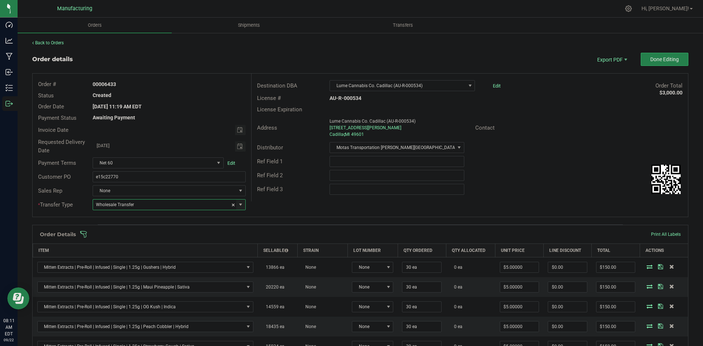
click at [301, 207] on div "Order # 00006433 Status Created Order Date [DATE] 11:19 AM EDT Payment Status A…" at bounding box center [360, 145] width 655 height 143
click at [302, 234] on span at bounding box center [408, 234] width 656 height 7
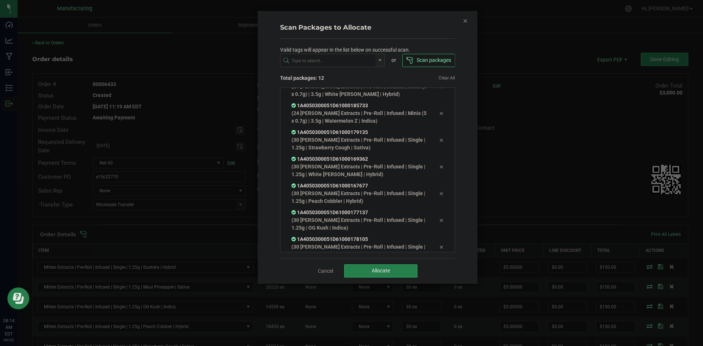
scroll to position [175, 0]
click at [385, 273] on span "Allocate" at bounding box center [380, 271] width 18 height 6
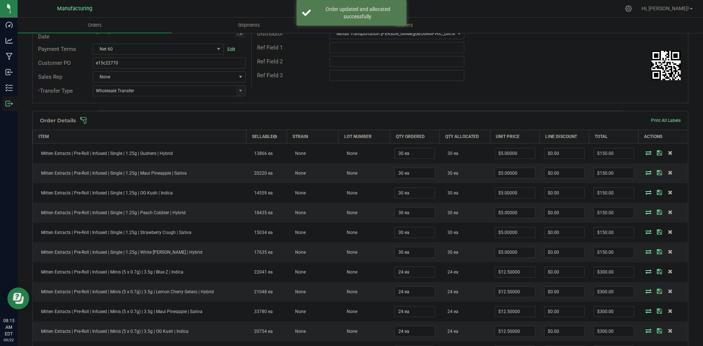
scroll to position [0, 0]
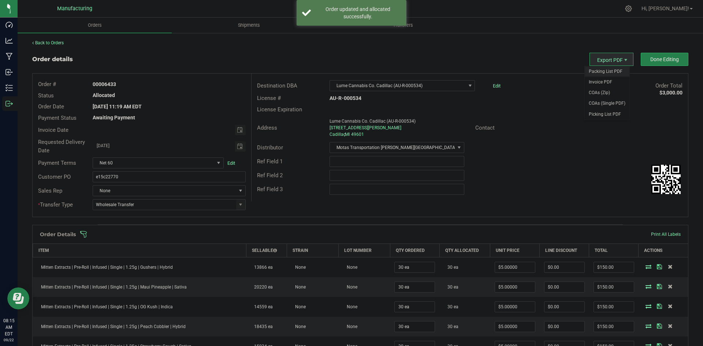
click at [603, 71] on span "Packing List PDF" at bounding box center [606, 71] width 45 height 11
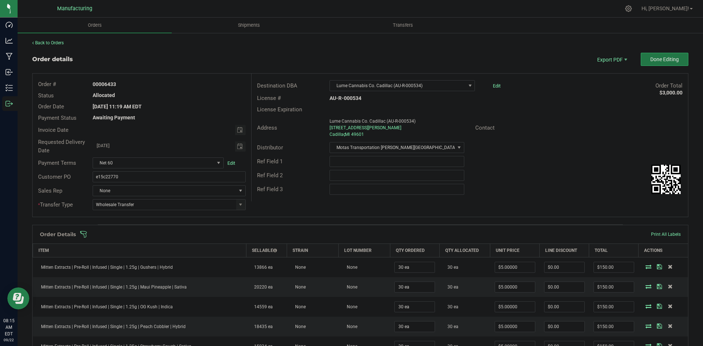
click at [661, 60] on span "Done Editing" at bounding box center [664, 59] width 29 height 6
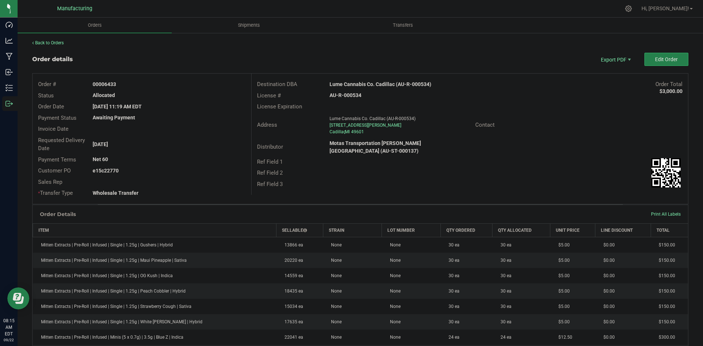
click at [382, 82] on strong "Lume Cannabis Co. Cadillac (AU-R-000534)" at bounding box center [380, 84] width 102 height 6
copy strong "Lume Cannabis Co. Cadillac (AU-R-000534)"
click at [348, 98] on strong "AU-R-000534" at bounding box center [345, 95] width 32 height 6
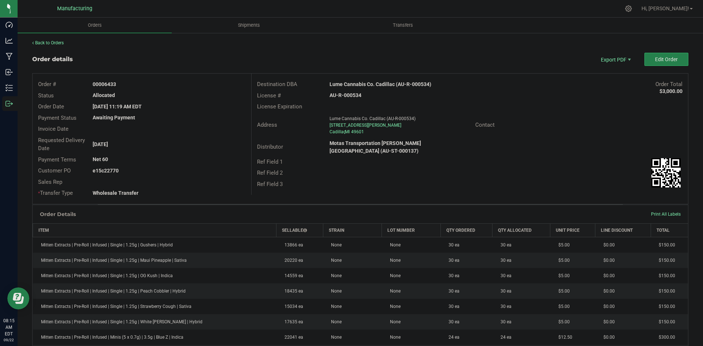
click at [348, 98] on strong "AU-R-000534" at bounding box center [345, 95] width 32 height 6
copy strong "AU-R-000534"
drag, startPoint x: 104, startPoint y: 82, endPoint x: 196, endPoint y: 83, distance: 92.2
click at [172, 82] on div "00006433" at bounding box center [169, 85] width 164 height 8
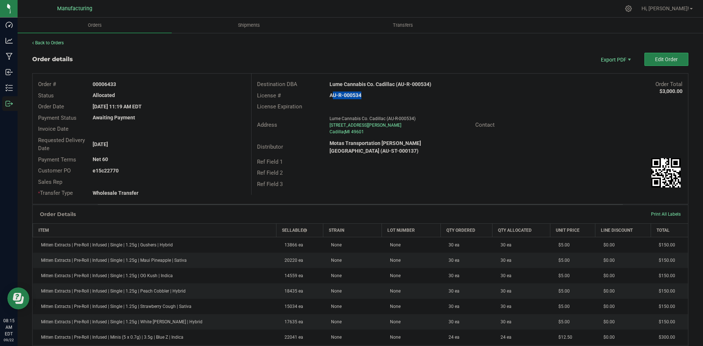
copy strong "6433"
drag, startPoint x: 104, startPoint y: 170, endPoint x: 280, endPoint y: 170, distance: 176.0
click at [235, 170] on div "e15c22770" at bounding box center [169, 171] width 164 height 8
copy strong "22770"
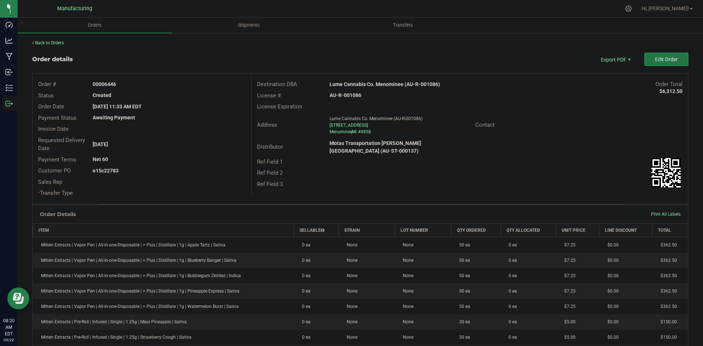
click at [652, 53] on button "Edit Order" at bounding box center [666, 59] width 44 height 13
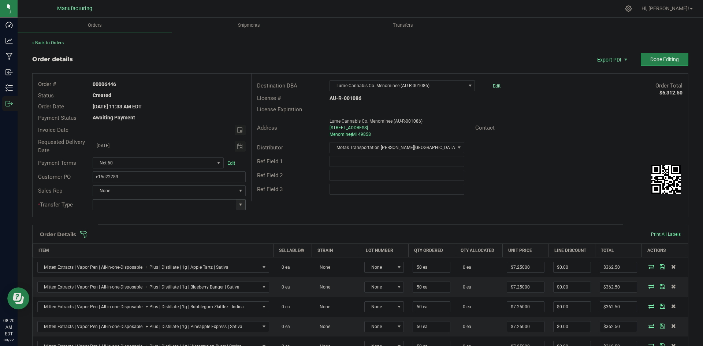
click at [239, 204] on span at bounding box center [241, 205] width 6 height 6
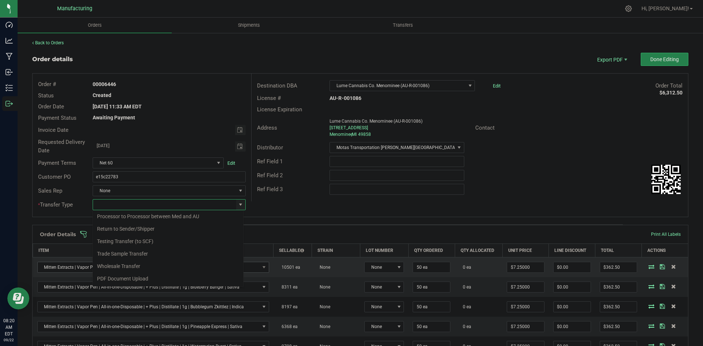
click at [127, 266] on li "Wholesale Transfer" at bounding box center [168, 266] width 151 height 12
type input "Wholesale Transfer"
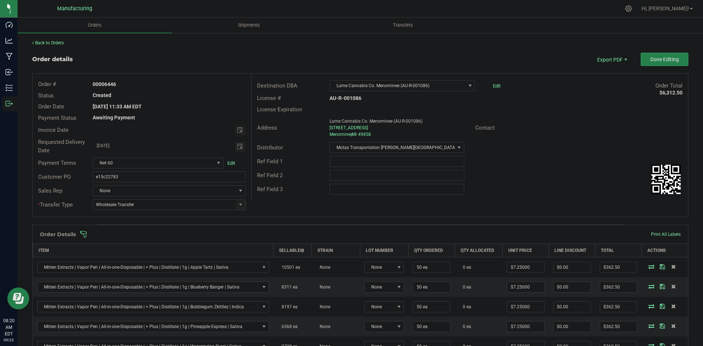
click at [298, 194] on div "Ref Field 3" at bounding box center [469, 189] width 436 height 14
click at [272, 232] on span at bounding box center [408, 234] width 656 height 7
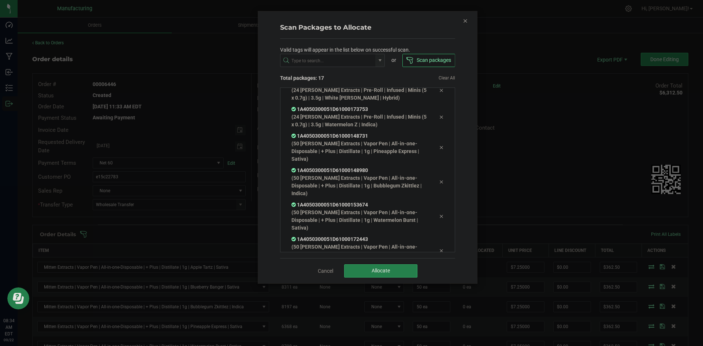
scroll to position [339, 0]
click at [370, 267] on button "Allocate" at bounding box center [380, 270] width 73 height 13
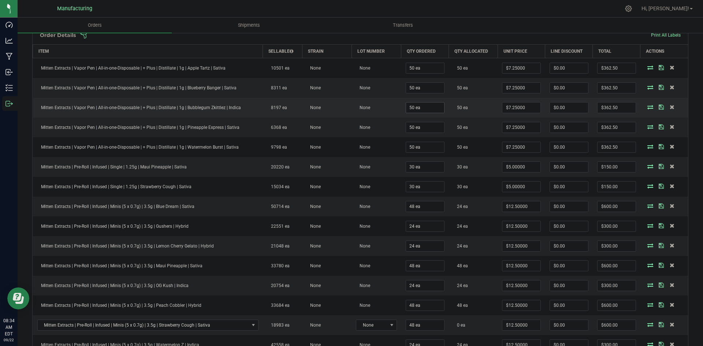
scroll to position [110, 0]
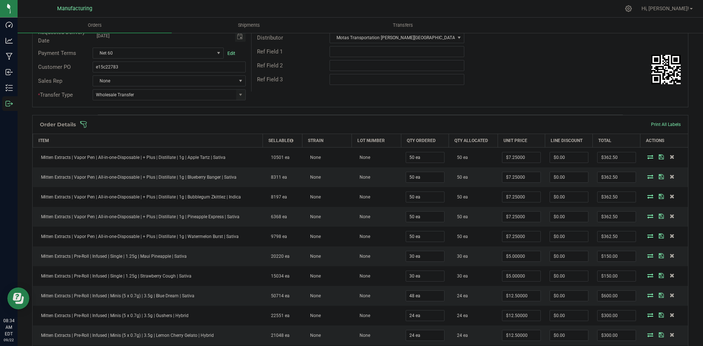
click at [409, 123] on span at bounding box center [408, 124] width 656 height 7
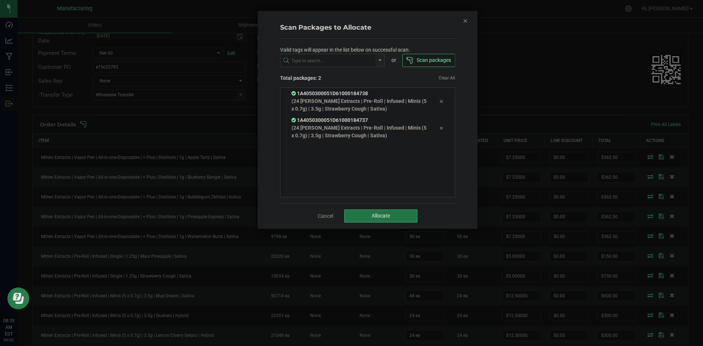
click at [365, 220] on button "Allocate" at bounding box center [380, 215] width 73 height 13
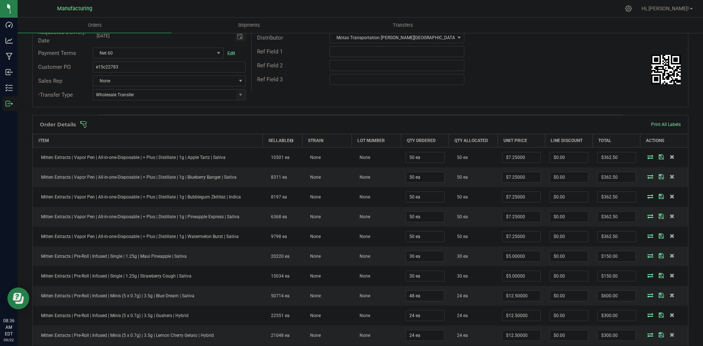
click at [446, 125] on span at bounding box center [408, 124] width 656 height 7
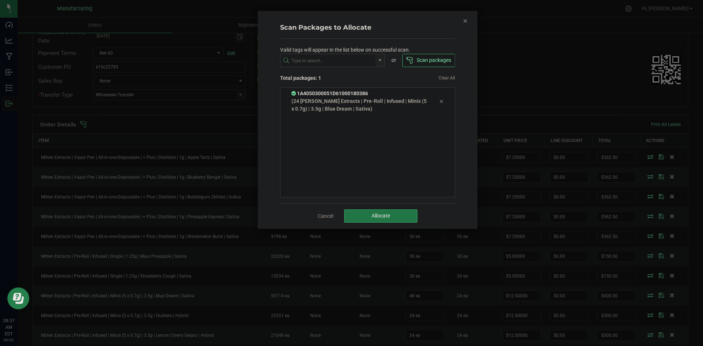
click at [389, 216] on span "Allocate" at bounding box center [380, 216] width 18 height 6
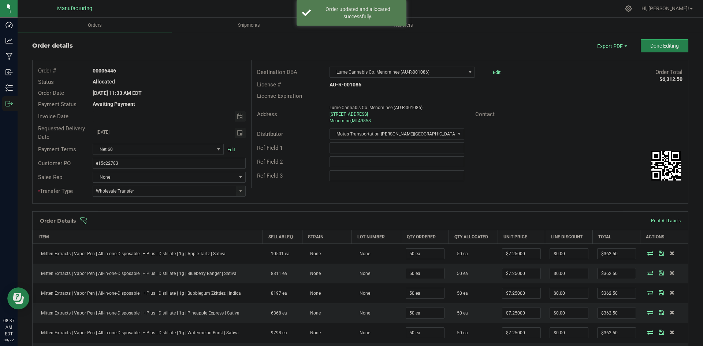
scroll to position [0, 0]
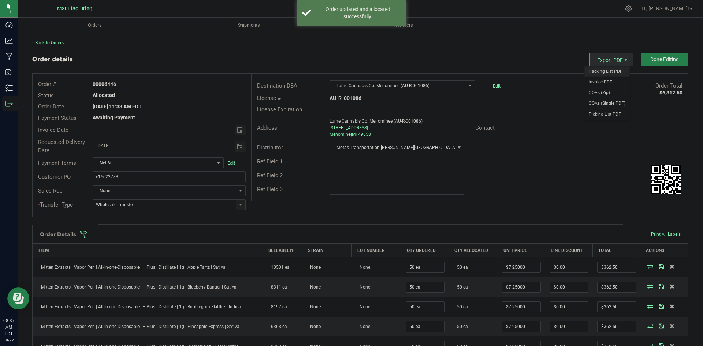
click at [602, 67] on span "Packing List PDF" at bounding box center [606, 71] width 45 height 11
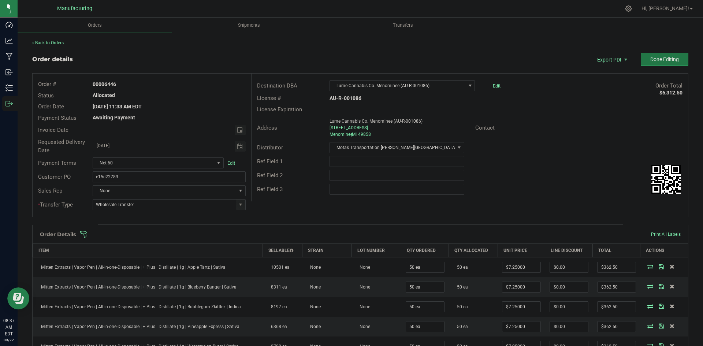
click at [677, 56] on button "Done Editing" at bounding box center [664, 59] width 48 height 13
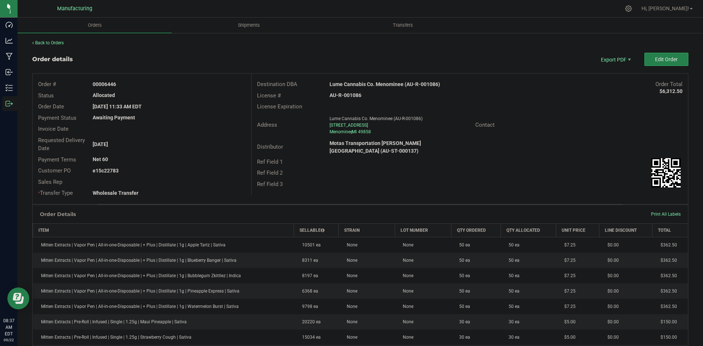
click at [389, 85] on strong "Lume Cannabis Co. Menominee (AU-R-001086)" at bounding box center [384, 84] width 111 height 6
copy strong "Lume Cannabis Co. Menominee (AU-R-001086)"
click at [346, 94] on strong "AU-R-001086" at bounding box center [345, 95] width 32 height 6
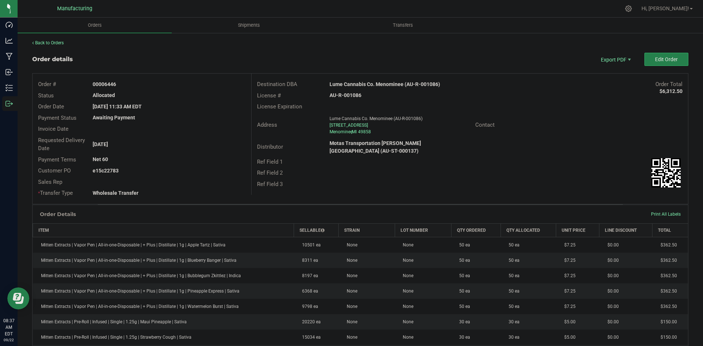
click at [346, 94] on strong "AU-R-001086" at bounding box center [345, 95] width 32 height 6
copy strong "AU-R-001086"
drag, startPoint x: 112, startPoint y: 82, endPoint x: 217, endPoint y: 89, distance: 104.9
click at [153, 82] on div "00006446" at bounding box center [169, 85] width 164 height 8
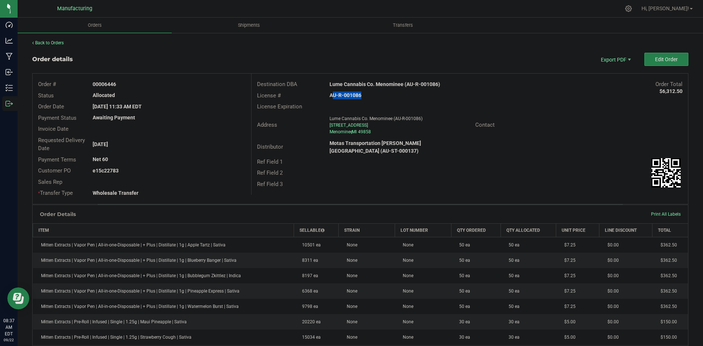
copy strong "6446"
drag, startPoint x: 128, startPoint y: 169, endPoint x: 187, endPoint y: 169, distance: 58.9
click at [179, 169] on div "e15c22783" at bounding box center [169, 171] width 164 height 8
copy strong "22783"
click at [655, 59] on span "Edit Order" at bounding box center [666, 59] width 23 height 6
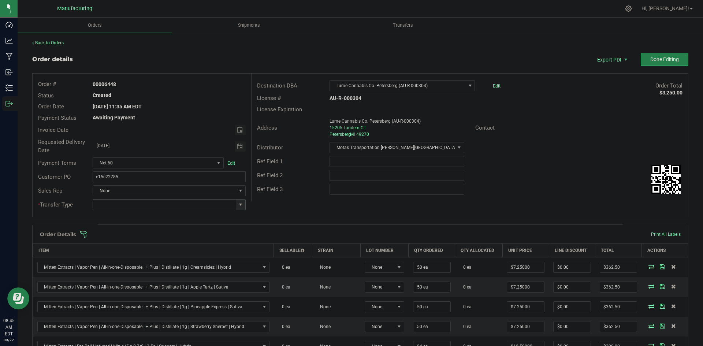
click at [238, 205] on span at bounding box center [241, 205] width 6 height 6
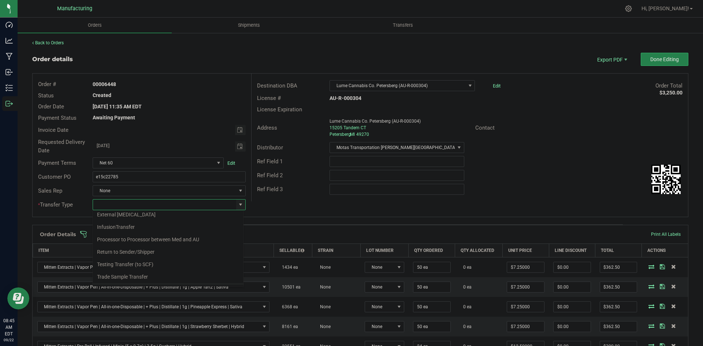
scroll to position [51, 0]
click at [124, 263] on li "Wholesale Transfer" at bounding box center [168, 266] width 151 height 12
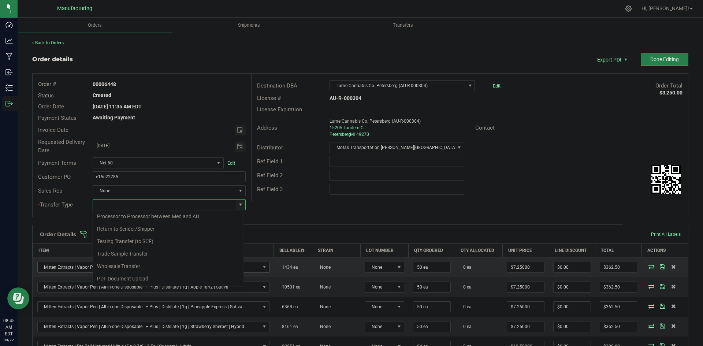
type input "Wholesale Transfer"
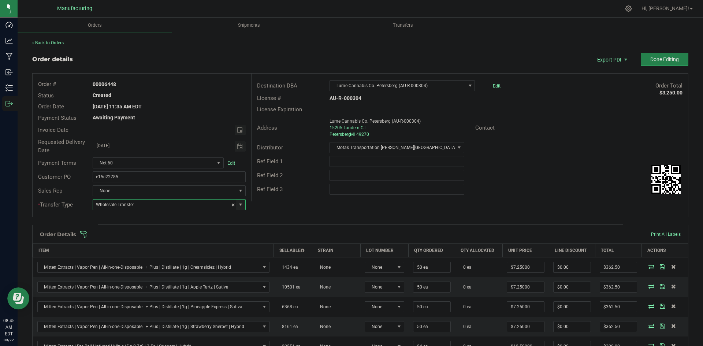
click at [263, 197] on div "Destination DBA Lume Cannabis Co. Petersberg (AU-R-000304) Edit Order Total $3,…" at bounding box center [469, 138] width 437 height 128
click at [255, 233] on span at bounding box center [408, 234] width 656 height 7
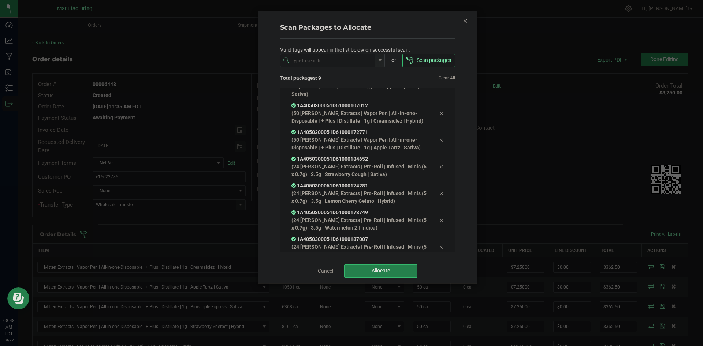
scroll to position [83, 0]
click at [407, 275] on button "Allocate" at bounding box center [380, 270] width 73 height 13
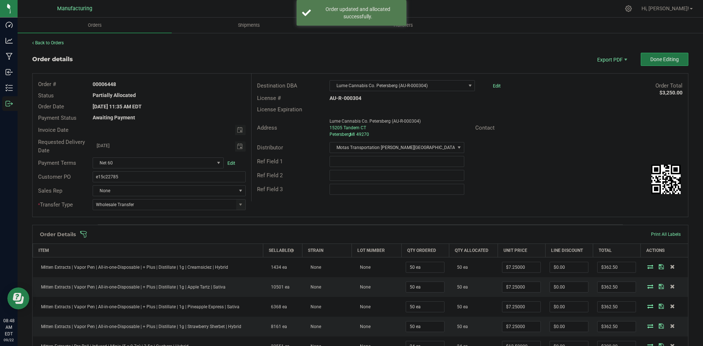
click at [653, 59] on span "Done Editing" at bounding box center [664, 59] width 29 height 6
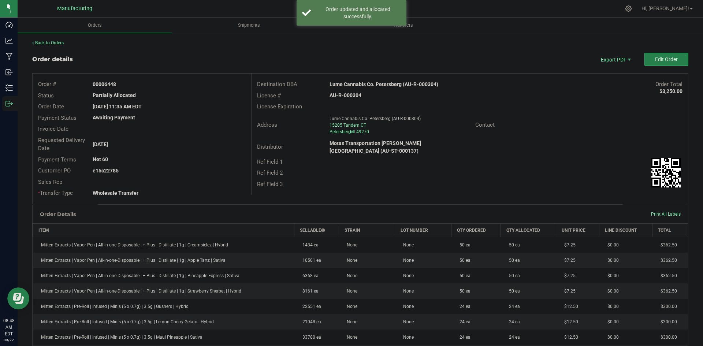
click at [388, 83] on strong "Lume Cannabis Co. Petersberg (AU-R-000304)" at bounding box center [383, 84] width 109 height 6
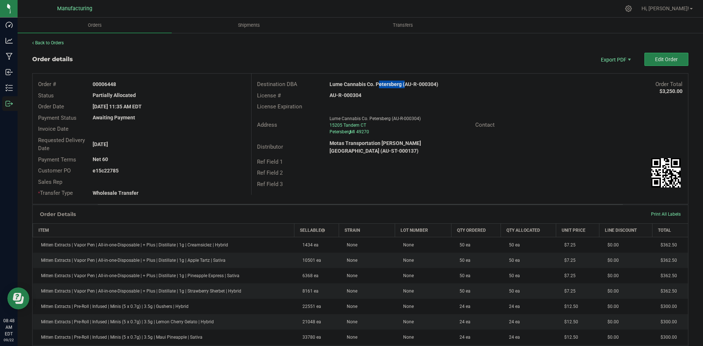
click at [388, 83] on strong "Lume Cannabis Co. Petersberg (AU-R-000304)" at bounding box center [383, 84] width 109 height 6
copy strong "Lume Cannabis Co. Petersberg (AU-R-000304)"
click at [351, 95] on strong "AU-R-000304" at bounding box center [345, 95] width 32 height 6
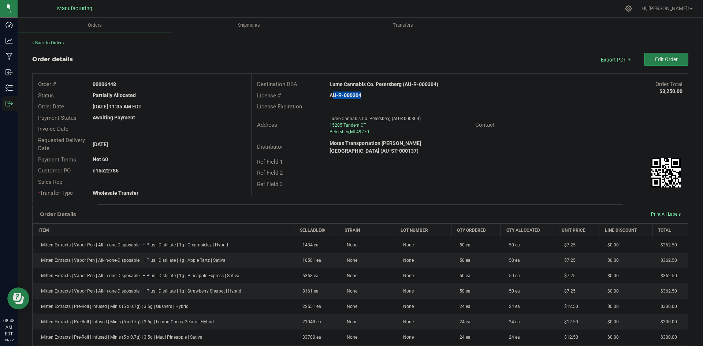
click at [351, 95] on strong "AU-R-000304" at bounding box center [345, 95] width 32 height 6
copy strong "AU-R-000304"
drag, startPoint x: 103, startPoint y: 86, endPoint x: 165, endPoint y: 86, distance: 62.2
click at [165, 86] on div "00006448" at bounding box center [169, 85] width 164 height 8
copy strong "6448"
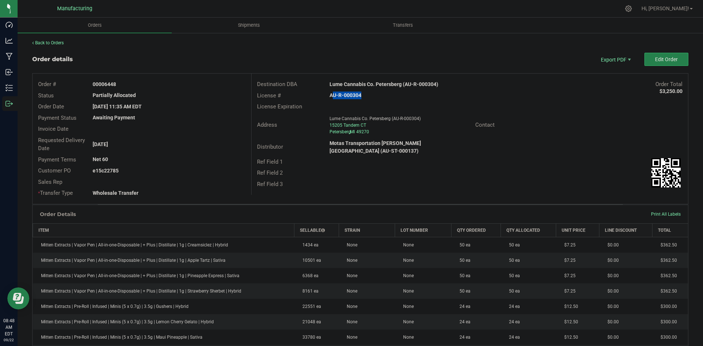
drag, startPoint x: 104, startPoint y: 169, endPoint x: 259, endPoint y: 177, distance: 155.0
click at [224, 174] on div "e15c22785" at bounding box center [169, 171] width 164 height 8
copy strong "22785"
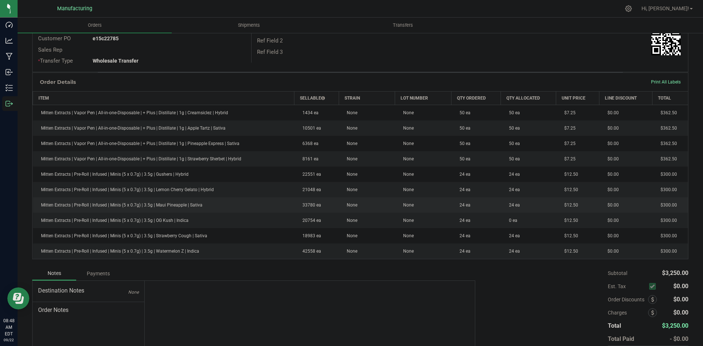
scroll to position [146, 0]
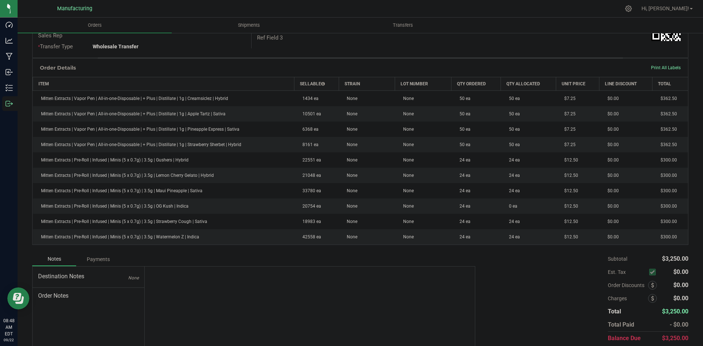
click at [356, 70] on div "Order Details Print All Labels" at bounding box center [360, 68] width 655 height 18
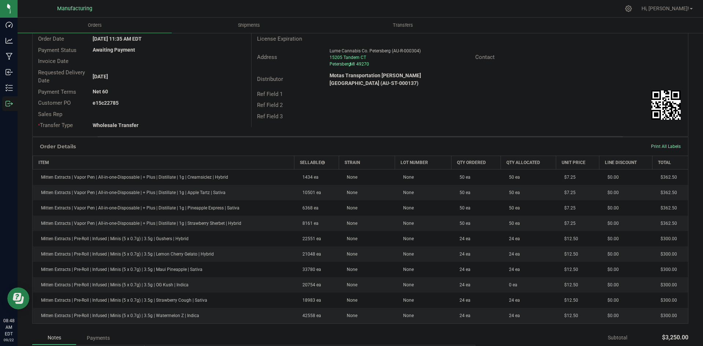
scroll to position [0, 0]
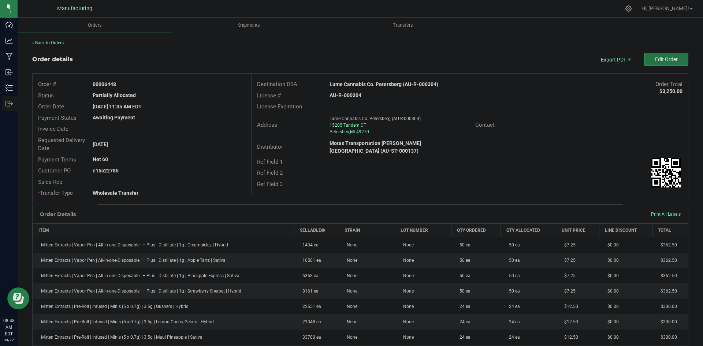
click at [670, 58] on span "Edit Order" at bounding box center [666, 59] width 23 height 6
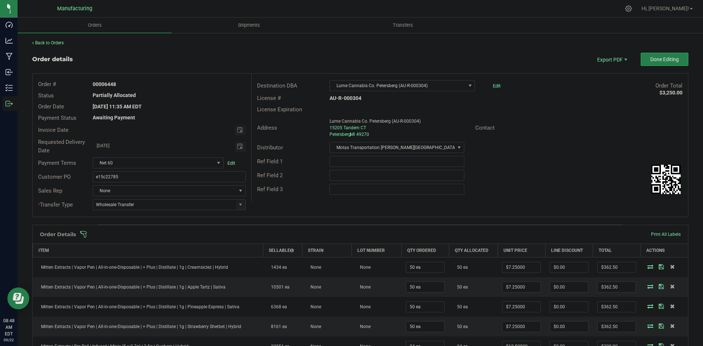
click at [393, 232] on span at bounding box center [408, 234] width 656 height 7
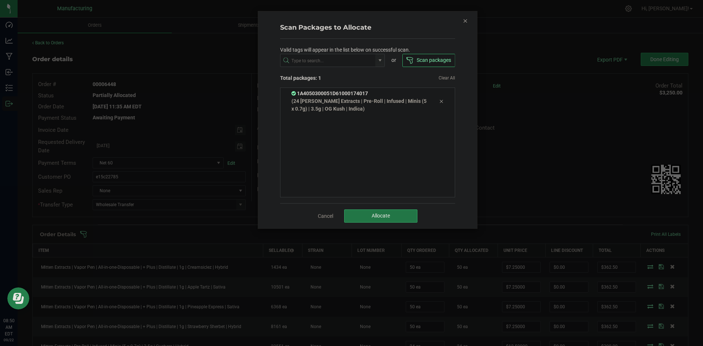
click at [390, 218] on button "Allocate" at bounding box center [380, 215] width 73 height 13
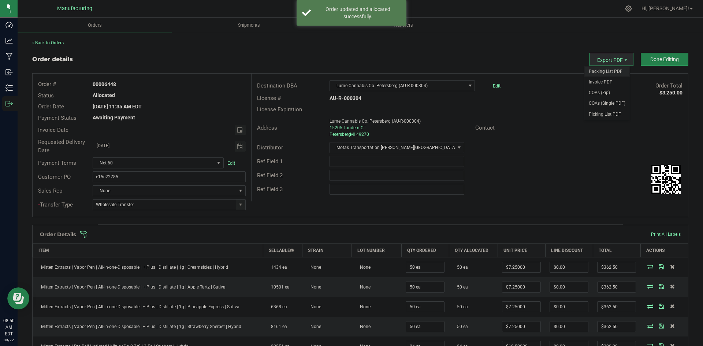
click at [602, 71] on span "Packing List PDF" at bounding box center [606, 71] width 45 height 11
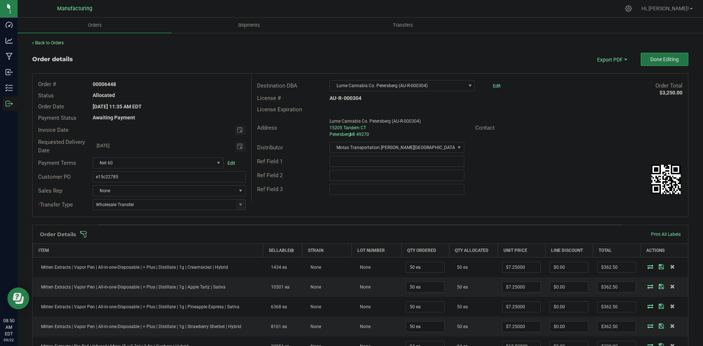
click at [676, 63] on button "Done Editing" at bounding box center [664, 59] width 48 height 13
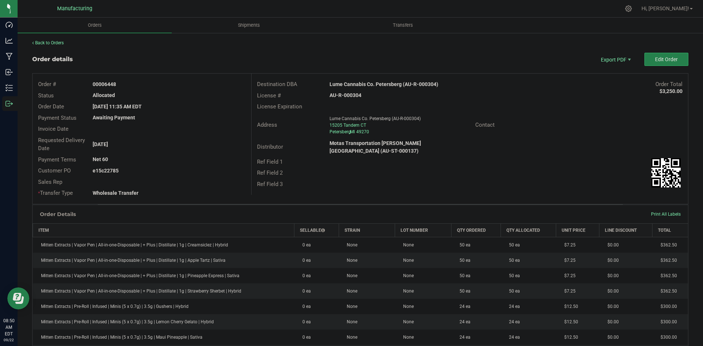
click at [390, 87] on strong "Lume Cannabis Co. Petersberg (AU-R-000304)" at bounding box center [383, 84] width 109 height 6
copy strong "Lume Cannabis Co. Petersberg (AU-R-000304)"
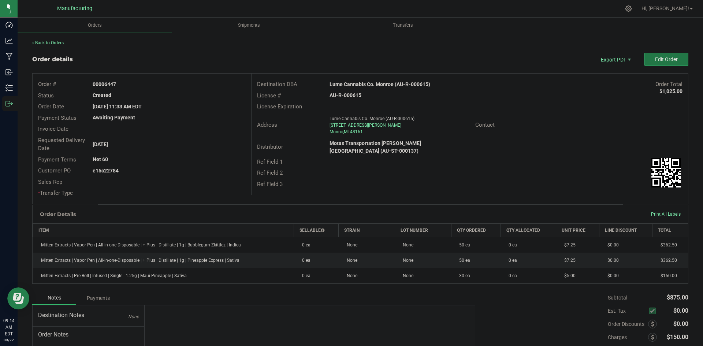
click at [655, 58] on span "Edit Order" at bounding box center [666, 59] width 23 height 6
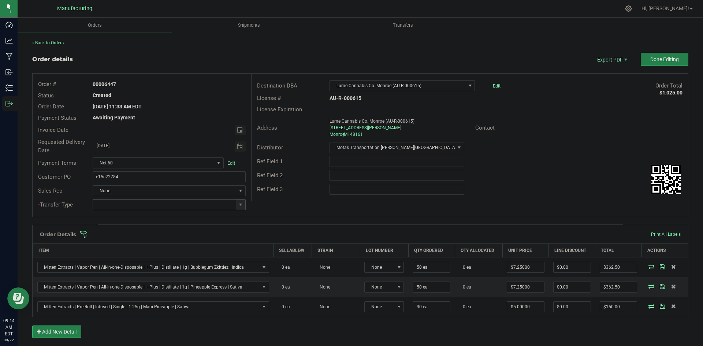
drag, startPoint x: 239, startPoint y: 205, endPoint x: 229, endPoint y: 208, distance: 10.2
click at [238, 204] on span at bounding box center [241, 205] width 6 height 6
click at [130, 266] on li "Wholesale Transfer" at bounding box center [168, 266] width 151 height 12
type input "Wholesale Transfer"
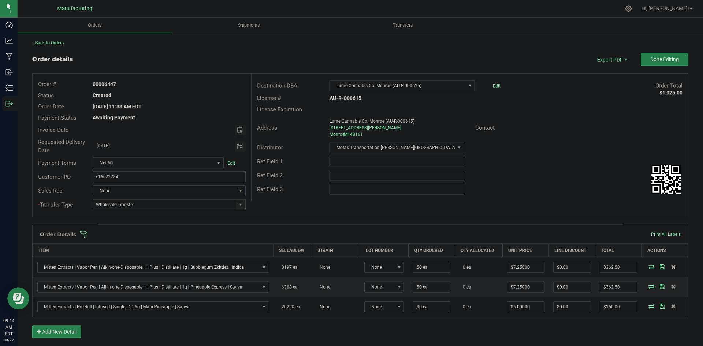
click at [288, 205] on div "Order # 00006447 Status Created Order Date [DATE] 11:33 AM EDT Payment Status A…" at bounding box center [360, 145] width 655 height 143
click at [269, 233] on span at bounding box center [408, 234] width 656 height 7
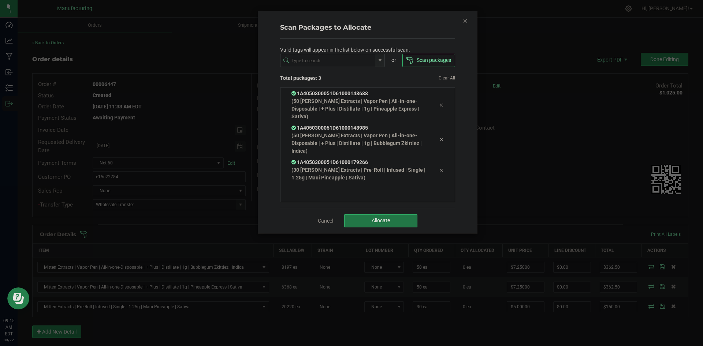
click at [364, 224] on button "Allocate" at bounding box center [380, 220] width 73 height 13
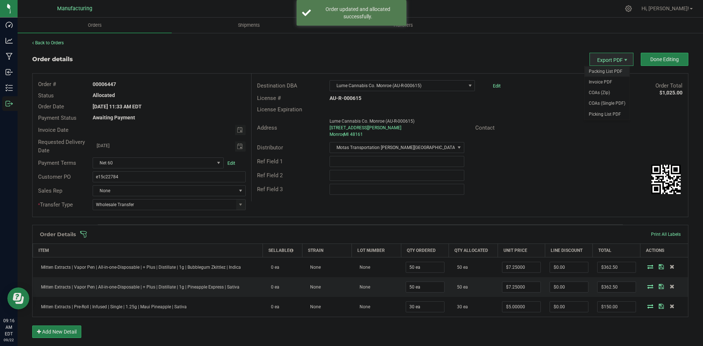
click at [604, 68] on span "Packing List PDF" at bounding box center [606, 71] width 45 height 11
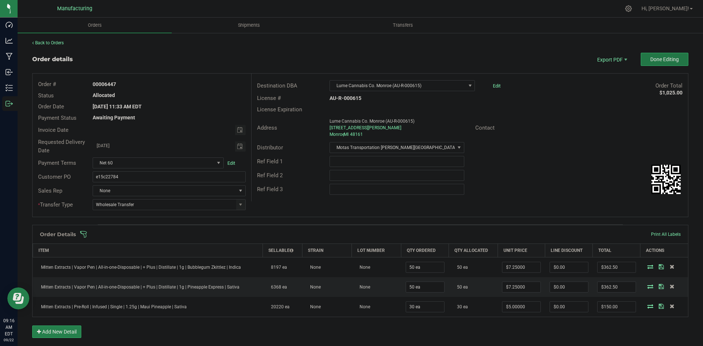
click at [661, 61] on span "Done Editing" at bounding box center [664, 59] width 29 height 6
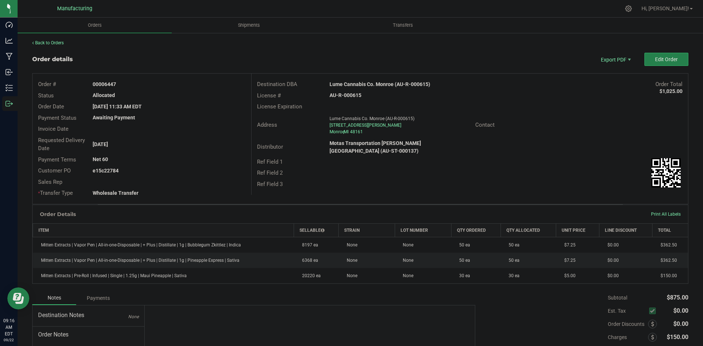
click at [377, 84] on strong "Lume Cannabis Co. Monroe (AU-R-000615)" at bounding box center [379, 84] width 101 height 6
copy strong "Lume Cannabis Co. Monroe (AU-R-000615)"
click at [341, 95] on strong "AU-R-000615" at bounding box center [345, 95] width 32 height 6
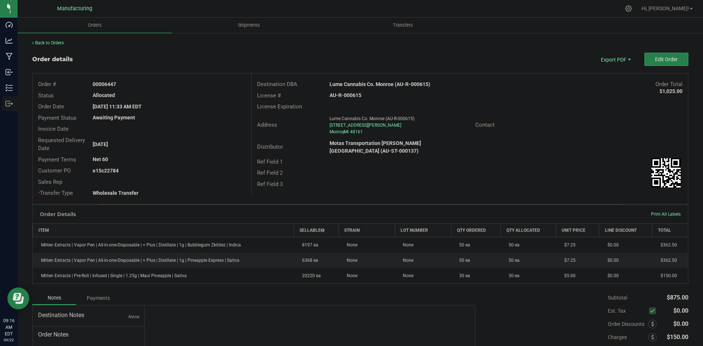
click at [341, 95] on strong "AU-R-000615" at bounding box center [345, 95] width 32 height 6
copy strong "AU-R-000615"
drag, startPoint x: 104, startPoint y: 83, endPoint x: 177, endPoint y: 84, distance: 72.8
click at [172, 84] on div "00006447" at bounding box center [169, 85] width 164 height 8
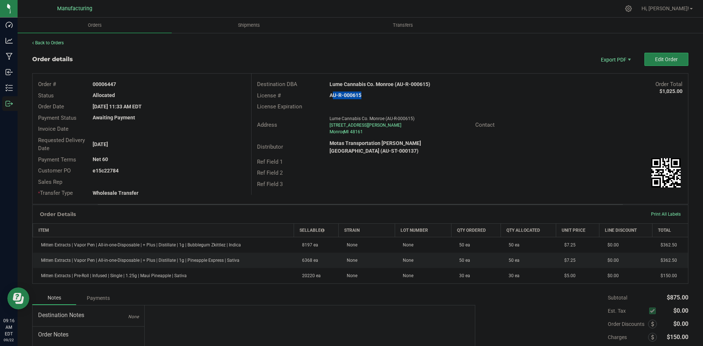
copy strong "6447"
drag, startPoint x: 103, startPoint y: 170, endPoint x: 188, endPoint y: 171, distance: 84.5
click at [161, 170] on div "e15c22784" at bounding box center [169, 171] width 164 height 8
copy strong "22784"
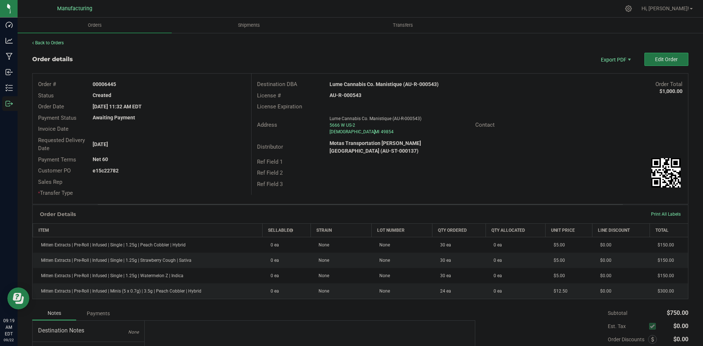
click at [644, 55] on button "Edit Order" at bounding box center [666, 59] width 44 height 13
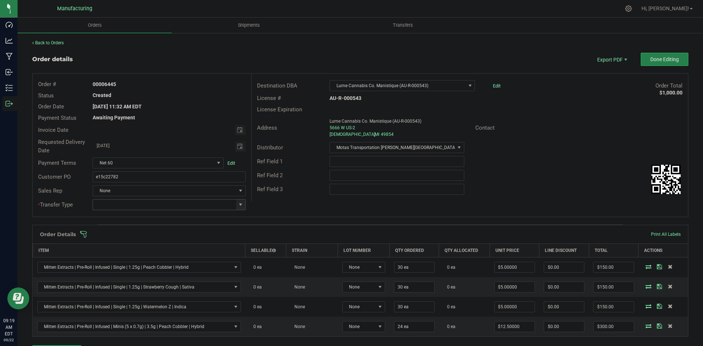
click at [241, 204] on span at bounding box center [241, 205] width 6 height 6
click at [140, 263] on li "Wholesale Transfer" at bounding box center [168, 266] width 151 height 12
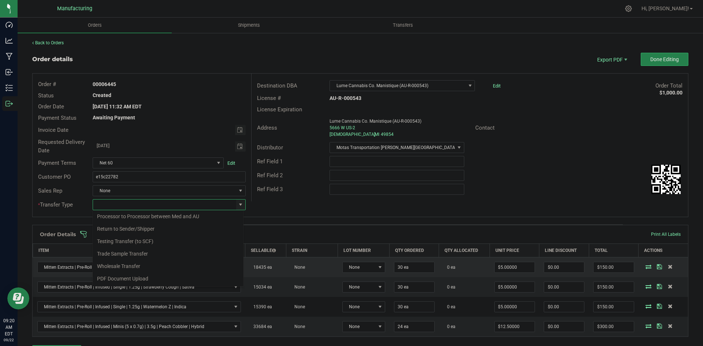
type input "Wholesale Transfer"
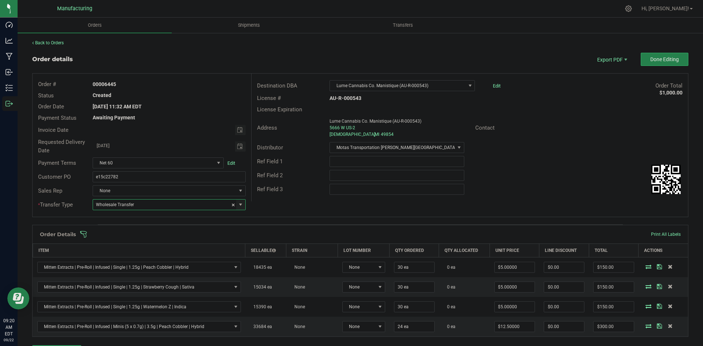
click at [310, 205] on div "Order # 00006445 Status Created Order Date [DATE] 11:32 AM EDT Payment Status A…" at bounding box center [360, 145] width 655 height 143
click at [297, 233] on span at bounding box center [408, 234] width 656 height 7
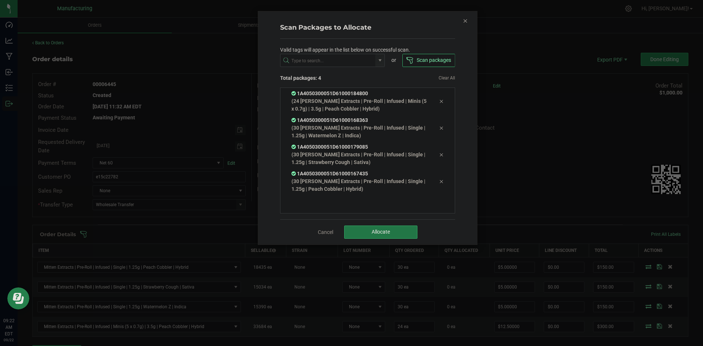
click at [363, 234] on button "Allocate" at bounding box center [380, 231] width 73 height 13
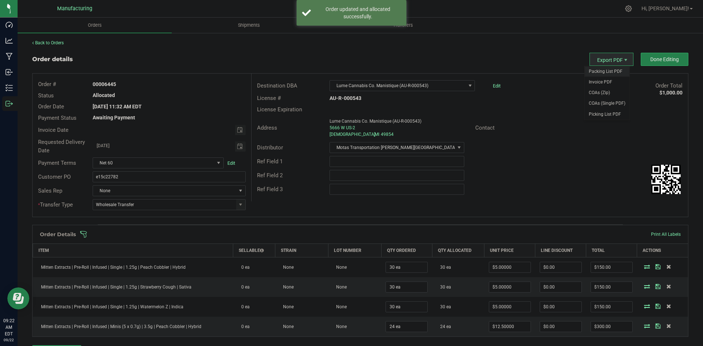
click at [605, 68] on span "Packing List PDF" at bounding box center [606, 71] width 45 height 11
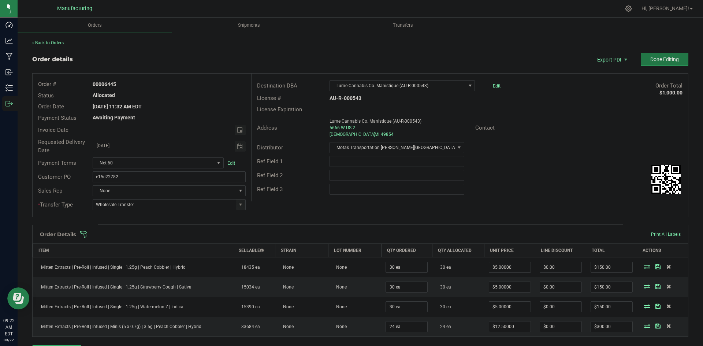
drag, startPoint x: 642, startPoint y: 57, endPoint x: 648, endPoint y: 60, distance: 7.2
click at [643, 56] on button "Done Editing" at bounding box center [664, 59] width 48 height 13
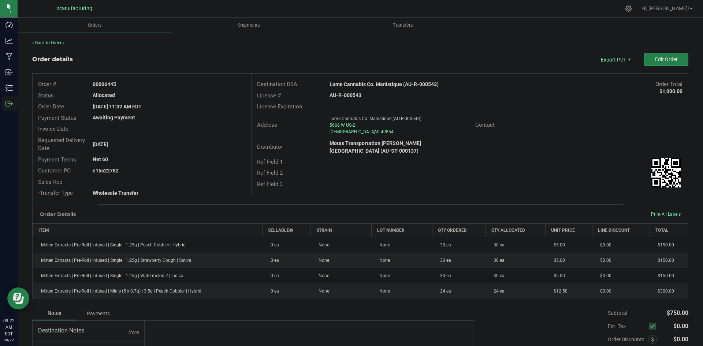
drag, startPoint x: 406, startPoint y: 96, endPoint x: 376, endPoint y: 86, distance: 31.6
click at [376, 86] on strong "Lume Cannabis Co. Manistique (AU-R-000543)" at bounding box center [383, 84] width 109 height 6
click at [376, 84] on strong "Lume Cannabis Co. Manistique (AU-R-000543)" at bounding box center [383, 84] width 109 height 6
click at [377, 86] on strong "Lume Cannabis Co. Manistique (AU-R-000543)" at bounding box center [383, 84] width 109 height 6
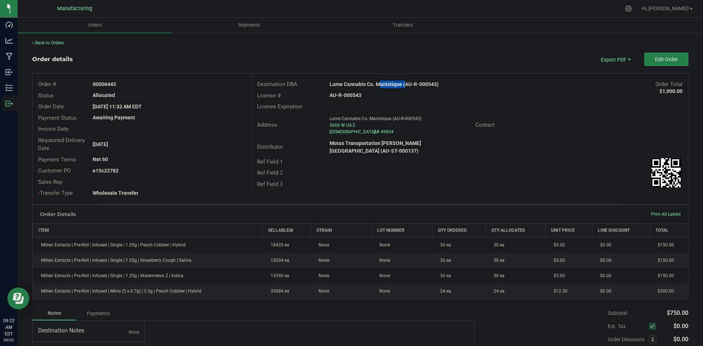
click at [377, 86] on strong "Lume Cannabis Co. Manistique (AU-R-000543)" at bounding box center [383, 84] width 109 height 6
click at [350, 94] on strong "AU-R-000543" at bounding box center [345, 95] width 32 height 6
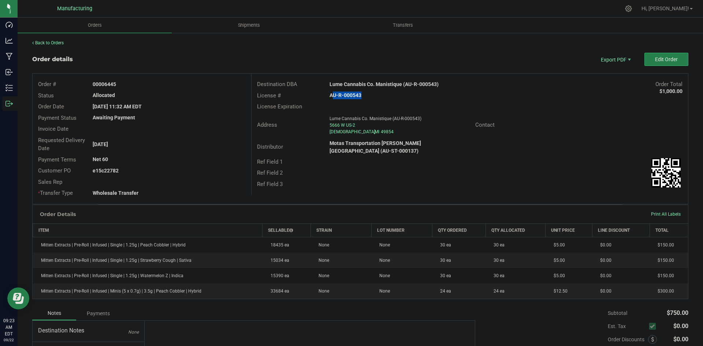
copy strong "AU-R-000543"
drag, startPoint x: 105, startPoint y: 83, endPoint x: 150, endPoint y: 83, distance: 45.7
click at [142, 83] on div "00006445" at bounding box center [169, 85] width 164 height 8
copy strong "6445"
drag, startPoint x: 104, startPoint y: 169, endPoint x: 178, endPoint y: 170, distance: 74.3
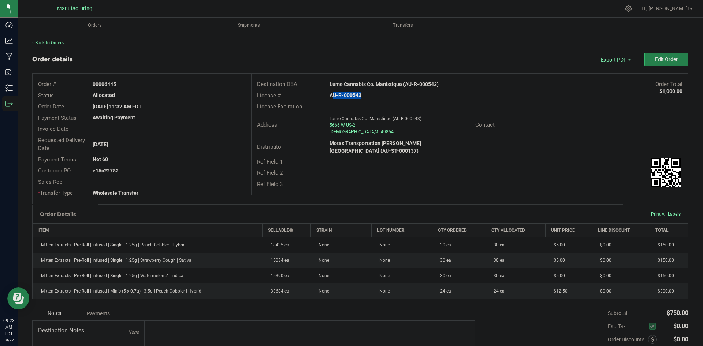
click at [165, 169] on div "e15c22782" at bounding box center [169, 171] width 164 height 8
copy strong "22782"
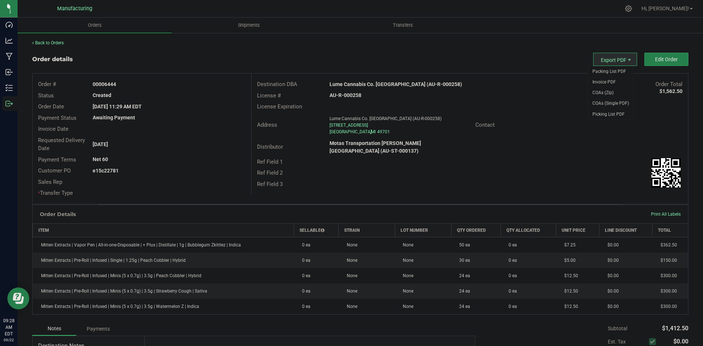
click at [638, 56] on div "Export PDF Edit Order" at bounding box center [640, 59] width 95 height 13
click at [645, 57] on button "Edit Order" at bounding box center [666, 59] width 44 height 13
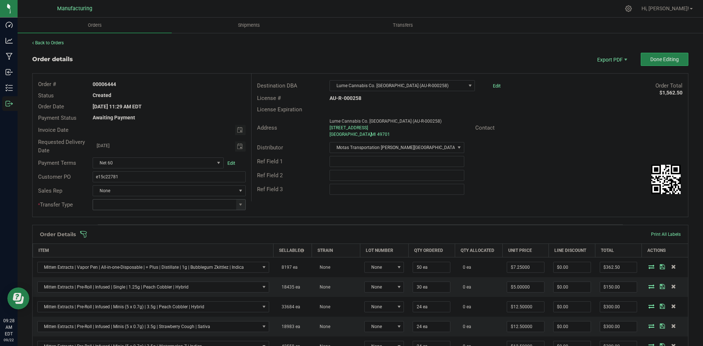
click at [243, 203] on span at bounding box center [240, 204] width 9 height 10
click at [135, 262] on li "Wholesale Transfer" at bounding box center [168, 266] width 151 height 12
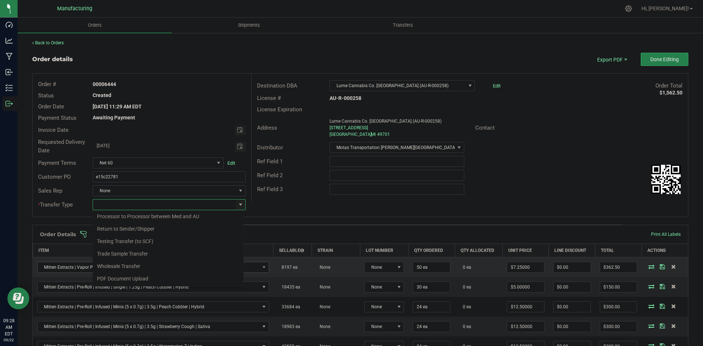
type input "Wholesale Transfer"
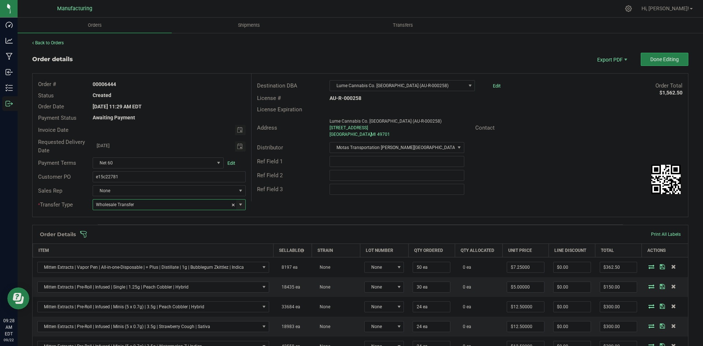
click at [278, 206] on div "Order # 00006444 Status Created Order Date [DATE] 11:29 AM EDT Payment Status A…" at bounding box center [360, 145] width 655 height 143
click at [273, 233] on span at bounding box center [408, 234] width 656 height 7
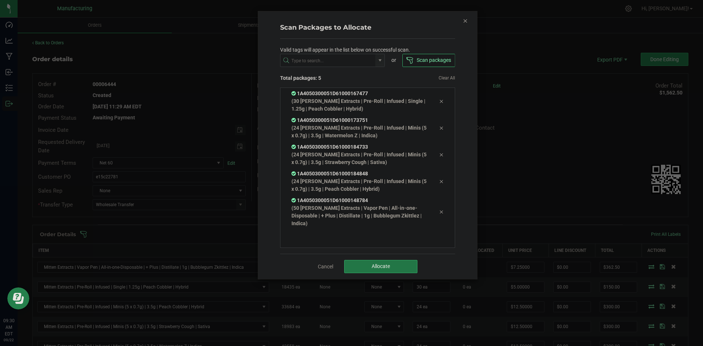
click at [370, 263] on button "Allocate" at bounding box center [380, 266] width 73 height 13
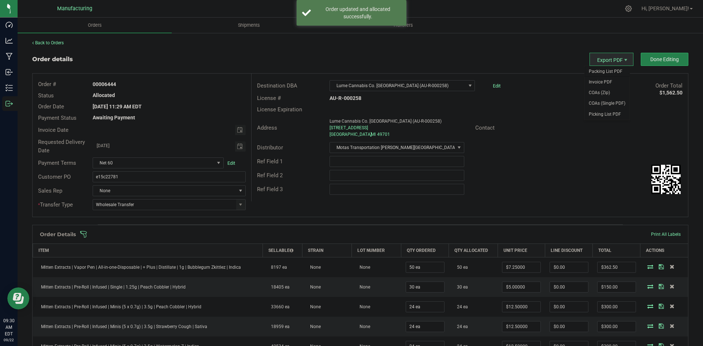
click at [602, 69] on span "Packing List PDF" at bounding box center [606, 71] width 45 height 11
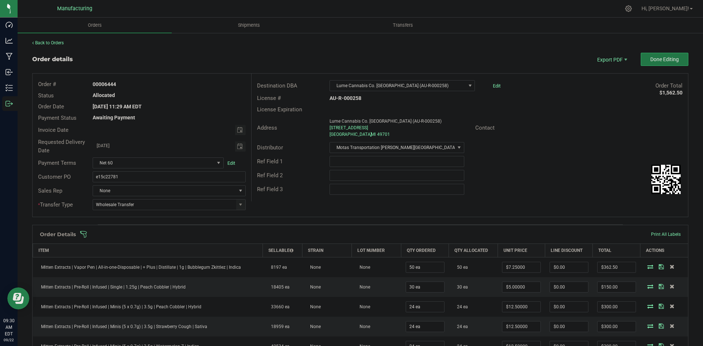
click at [667, 55] on button "Done Editing" at bounding box center [664, 59] width 48 height 13
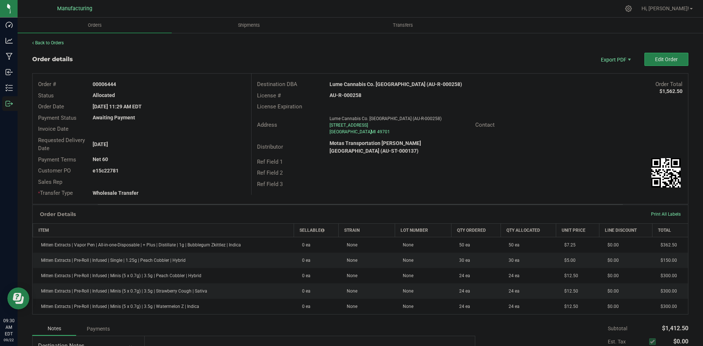
click at [371, 82] on strong "Lume Cannabis Co. [GEOGRAPHIC_DATA] (AU-R-000258)" at bounding box center [395, 84] width 132 height 6
click at [371, 82] on strong "Lume Cannabis Co. Mackinaw City (AU-R-000258)" at bounding box center [395, 84] width 132 height 6
copy strong "Lume Cannabis Co. Mackinaw City (AU-R-000258)"
click at [351, 97] on strong "AU-R-000258" at bounding box center [345, 95] width 32 height 6
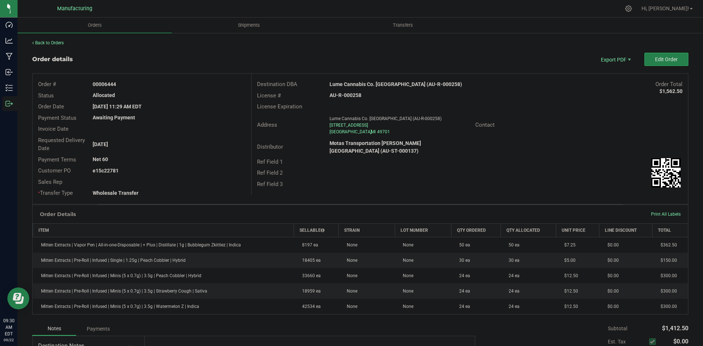
click at [351, 97] on strong "AU-R-000258" at bounding box center [345, 95] width 32 height 6
copy strong "AU-R-000258"
drag, startPoint x: 104, startPoint y: 83, endPoint x: 205, endPoint y: 83, distance: 101.4
click at [165, 82] on div "00006444" at bounding box center [169, 85] width 164 height 8
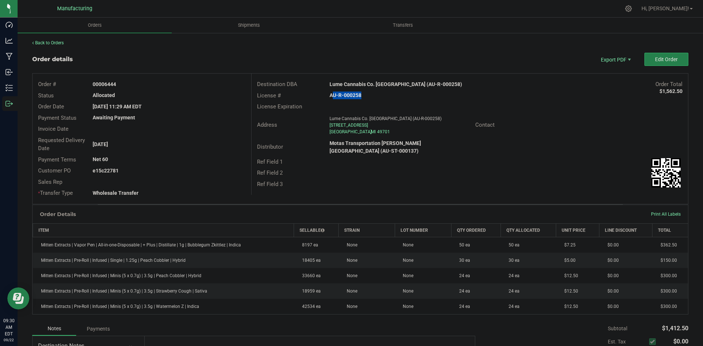
copy strong "6444"
drag, startPoint x: 104, startPoint y: 168, endPoint x: 192, endPoint y: 169, distance: 88.2
click at [167, 168] on div "e15c22781" at bounding box center [169, 171] width 164 height 8
copy strong "22781"
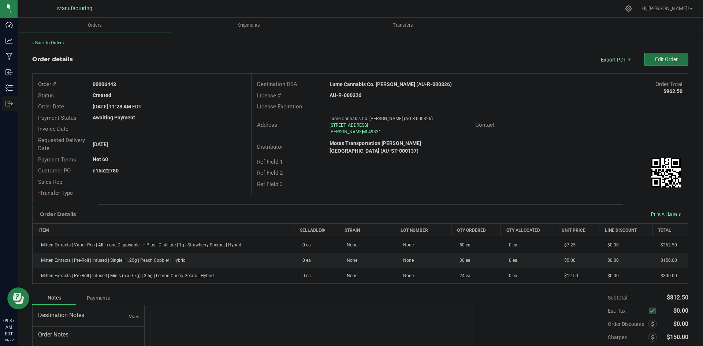
click at [655, 55] on button "Edit Order" at bounding box center [666, 59] width 44 height 13
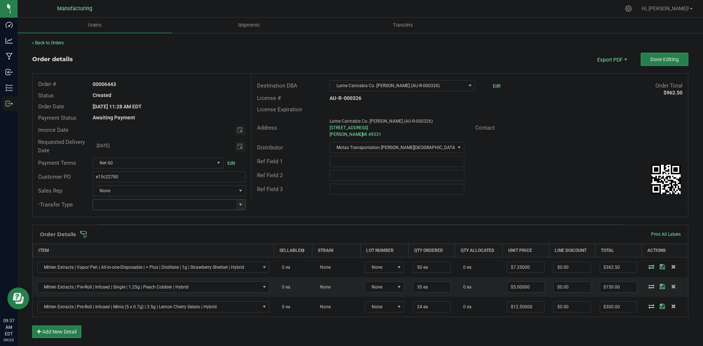
click at [239, 203] on span at bounding box center [241, 205] width 6 height 6
click at [143, 262] on li "Wholesale Transfer" at bounding box center [168, 266] width 151 height 12
type input "Wholesale Transfer"
click at [282, 215] on div "Order # 00006443 Status Created Order Date Sep 19, 2025 11:28 AM EDT Payment St…" at bounding box center [360, 145] width 655 height 143
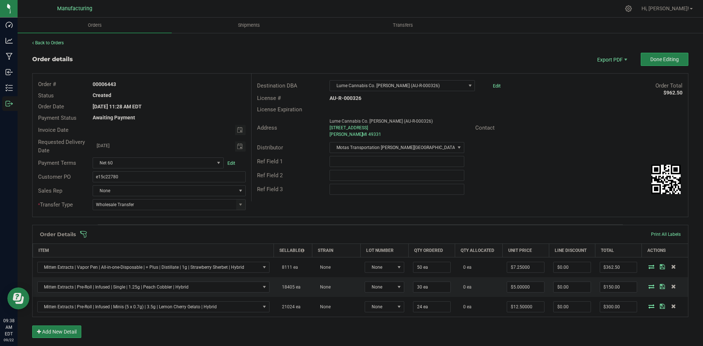
click at [271, 236] on span at bounding box center [408, 234] width 656 height 7
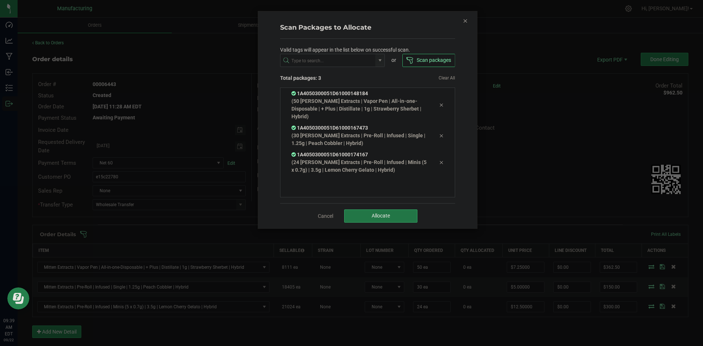
click at [400, 212] on button "Allocate" at bounding box center [380, 215] width 73 height 13
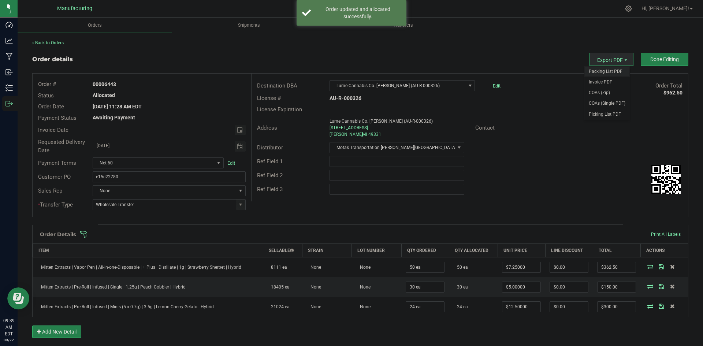
click at [603, 70] on span "Packing List PDF" at bounding box center [606, 71] width 45 height 11
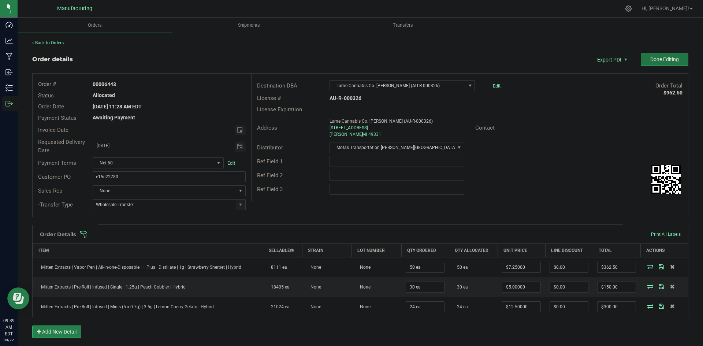
click at [642, 58] on button "Done Editing" at bounding box center [664, 59] width 48 height 13
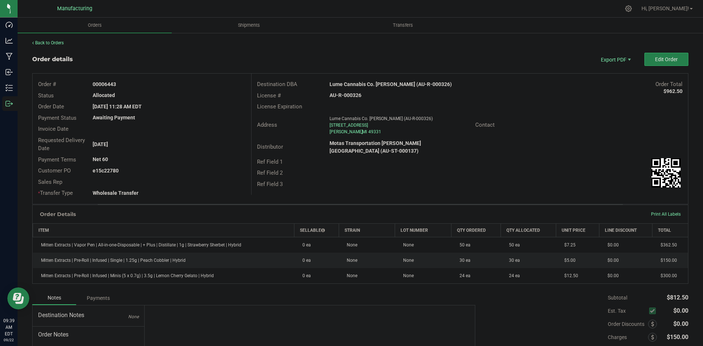
click at [350, 82] on strong "Lume Cannabis Co. Lowell (AU-R-000326)" at bounding box center [390, 84] width 122 height 6
click at [351, 82] on strong "Lume Cannabis Co. Lowell (AU-R-000326)" at bounding box center [390, 84] width 122 height 6
copy strong "Lume Cannabis Co. Lowell (AU-R-000326)"
click at [353, 94] on strong "AU-R-000326" at bounding box center [345, 95] width 32 height 6
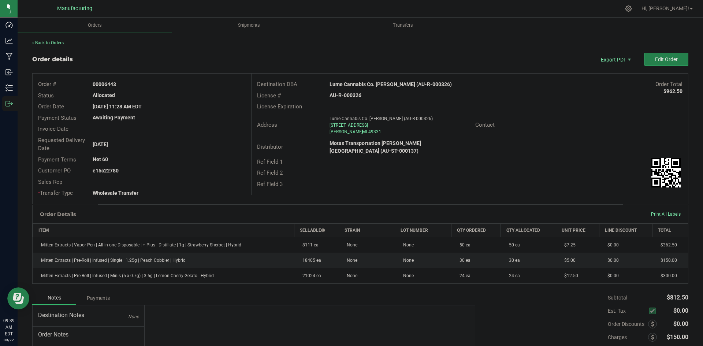
click at [353, 94] on strong "AU-R-000326" at bounding box center [345, 95] width 32 height 6
copy strong "AU-R-000326"
drag, startPoint x: 104, startPoint y: 83, endPoint x: 175, endPoint y: 83, distance: 71.7
click at [172, 83] on div "00006443" at bounding box center [169, 85] width 164 height 8
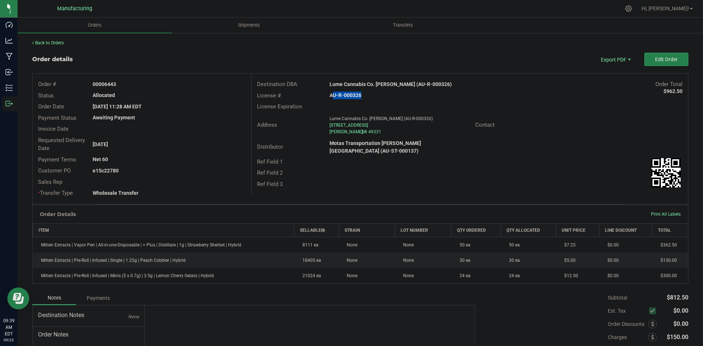
copy strong "6443"
drag, startPoint x: 104, startPoint y: 169, endPoint x: 167, endPoint y: 169, distance: 63.3
click at [166, 169] on div "e15c22780" at bounding box center [169, 171] width 164 height 8
copy strong "22780"
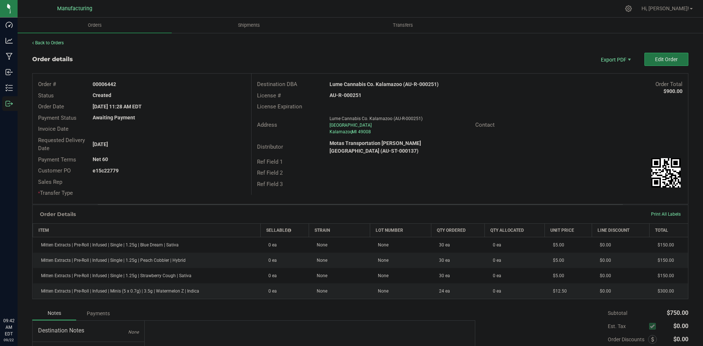
click at [649, 54] on button "Edit Order" at bounding box center [666, 59] width 44 height 13
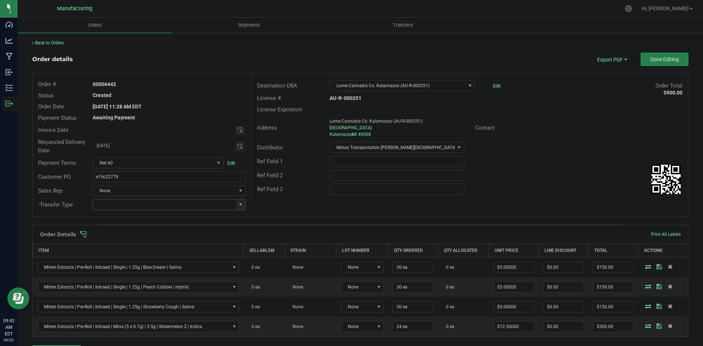
click at [241, 206] on span at bounding box center [241, 205] width 6 height 6
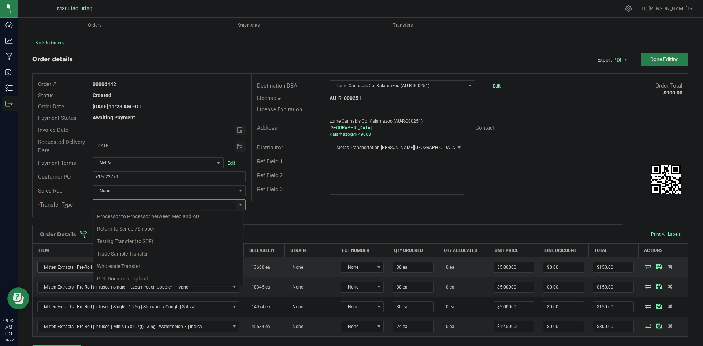
drag, startPoint x: 123, startPoint y: 269, endPoint x: 127, endPoint y: 265, distance: 5.7
click at [126, 267] on li "Wholesale Transfer" at bounding box center [168, 266] width 151 height 12
type input "Wholesale Transfer"
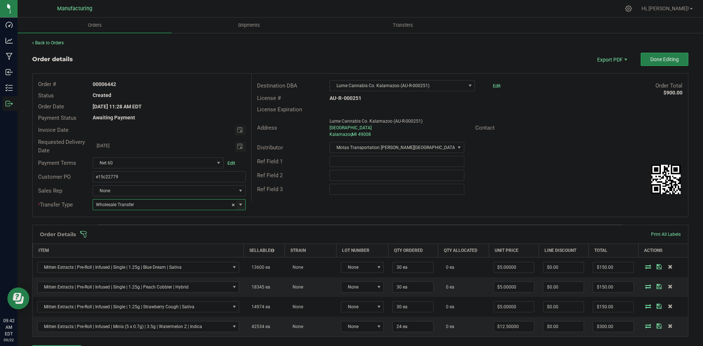
drag, startPoint x: 309, startPoint y: 192, endPoint x: 288, endPoint y: 218, distance: 33.9
click at [309, 192] on div "Ref Field 3" at bounding box center [287, 189] width 73 height 8
click at [272, 235] on span at bounding box center [408, 234] width 656 height 7
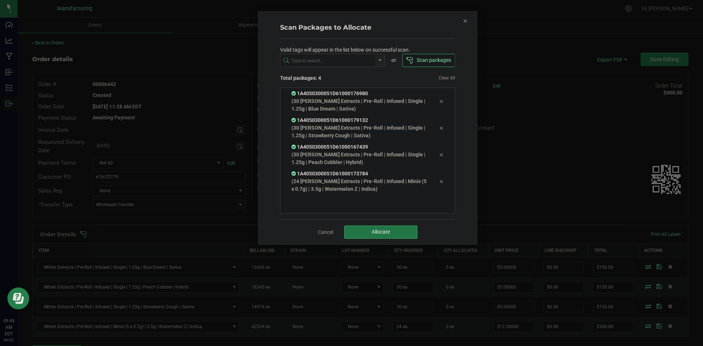
click at [382, 235] on span "Allocate" at bounding box center [380, 232] width 18 height 6
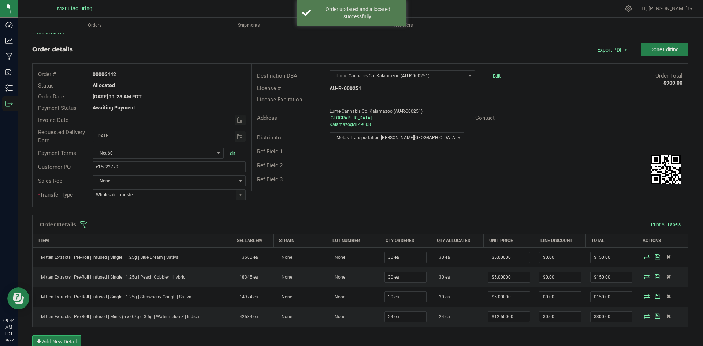
scroll to position [0, 0]
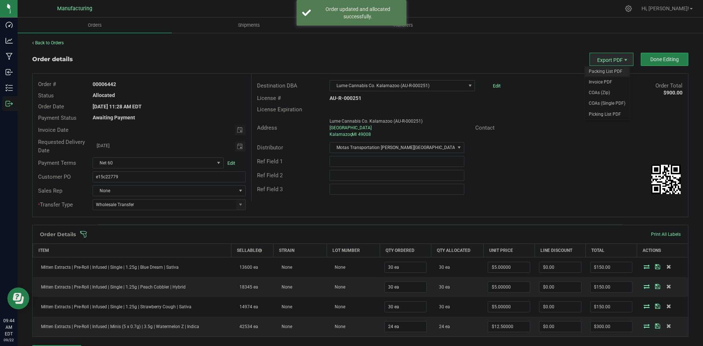
click at [595, 70] on span "Packing List PDF" at bounding box center [606, 71] width 45 height 11
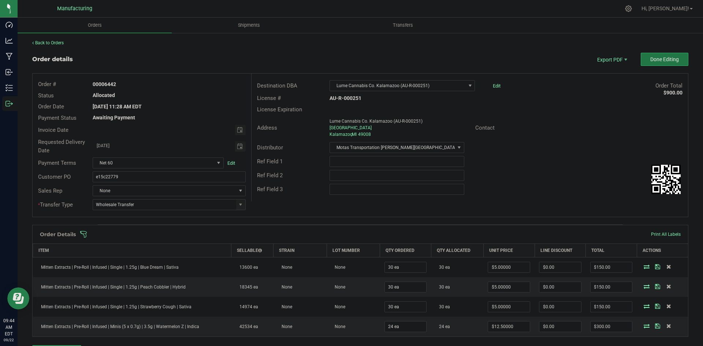
click at [650, 59] on span "Done Editing" at bounding box center [664, 59] width 29 height 6
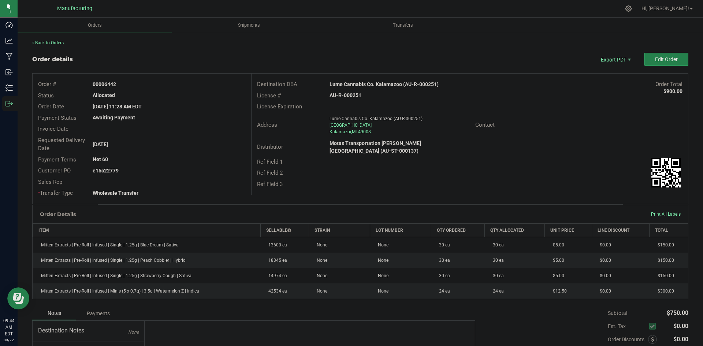
click at [375, 86] on strong "Lume Cannabis Co. Kalamazoo (AU-R-000251)" at bounding box center [383, 84] width 109 height 6
copy strong "Lume Cannabis Co. Kalamazoo (AU-R-000251)"
click at [348, 97] on strong "AU-R-000251" at bounding box center [345, 95] width 32 height 6
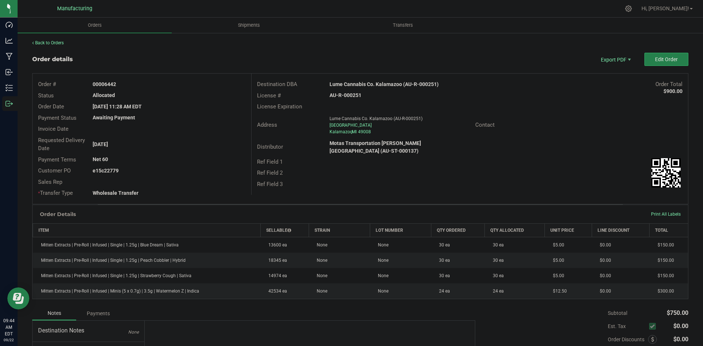
click at [348, 97] on strong "AU-R-000251" at bounding box center [345, 95] width 32 height 6
copy strong "AU-R-000251"
drag, startPoint x: 103, startPoint y: 84, endPoint x: 207, endPoint y: 86, distance: 104.7
click at [178, 83] on div "00006442" at bounding box center [169, 85] width 164 height 8
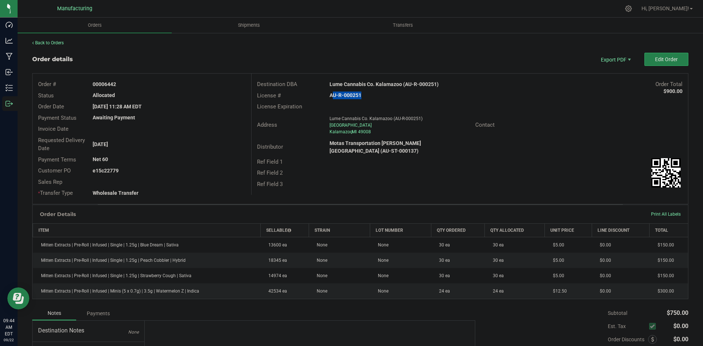
copy strong "6442"
drag, startPoint x: 104, startPoint y: 171, endPoint x: 201, endPoint y: 172, distance: 97.0
click at [199, 172] on div "e15c22779" at bounding box center [169, 171] width 164 height 8
copy strong "22779"
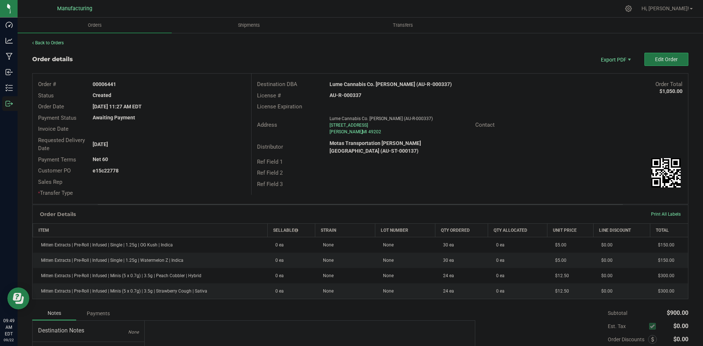
click at [658, 59] on span "Edit Order" at bounding box center [666, 59] width 23 height 6
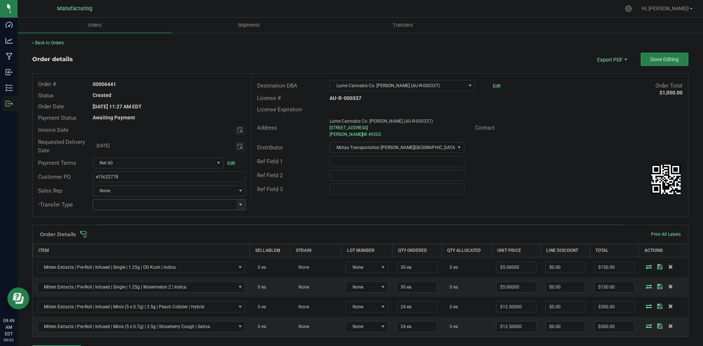
click at [238, 204] on span at bounding box center [241, 205] width 6 height 6
drag, startPoint x: 127, startPoint y: 268, endPoint x: 174, endPoint y: 245, distance: 52.4
click at [127, 268] on li "Wholesale Transfer" at bounding box center [168, 266] width 151 height 12
type input "Wholesale Transfer"
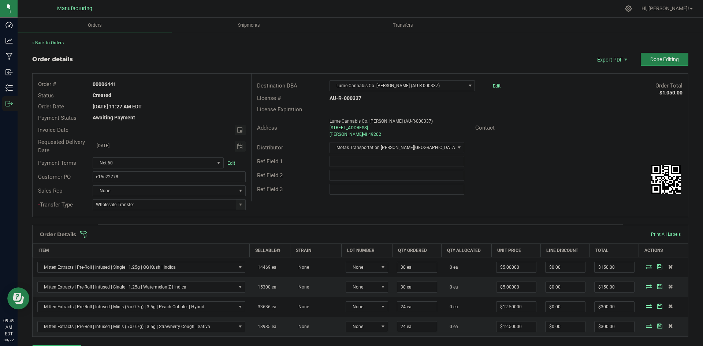
click at [302, 202] on div "Order # 00006441 Status Created Order Date [DATE] 11:27 AM EDT Payment Status A…" at bounding box center [360, 145] width 655 height 143
click at [289, 232] on span at bounding box center [408, 234] width 656 height 7
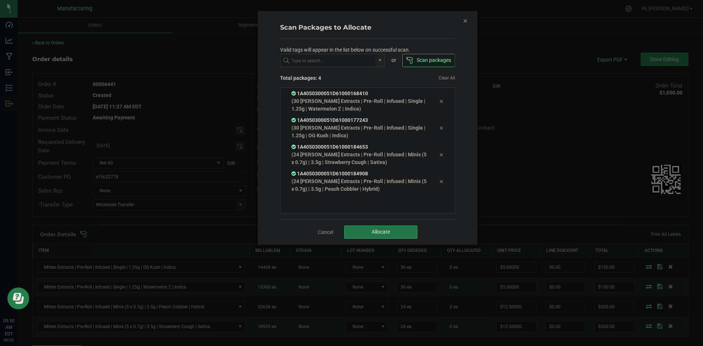
click at [372, 229] on span "Allocate" at bounding box center [380, 232] width 18 height 6
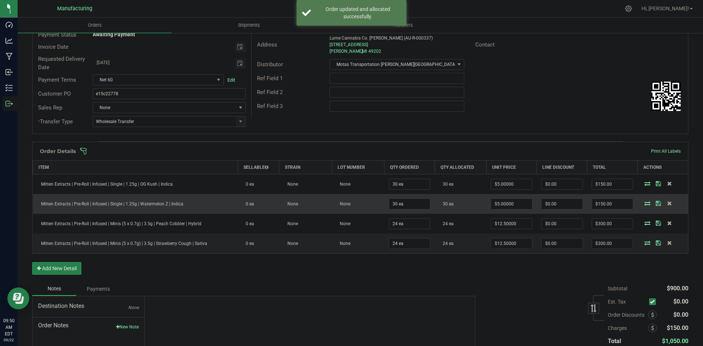
scroll to position [0, 0]
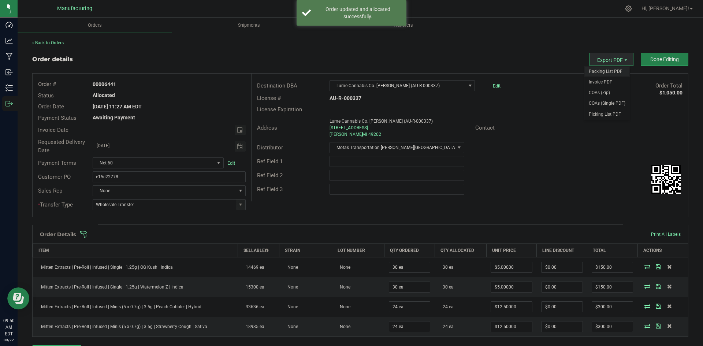
click at [599, 70] on span "Packing List PDF" at bounding box center [606, 71] width 45 height 11
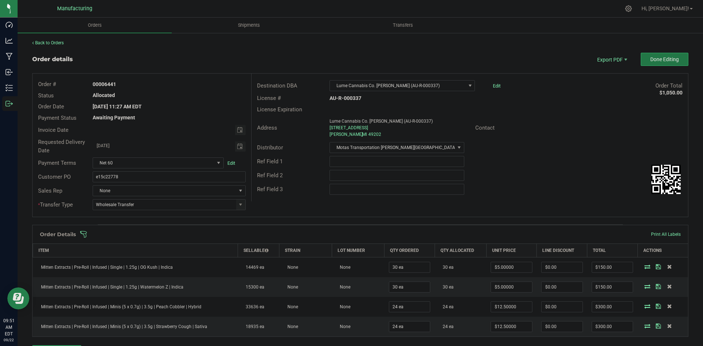
click at [650, 60] on span "Done Editing" at bounding box center [664, 59] width 29 height 6
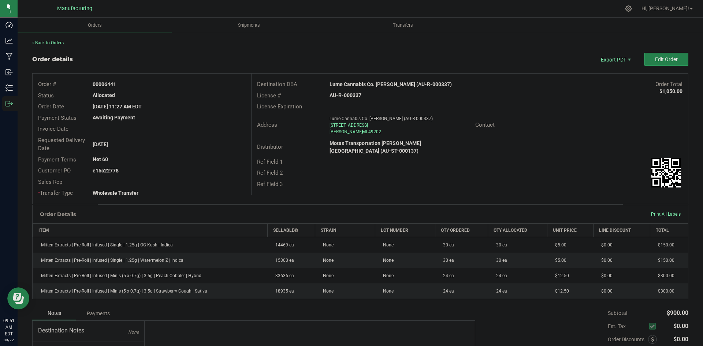
click at [376, 83] on strong "Lume Cannabis Co. Jackson (AU-R-000337)" at bounding box center [390, 84] width 122 height 6
click at [377, 83] on strong "Lume Cannabis Co. Jackson (AU-R-000337)" at bounding box center [390, 84] width 122 height 6
drag, startPoint x: 377, startPoint y: 83, endPoint x: 387, endPoint y: 87, distance: 10.6
click at [378, 83] on strong "Lume Cannabis Co. Jackson (AU-R-000337)" at bounding box center [390, 84] width 122 height 6
click at [395, 85] on strong "Lume Cannabis Co. Jackson (AU-R-000337)" at bounding box center [390, 84] width 122 height 6
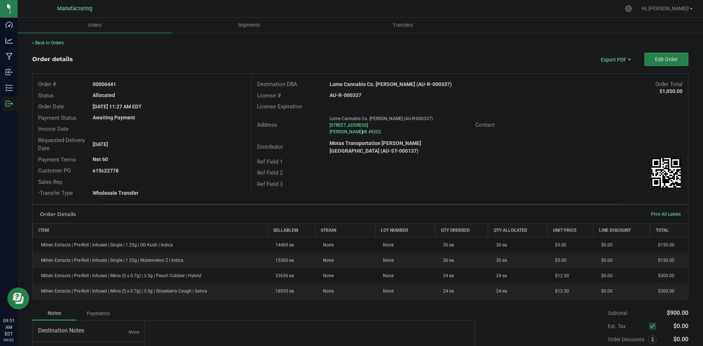
click at [381, 84] on strong "Lume Cannabis Co. Jackson (AU-R-000337)" at bounding box center [390, 84] width 122 height 6
copy strong "Lume Cannabis Co. Jackson (AU-R-000337)"
click at [352, 95] on strong "AU-R-000337" at bounding box center [345, 95] width 32 height 6
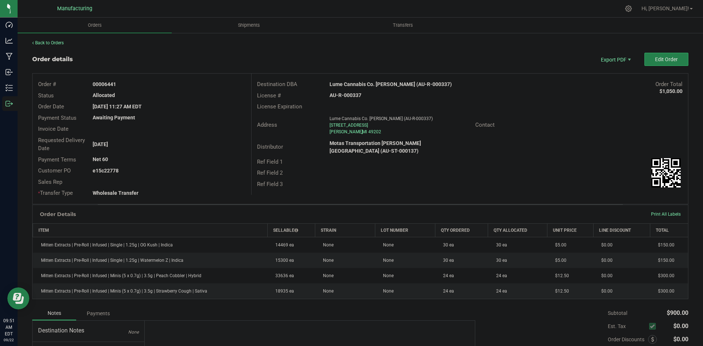
click at [352, 95] on strong "AU-R-000337" at bounding box center [345, 95] width 32 height 6
copy strong "AU-R-000337"
drag, startPoint x: 105, startPoint y: 83, endPoint x: 183, endPoint y: 86, distance: 78.3
click at [167, 84] on div "00006441" at bounding box center [169, 85] width 164 height 8
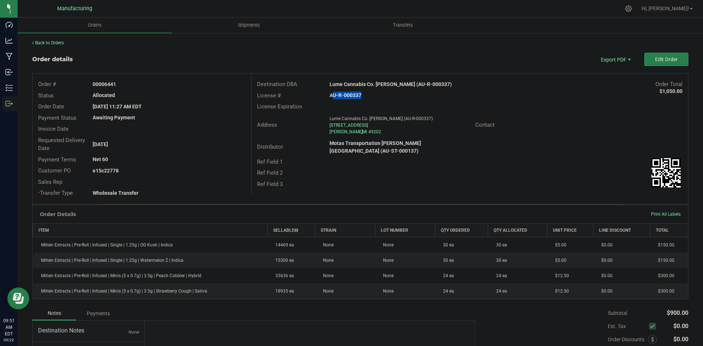
copy strong "6441"
drag, startPoint x: 105, startPoint y: 169, endPoint x: 163, endPoint y: 169, distance: 58.6
click at [157, 169] on div "e15c22778" at bounding box center [169, 171] width 164 height 8
copy strong "22778"
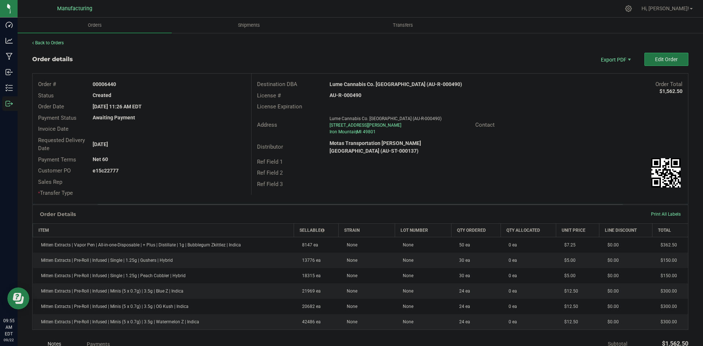
click at [649, 57] on button "Edit Order" at bounding box center [666, 59] width 44 height 13
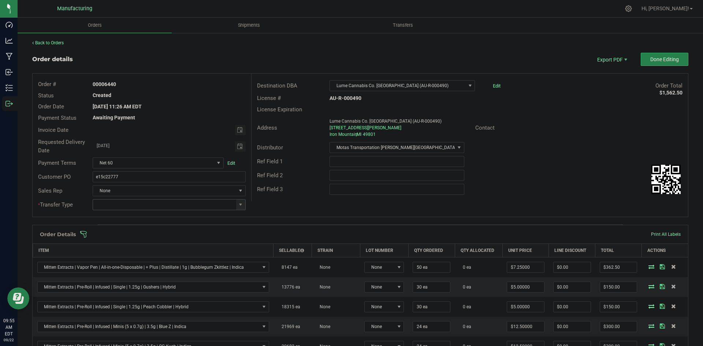
click at [236, 208] on span at bounding box center [240, 204] width 9 height 10
click at [123, 265] on li "Wholesale Transfer" at bounding box center [168, 266] width 151 height 12
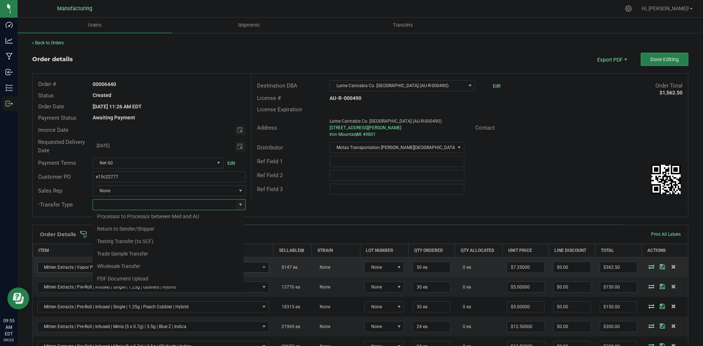
type input "Wholesale Transfer"
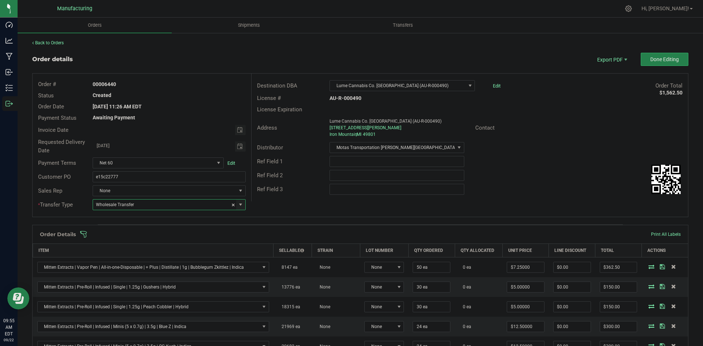
click at [286, 202] on div "Order # 00006440 Status Created Order Date Sep 19, 2025 11:26 AM EDT Payment St…" at bounding box center [360, 145] width 655 height 143
click at [274, 236] on span at bounding box center [408, 234] width 656 height 7
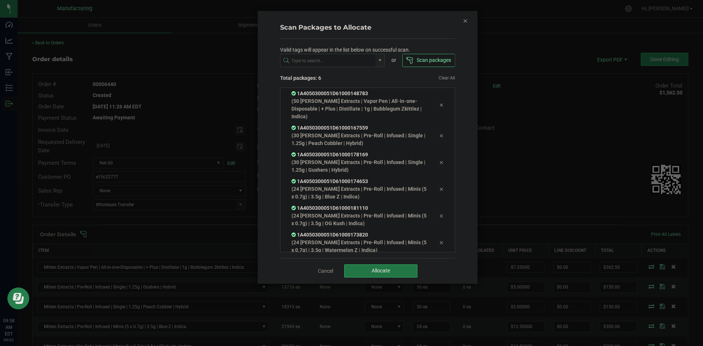
click at [364, 275] on button "Allocate" at bounding box center [380, 270] width 73 height 13
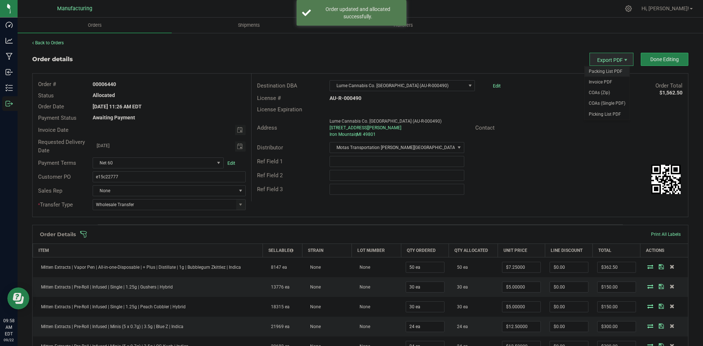
click at [599, 68] on span "Packing List PDF" at bounding box center [606, 71] width 45 height 11
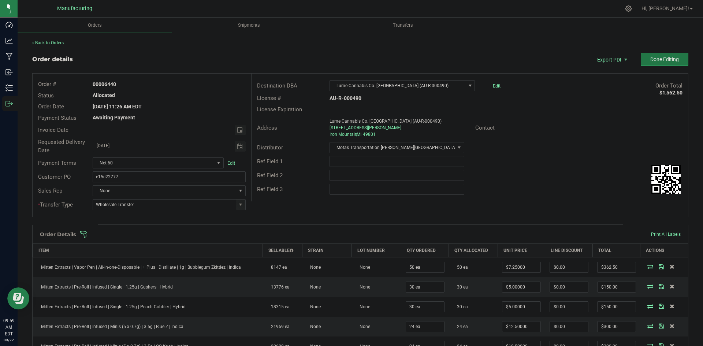
click at [642, 62] on button "Done Editing" at bounding box center [664, 59] width 48 height 13
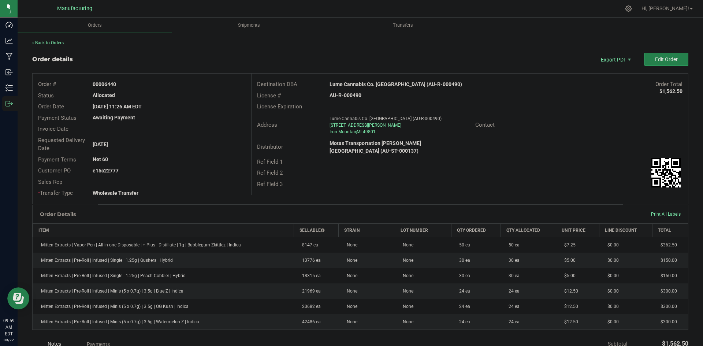
click at [390, 84] on strong "Lume Cannabis Co. Iron Mountain (AU-R-000490)" at bounding box center [395, 84] width 132 height 6
copy strong "Lume Cannabis Co. Iron Mountain (AU-R-000490)"
click at [348, 92] on strong "AU-R-000490" at bounding box center [345, 95] width 32 height 6
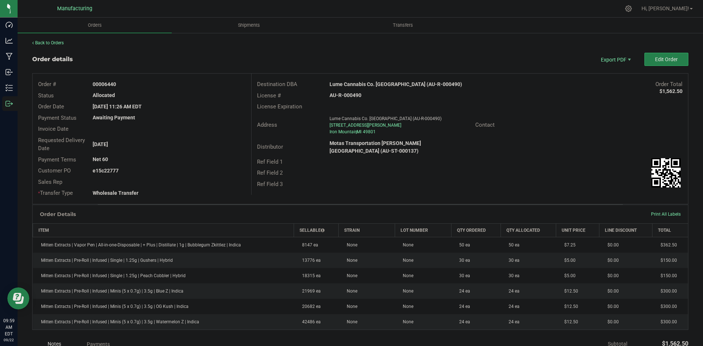
click at [348, 92] on strong "AU-R-000490" at bounding box center [345, 95] width 32 height 6
copy strong "AU-R-000490"
drag, startPoint x: 104, startPoint y: 82, endPoint x: 188, endPoint y: 81, distance: 84.2
click at [187, 81] on div "00006440" at bounding box center [169, 85] width 164 height 8
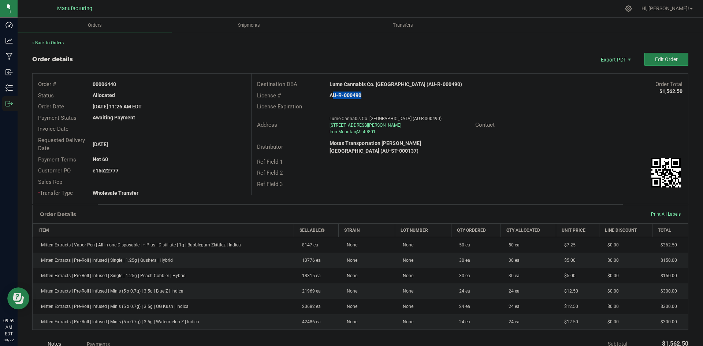
copy strong "6440"
drag, startPoint x: 104, startPoint y: 169, endPoint x: 226, endPoint y: 168, distance: 122.2
click at [197, 168] on div "e15c22777" at bounding box center [169, 171] width 164 height 8
copy strong "22777"
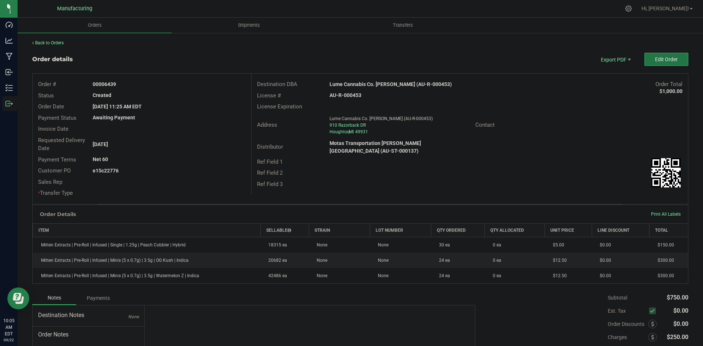
click at [659, 58] on span "Edit Order" at bounding box center [666, 59] width 23 height 6
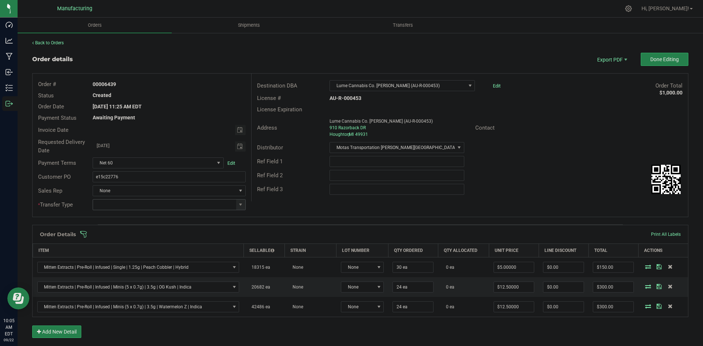
click at [243, 207] on span at bounding box center [240, 204] width 9 height 10
click at [129, 269] on li "Wholesale Transfer" at bounding box center [168, 266] width 151 height 12
type input "Wholesale Transfer"
click at [303, 206] on div "Order # 00006439 Status Created Order Date [DATE] 11:25 AM EDT Payment Status A…" at bounding box center [360, 145] width 655 height 143
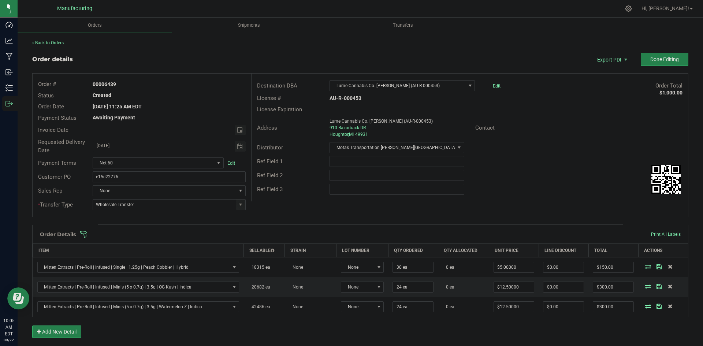
click at [304, 235] on span at bounding box center [408, 234] width 656 height 7
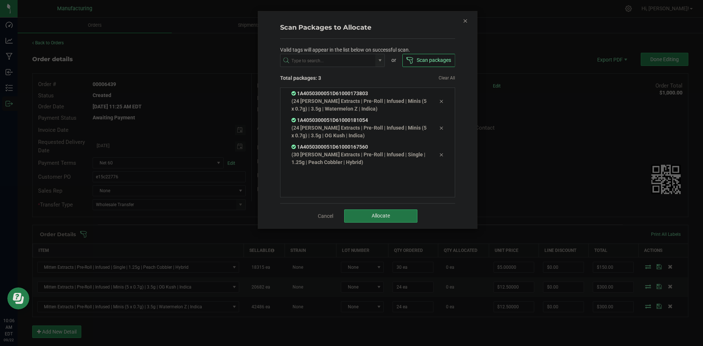
click at [364, 210] on button "Allocate" at bounding box center [380, 215] width 73 height 13
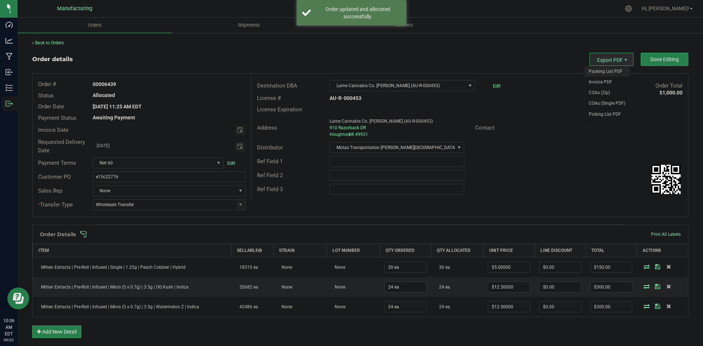
click at [602, 68] on span "Packing List PDF" at bounding box center [606, 71] width 45 height 11
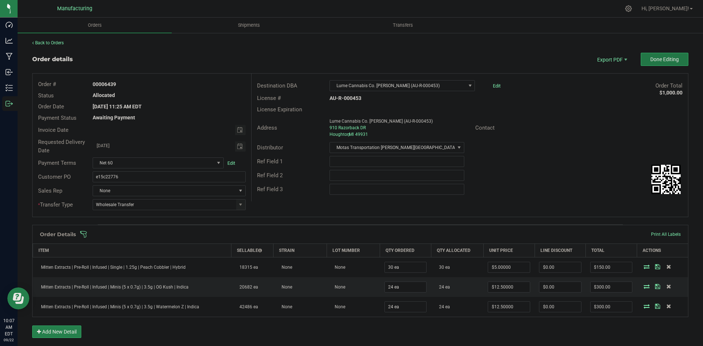
drag, startPoint x: 679, startPoint y: 58, endPoint x: 676, endPoint y: 67, distance: 10.0
click at [679, 58] on button "Done Editing" at bounding box center [664, 59] width 48 height 13
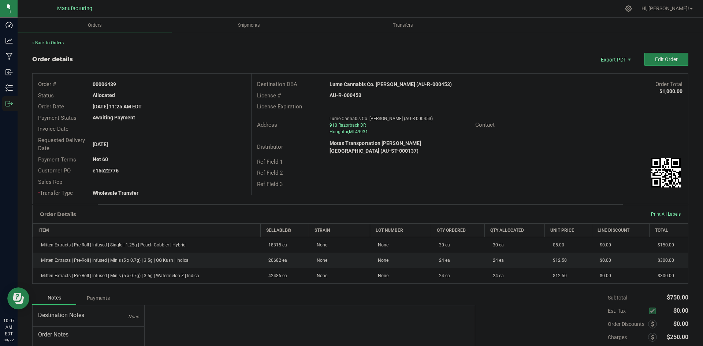
click at [383, 82] on strong "Lume Cannabis Co. Houghton (AU-R-000453)" at bounding box center [390, 84] width 122 height 6
copy strong "Lume Cannabis Co. Houghton (AU-R-000453)"
click at [339, 94] on strong "AU-R-000453" at bounding box center [345, 95] width 32 height 6
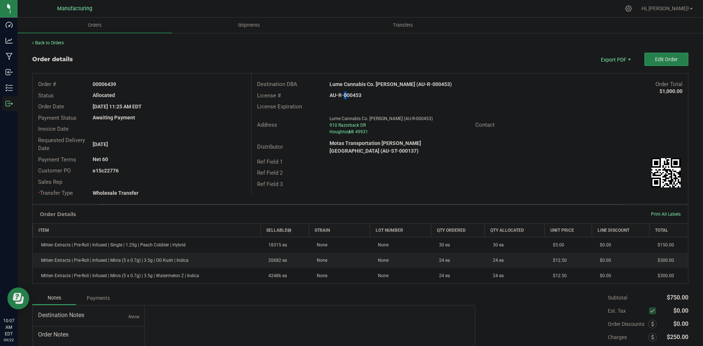
click at [339, 94] on strong "AU-R-000453" at bounding box center [345, 95] width 32 height 6
drag, startPoint x: 339, startPoint y: 94, endPoint x: 346, endPoint y: 94, distance: 6.6
click at [340, 94] on strong "AU-R-000453" at bounding box center [345, 95] width 32 height 6
copy strong "AU-R-000453"
click at [103, 82] on strong "00006439" at bounding box center [104, 84] width 23 height 6
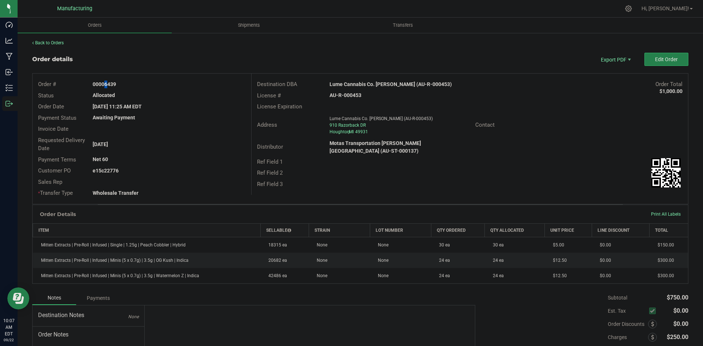
click at [105, 82] on strong "00006439" at bounding box center [104, 84] width 23 height 6
drag, startPoint x: 104, startPoint y: 84, endPoint x: 208, endPoint y: 94, distance: 104.0
click at [171, 85] on div "00006439" at bounding box center [169, 85] width 164 height 8
copy strong "6439"
drag, startPoint x: 104, startPoint y: 169, endPoint x: 235, endPoint y: 175, distance: 130.8
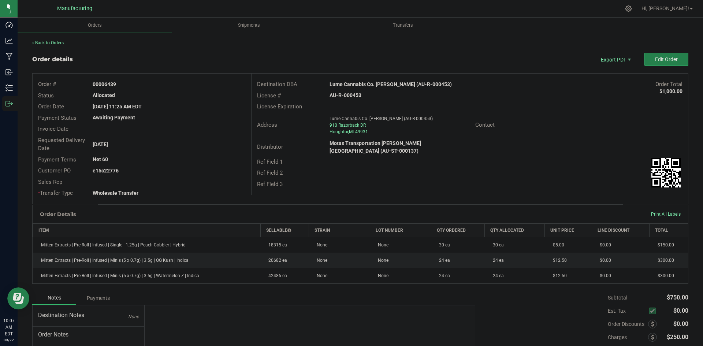
click at [180, 169] on div "e15c22776" at bounding box center [169, 171] width 164 height 8
copy strong "22776"
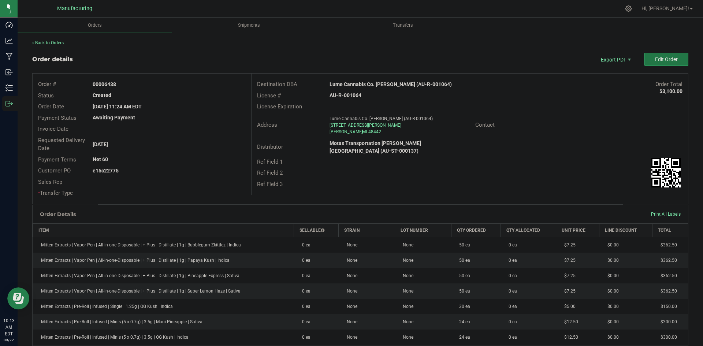
click at [659, 63] on button "Edit Order" at bounding box center [666, 59] width 44 height 13
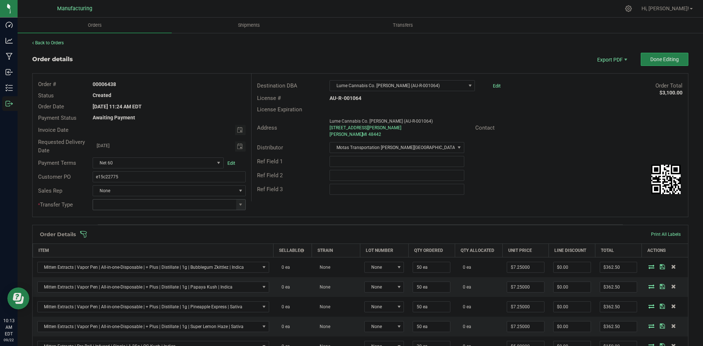
click at [243, 206] on span at bounding box center [169, 204] width 153 height 11
click at [242, 206] on span at bounding box center [241, 205] width 6 height 6
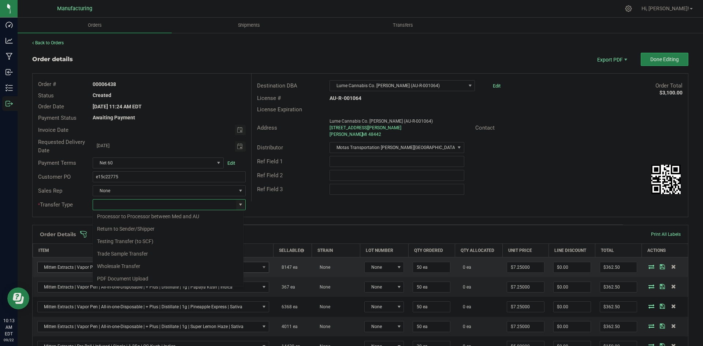
drag, startPoint x: 135, startPoint y: 263, endPoint x: 141, endPoint y: 263, distance: 5.1
click at [136, 263] on li "Wholesale Transfer" at bounding box center [168, 266] width 151 height 12
type input "Wholesale Transfer"
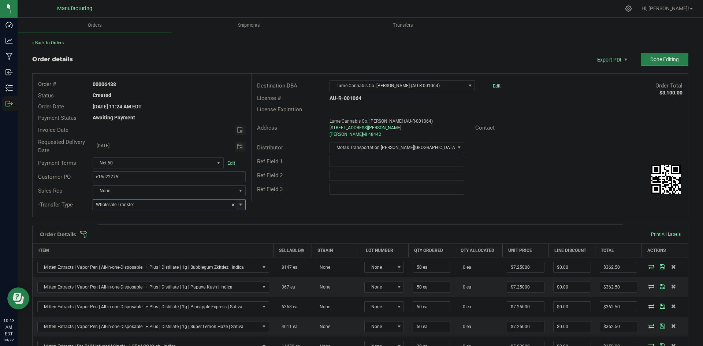
click at [271, 203] on div "Order # 00006438 Status Created Order Date [DATE] 11:24 AM EDT Payment Status A…" at bounding box center [360, 145] width 655 height 143
click at [259, 233] on span at bounding box center [408, 234] width 656 height 7
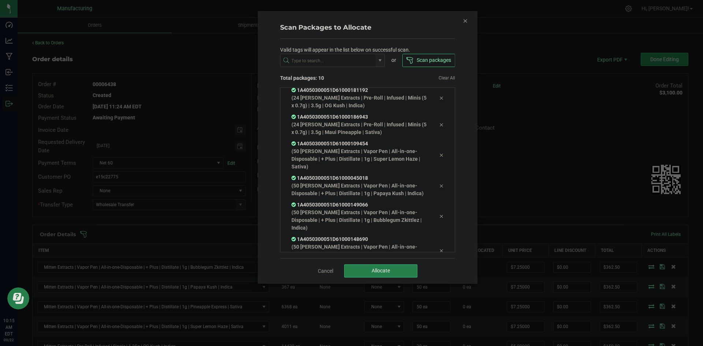
scroll to position [118, 0]
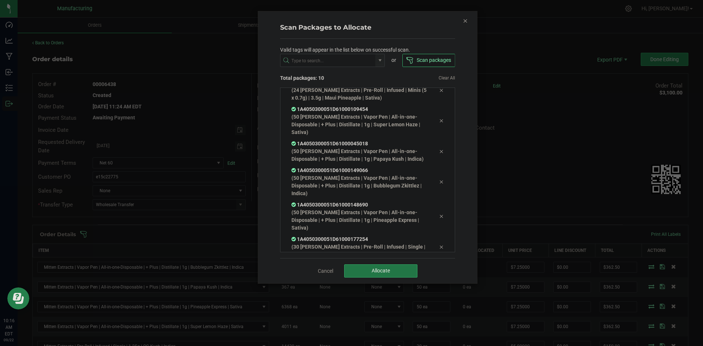
click at [361, 265] on button "Allocate" at bounding box center [380, 270] width 73 height 13
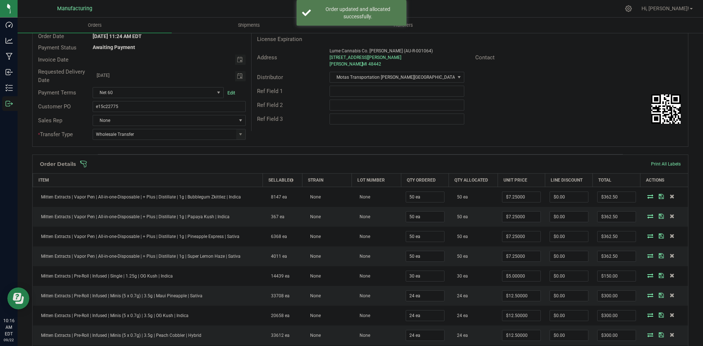
scroll to position [0, 0]
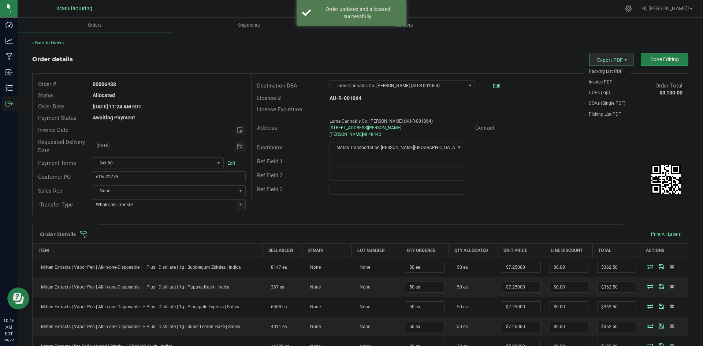
click at [599, 70] on span "Packing List PDF" at bounding box center [606, 71] width 45 height 11
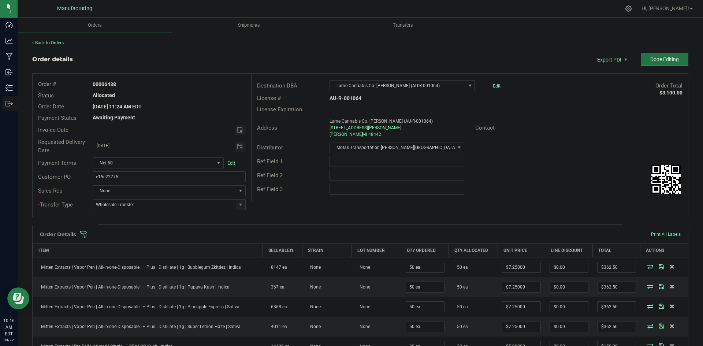
click at [661, 54] on button "Done Editing" at bounding box center [664, 59] width 48 height 13
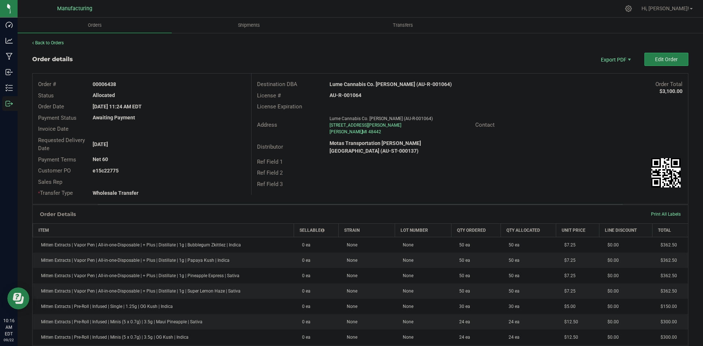
click at [364, 83] on strong "Lume Cannabis Co. Holly (AU-R-001064)" at bounding box center [390, 84] width 122 height 6
copy strong "Lume Cannabis Co. Holly (AU-R-001064)"
click at [350, 93] on strong "AU-R-001064" at bounding box center [345, 95] width 32 height 6
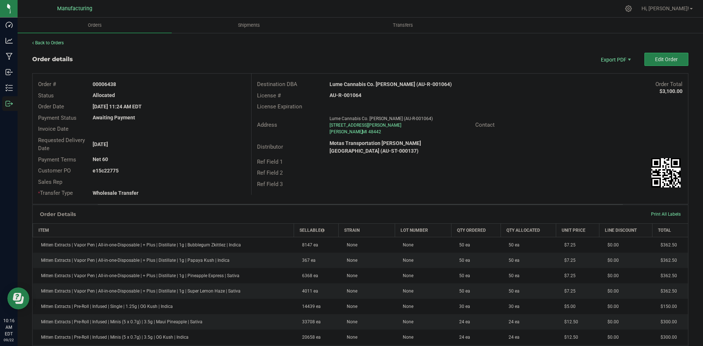
click at [350, 93] on strong "AU-R-001064" at bounding box center [345, 95] width 32 height 6
copy strong "AU-R-001064"
drag, startPoint x: 105, startPoint y: 82, endPoint x: 188, endPoint y: 86, distance: 83.9
click at [160, 83] on div "00006438" at bounding box center [169, 85] width 164 height 8
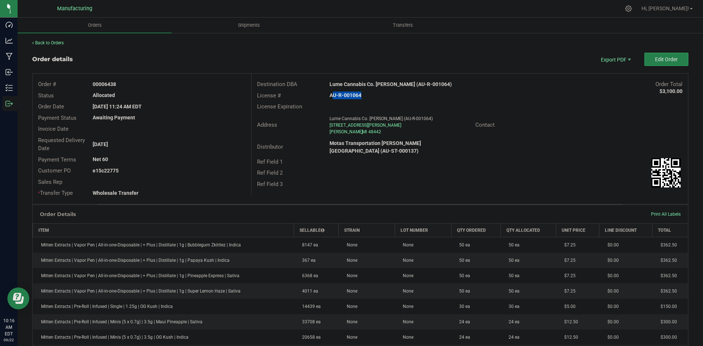
copy strong "6438"
drag, startPoint x: 104, startPoint y: 169, endPoint x: 190, endPoint y: 170, distance: 86.0
click at [187, 170] on div "e15c22775" at bounding box center [169, 171] width 164 height 8
copy strong "22775"
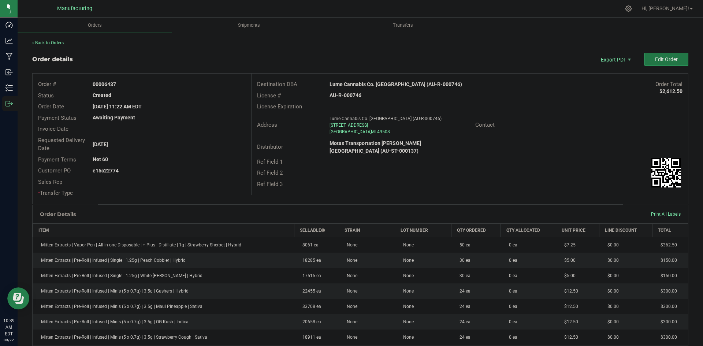
click at [647, 62] on button "Edit Order" at bounding box center [666, 59] width 44 height 13
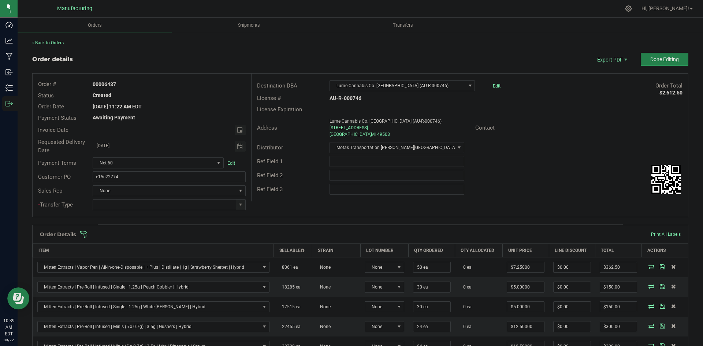
click at [244, 204] on div at bounding box center [169, 204] width 164 height 11
click at [241, 205] on span at bounding box center [241, 205] width 6 height 6
drag, startPoint x: 132, startPoint y: 266, endPoint x: 217, endPoint y: 224, distance: 94.6
click at [133, 267] on li "Wholesale Transfer" at bounding box center [168, 266] width 151 height 12
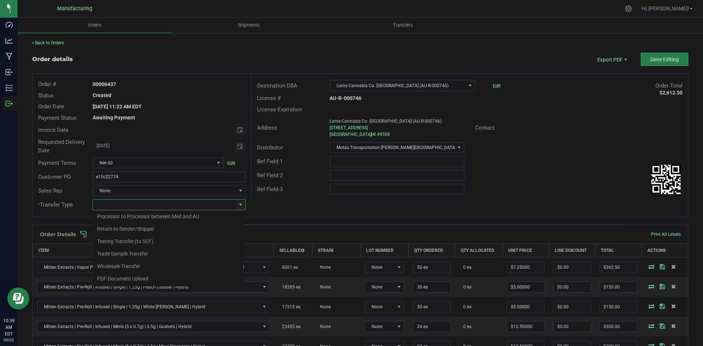
type input "Wholesale Transfer"
drag, startPoint x: 292, startPoint y: 189, endPoint x: 287, endPoint y: 200, distance: 11.5
click at [292, 189] on div "Ref Field 3" at bounding box center [287, 189] width 73 height 8
click at [276, 231] on span at bounding box center [408, 234] width 656 height 7
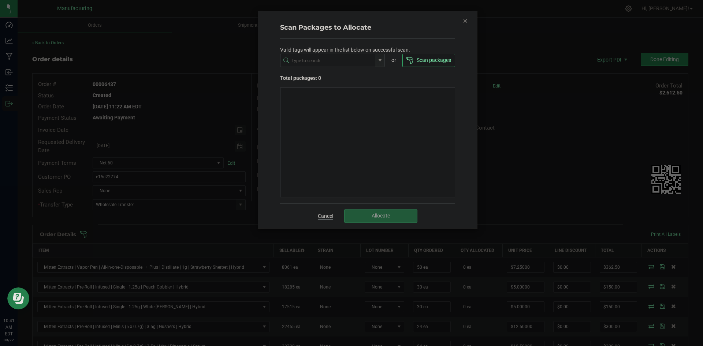
click at [319, 217] on link "Cancel" at bounding box center [325, 215] width 15 height 7
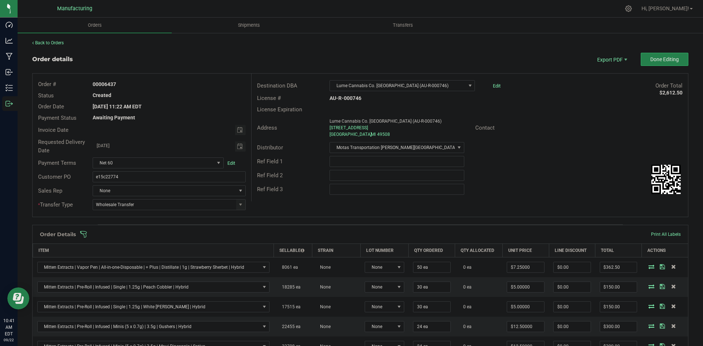
click at [342, 236] on span at bounding box center [408, 234] width 656 height 7
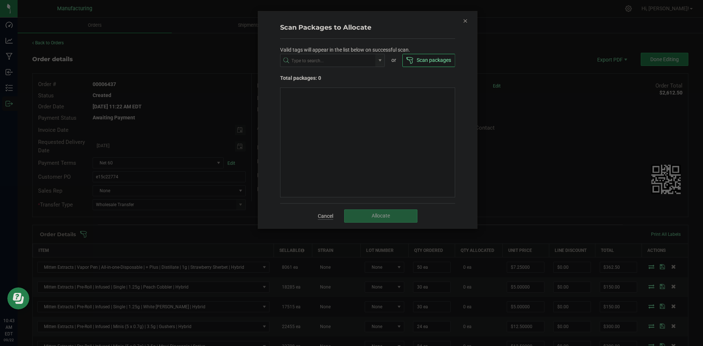
click at [327, 217] on link "Cancel" at bounding box center [325, 215] width 15 height 7
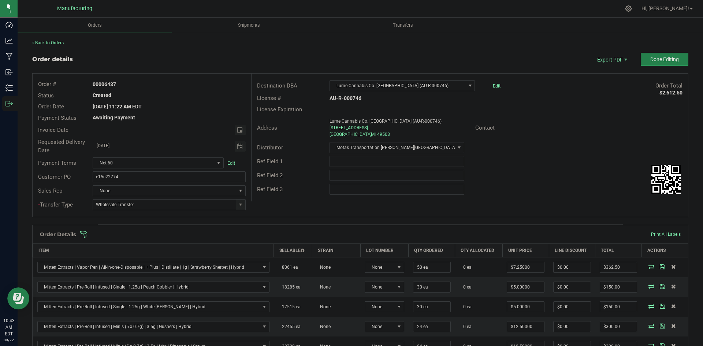
click at [322, 231] on div "Order details Export PDF Done Editing Order # 00006437 Status Created Order Dat…" at bounding box center [360, 305] width 656 height 504
click at [322, 234] on span at bounding box center [408, 234] width 656 height 7
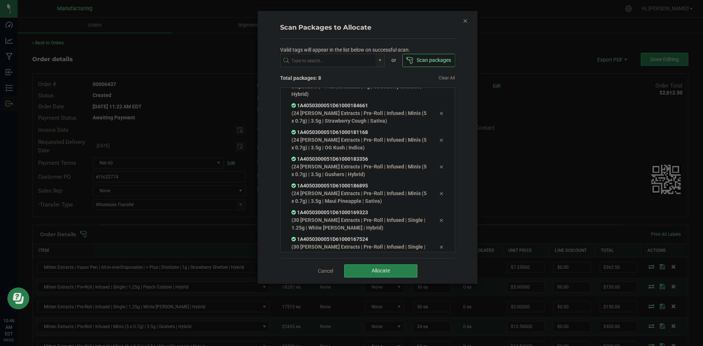
scroll to position [49, 0]
click at [405, 274] on button "Allocate" at bounding box center [380, 270] width 73 height 13
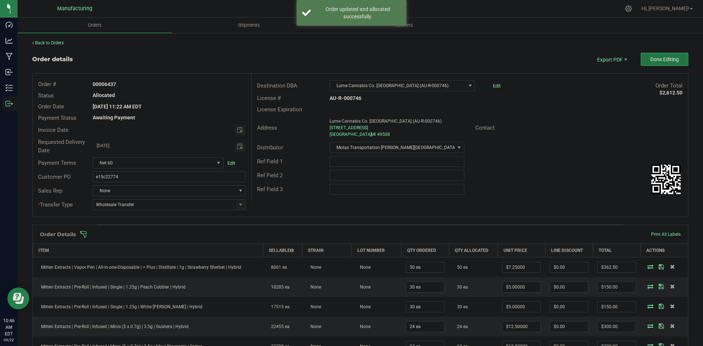
click at [649, 66] on button "Done Editing" at bounding box center [664, 59] width 48 height 13
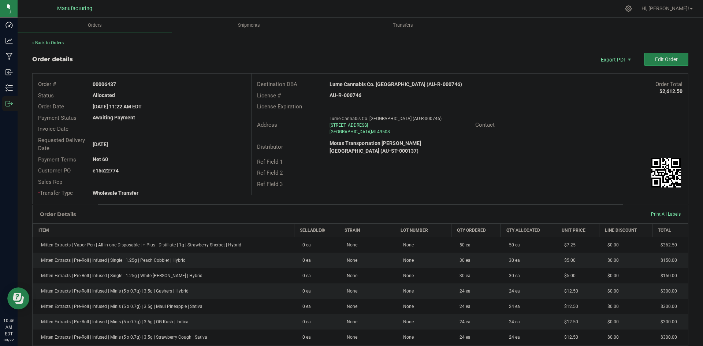
click at [385, 81] on strong "Lume Cannabis Co. Grand Rapids (AU-R-000746)" at bounding box center [395, 84] width 132 height 6
copy strong "Lume Cannabis Co. Grand Rapids (AU-R-000746)"
click at [351, 94] on strong "AU-R-000746" at bounding box center [345, 95] width 32 height 6
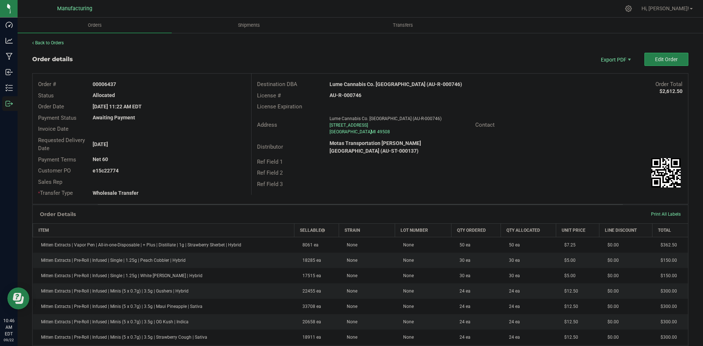
click at [351, 94] on strong "AU-R-000746" at bounding box center [345, 95] width 32 height 6
copy strong "AU-R-000746"
drag, startPoint x: 104, startPoint y: 85, endPoint x: 298, endPoint y: 94, distance: 194.2
click at [243, 85] on div "00006437" at bounding box center [169, 85] width 164 height 8
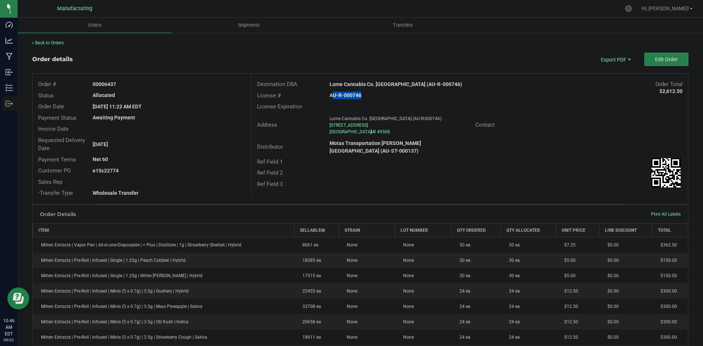
copy strong "6437"
drag, startPoint x: 104, startPoint y: 170, endPoint x: 213, endPoint y: 172, distance: 109.4
click at [188, 171] on div "e15c22774" at bounding box center [169, 171] width 164 height 8
copy strong "22774"
click at [615, 68] on span "Packing List PDF" at bounding box center [610, 71] width 45 height 11
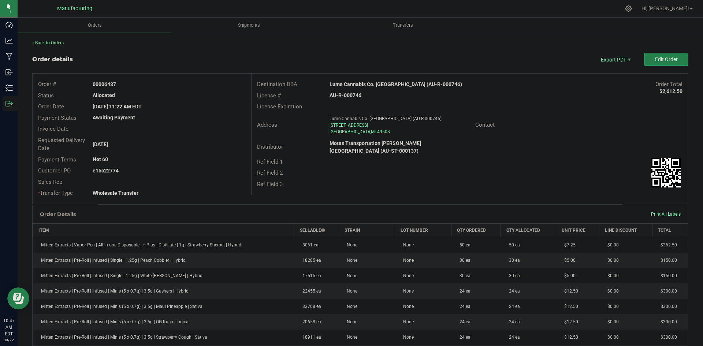
click at [187, 64] on div "Order details Export PDF Edit Order" at bounding box center [360, 59] width 656 height 13
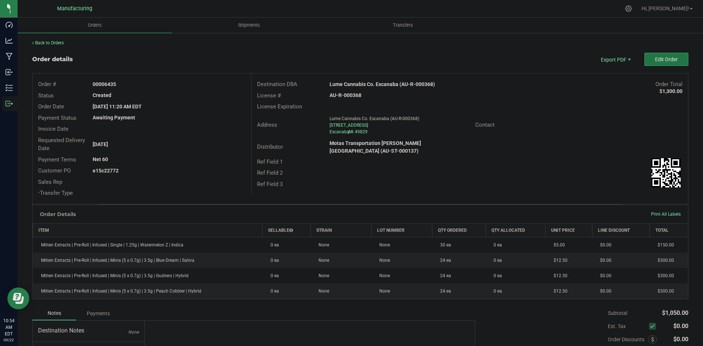
click at [648, 59] on button "Edit Order" at bounding box center [666, 59] width 44 height 13
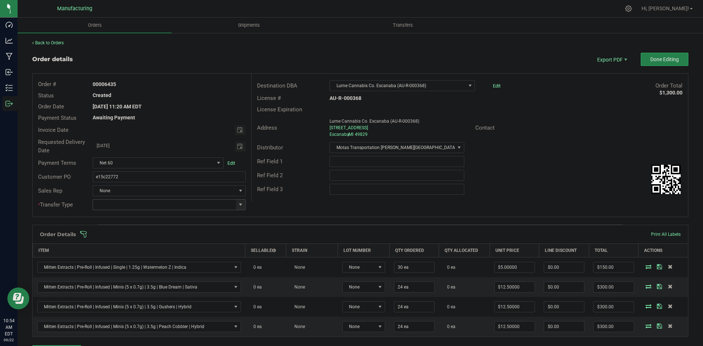
click at [238, 205] on span at bounding box center [241, 205] width 6 height 6
click at [115, 268] on li "Wholesale Transfer" at bounding box center [168, 266] width 151 height 12
type input "Wholesale Transfer"
click at [260, 207] on div "Order # 00006435 Status Created Order Date [DATE] 11:20 AM EDT Payment Status A…" at bounding box center [360, 145] width 655 height 143
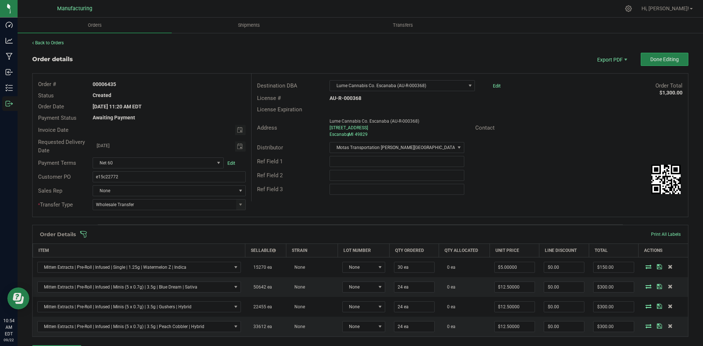
click at [268, 234] on span at bounding box center [408, 234] width 656 height 7
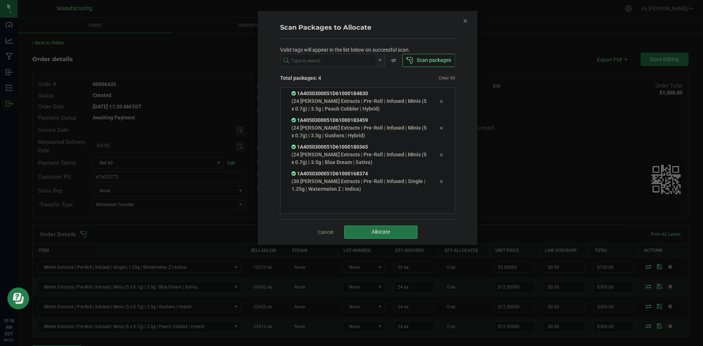
click at [362, 235] on button "Allocate" at bounding box center [380, 231] width 73 height 13
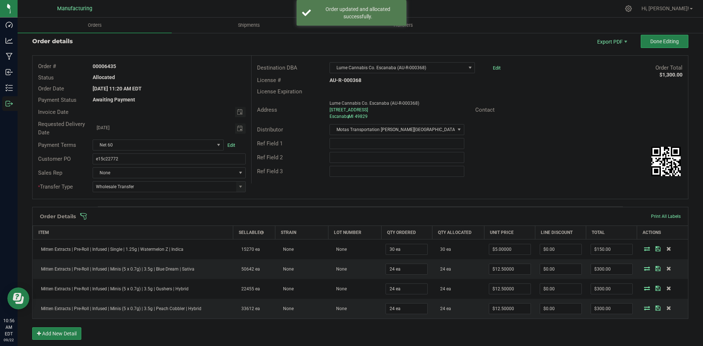
scroll to position [0, 0]
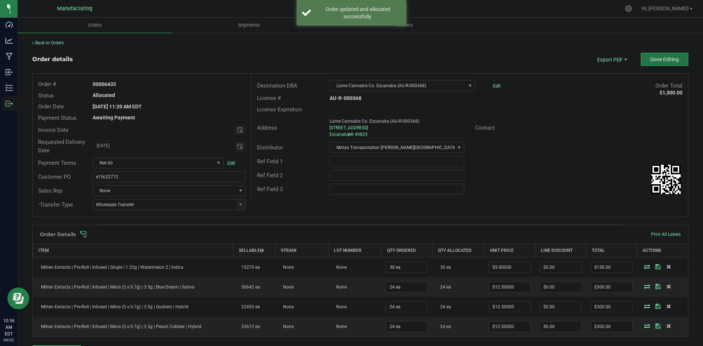
click at [660, 61] on span "Done Editing" at bounding box center [664, 59] width 29 height 6
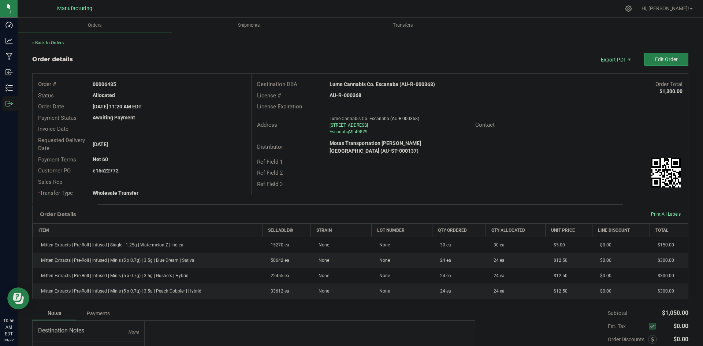
click at [384, 84] on strong "Lume Cannabis Co. Escanaba (AU-R-000368)" at bounding box center [381, 84] width 105 height 6
copy strong "Lume Cannabis Co. Escanaba (AU-R-000368)"
click at [336, 94] on strong "AU-R-000368" at bounding box center [345, 95] width 32 height 6
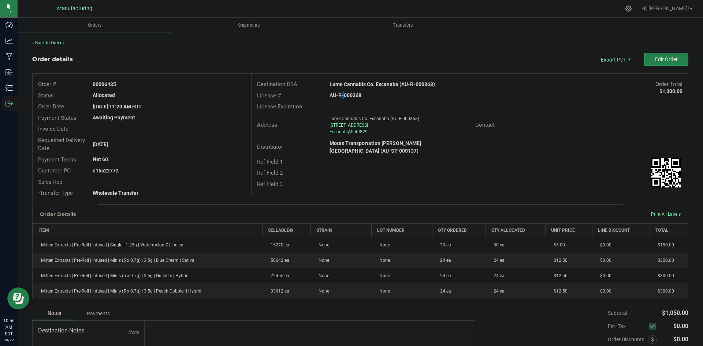
click at [336, 94] on strong "AU-R-000368" at bounding box center [345, 95] width 32 height 6
copy strong "AU-R-000368"
drag, startPoint x: 104, startPoint y: 83, endPoint x: 214, endPoint y: 90, distance: 110.3
click at [175, 83] on div "00006435" at bounding box center [169, 85] width 164 height 8
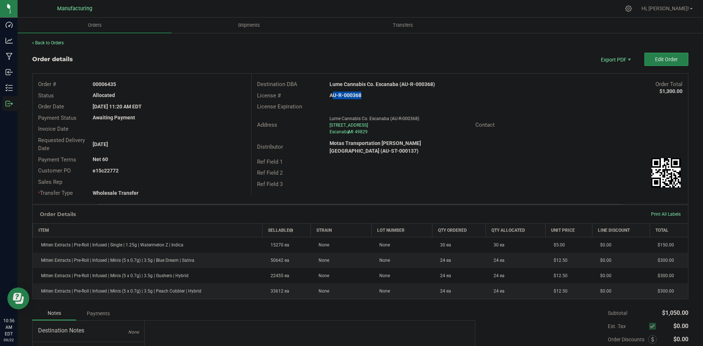
copy strong "6435"
drag, startPoint x: 104, startPoint y: 172, endPoint x: 223, endPoint y: 174, distance: 119.3
click at [163, 171] on div "e15c22772" at bounding box center [169, 171] width 164 height 8
copy strong "22772"
click at [608, 67] on span "Packing List PDF" at bounding box center [610, 71] width 45 height 11
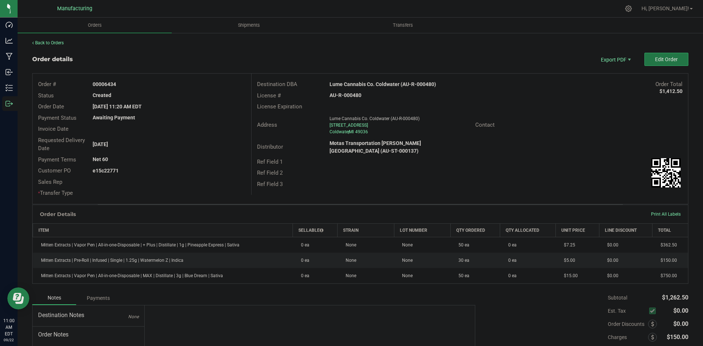
click at [644, 55] on button "Edit Order" at bounding box center [666, 59] width 44 height 13
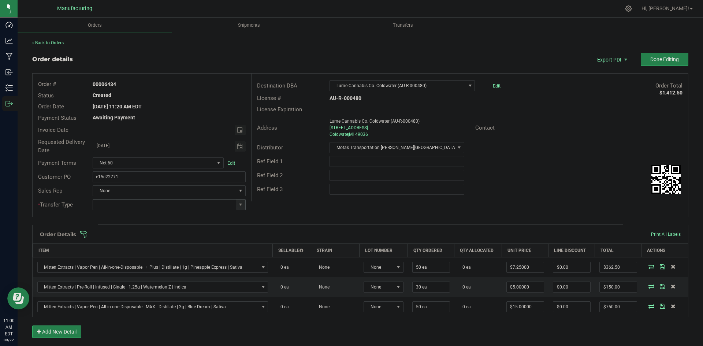
click at [236, 205] on span at bounding box center [240, 204] width 9 height 10
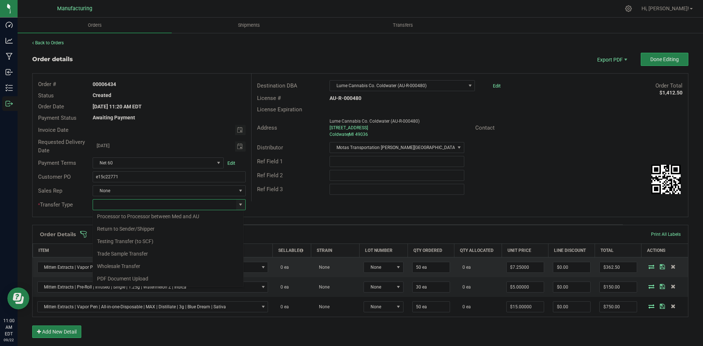
drag, startPoint x: 118, startPoint y: 264, endPoint x: 123, endPoint y: 260, distance: 6.5
click at [120, 263] on li "Wholesale Transfer" at bounding box center [168, 266] width 151 height 12
type input "Wholesale Transfer"
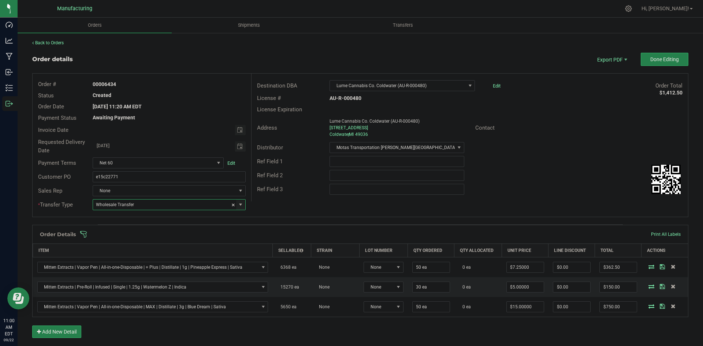
click at [320, 203] on div "Order # 00006434 Status Created Order Date Sep 19, 2025 11:20 AM EDT Payment St…" at bounding box center [360, 145] width 655 height 143
click at [286, 236] on span at bounding box center [408, 234] width 656 height 7
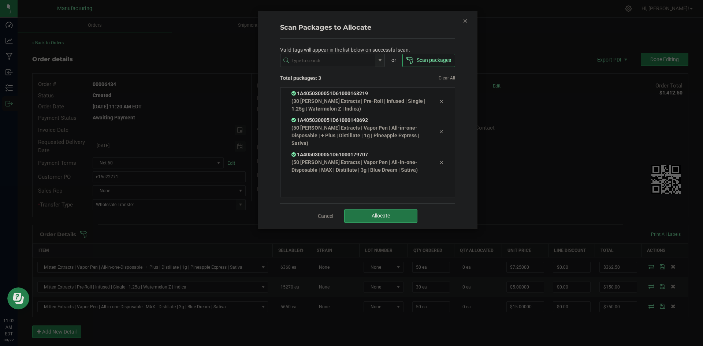
click at [375, 218] on span "Allocate" at bounding box center [380, 216] width 18 height 6
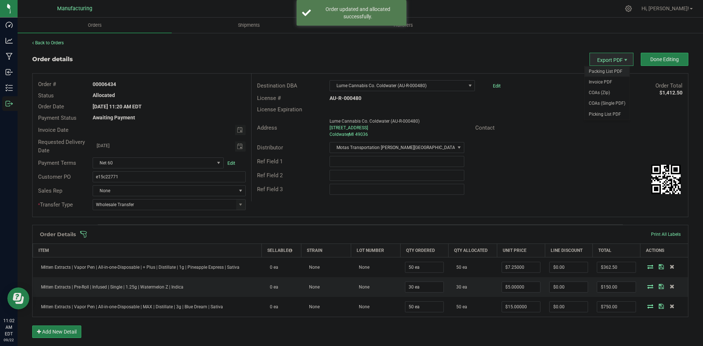
click at [602, 71] on span "Packing List PDF" at bounding box center [606, 71] width 45 height 11
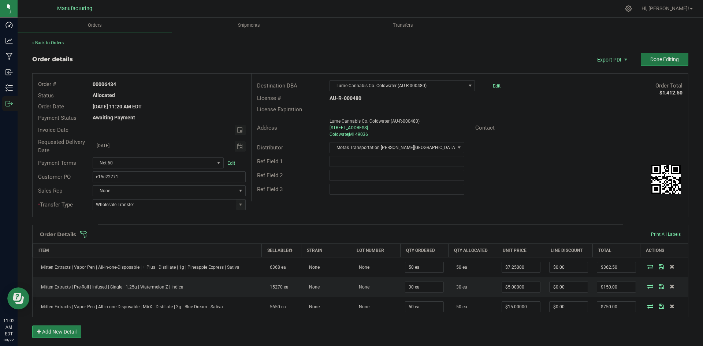
click at [666, 63] on button "Done Editing" at bounding box center [664, 59] width 48 height 13
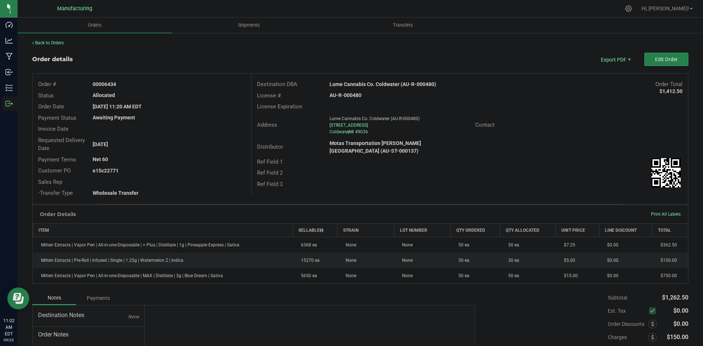
click at [385, 84] on strong "Lume Cannabis Co. Coldwater (AU-R-000480)" at bounding box center [382, 84] width 106 height 6
copy strong "Lume Cannabis Co. Coldwater (AU-R-000480)"
click at [351, 98] on strong "AU-R-000480" at bounding box center [345, 95] width 32 height 6
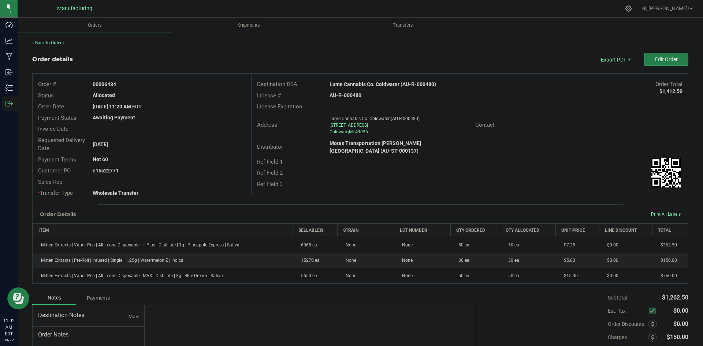
click at [351, 98] on strong "AU-R-000480" at bounding box center [345, 95] width 32 height 6
copy strong "AU-R-000480"
drag, startPoint x: 103, startPoint y: 84, endPoint x: 143, endPoint y: 84, distance: 40.6
click at [141, 84] on div "00006434" at bounding box center [169, 85] width 164 height 8
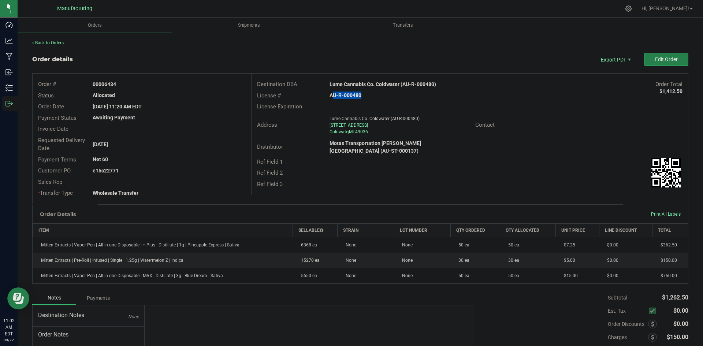
copy strong "6434"
drag, startPoint x: 105, startPoint y: 170, endPoint x: 177, endPoint y: 169, distance: 72.8
click at [174, 169] on div "e15c22771" at bounding box center [169, 171] width 164 height 8
copy strong "22771"
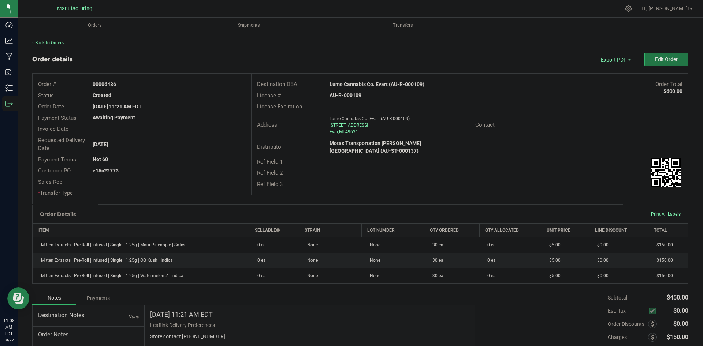
click at [656, 57] on span "Edit Order" at bounding box center [666, 59] width 23 height 6
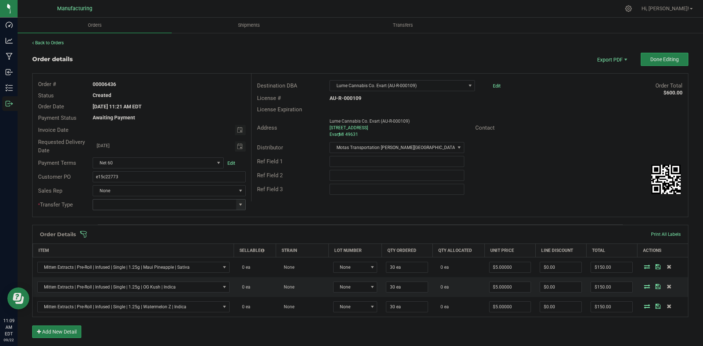
click at [240, 206] on span at bounding box center [241, 205] width 6 height 6
click at [121, 264] on li "Wholesale Transfer" at bounding box center [168, 266] width 151 height 12
type input "Wholesale Transfer"
click at [299, 194] on div "Ref Field 3" at bounding box center [469, 189] width 436 height 14
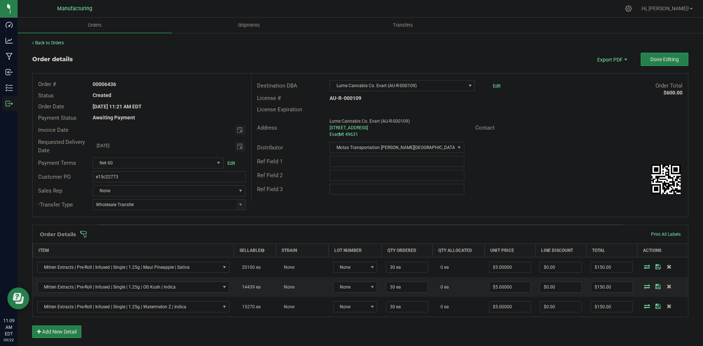
click at [281, 236] on span at bounding box center [408, 234] width 656 height 7
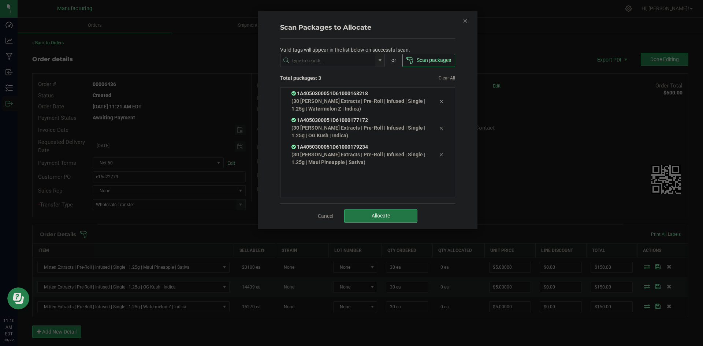
click at [389, 220] on button "Allocate" at bounding box center [380, 215] width 73 height 13
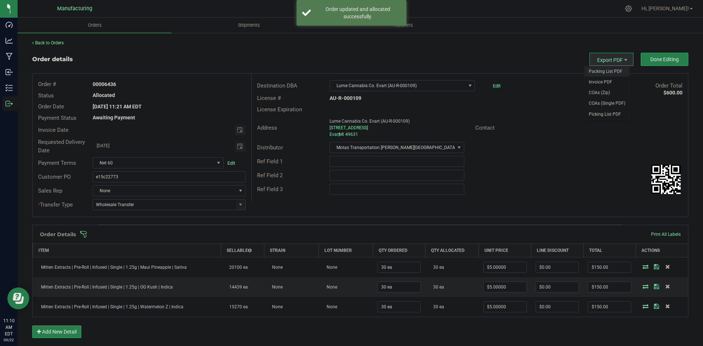
click at [603, 70] on span "Packing List PDF" at bounding box center [606, 71] width 45 height 11
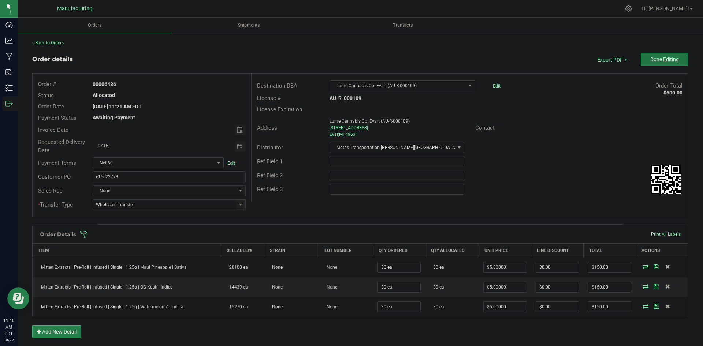
click at [662, 61] on span "Done Editing" at bounding box center [664, 59] width 29 height 6
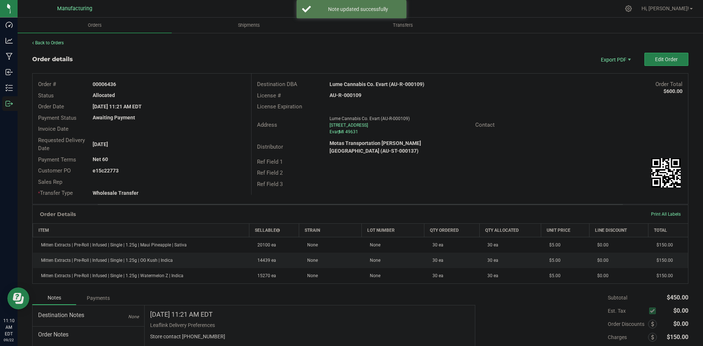
click at [370, 83] on strong "Lume Cannabis Co. Evart (AU-R-000109)" at bounding box center [376, 84] width 95 height 6
copy strong "Lume Cannabis Co. Evart (AU-R-000109)"
click at [345, 93] on strong "AU-R-000109" at bounding box center [345, 95] width 32 height 6
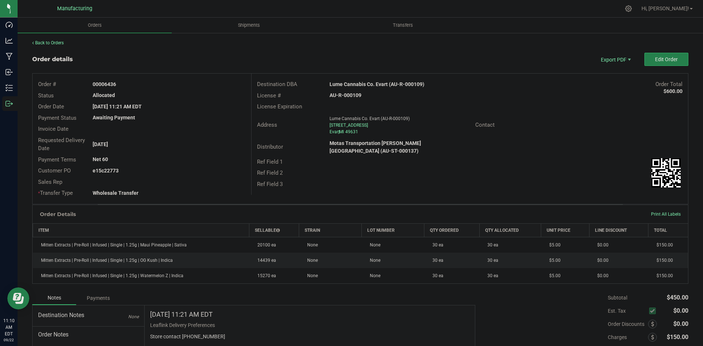
click at [345, 93] on strong "AU-R-000109" at bounding box center [345, 95] width 32 height 6
copy strong "AU-R-000109"
drag, startPoint x: 104, startPoint y: 83, endPoint x: 209, endPoint y: 89, distance: 105.6
click at [167, 83] on div "00006436" at bounding box center [169, 85] width 164 height 8
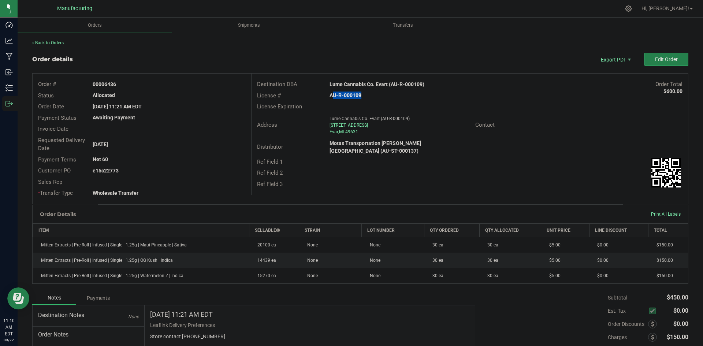
copy strong "6436"
drag, startPoint x: 104, startPoint y: 170, endPoint x: 236, endPoint y: 173, distance: 131.8
click at [221, 172] on div "e15c22773" at bounding box center [169, 171] width 164 height 8
copy strong "22773"
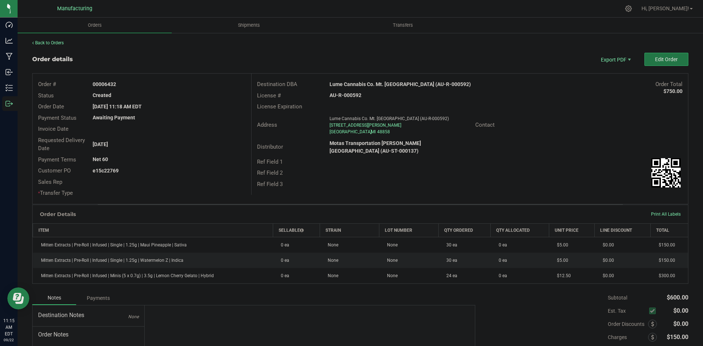
click at [650, 65] on button "Edit Order" at bounding box center [666, 59] width 44 height 13
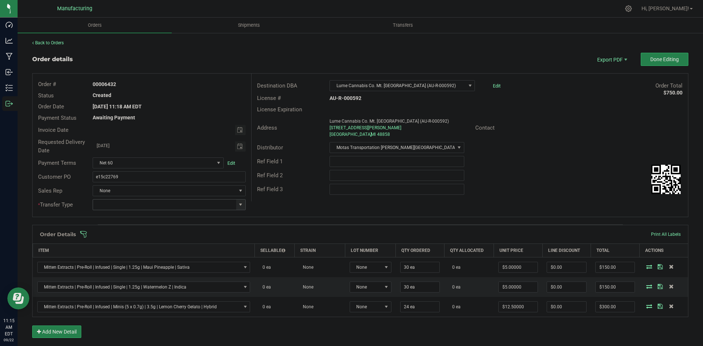
click at [239, 204] on span at bounding box center [241, 205] width 6 height 6
drag, startPoint x: 132, startPoint y: 265, endPoint x: 162, endPoint y: 253, distance: 32.8
click at [133, 264] on li "Wholesale Transfer" at bounding box center [168, 266] width 151 height 12
type input "Wholesale Transfer"
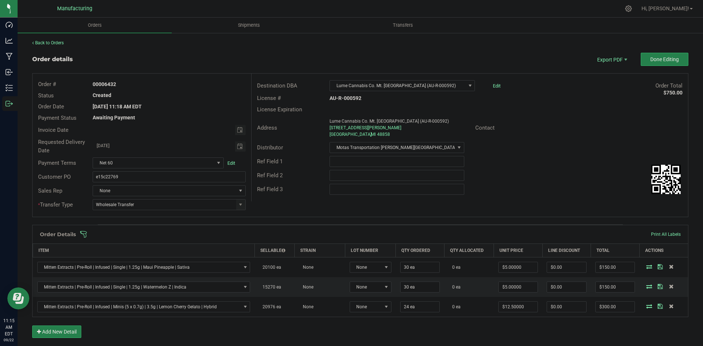
click at [261, 201] on div "Destination DBA Lume Cannabis Co. Mt. Pleasant Broomfield St (AU-R-000592) Edit…" at bounding box center [469, 138] width 437 height 128
click at [262, 235] on span at bounding box center [408, 234] width 656 height 7
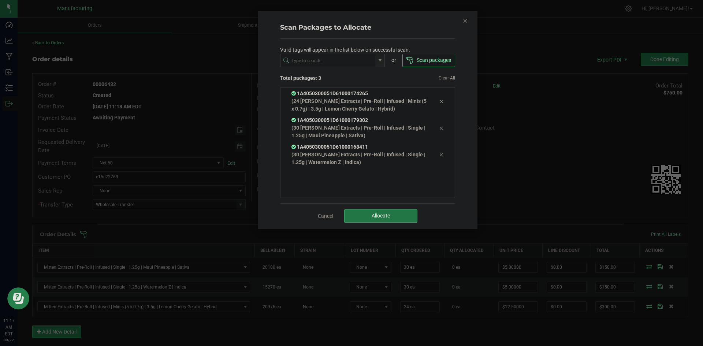
click at [397, 213] on button "Allocate" at bounding box center [380, 215] width 73 height 13
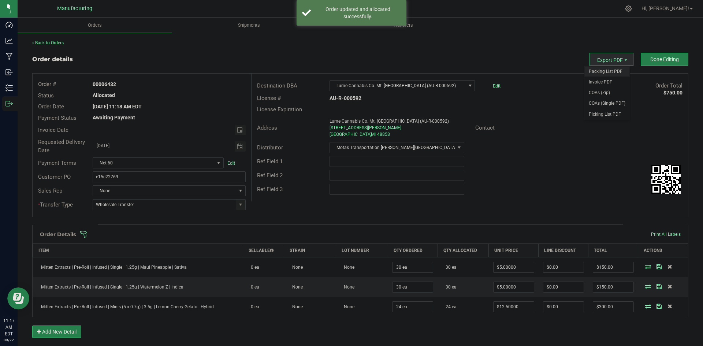
click at [605, 69] on span "Packing List PDF" at bounding box center [606, 71] width 45 height 11
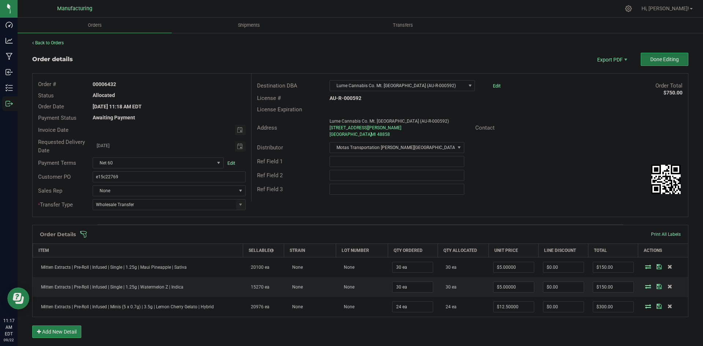
drag, startPoint x: 670, startPoint y: 61, endPoint x: 702, endPoint y: 101, distance: 51.0
click at [670, 61] on span "Done Editing" at bounding box center [664, 59] width 29 height 6
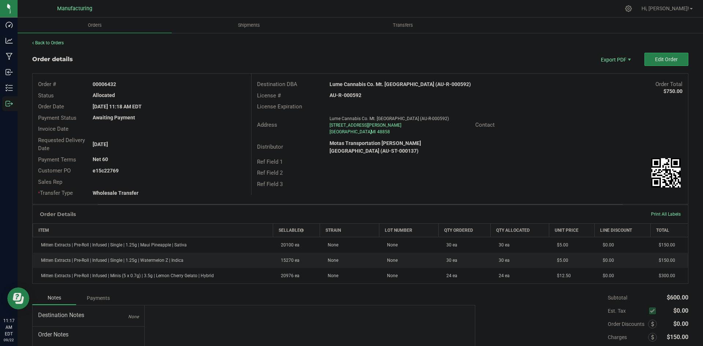
click at [404, 85] on strong "Lume Cannabis Co. Mt. Pleasant Broomfield St (AU-R-000592)" at bounding box center [399, 84] width 141 height 6
copy strong "Lume Cannabis Co. Mt. Pleasant Broomfield St (AU-R-000592)"
click at [341, 96] on strong "AU-R-000592" at bounding box center [345, 95] width 32 height 6
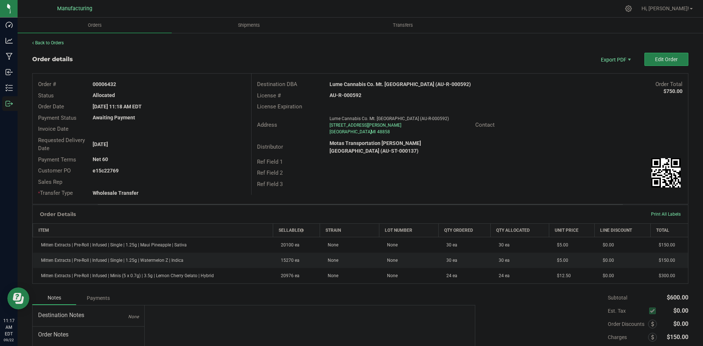
click at [341, 96] on strong "AU-R-000592" at bounding box center [345, 95] width 32 height 6
copy strong "AU-R-000592"
drag, startPoint x: 102, startPoint y: 82, endPoint x: 218, endPoint y: 90, distance: 115.5
click at [178, 85] on div "00006432" at bounding box center [169, 85] width 164 height 8
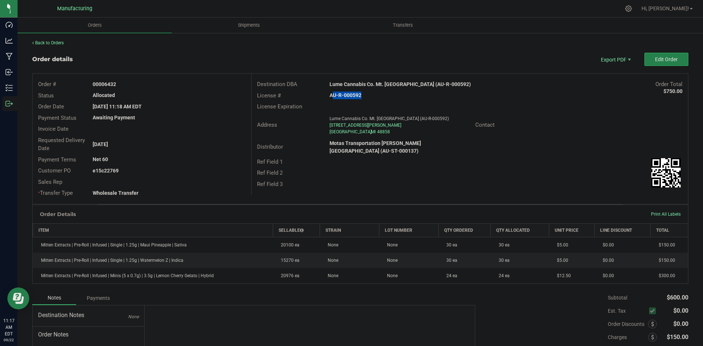
copy strong "06432"
drag, startPoint x: 104, startPoint y: 168, endPoint x: 213, endPoint y: 173, distance: 109.2
click at [183, 171] on div "e15c22769" at bounding box center [169, 171] width 164 height 8
copy strong "22769"
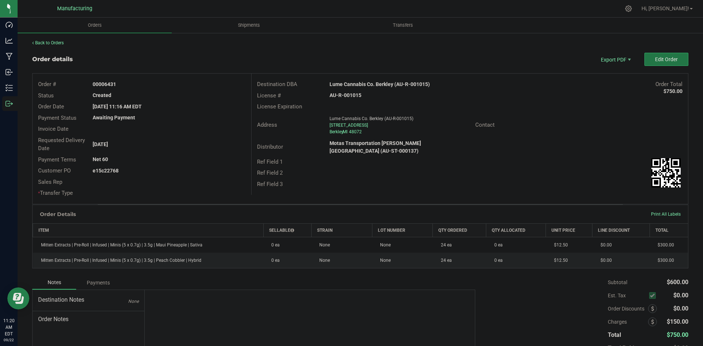
click at [659, 55] on button "Edit Order" at bounding box center [666, 59] width 44 height 13
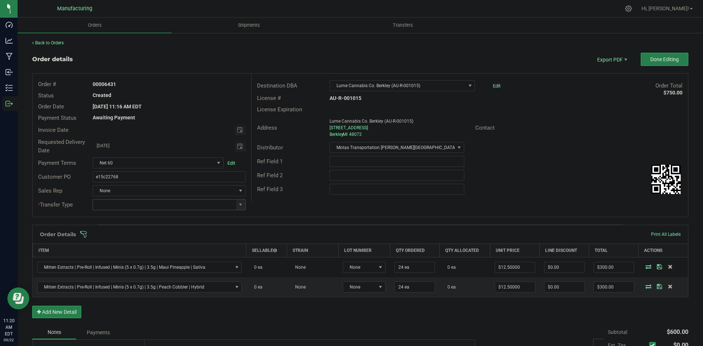
drag, startPoint x: 235, startPoint y: 206, endPoint x: 234, endPoint y: 209, distance: 3.7
click at [236, 206] on span at bounding box center [240, 204] width 9 height 10
click at [136, 262] on li "Wholesale Transfer" at bounding box center [168, 266] width 151 height 12
type input "Wholesale Transfer"
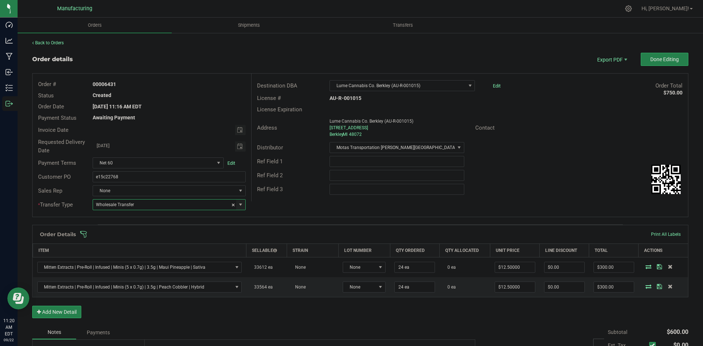
click at [294, 200] on div "Destination DBA Lume Cannabis Co. Berkley (AU-R-001015) Edit Order Total $750.0…" at bounding box center [469, 138] width 437 height 128
click at [266, 233] on span at bounding box center [408, 234] width 656 height 7
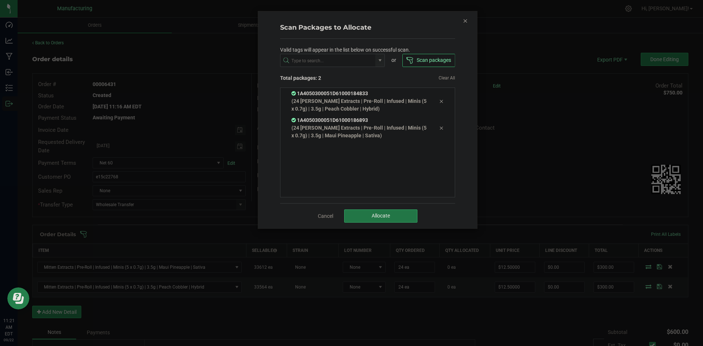
click at [382, 215] on span "Allocate" at bounding box center [380, 216] width 18 height 6
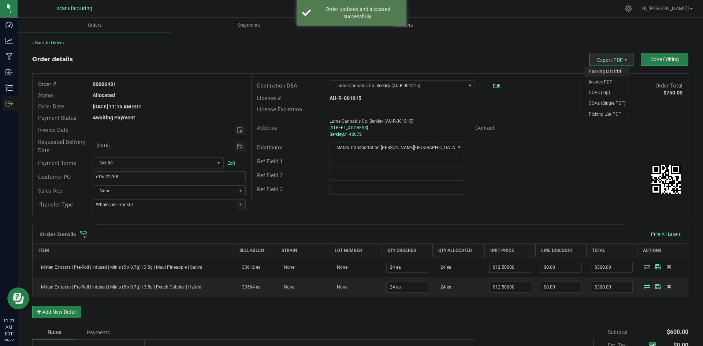
click at [597, 72] on span "Packing List PDF" at bounding box center [606, 71] width 45 height 11
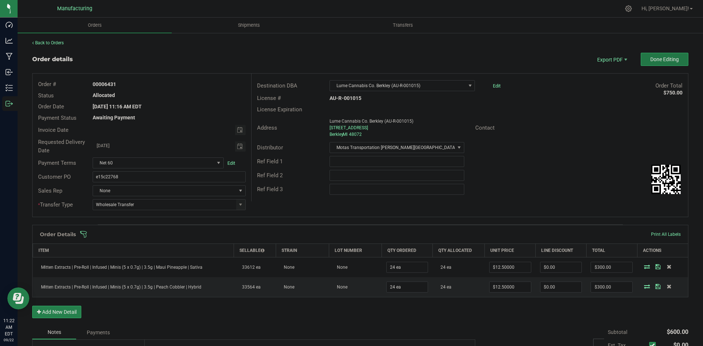
click at [657, 56] on span "Done Editing" at bounding box center [664, 59] width 29 height 6
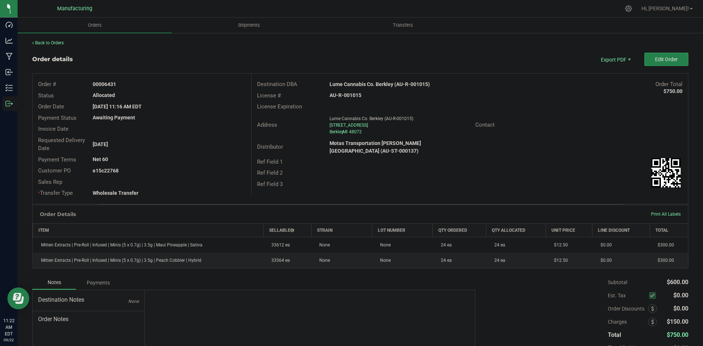
click at [370, 84] on strong "Lume Cannabis Co. Berkley (AU-R-001015)" at bounding box center [379, 84] width 100 height 6
copy strong "Lume Cannabis Co. Berkley (AU-R-001015)"
click at [343, 95] on strong "AU-R-001015" at bounding box center [345, 95] width 32 height 6
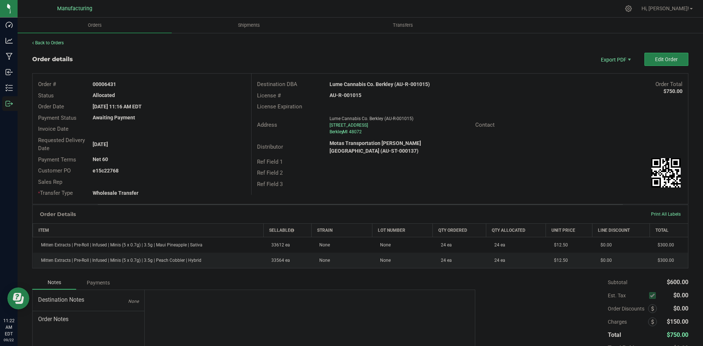
click at [343, 95] on strong "AU-R-001015" at bounding box center [345, 95] width 32 height 6
copy strong "AU-R-001015"
drag, startPoint x: 104, startPoint y: 85, endPoint x: 277, endPoint y: 96, distance: 174.2
click at [182, 86] on div "00006431" at bounding box center [169, 85] width 164 height 8
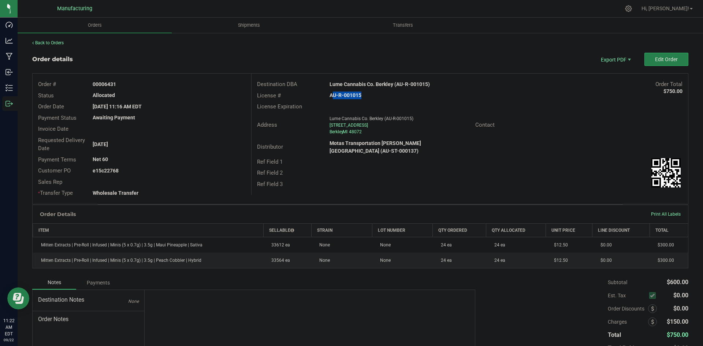
copy strong "6431"
drag, startPoint x: 104, startPoint y: 168, endPoint x: 228, endPoint y: 168, distance: 124.1
click at [177, 168] on div "e15c22768" at bounding box center [169, 171] width 164 height 8
copy strong "22768"
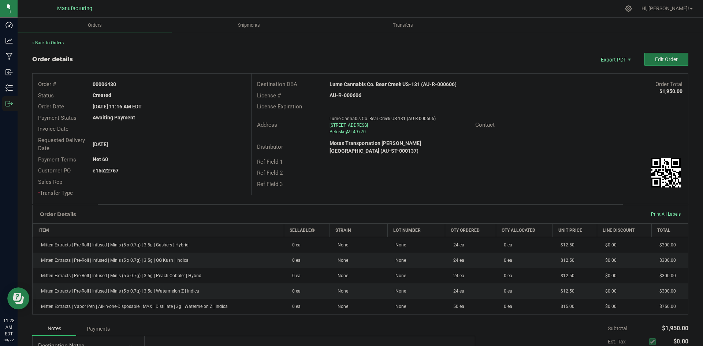
click at [645, 61] on button "Edit Order" at bounding box center [666, 59] width 44 height 13
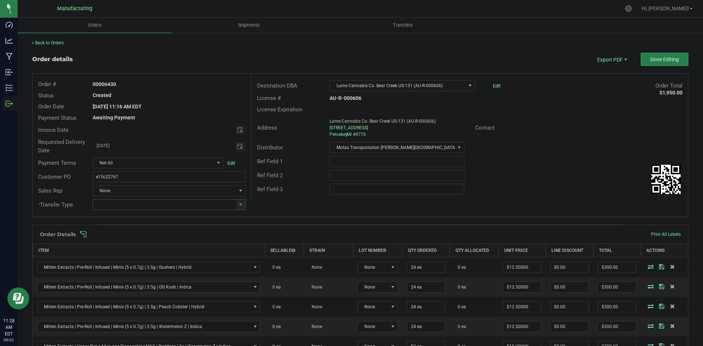
drag, startPoint x: 242, startPoint y: 205, endPoint x: 229, endPoint y: 208, distance: 13.2
click at [242, 205] on span at bounding box center [240, 204] width 9 height 10
click at [128, 266] on li "Wholesale Transfer" at bounding box center [168, 266] width 151 height 12
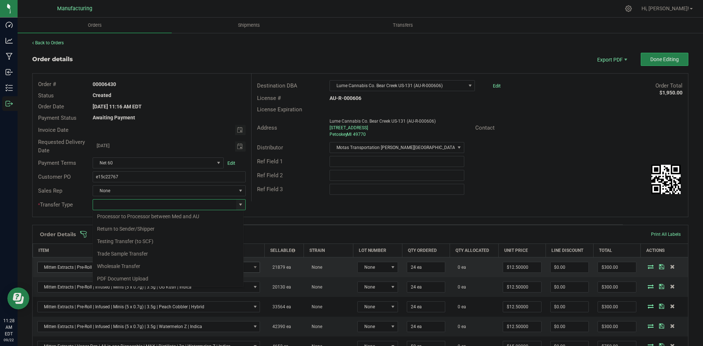
type input "Wholesale Transfer"
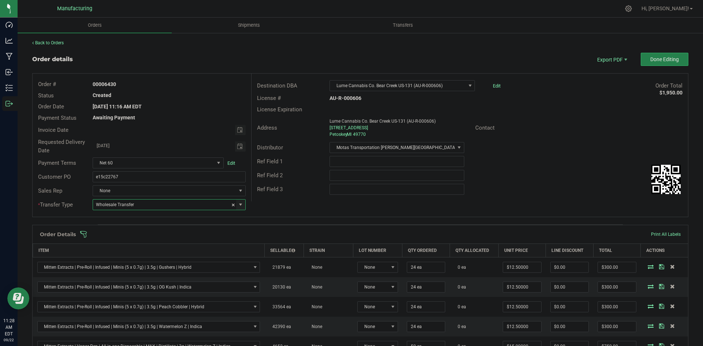
click at [292, 206] on div "Order # 00006430 Status Created Order Date [DATE] 11:16 AM EDT Payment Status A…" at bounding box center [360, 145] width 655 height 143
click at [288, 237] on span at bounding box center [408, 234] width 656 height 7
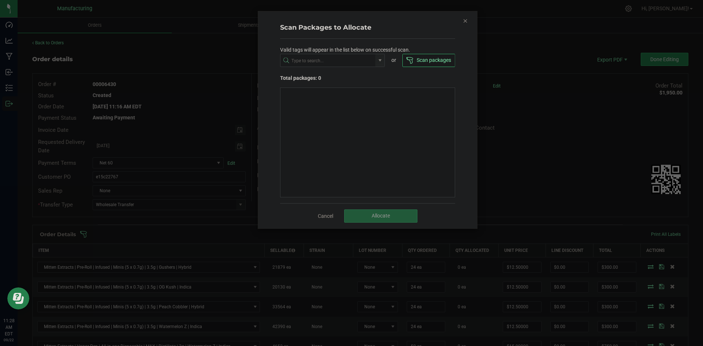
click at [465, 20] on icon "Close" at bounding box center [465, 20] width 5 height 9
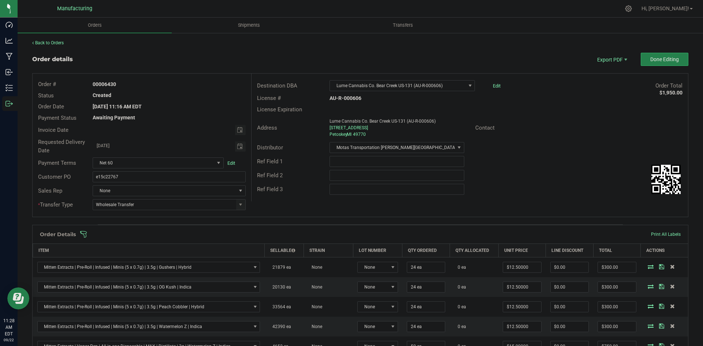
click at [439, 235] on span at bounding box center [408, 234] width 656 height 7
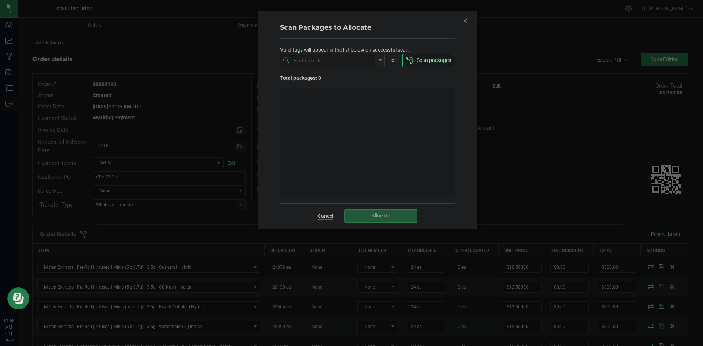
click at [324, 216] on link "Cancel" at bounding box center [325, 215] width 15 height 7
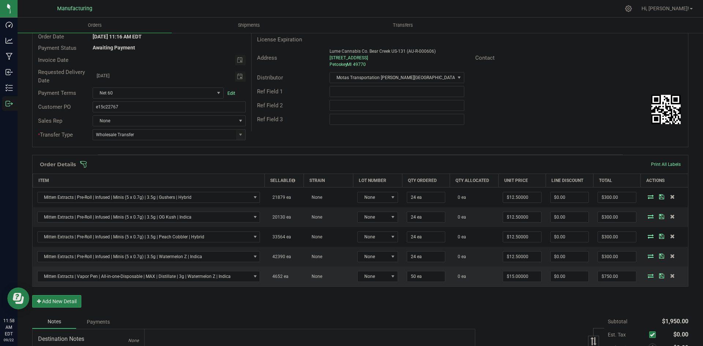
scroll to position [110, 0]
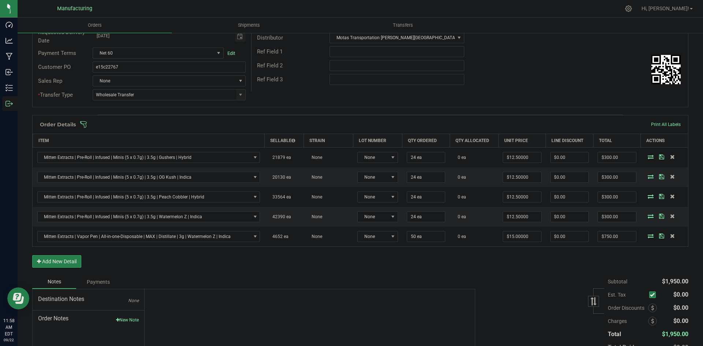
click at [448, 125] on span at bounding box center [408, 124] width 656 height 7
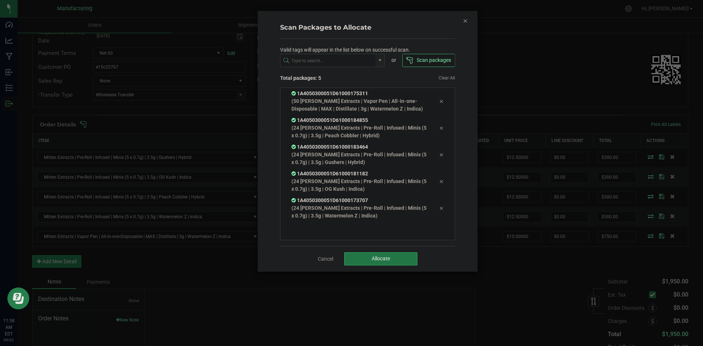
click at [398, 253] on button "Allocate" at bounding box center [380, 258] width 73 height 13
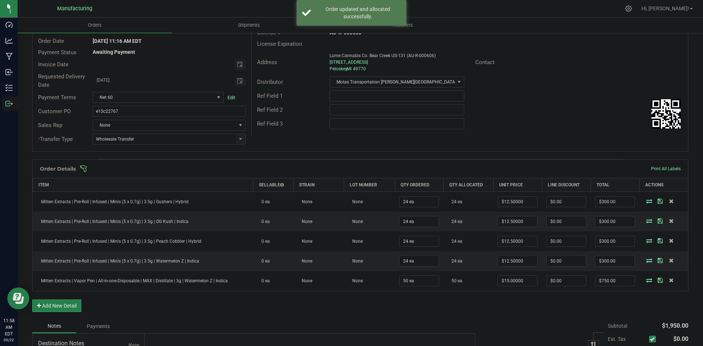
scroll to position [0, 0]
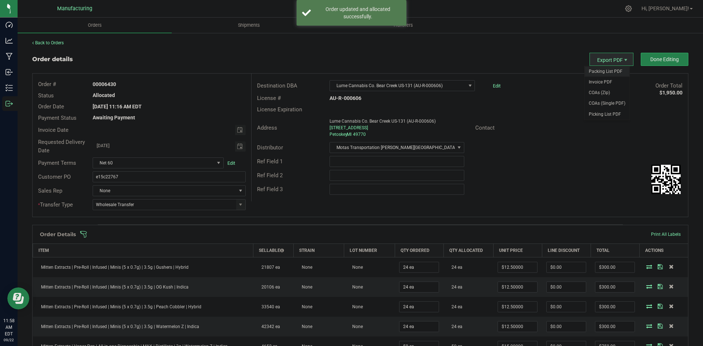
click at [596, 67] on span "Packing List PDF" at bounding box center [606, 71] width 45 height 11
click at [607, 70] on span "Packing List PDF" at bounding box center [606, 71] width 45 height 11
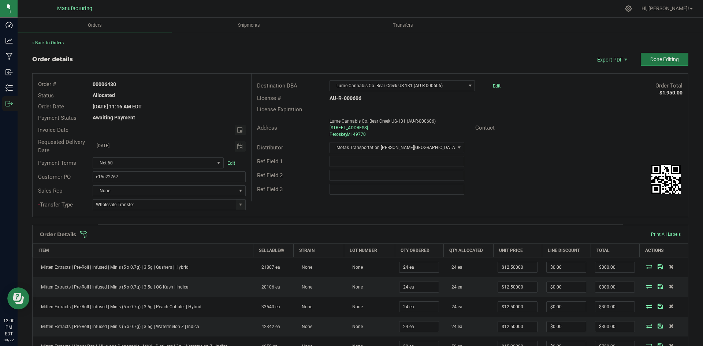
click at [647, 55] on button "Done Editing" at bounding box center [664, 59] width 48 height 13
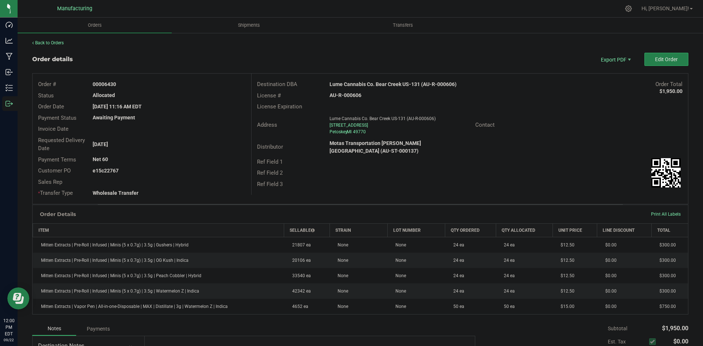
click at [392, 81] on strong "Lume Cannabis Co. Bear Creek US-131 (AU-R-000606)" at bounding box center [392, 84] width 127 height 6
click at [392, 82] on strong "Lume Cannabis Co. Bear Creek US-131 (AU-R-000606)" at bounding box center [392, 84] width 127 height 6
copy strong "Lume Cannabis Co. Bear Creek US-131 (AU-R-000606)"
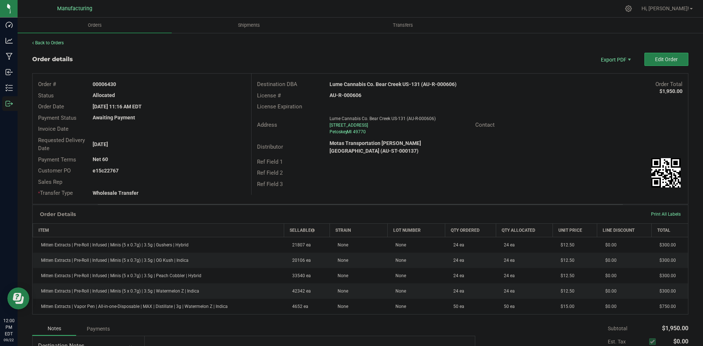
click at [344, 92] on div "AU-R-000606" at bounding box center [396, 95] width 145 height 8
copy strong "AU-R-000606"
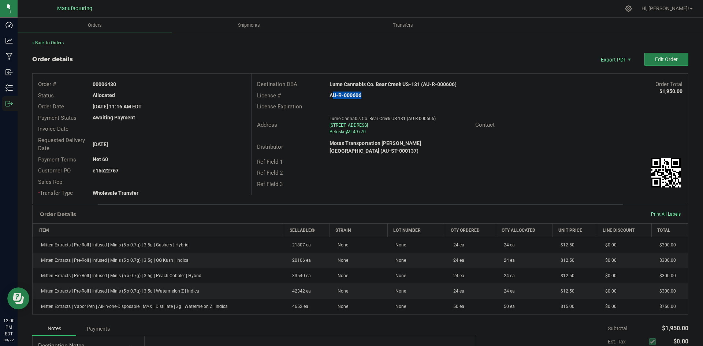
drag, startPoint x: 104, startPoint y: 83, endPoint x: 209, endPoint y: 86, distance: 105.4
click at [175, 83] on div "00006430" at bounding box center [169, 85] width 164 height 8
copy strong "6430"
drag, startPoint x: 104, startPoint y: 171, endPoint x: 354, endPoint y: 180, distance: 250.5
click at [327, 178] on div "Order # 00006430 Status Allocated Order Date Sep 19, 2025 11:16 AM EDT Payment …" at bounding box center [360, 139] width 655 height 130
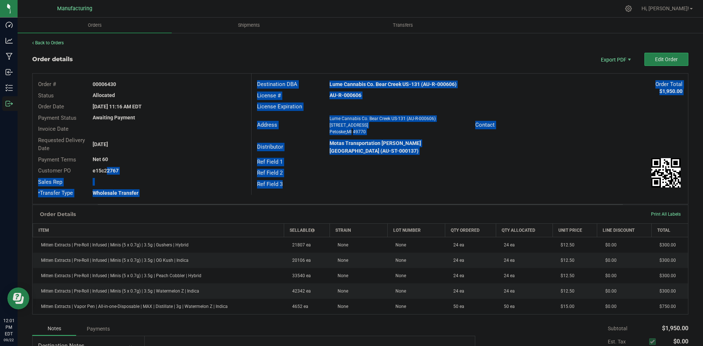
copy div "22767 Sales Rep * Transfer Type Wholesale Transfer Destination DBA Lume Cannabi…"
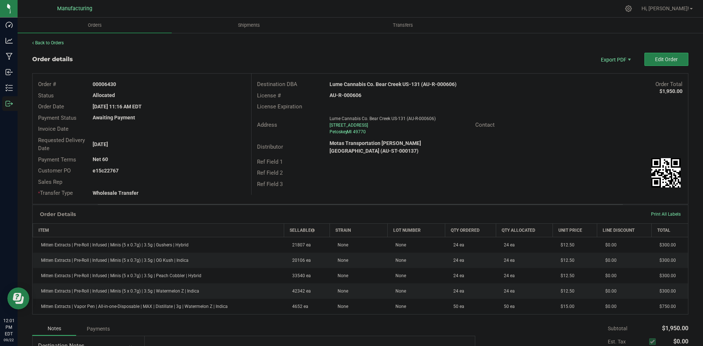
click at [227, 48] on div "Back to Orders Order details Export PDF Edit Order Order # 00006430 Status Allo…" at bounding box center [360, 237] width 656 height 395
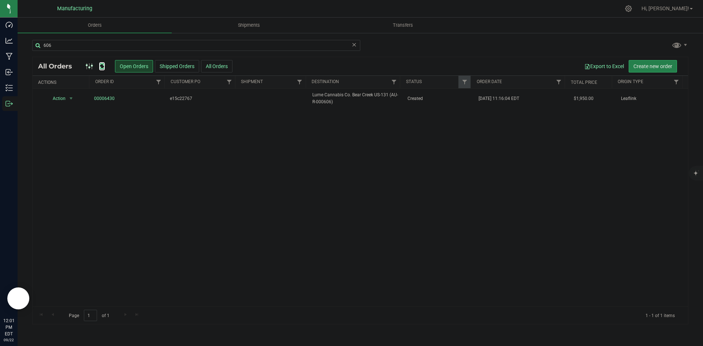
click at [100, 64] on icon at bounding box center [102, 66] width 6 height 7
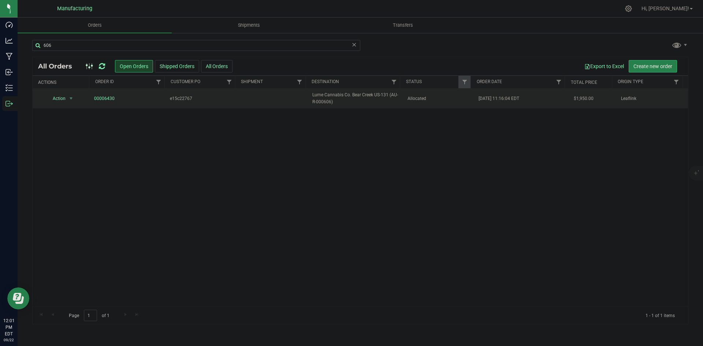
click at [398, 105] on td "Lume Cannabis Co. Bear Creek US-131 (AU-R-000606)" at bounding box center [355, 99] width 95 height 20
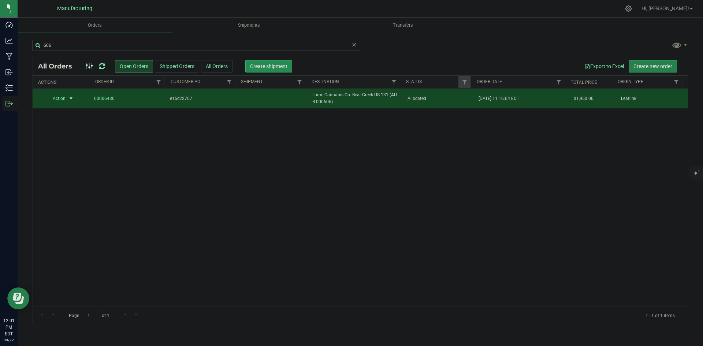
click at [250, 66] on button "Create shipment" at bounding box center [268, 66] width 47 height 12
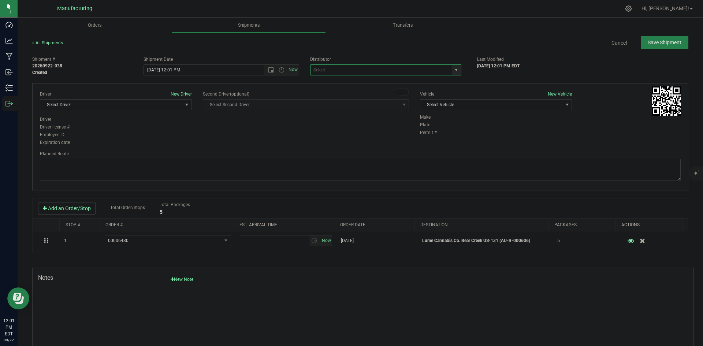
click at [456, 68] on span at bounding box center [385, 69] width 151 height 11
click at [453, 69] on span "select" at bounding box center [456, 70] width 6 height 6
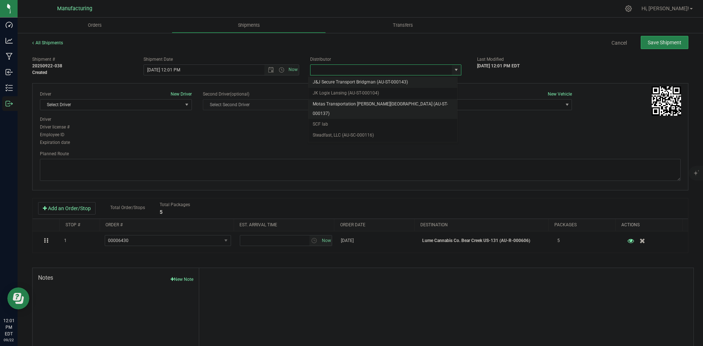
click at [341, 105] on li "Motas Transportation [PERSON_NAME][GEOGRAPHIC_DATA] (AU-ST-000137)" at bounding box center [382, 109] width 149 height 20
type input "Motas Transportation [PERSON_NAME][GEOGRAPHIC_DATA] (AU-ST-000137)"
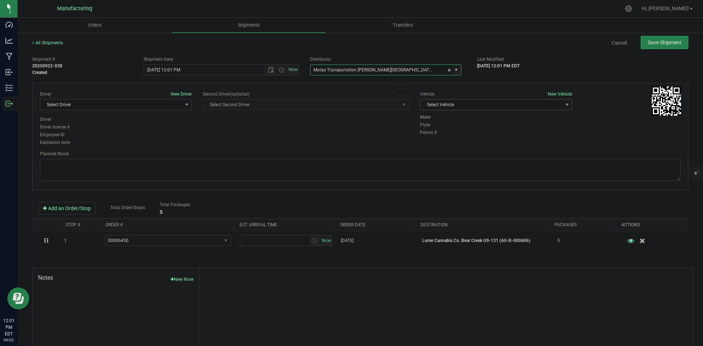
click at [501, 104] on span "Select Vehicle" at bounding box center [491, 105] width 142 height 10
click at [430, 138] on li "[MEDICAL_DATA]" at bounding box center [492, 139] width 150 height 11
click at [108, 97] on div "Driver New Driver" at bounding box center [116, 94] width 152 height 7
click at [110, 106] on span "Select Driver" at bounding box center [111, 105] width 142 height 10
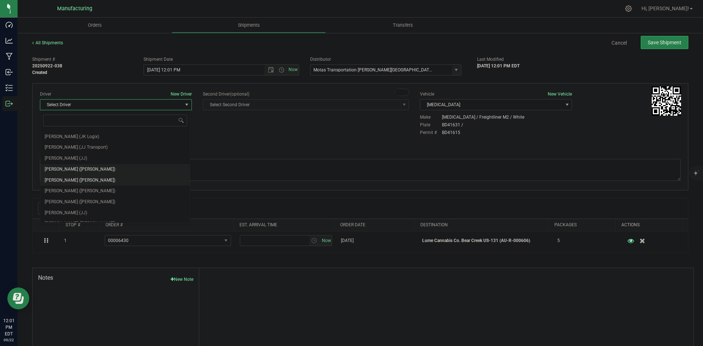
scroll to position [38, 0]
click at [71, 172] on span "[PERSON_NAME] ([PERSON_NAME])" at bounding box center [80, 173] width 71 height 10
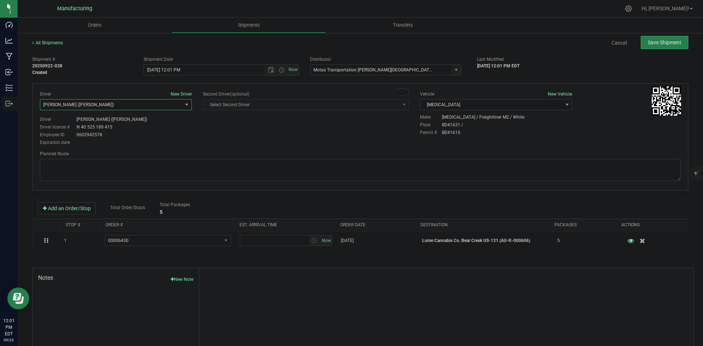
drag, startPoint x: 207, startPoint y: 128, endPoint x: 220, endPoint y: 119, distance: 15.7
click at [207, 127] on div "Driver New Driver [PERSON_NAME] ([PERSON_NAME]) Select Driver [PERSON_NAME] (JK…" at bounding box center [359, 119] width 651 height 56
click at [278, 71] on span "Open the time view" at bounding box center [281, 70] width 6 height 6
click at [161, 127] on li "2:00 PM" at bounding box center [219, 126] width 153 height 10
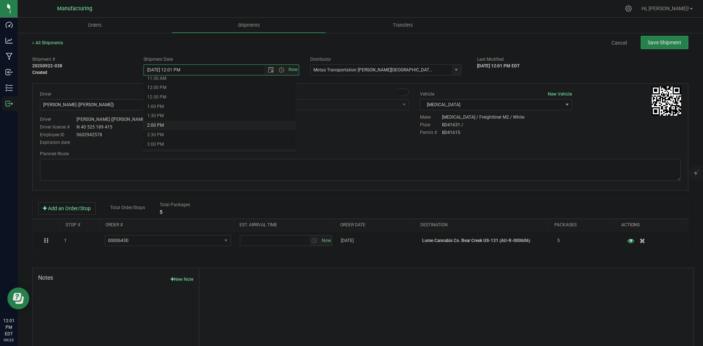
type input "[DATE] 2:00 PM"
click at [328, 135] on div "Driver New Driver [PERSON_NAME] ([PERSON_NAME]) Select Driver [PERSON_NAME] (JK…" at bounding box center [359, 119] width 651 height 56
drag, startPoint x: 437, startPoint y: 174, endPoint x: 409, endPoint y: 159, distance: 31.6
click at [437, 173] on textarea at bounding box center [360, 170] width 640 height 22
paste textarea "Head south 246 ft -- Turn right 325 ft -- Turn right 407 ft -- Turn right towar…"
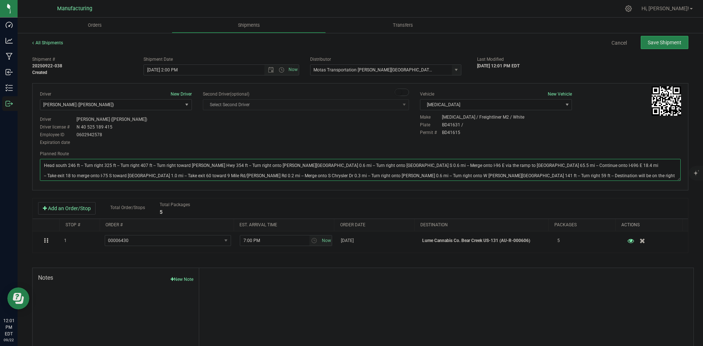
type textarea "Head south 246 ft -- Turn right 325 ft -- Turn right 407 ft -- Turn right towar…"
click at [440, 117] on div "Make [MEDICAL_DATA] / Freightliner M2 / White" at bounding box center [550, 117] width 261 height 7
click at [644, 46] on button "Save Shipment" at bounding box center [664, 42] width 48 height 13
type input "9/22/2025 6:00 PM"
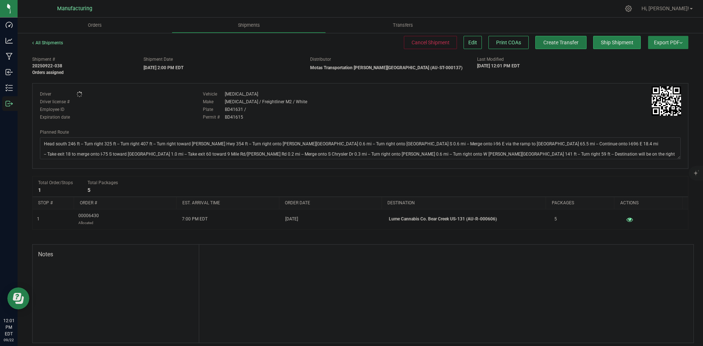
click at [560, 41] on span "Create Transfer" at bounding box center [560, 43] width 35 height 6
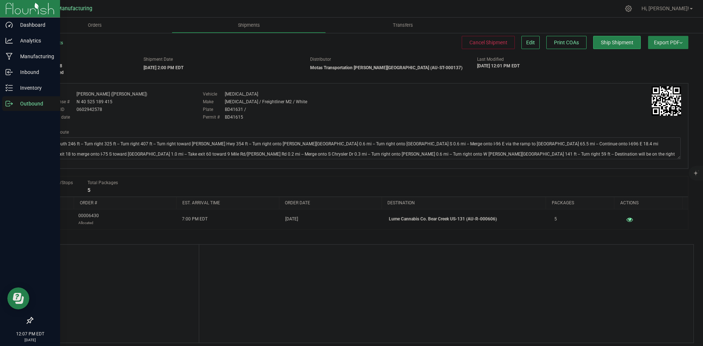
click at [8, 99] on div "Outbound" at bounding box center [31, 103] width 58 height 15
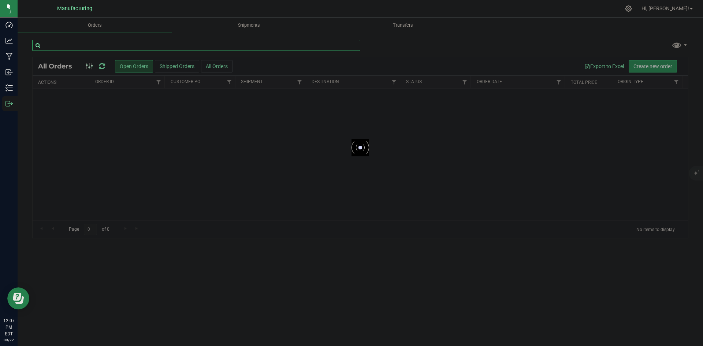
click at [91, 40] on input "text" at bounding box center [196, 45] width 328 height 11
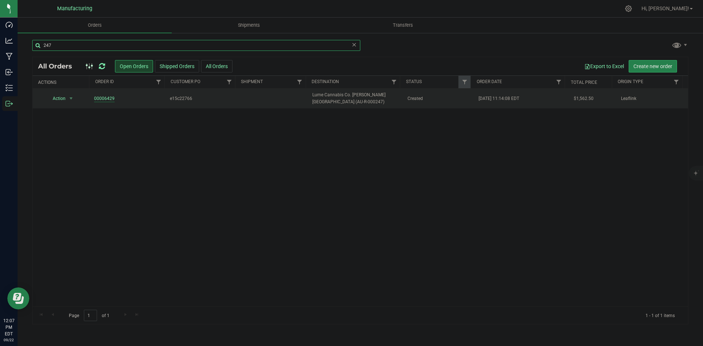
type input "247"
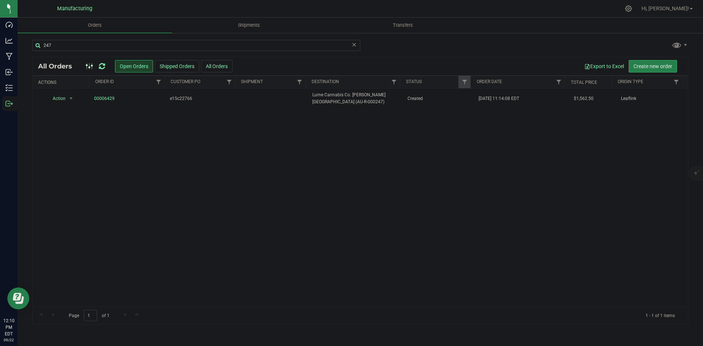
click at [102, 64] on icon at bounding box center [102, 66] width 6 height 7
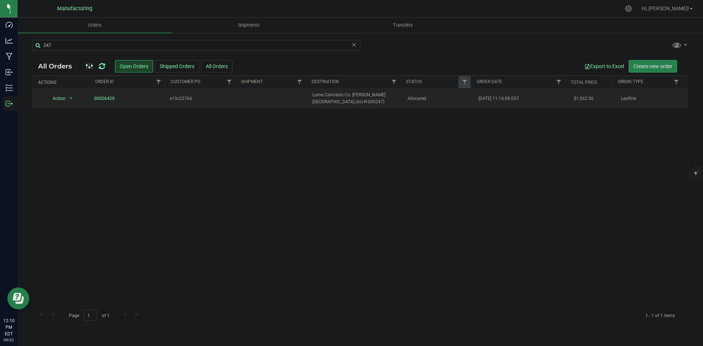
click at [357, 106] on td "Lume Cannabis Co. [PERSON_NAME][GEOGRAPHIC_DATA] (AU-R-000247)" at bounding box center [355, 99] width 95 height 20
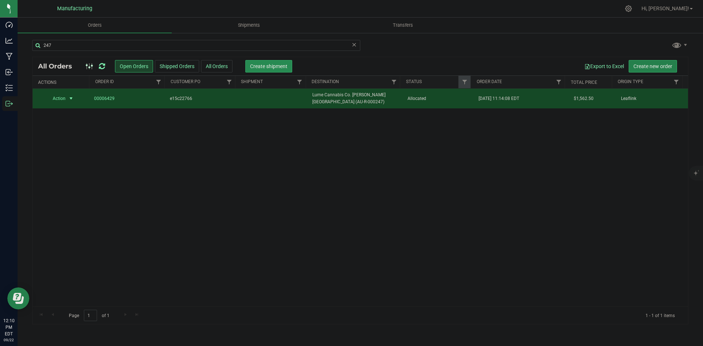
click at [265, 68] on span "Create shipment" at bounding box center [268, 66] width 37 height 6
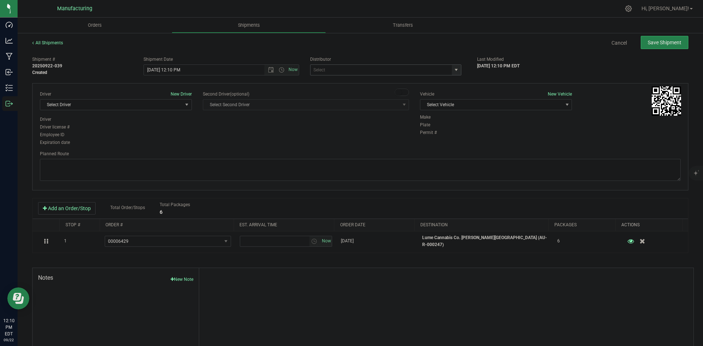
click at [453, 70] on span "select" at bounding box center [456, 70] width 6 height 6
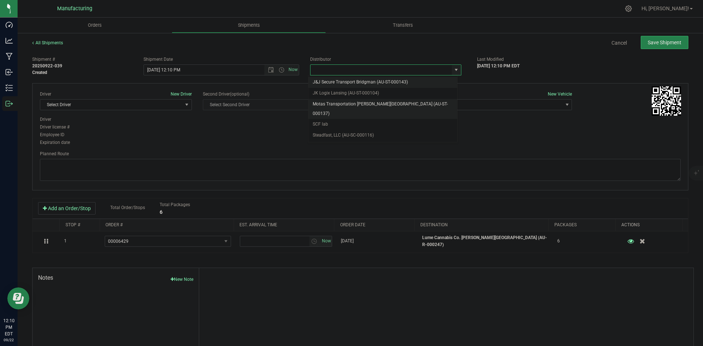
click at [346, 106] on li "Motas Transportation [PERSON_NAME][GEOGRAPHIC_DATA] (AU-ST-000137)" at bounding box center [382, 109] width 149 height 20
type input "Motas Transportation [PERSON_NAME][GEOGRAPHIC_DATA] (AU-ST-000137)"
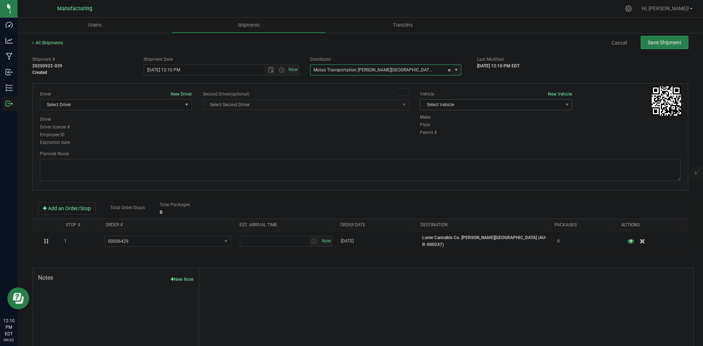
click at [451, 103] on span "Select Vehicle" at bounding box center [491, 105] width 142 height 10
click at [423, 134] on li "T3" at bounding box center [492, 139] width 150 height 11
click at [127, 105] on span "Select Driver" at bounding box center [111, 105] width 142 height 10
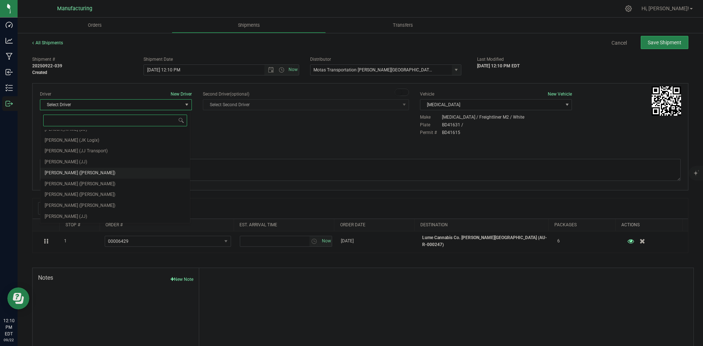
scroll to position [38, 0]
drag, startPoint x: 75, startPoint y: 172, endPoint x: 139, endPoint y: 151, distance: 67.5
click at [76, 171] on span "Lloyd Neely (Motas)" at bounding box center [80, 173] width 71 height 10
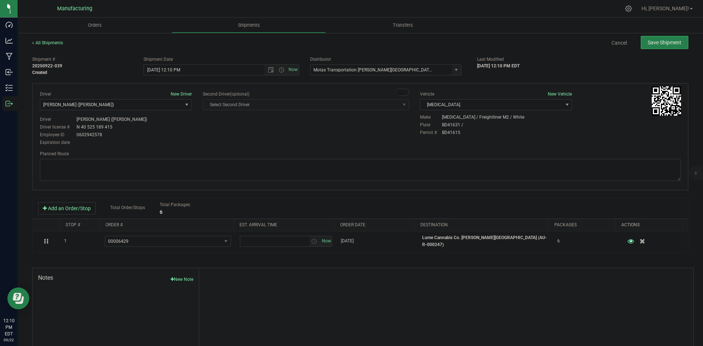
drag, startPoint x: 174, startPoint y: 144, endPoint x: 183, endPoint y: 142, distance: 9.3
click at [182, 143] on div "Expiration date" at bounding box center [116, 142] width 152 height 7
click at [281, 71] on span "Open the time view" at bounding box center [281, 70] width 6 height 6
click at [159, 123] on li "2:00 PM" at bounding box center [219, 126] width 153 height 10
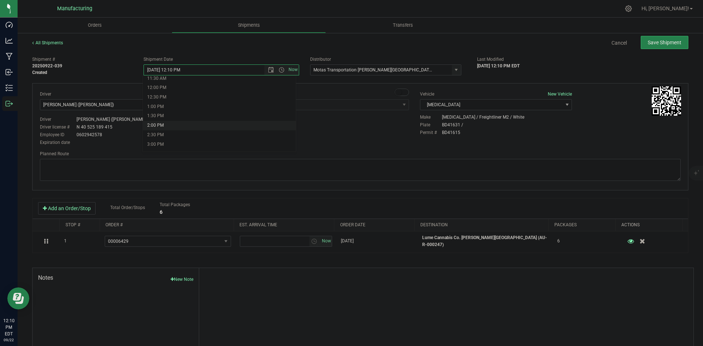
type input "9/22/2025 2:00 PM"
drag, startPoint x: 236, startPoint y: 136, endPoint x: 240, endPoint y: 136, distance: 3.7
click at [237, 136] on div "Driver New Driver Lloyd Neely (Motas) Select Driver Perry Black (JK Logix) Robe…" at bounding box center [359, 119] width 651 height 56
click at [327, 161] on textarea at bounding box center [360, 170] width 640 height 22
paste textarea "Head south 246 ft -- Turn right 325 ft -- Turn right 407 ft -- Turn right towar…"
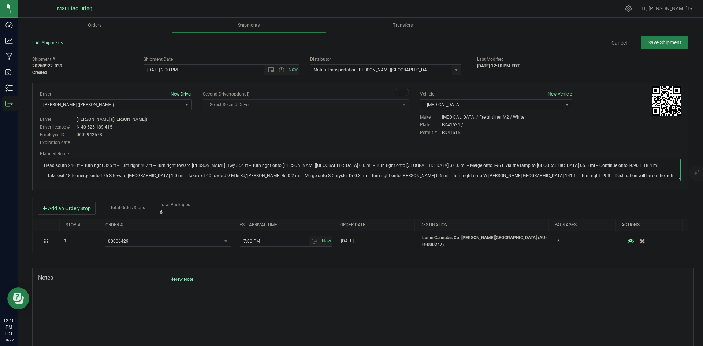
type textarea "Head south 246 ft -- Turn right 325 ft -- Turn right 407 ft -- Turn right towar…"
drag, startPoint x: 364, startPoint y: 143, endPoint x: 512, endPoint y: 105, distance: 152.5
click at [372, 141] on div "Driver New Driver Lloyd Neely (Motas) Select Driver Perry Black (JK Logix) Robe…" at bounding box center [359, 119] width 651 height 56
click at [660, 46] on button "Save Shipment" at bounding box center [664, 42] width 48 height 13
type input "9/22/2025 6:00 PM"
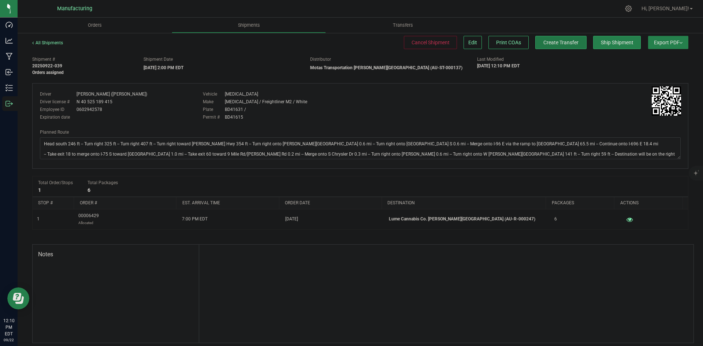
click at [554, 45] on span "Create Transfer" at bounding box center [560, 43] width 35 height 6
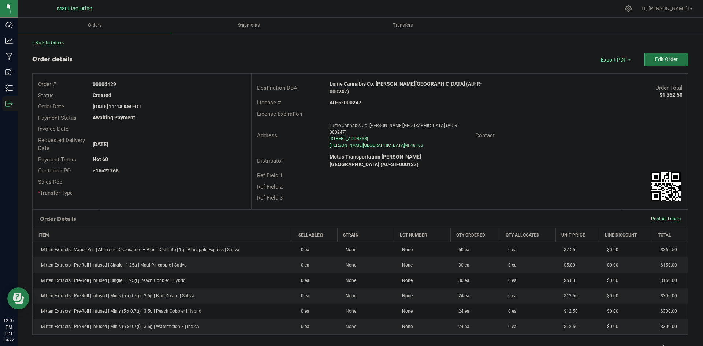
click at [662, 59] on span "Edit Order" at bounding box center [666, 59] width 23 height 6
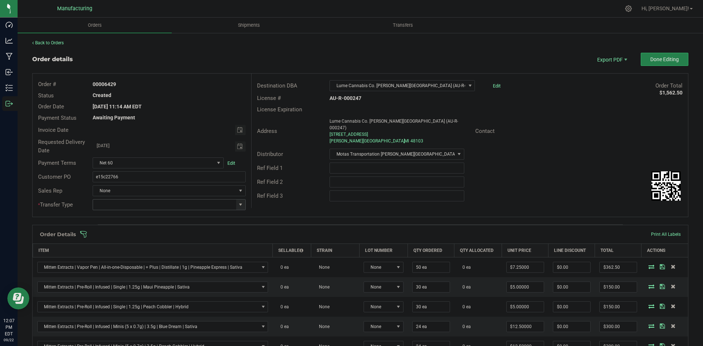
click at [239, 206] on span at bounding box center [241, 205] width 6 height 6
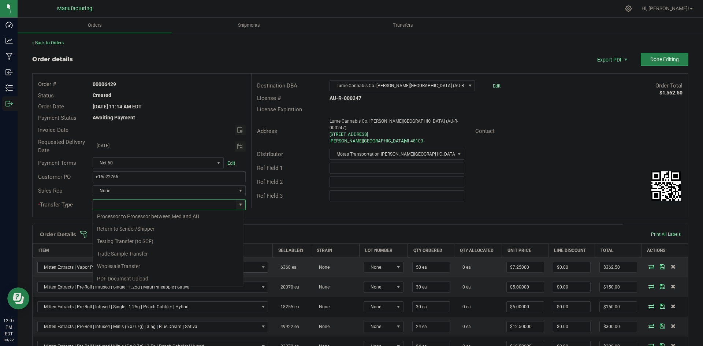
click at [122, 265] on li "Wholesale Transfer" at bounding box center [168, 266] width 151 height 12
type input "Wholesale Transfer"
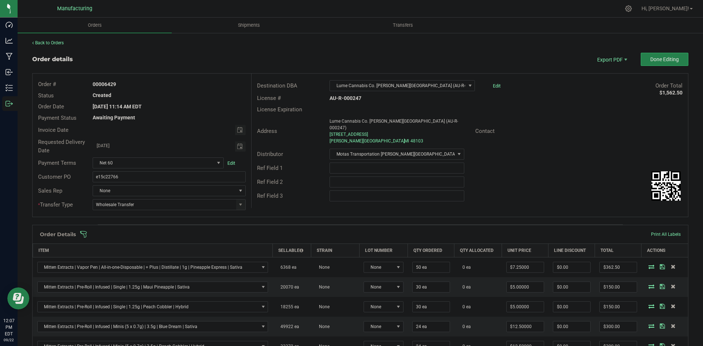
click at [272, 201] on div "Destination DBA Lume Cannabis Co. [PERSON_NAME][GEOGRAPHIC_DATA] (AU-R-000247) …" at bounding box center [469, 141] width 437 height 134
click at [267, 232] on span at bounding box center [408, 234] width 656 height 7
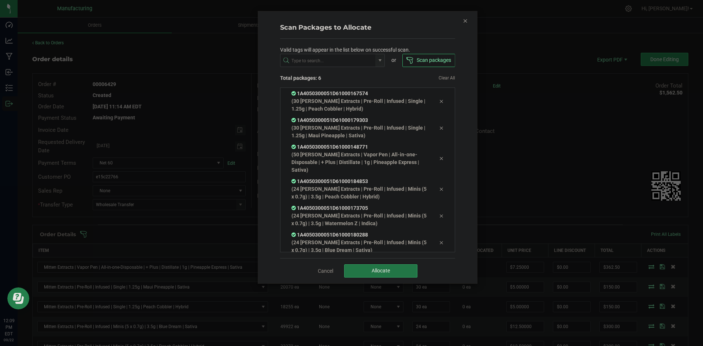
click at [369, 268] on button "Allocate" at bounding box center [380, 270] width 73 height 13
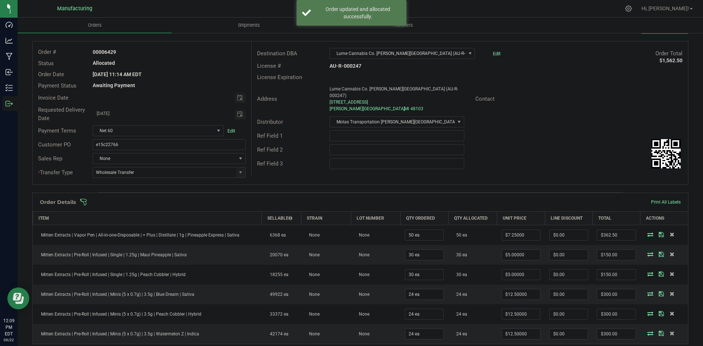
scroll to position [0, 0]
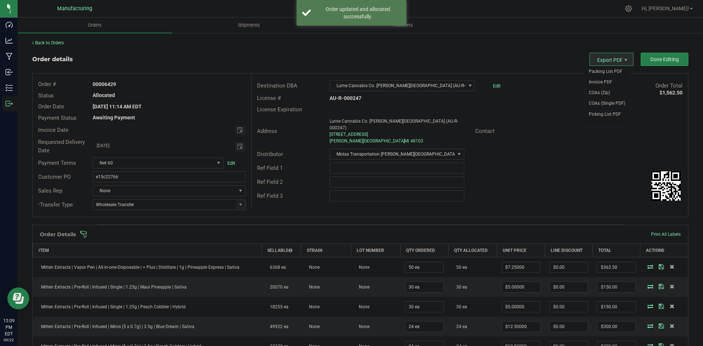
drag, startPoint x: 601, startPoint y: 73, endPoint x: 607, endPoint y: 79, distance: 8.6
click at [601, 73] on span "Packing List PDF" at bounding box center [606, 71] width 45 height 11
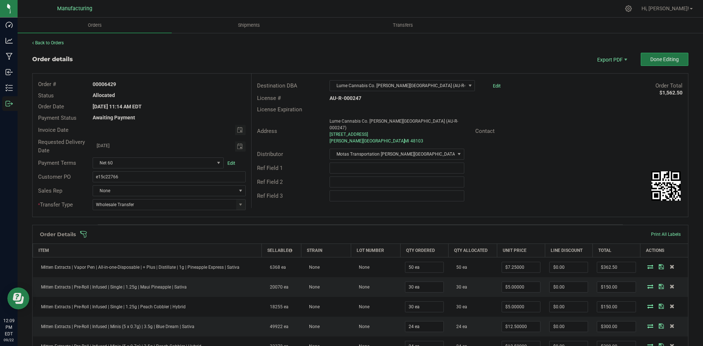
click at [662, 59] on span "Done Editing" at bounding box center [664, 59] width 29 height 6
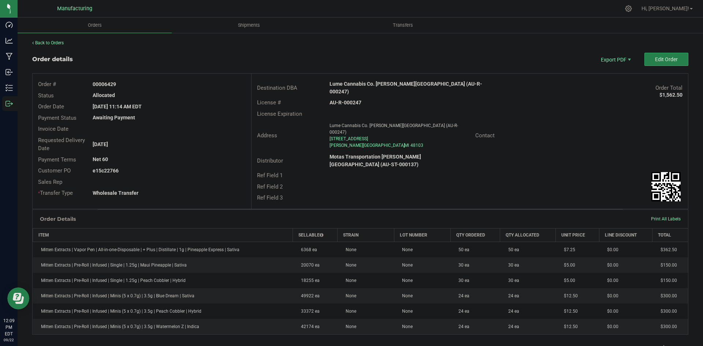
click at [344, 82] on strong "Lume Cannabis Co. [PERSON_NAME][GEOGRAPHIC_DATA] (AU-R-000247)" at bounding box center [405, 88] width 153 height 14
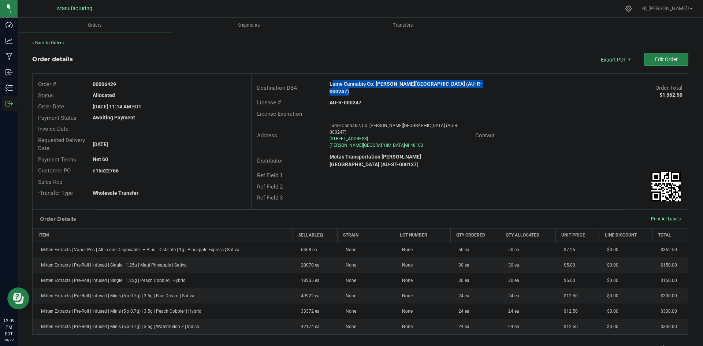
click at [344, 82] on strong "Lume Cannabis Co. [PERSON_NAME][GEOGRAPHIC_DATA] (AU-R-000247)" at bounding box center [405, 88] width 153 height 14
copy strong "Lume Cannabis Co. [PERSON_NAME][GEOGRAPHIC_DATA] (AU-R-000247)"
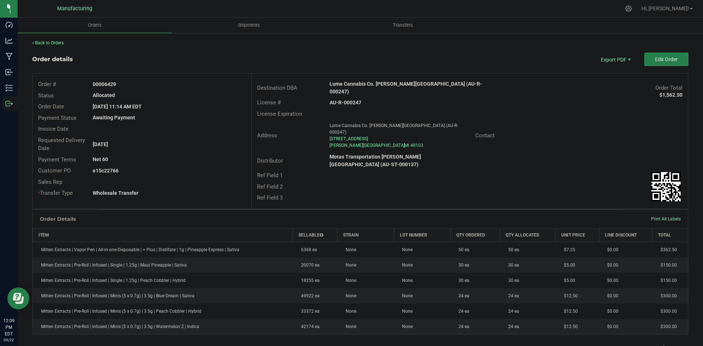
click at [344, 100] on strong "AU-R-000247" at bounding box center [345, 103] width 32 height 6
copy strong "AU-R-000247"
drag, startPoint x: 104, startPoint y: 85, endPoint x: 330, endPoint y: 100, distance: 226.7
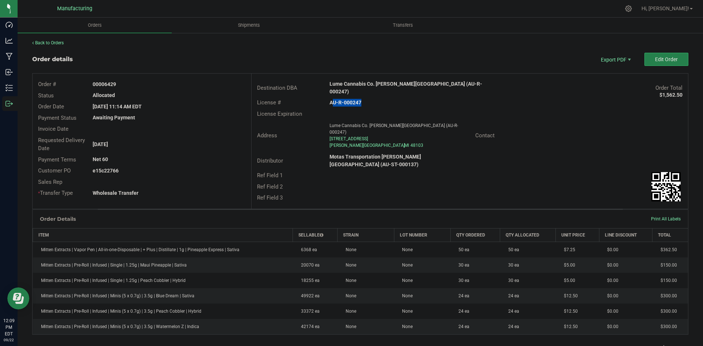
click at [186, 84] on div "00006429" at bounding box center [169, 85] width 164 height 8
copy strong "6429"
drag, startPoint x: 104, startPoint y: 171, endPoint x: 207, endPoint y: 172, distance: 102.8
click at [183, 170] on div "e15c22766" at bounding box center [169, 171] width 164 height 8
copy strong "22766"
